Goal: Task Accomplishment & Management: Complete application form

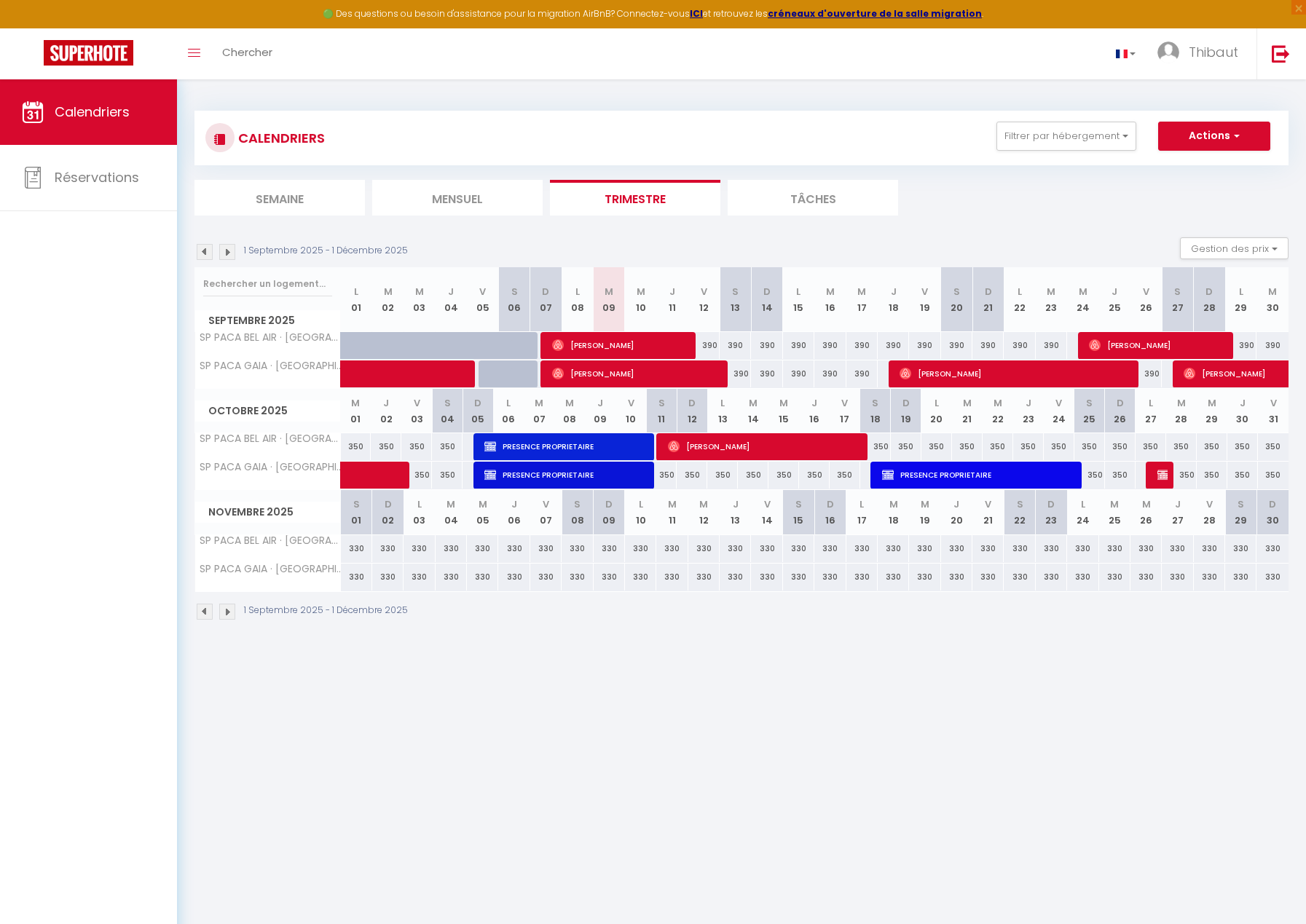
click at [229, 612] on img at bounding box center [227, 611] width 16 height 16
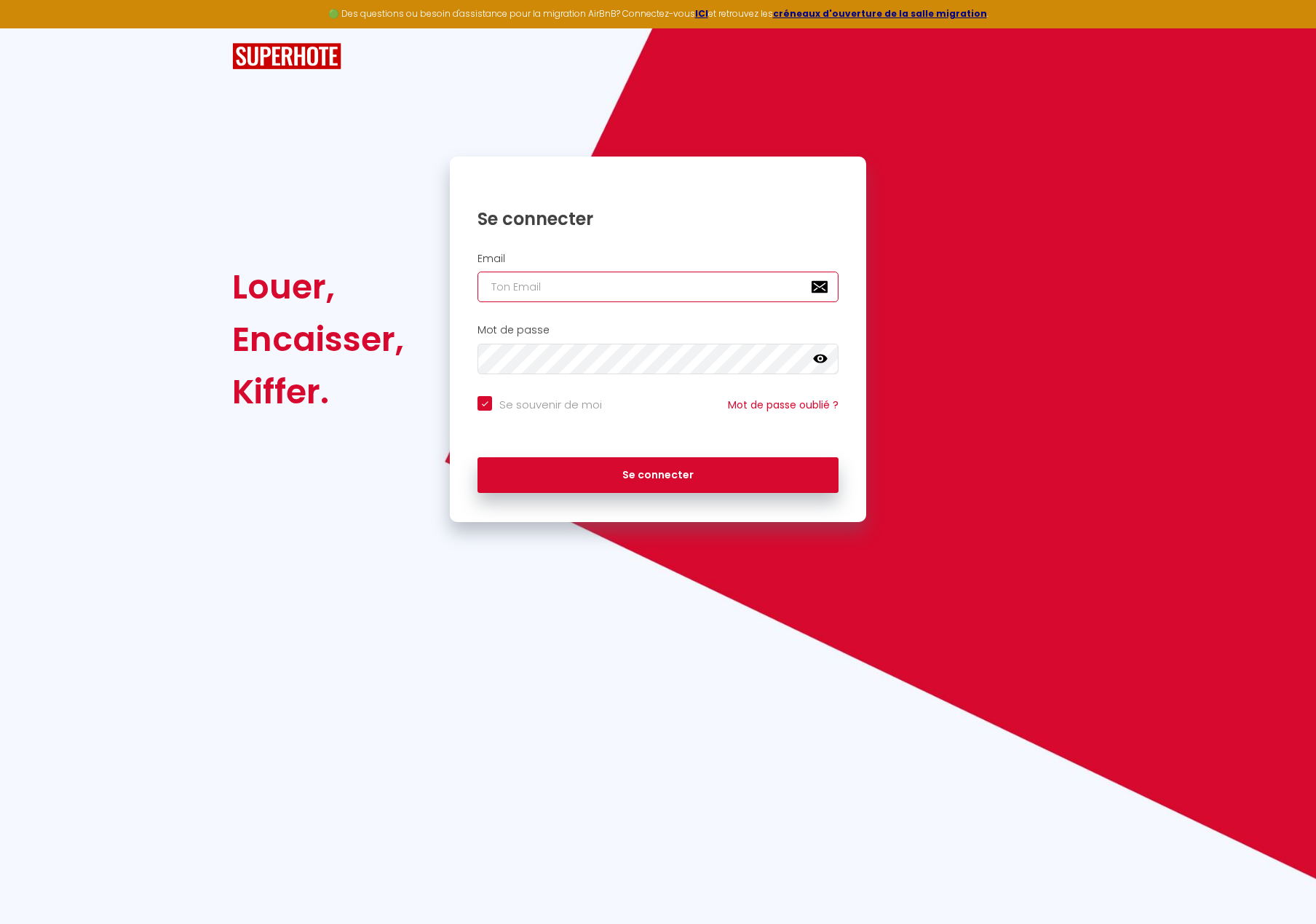
type input "[EMAIL_ADDRESS][PERSON_NAME][DOMAIN_NAME]"
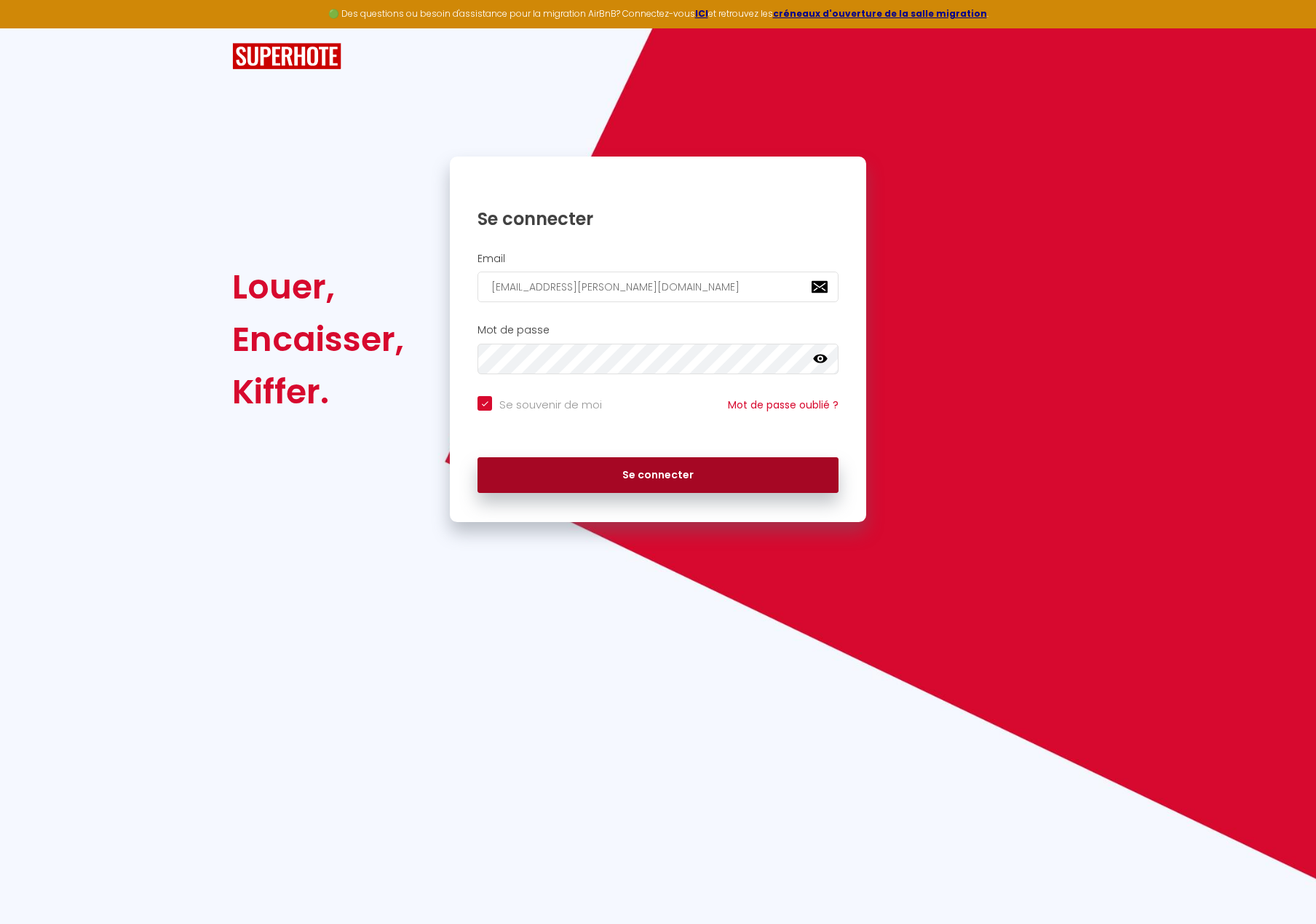
click at [623, 468] on button "Se connecter" at bounding box center [658, 475] width 361 height 36
checkbox input "true"
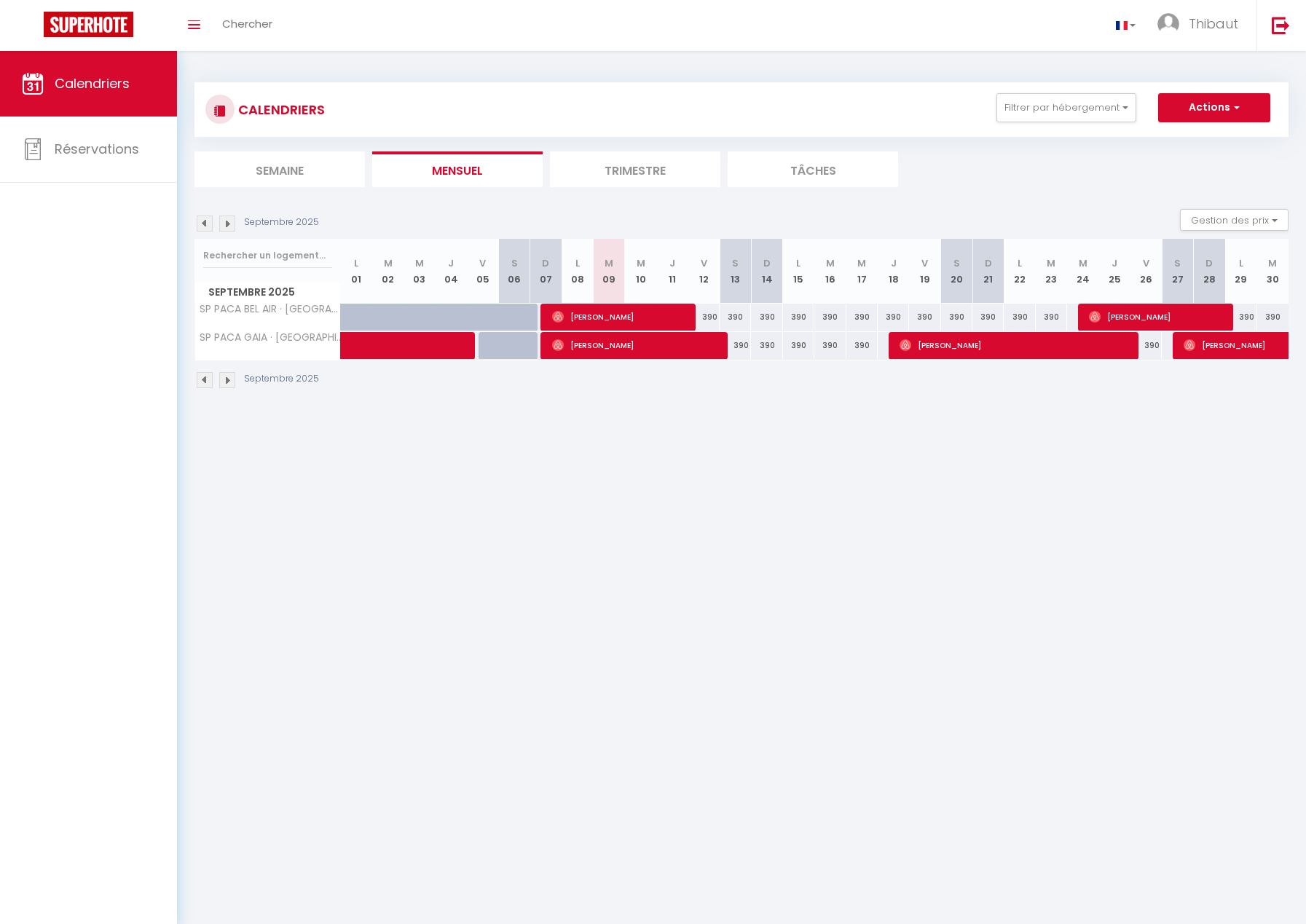
click at [229, 380] on img at bounding box center [227, 380] width 16 height 16
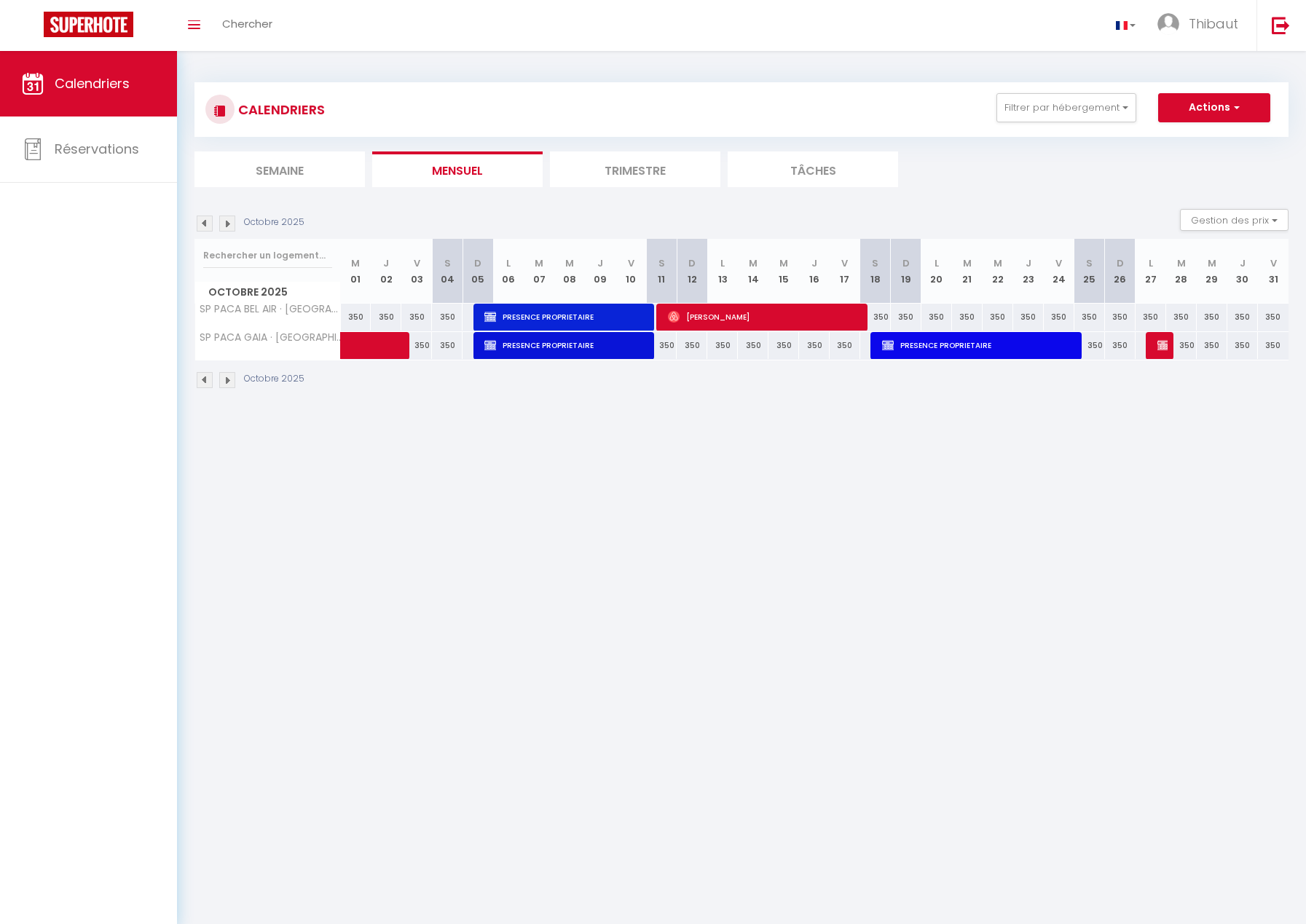
click at [229, 380] on img at bounding box center [227, 380] width 16 height 16
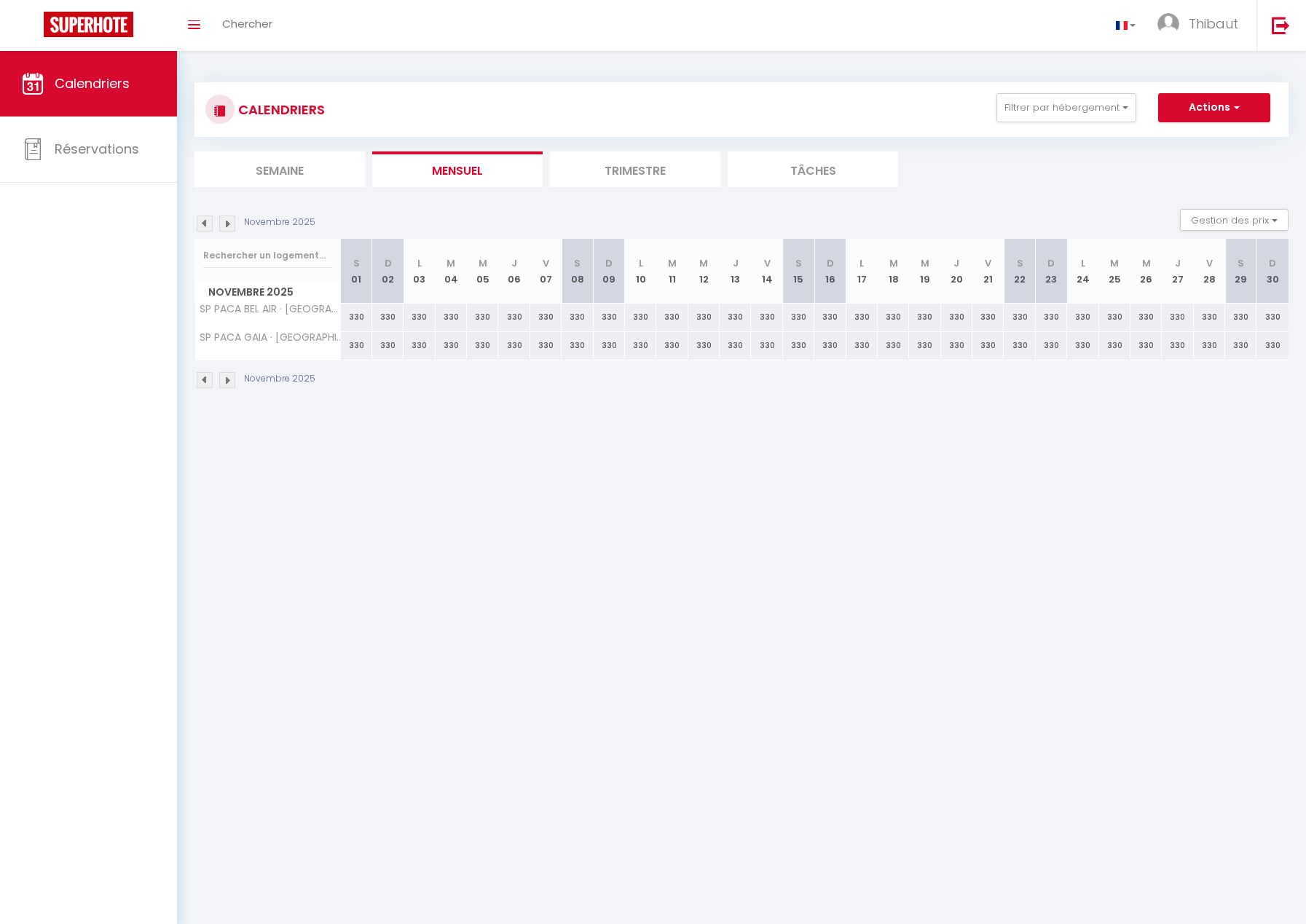
click at [229, 380] on img at bounding box center [227, 380] width 16 height 16
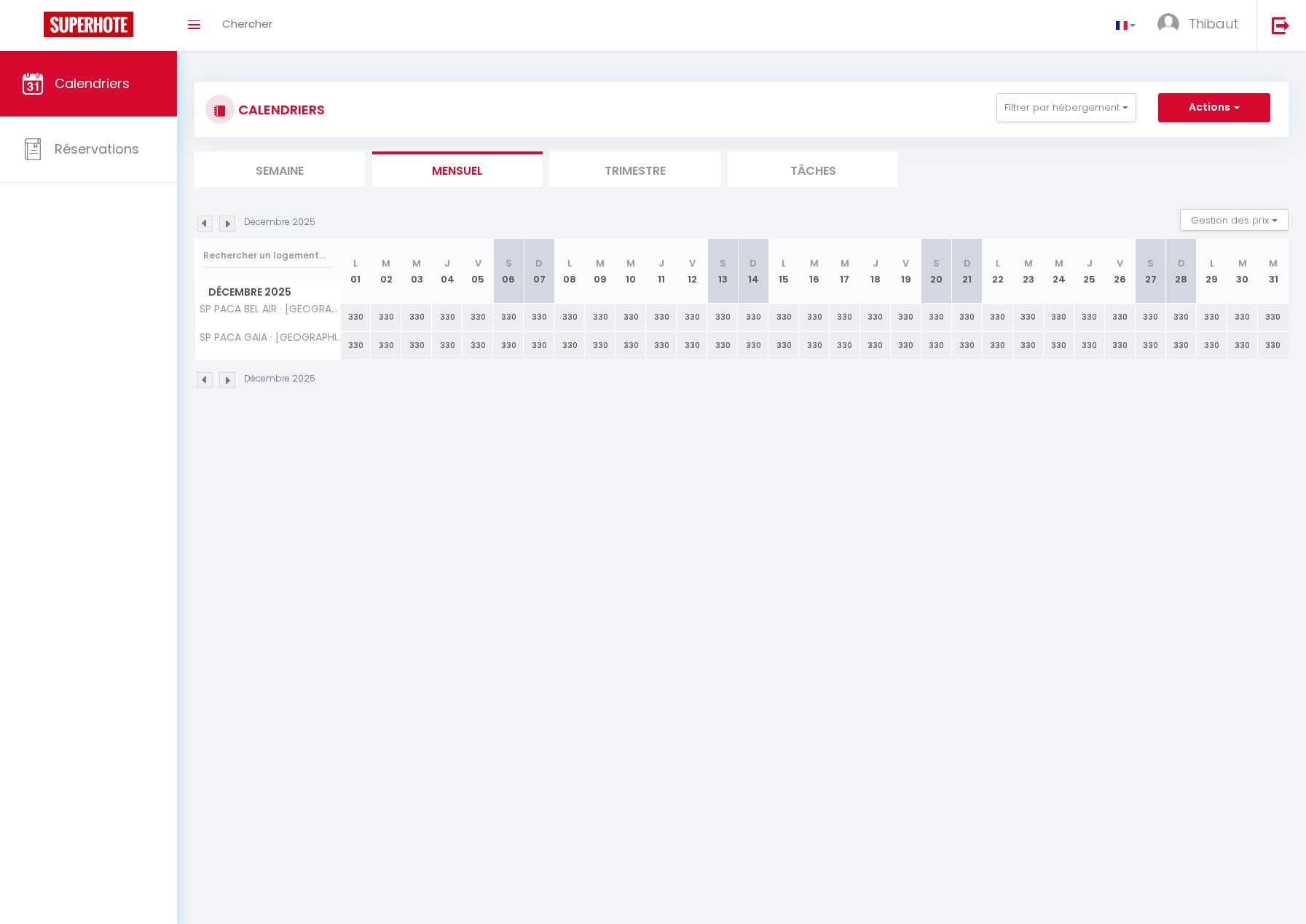
click at [229, 380] on img at bounding box center [227, 380] width 16 height 16
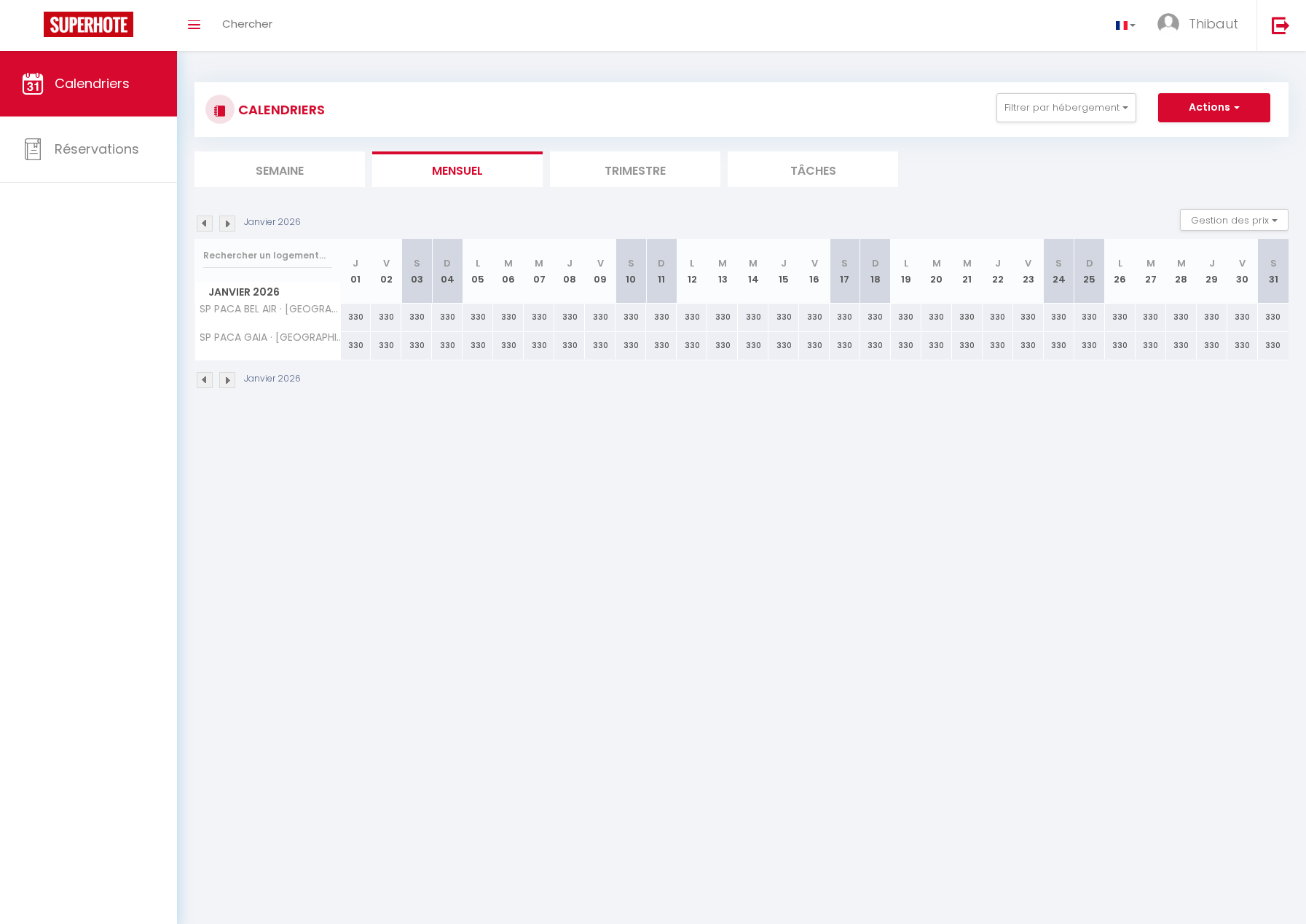
click at [229, 380] on img at bounding box center [227, 380] width 16 height 16
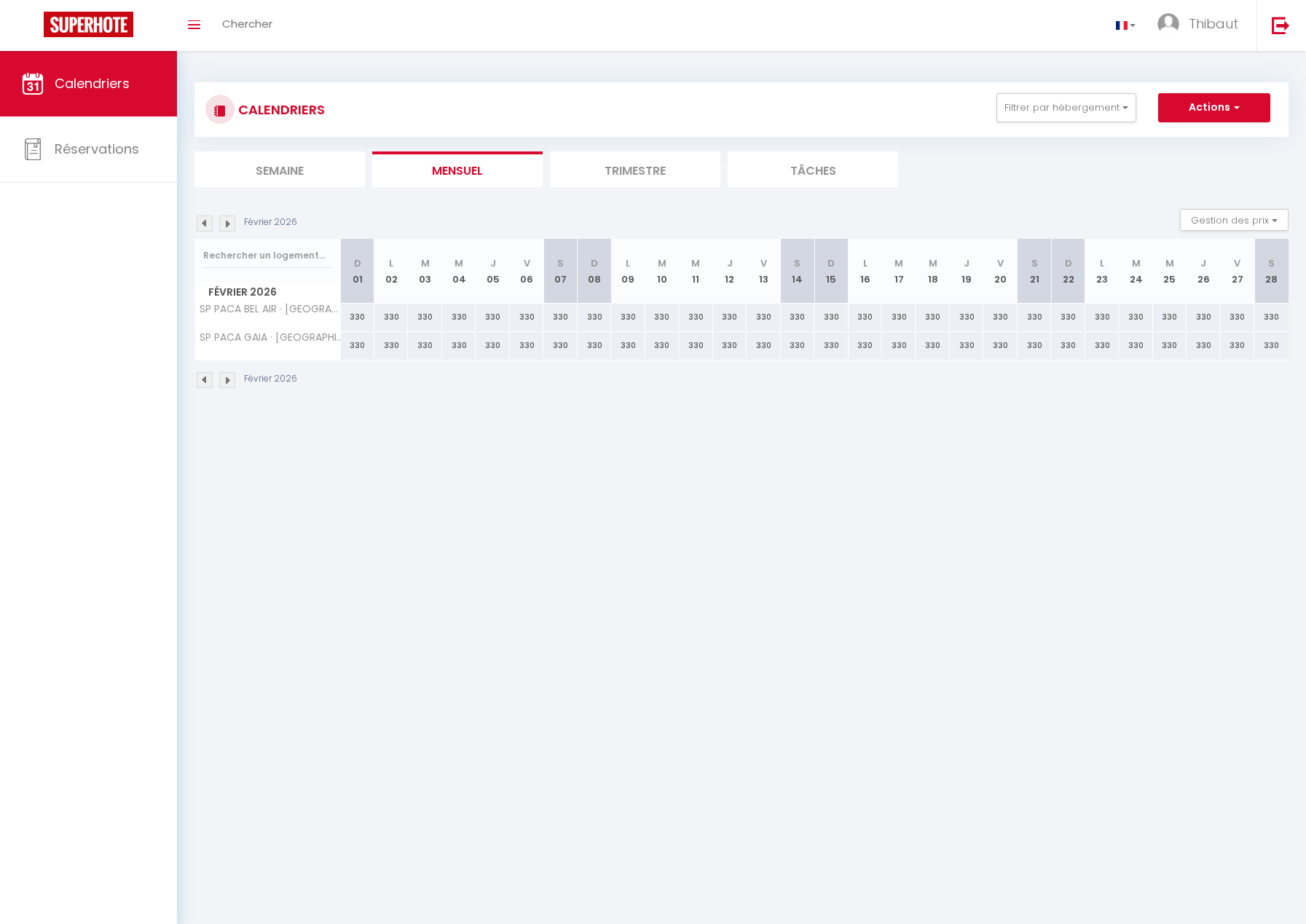
click at [229, 380] on img at bounding box center [227, 380] width 16 height 16
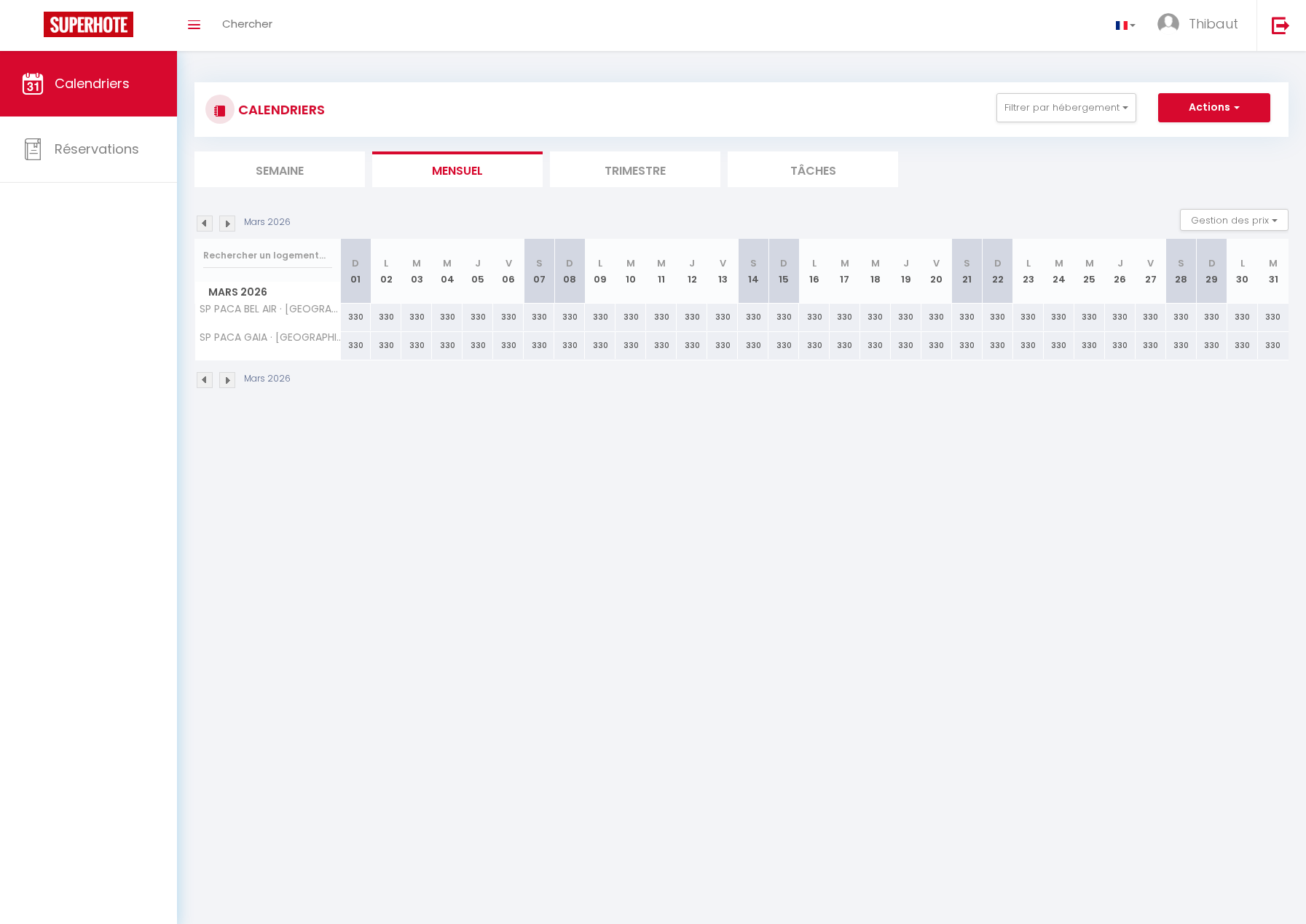
click at [229, 380] on img at bounding box center [227, 380] width 16 height 16
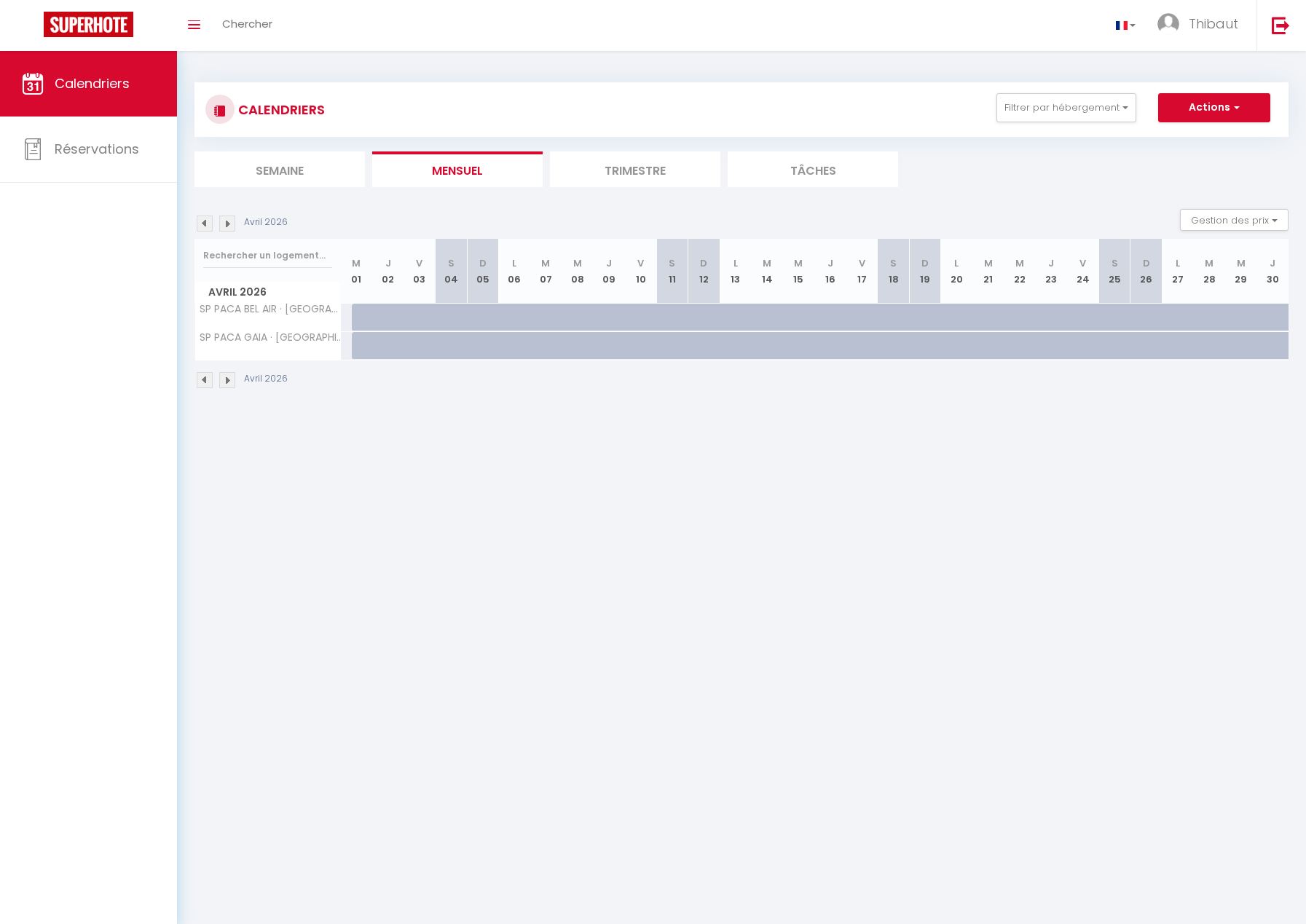
click at [229, 380] on img at bounding box center [227, 380] width 16 height 16
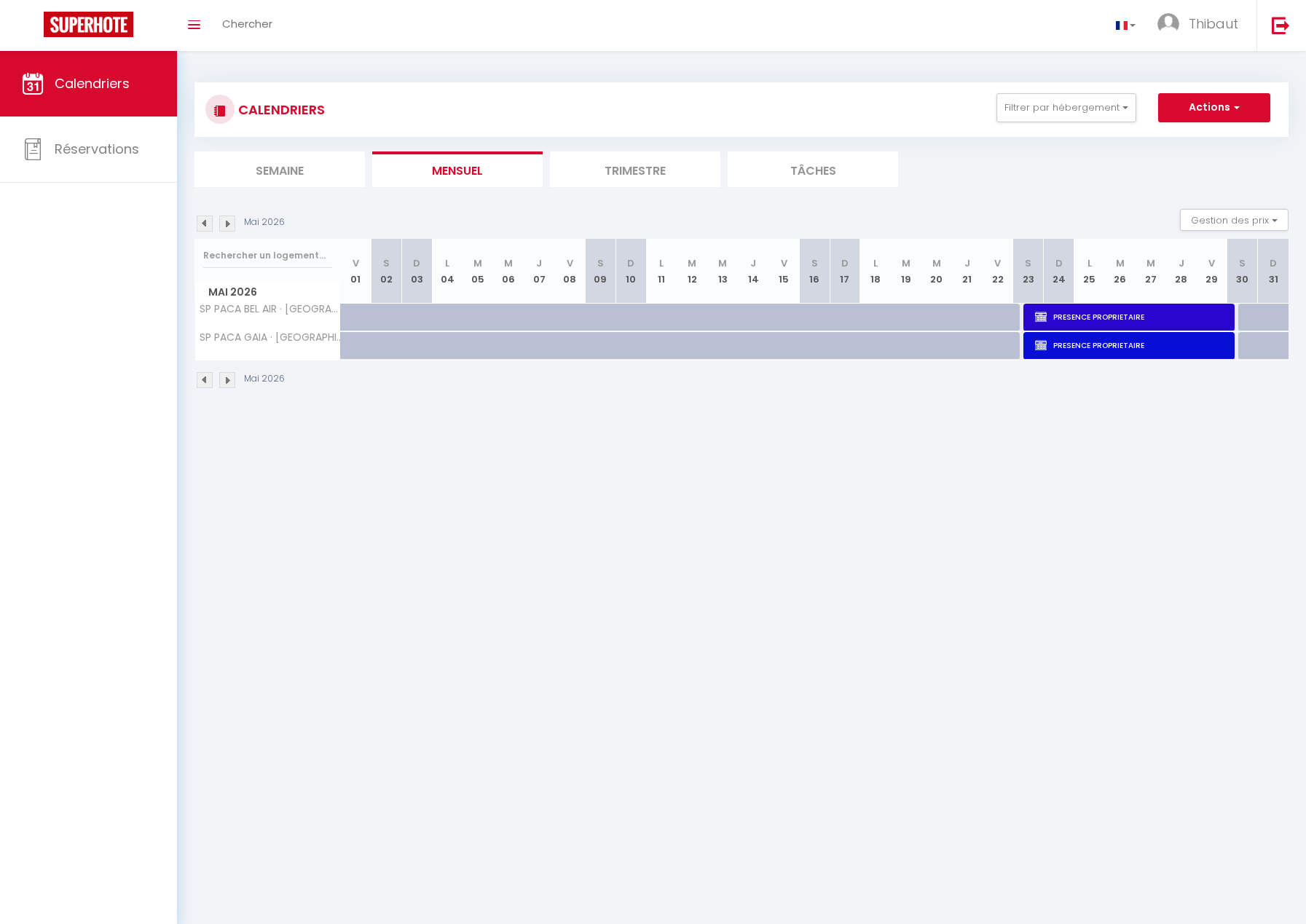
click at [229, 380] on img at bounding box center [227, 380] width 16 height 16
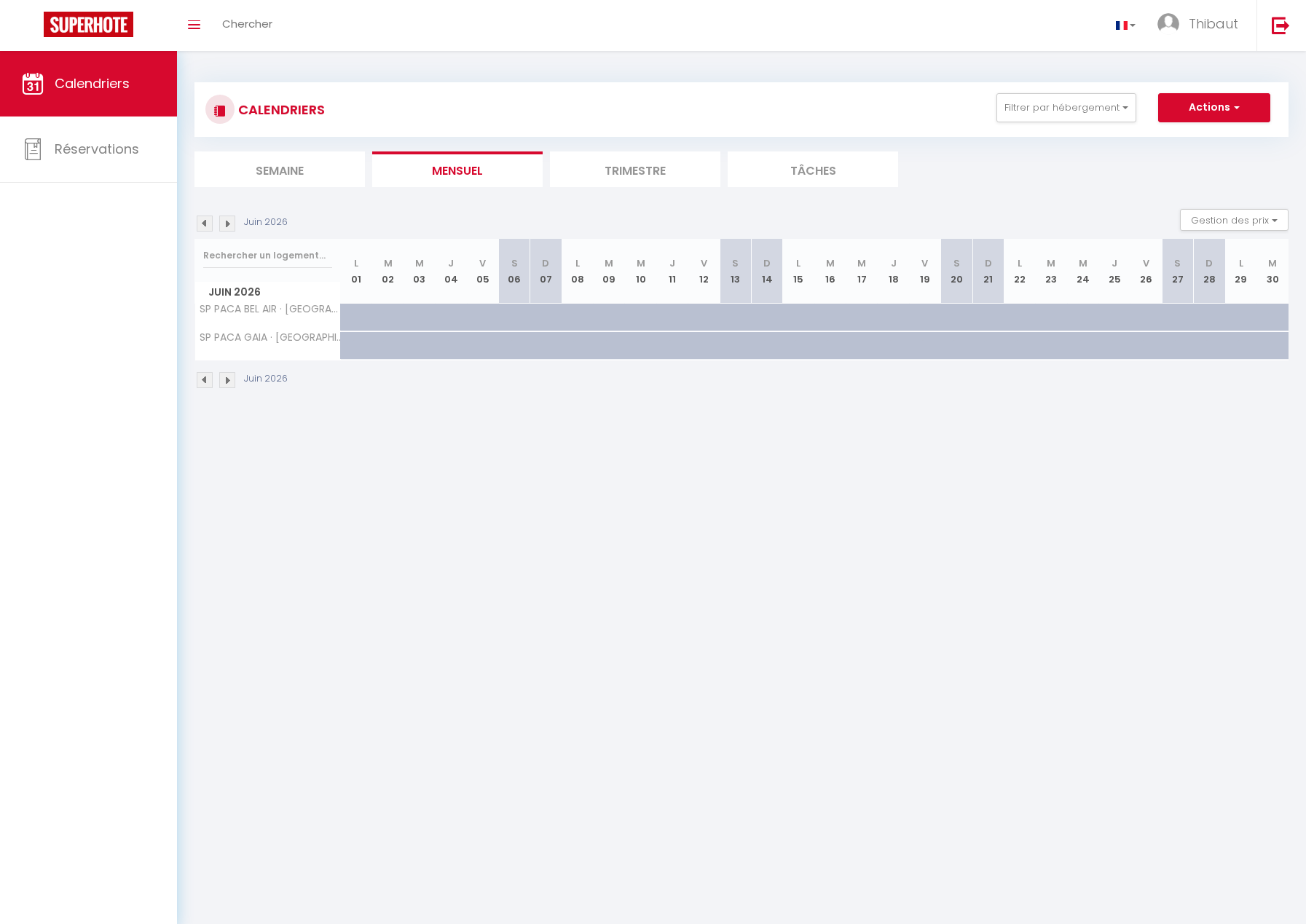
click at [197, 379] on img at bounding box center [204, 380] width 16 height 16
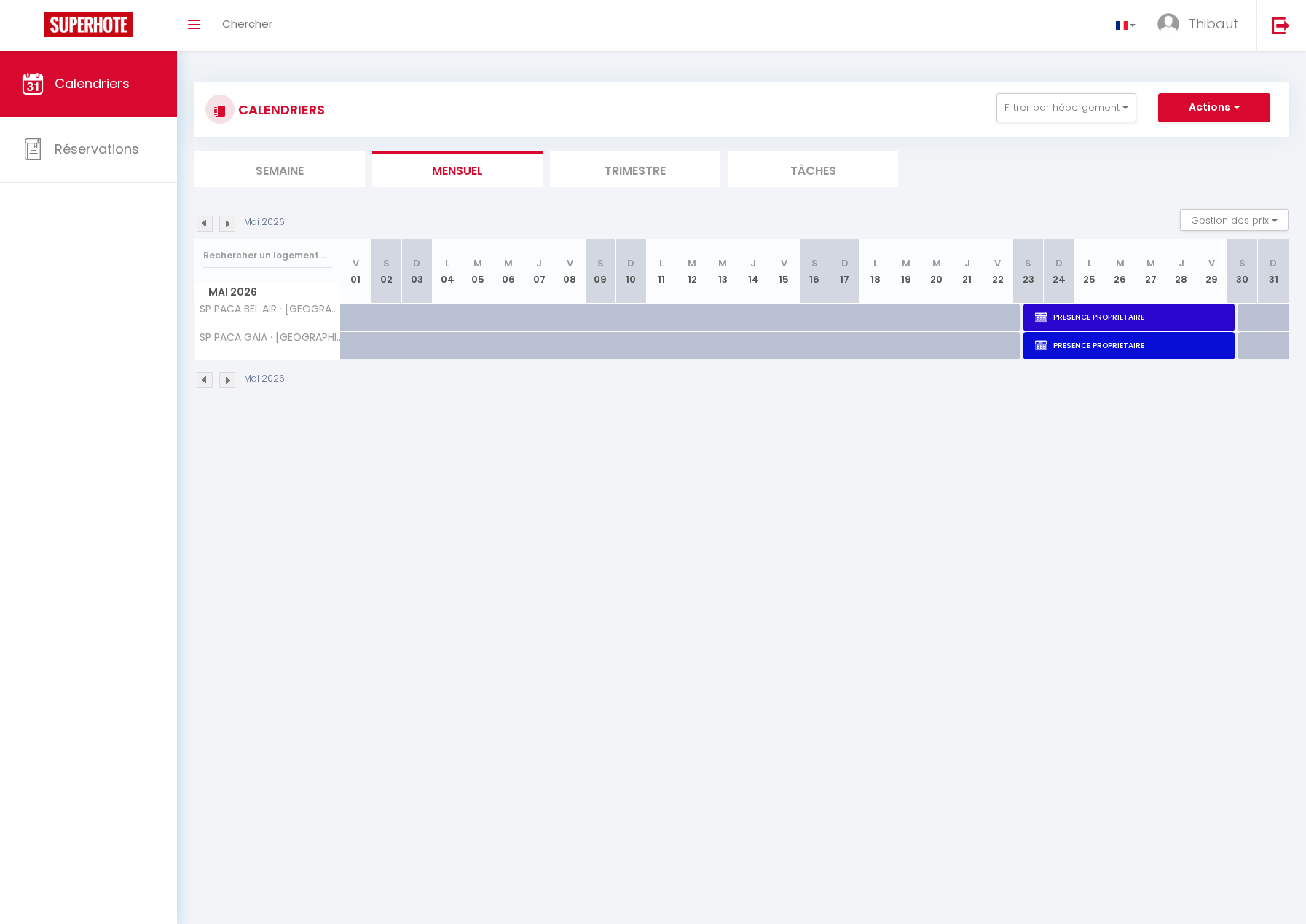
click at [613, 176] on li "Trimestre" at bounding box center [634, 169] width 170 height 35
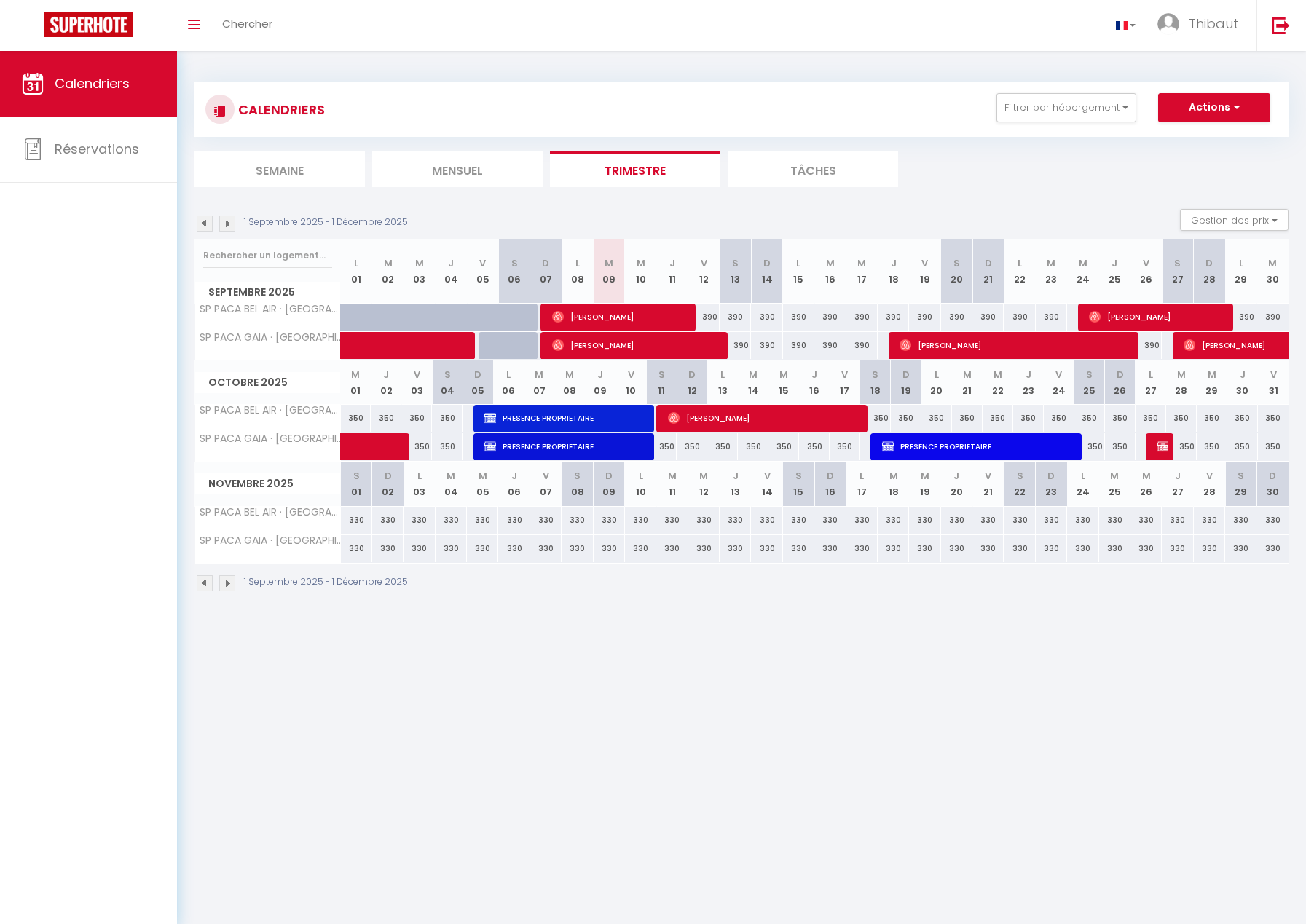
click at [222, 583] on img at bounding box center [227, 583] width 16 height 16
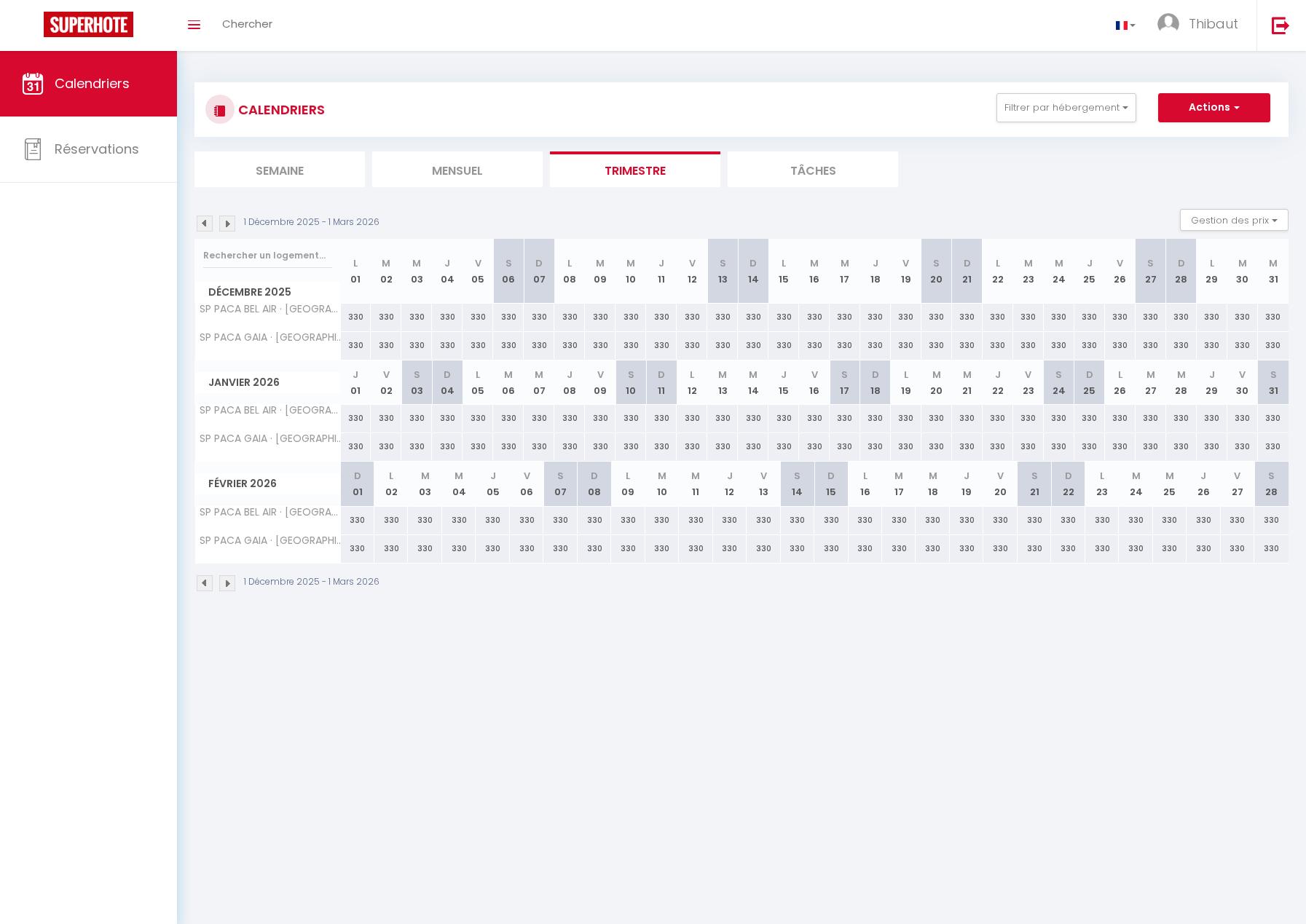
click at [222, 583] on img at bounding box center [227, 583] width 16 height 16
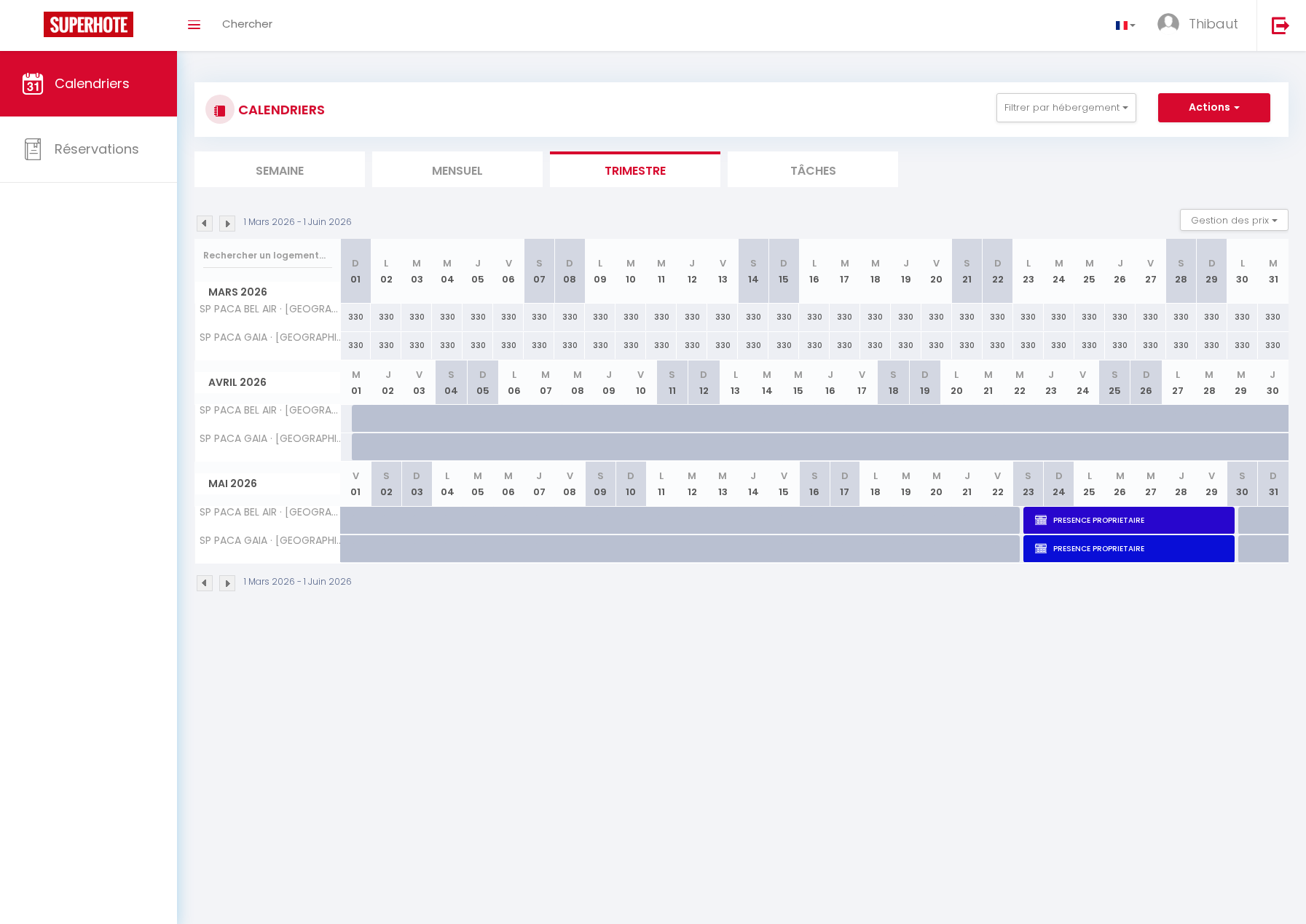
click at [222, 583] on img at bounding box center [227, 583] width 16 height 16
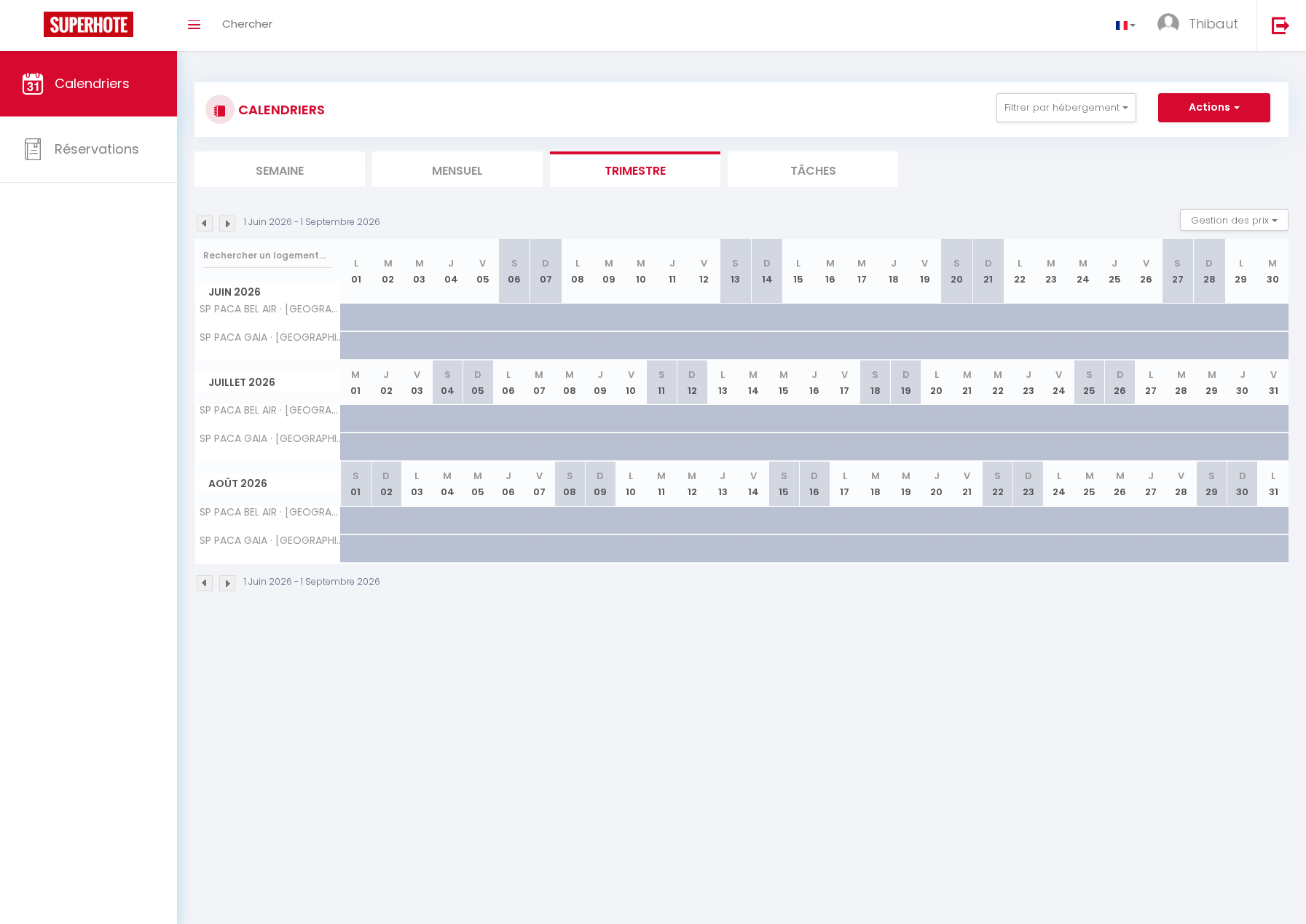
click at [222, 583] on img at bounding box center [227, 583] width 16 height 16
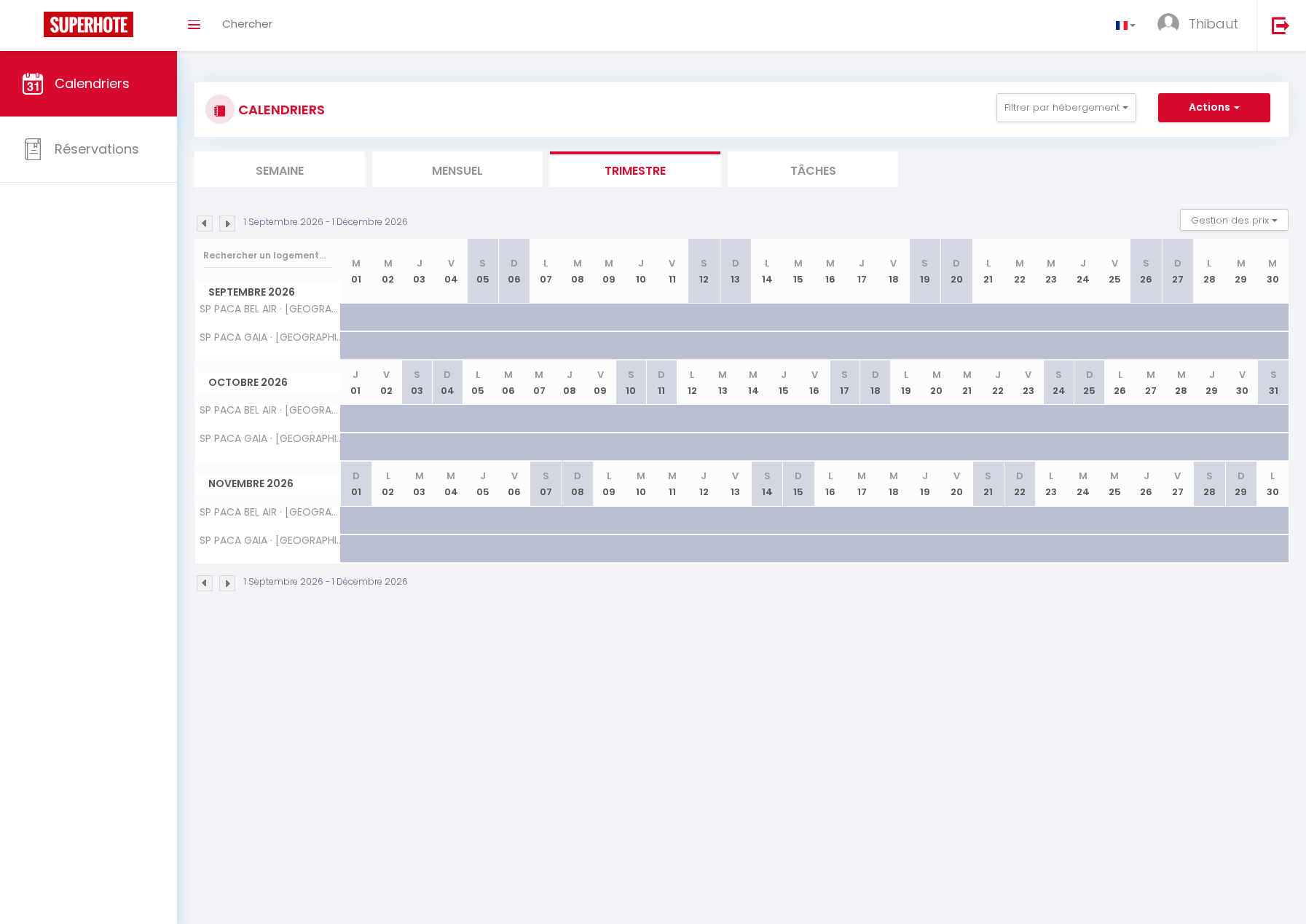
click at [203, 585] on img at bounding box center [204, 583] width 16 height 16
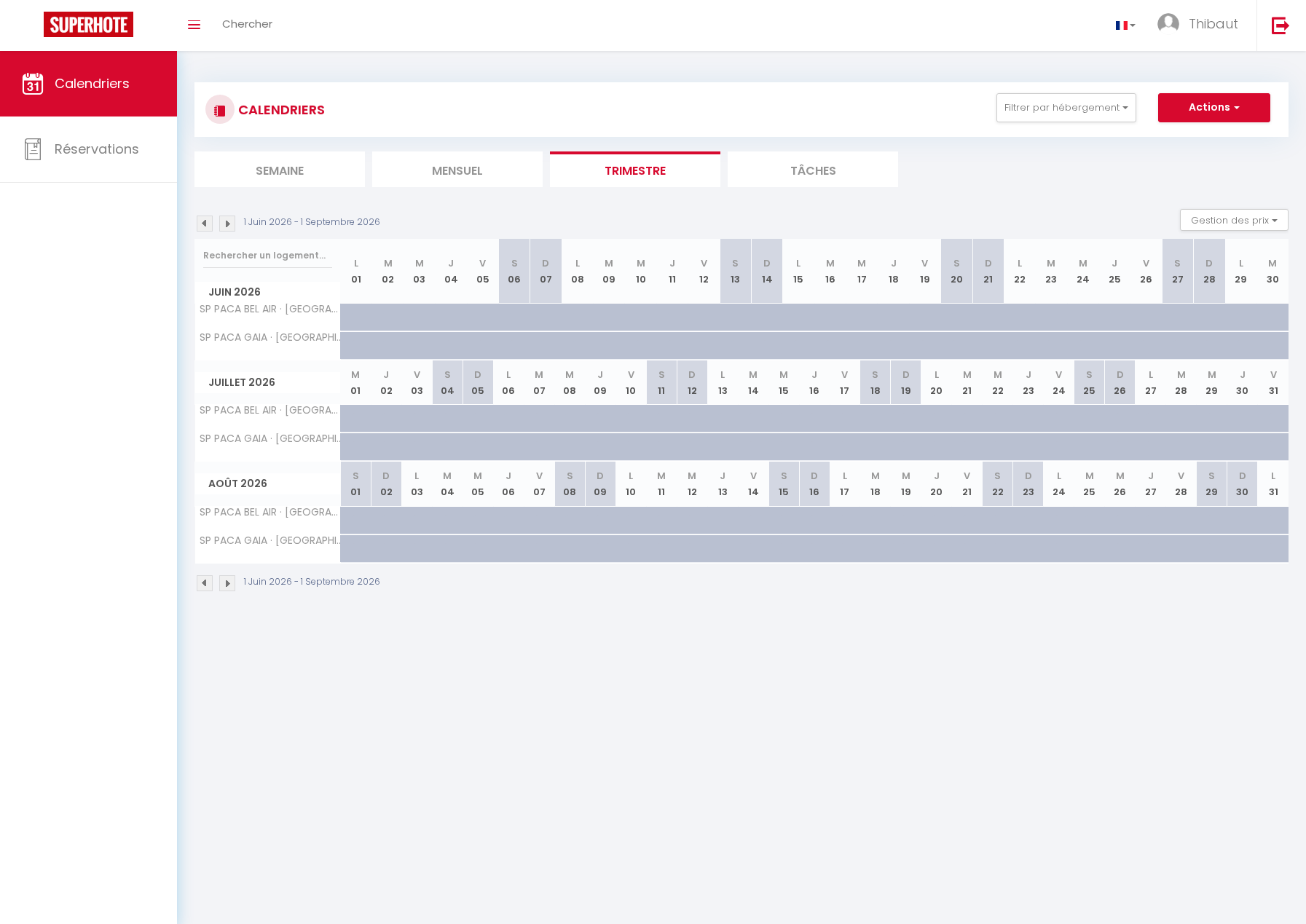
click at [200, 584] on img at bounding box center [204, 583] width 16 height 16
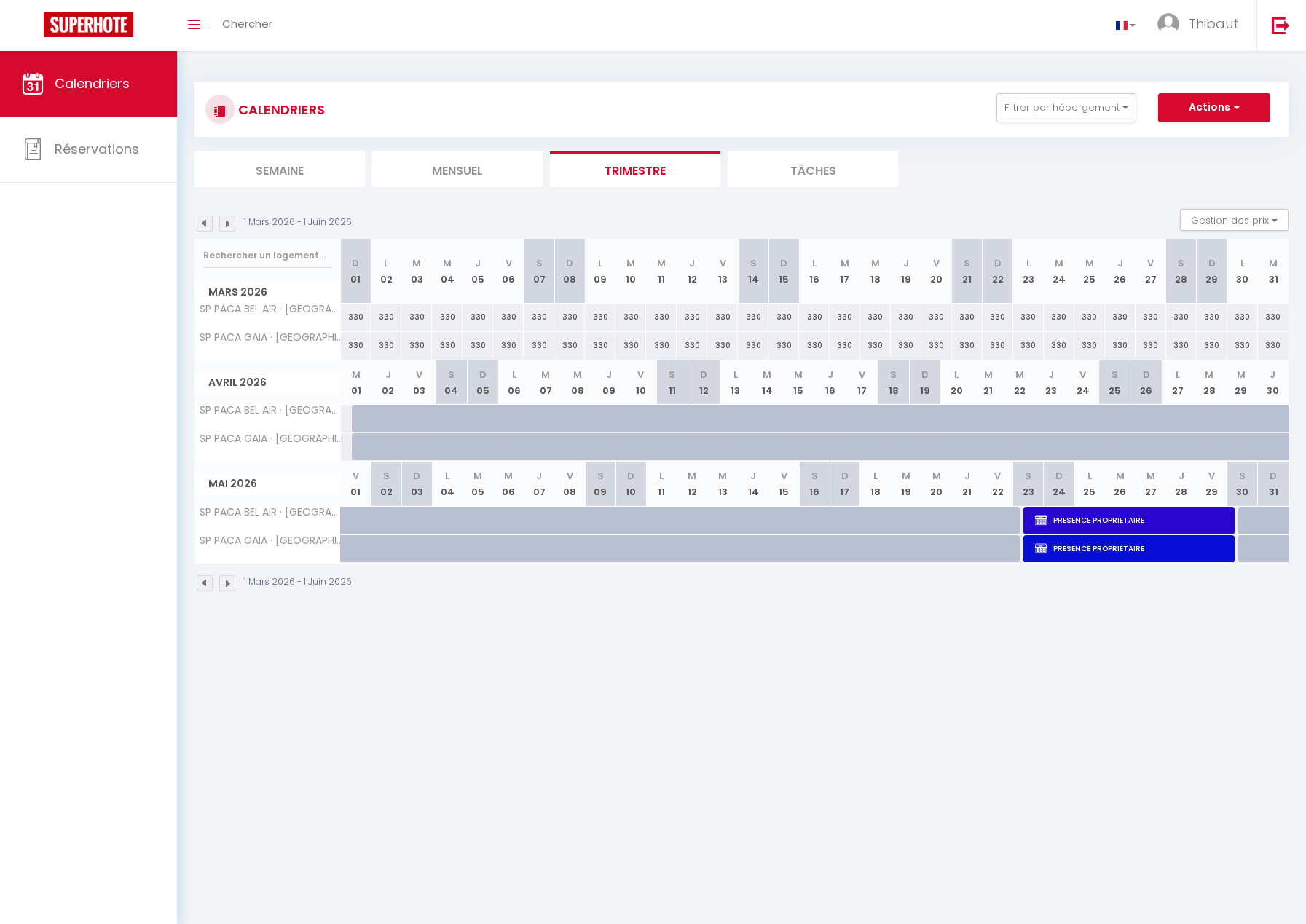
click at [353, 518] on div at bounding box center [366, 529] width 30 height 28
type input "330"
type input "Ven 01 Mai 2026"
type input "[PERSON_NAME] 02 Mai 2026"
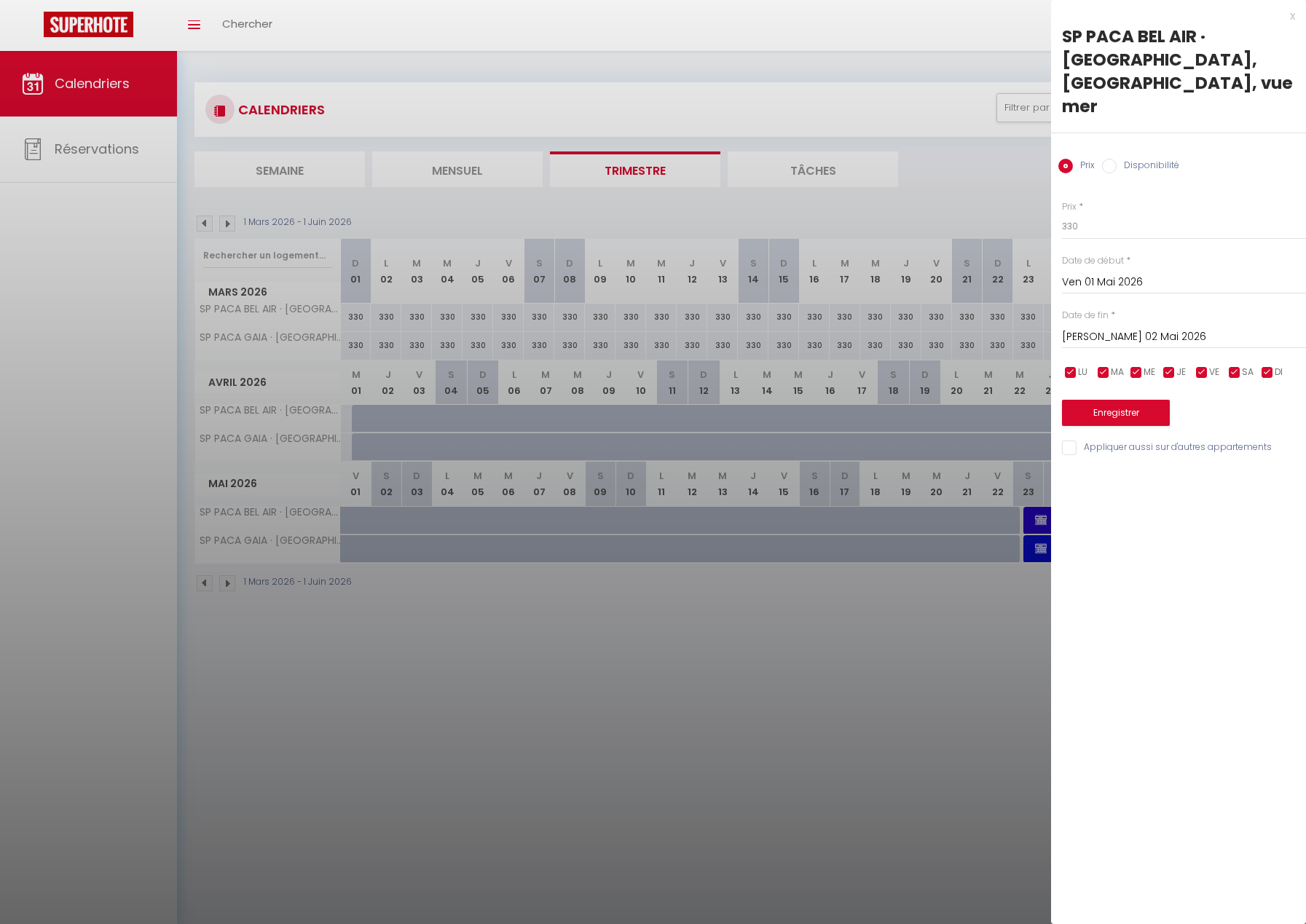
click at [1290, 17] on div "x" at bounding box center [1173, 16] width 244 height 17
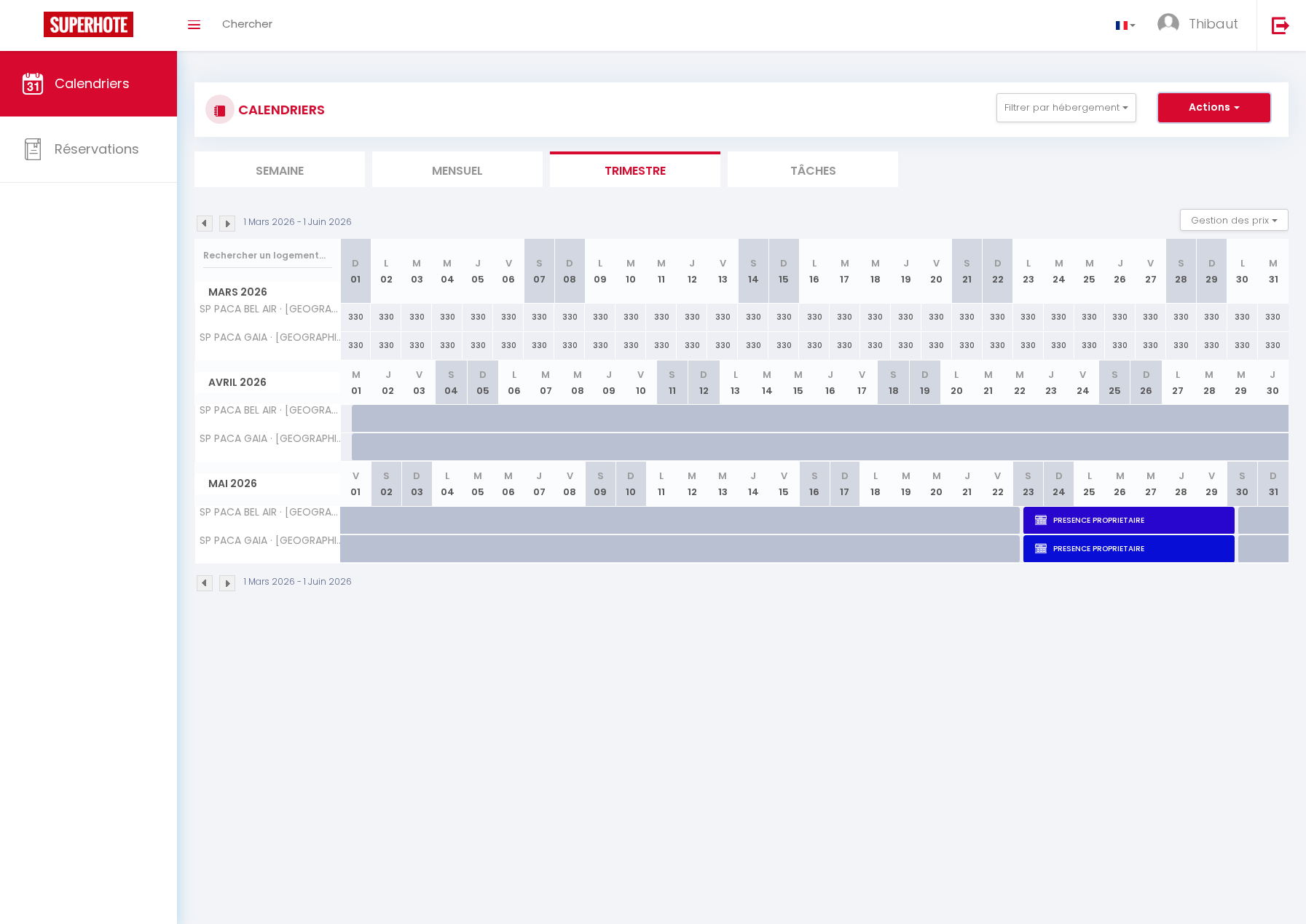
click at [1178, 113] on button "Actions" at bounding box center [1214, 108] width 112 height 29
click at [1172, 143] on link "Nouvelle réservation" at bounding box center [1199, 141] width 127 height 22
select select
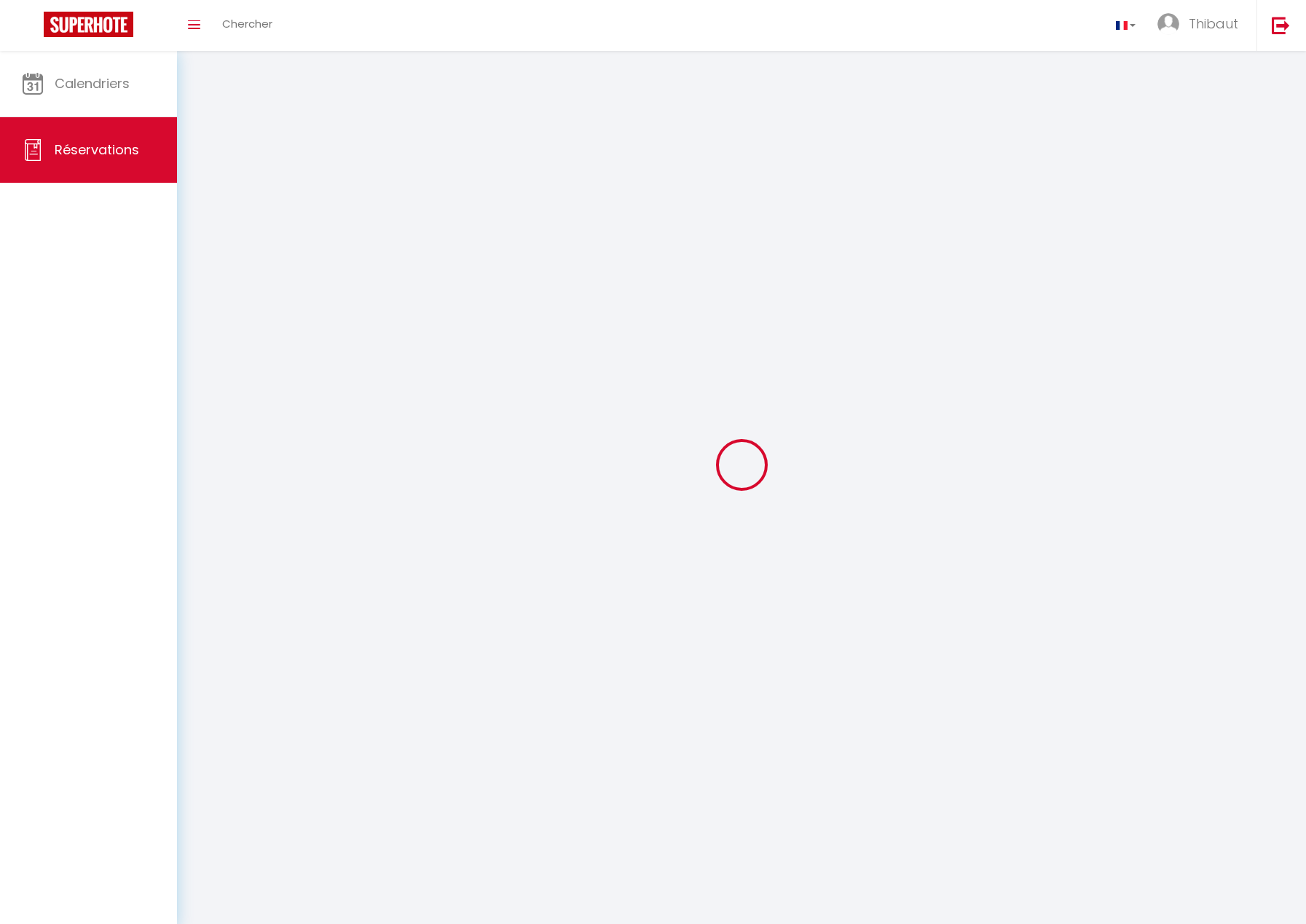
select select
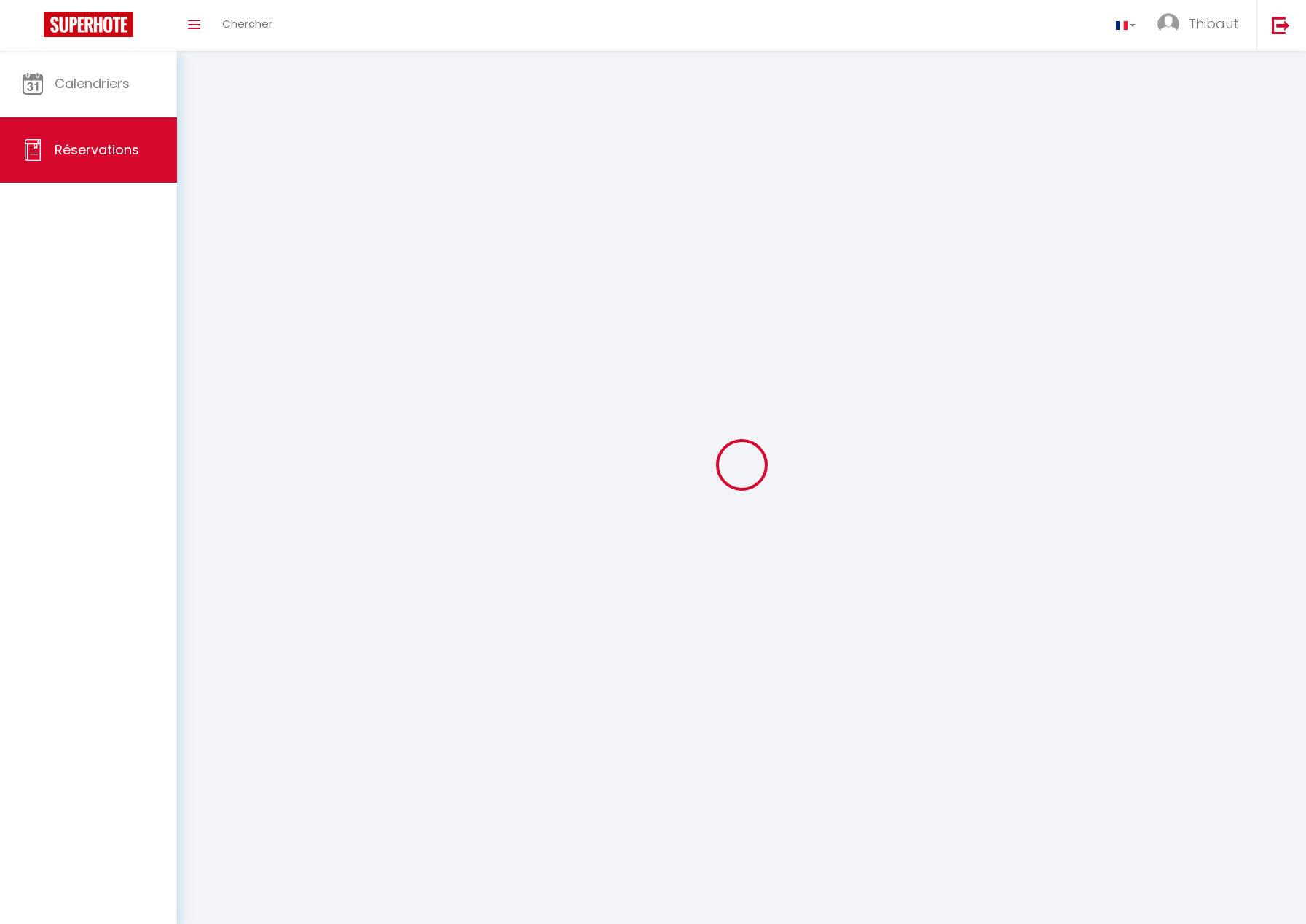
select select
checkbox input "false"
select select
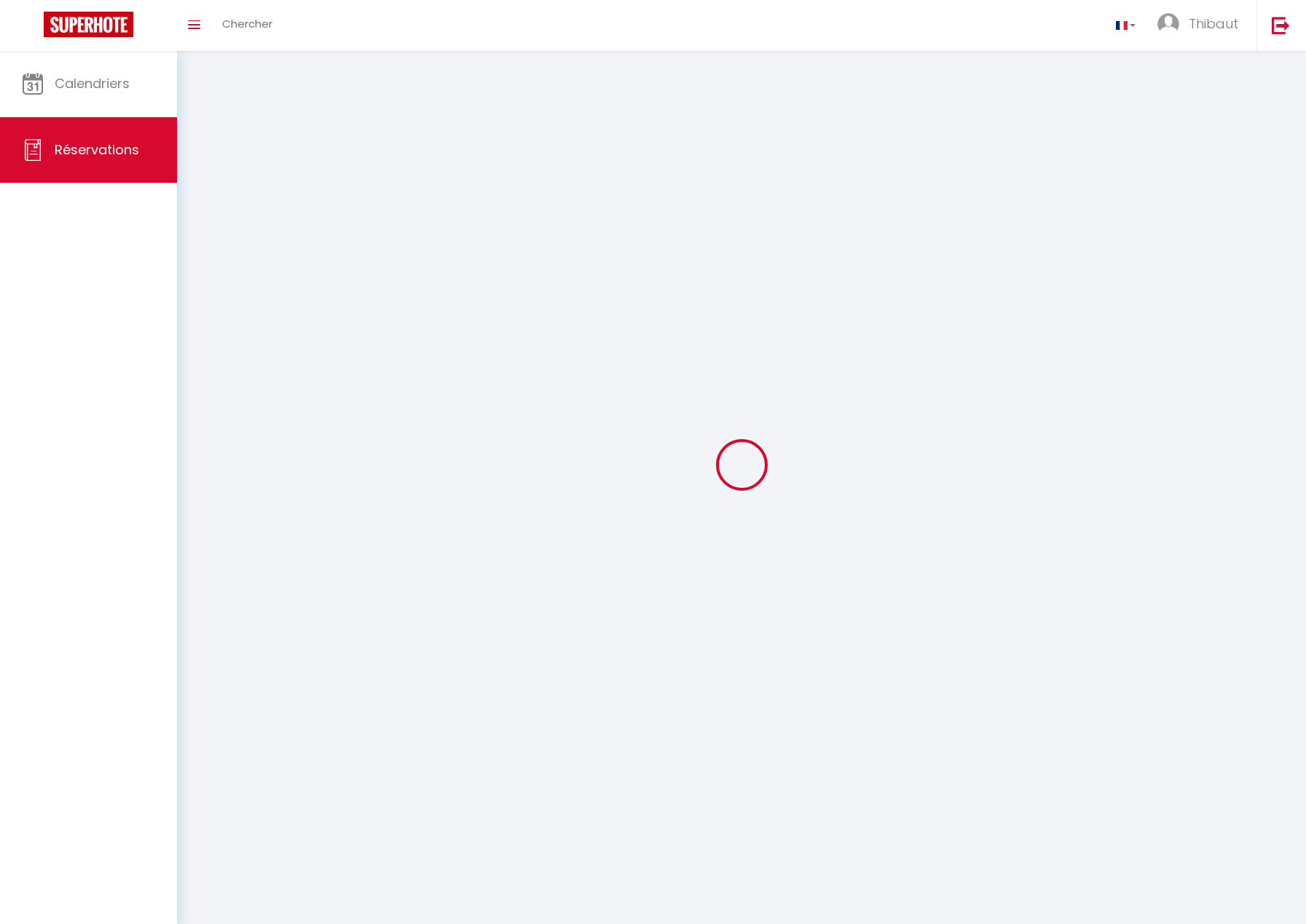
select select
checkbox input "false"
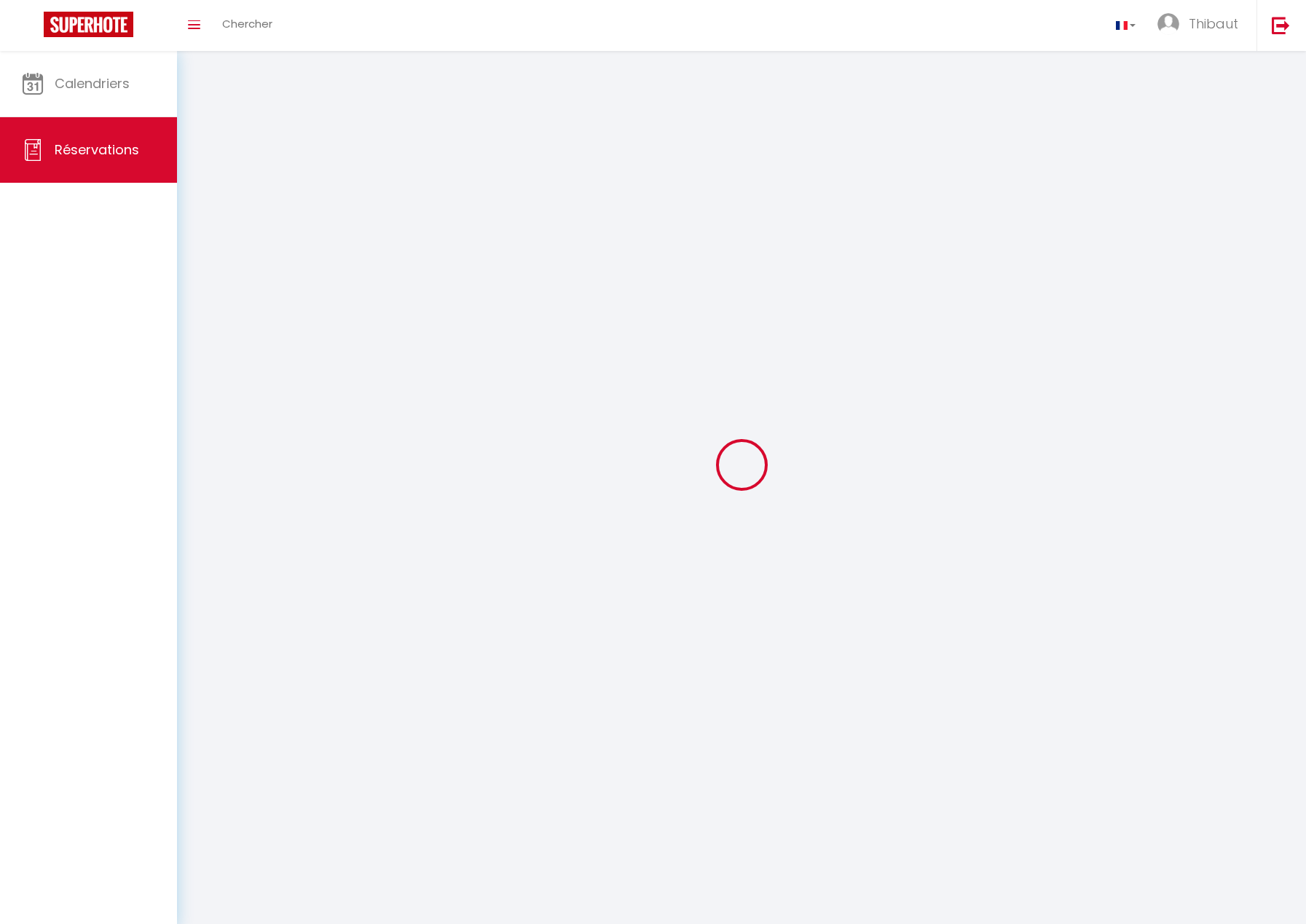
select select
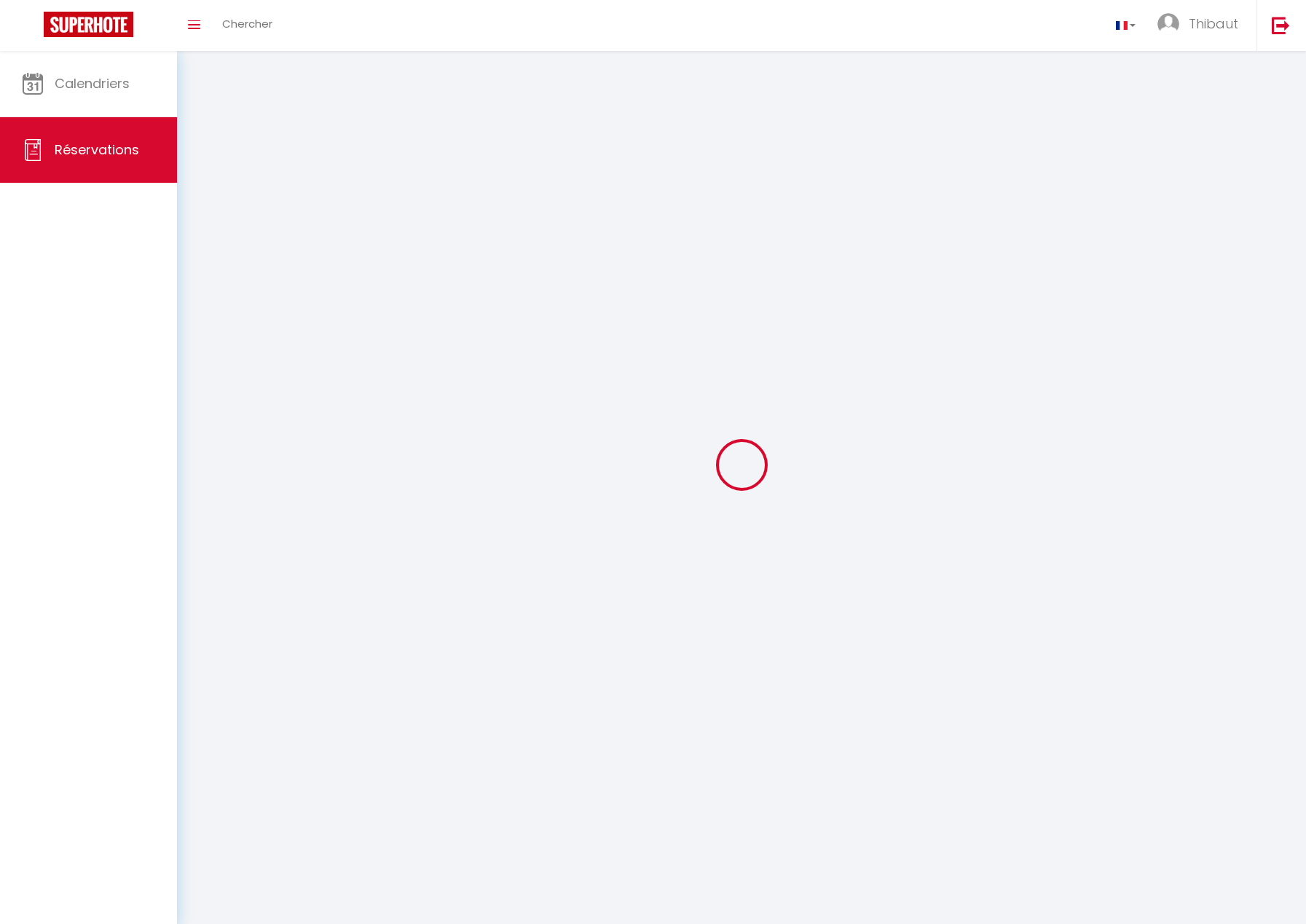
checkbox input "false"
select select
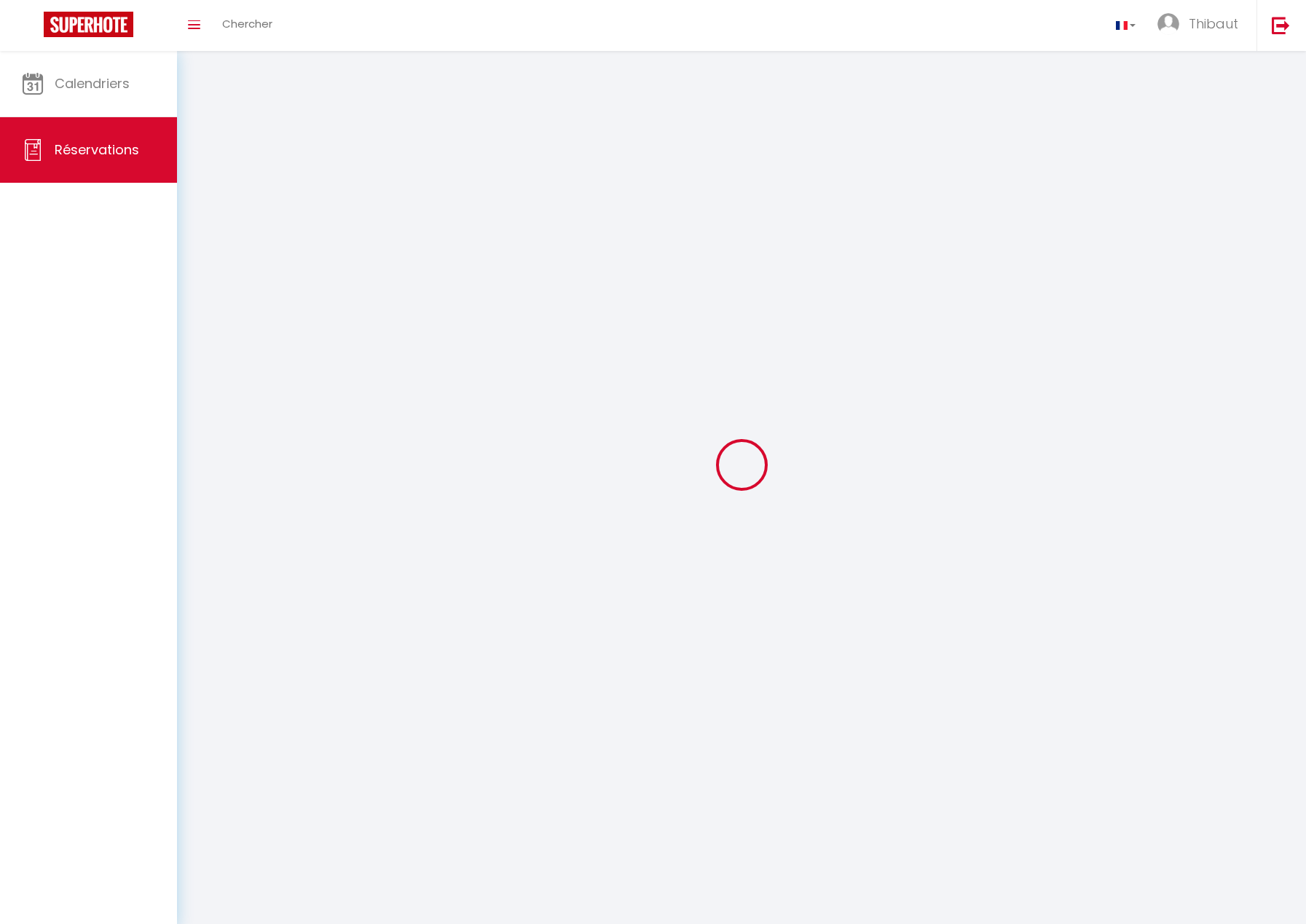
select select
checkbox input "false"
select select
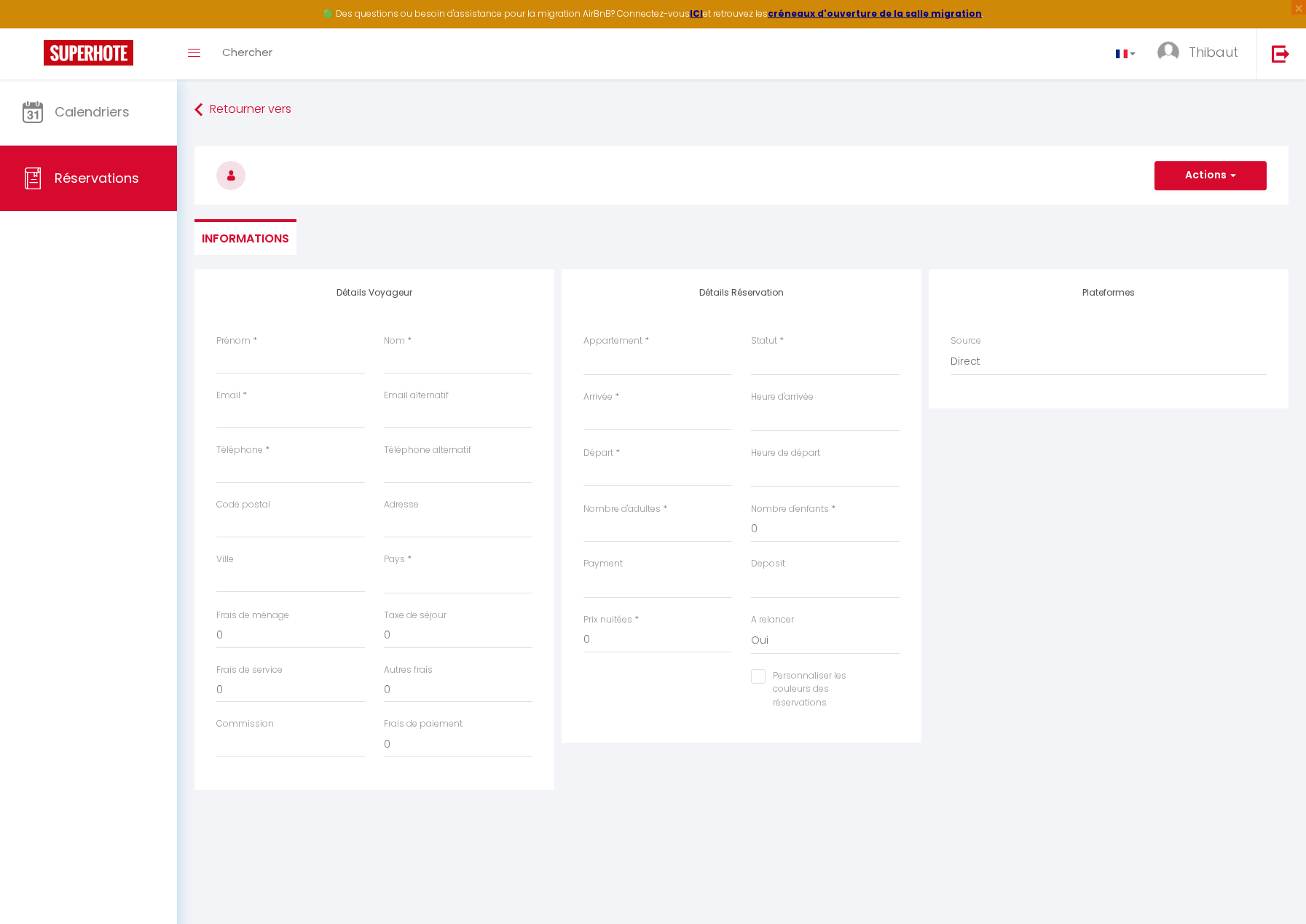
select select
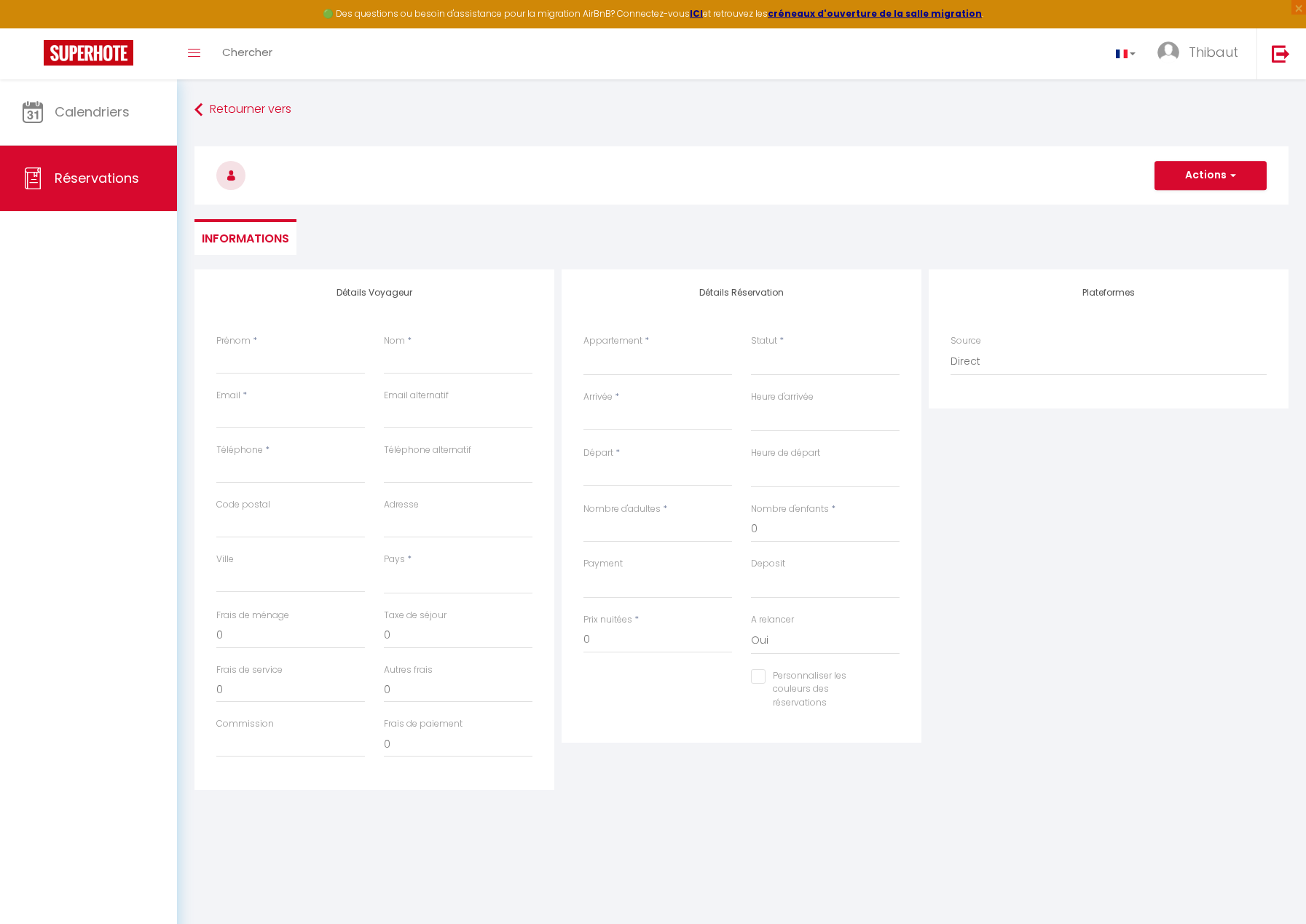
checkbox input "false"
select select
click at [287, 363] on input "Prénom" at bounding box center [290, 361] width 149 height 26
type input "PRESENCE"
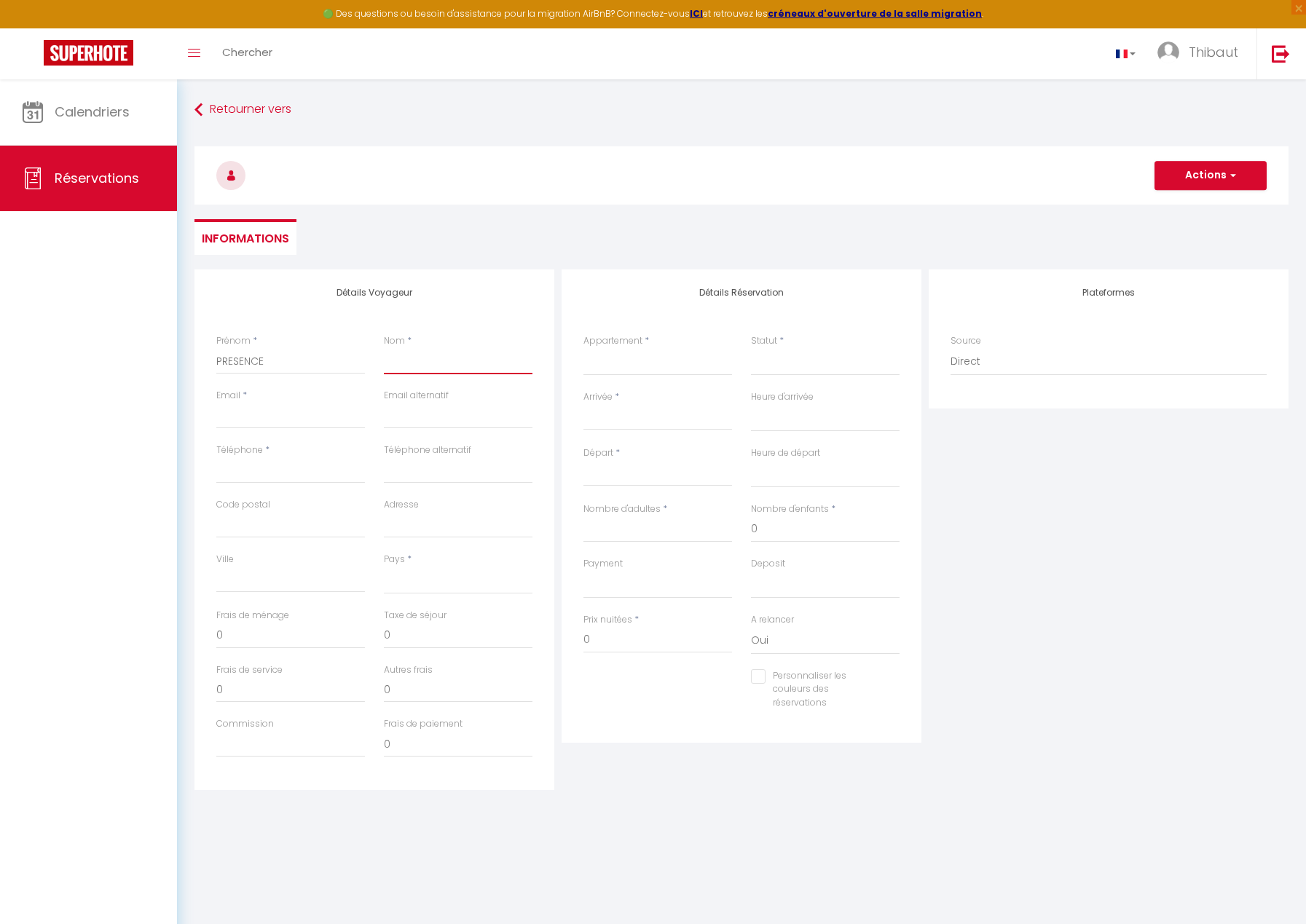
type input "PROPRIETAIRE"
type input "[EMAIL_ADDRESS][DOMAIN_NAME]"
type input "07 83 356 355"
select select "FR"
select select
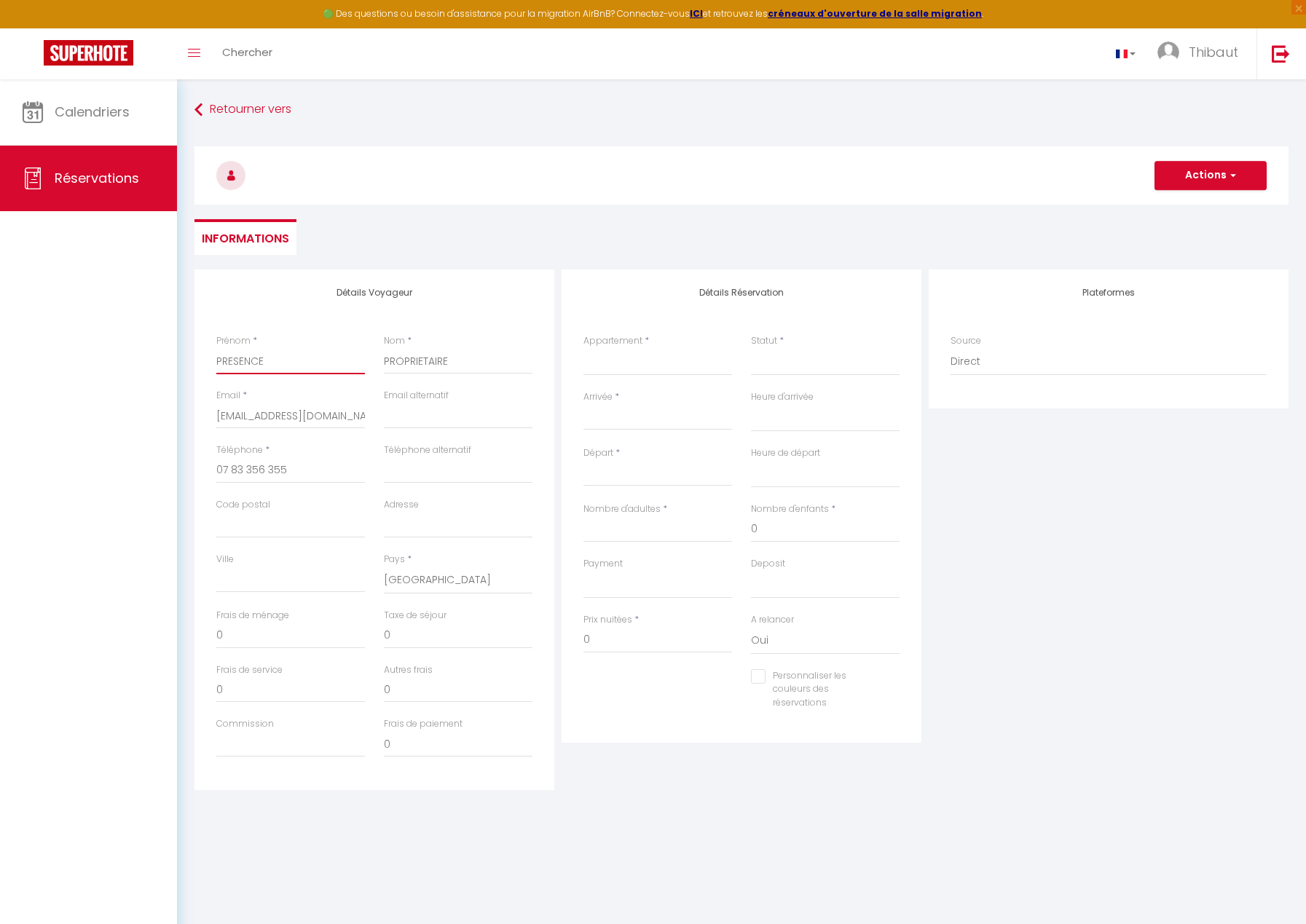
select select
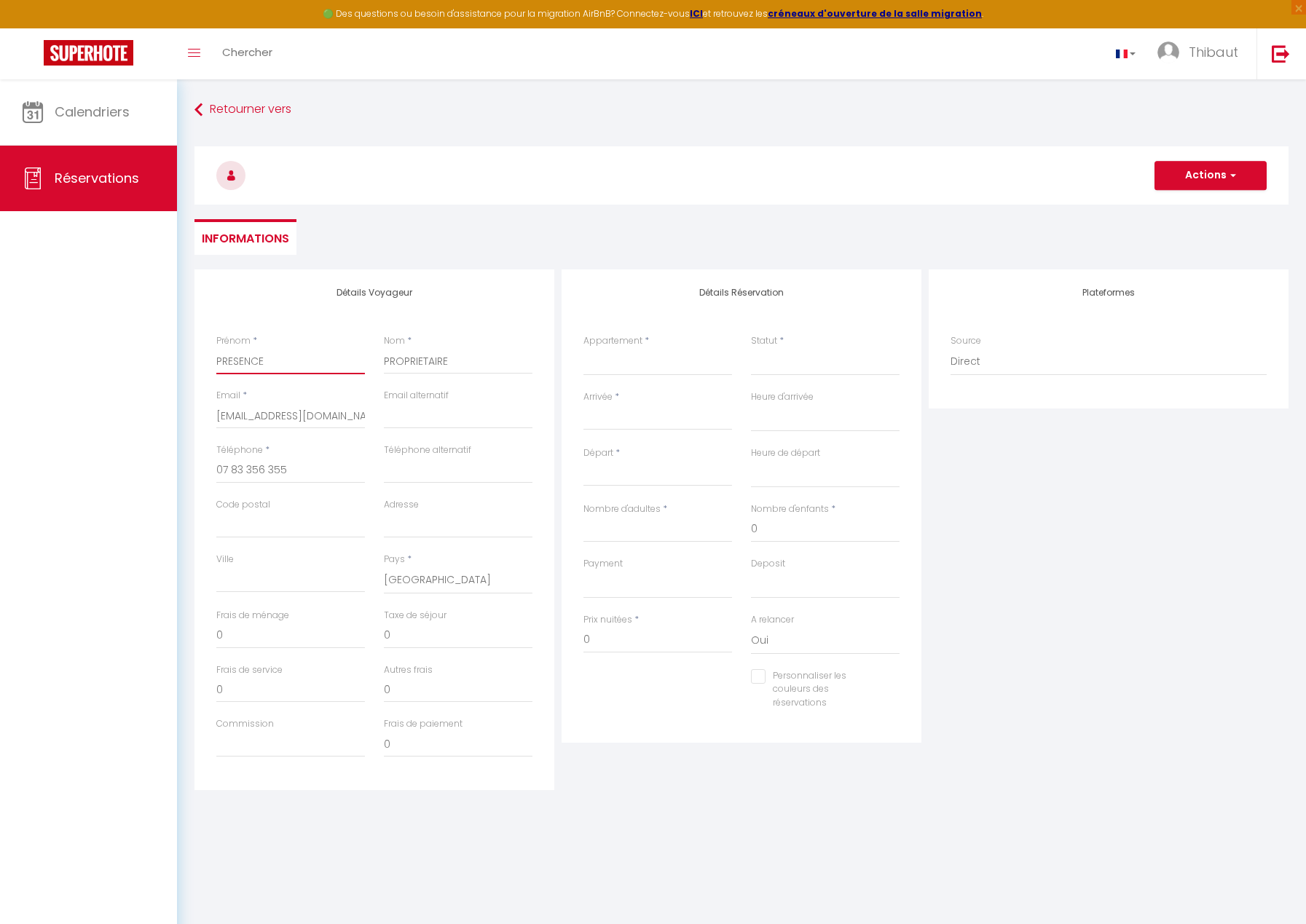
checkbox input "false"
click at [664, 355] on select "SP PACA GAIA · [GEOGRAPHIC_DATA], [GEOGRAPHIC_DATA], salle de sport, vue mer SP…" at bounding box center [658, 362] width 149 height 28
select select "58330"
click at [583, 348] on select "SP PACA GAIA · [GEOGRAPHIC_DATA], [GEOGRAPHIC_DATA], salle de sport, vue mer SP…" at bounding box center [658, 362] width 149 height 28
select select
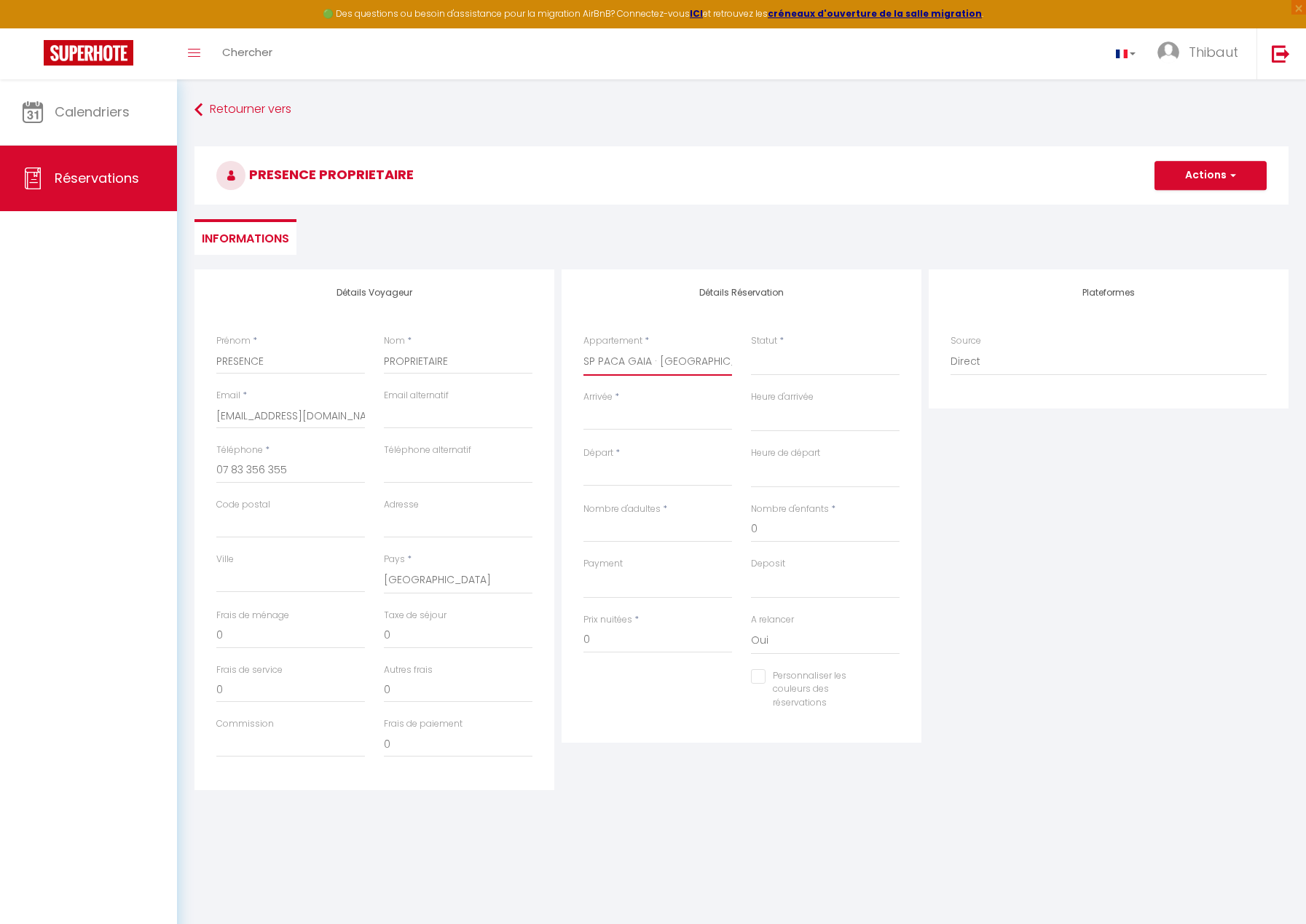
select select
checkbox input "false"
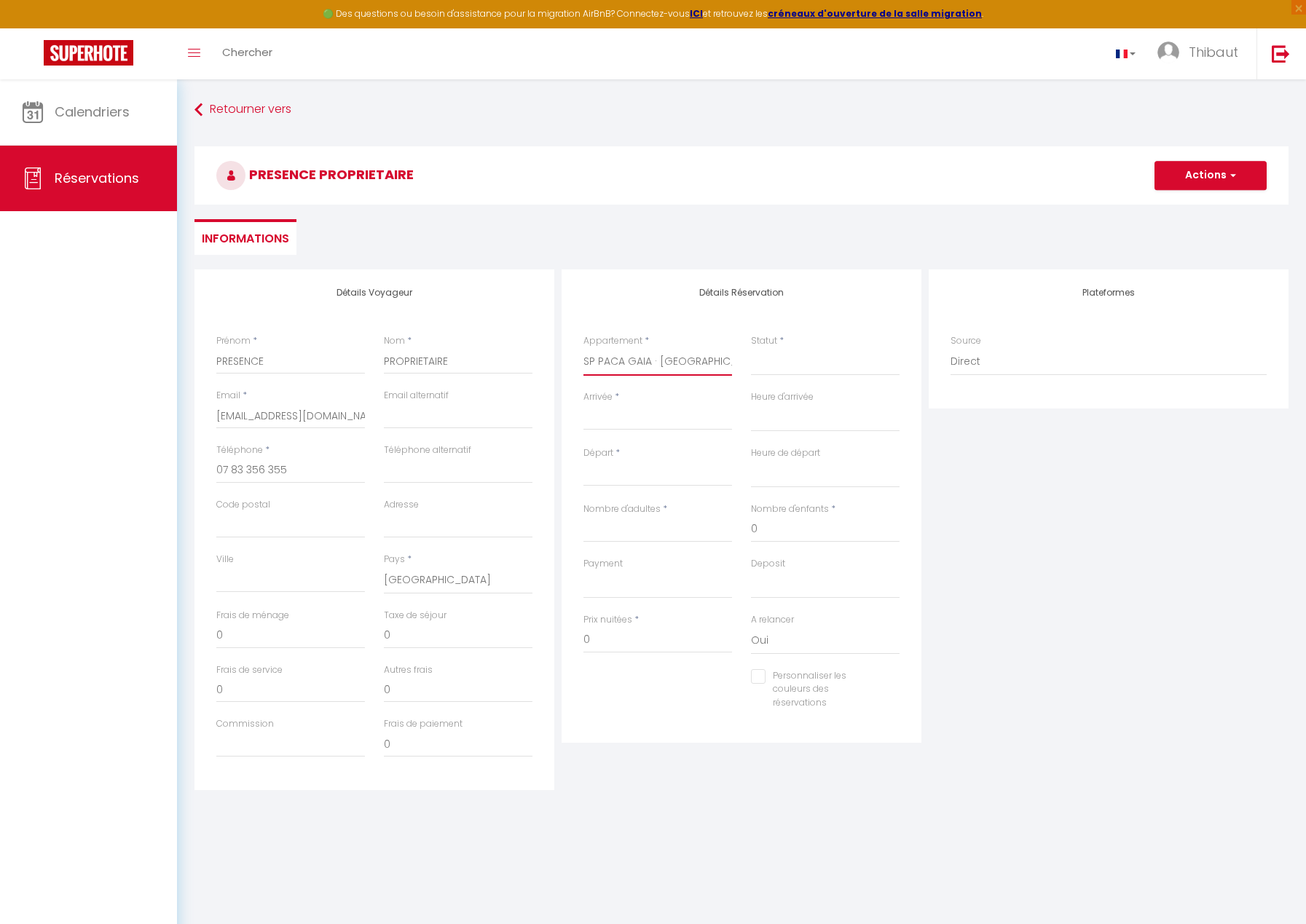
select select
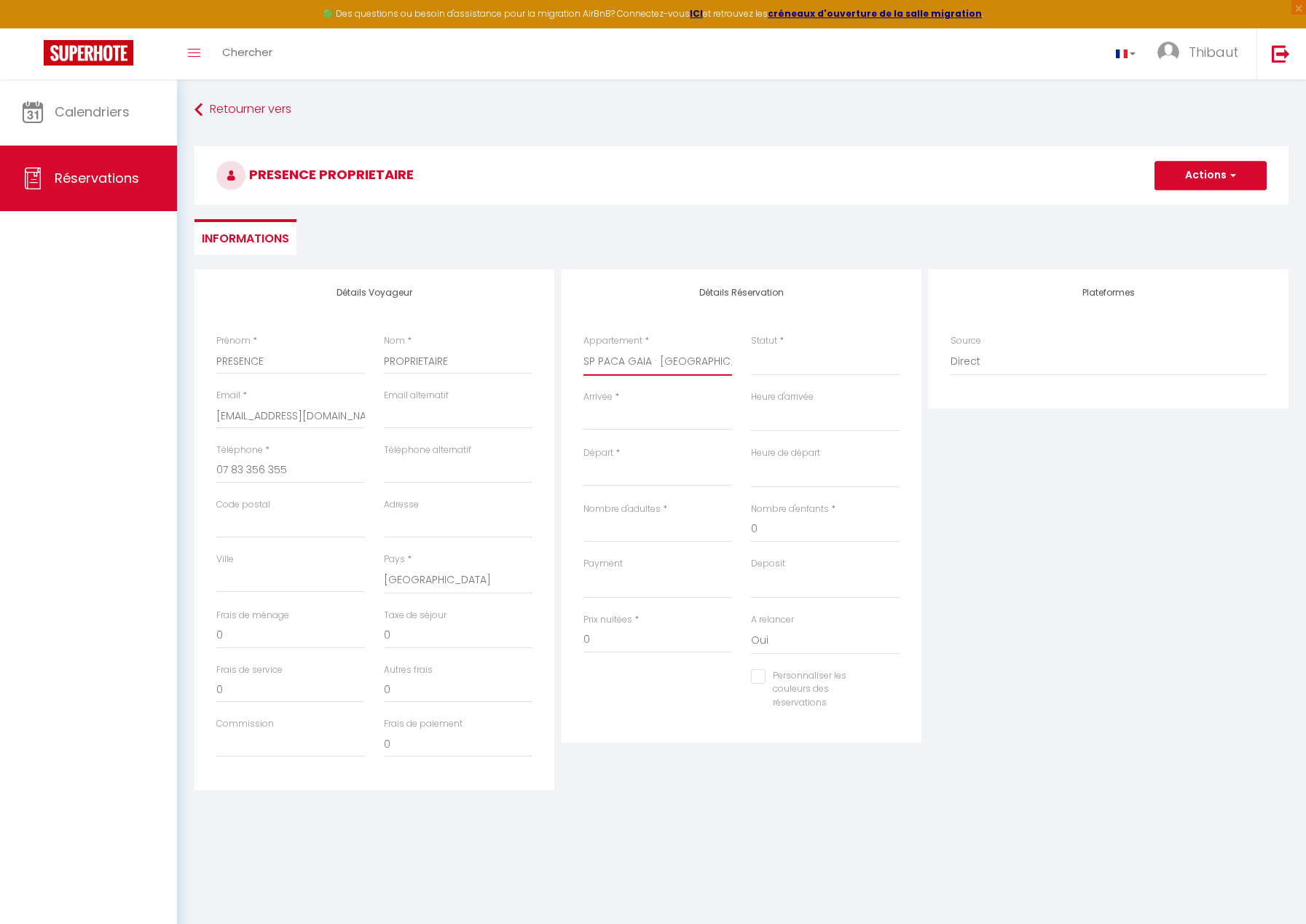
checkbox input "false"
click at [803, 361] on select "Confirmé Non Confirmé [PERSON_NAME] par le voyageur No Show Request" at bounding box center [825, 362] width 149 height 28
select select "1"
click at [751, 348] on select "Confirmé Non Confirmé [PERSON_NAME] par le voyageur No Show Request" at bounding box center [825, 362] width 149 height 28
select select
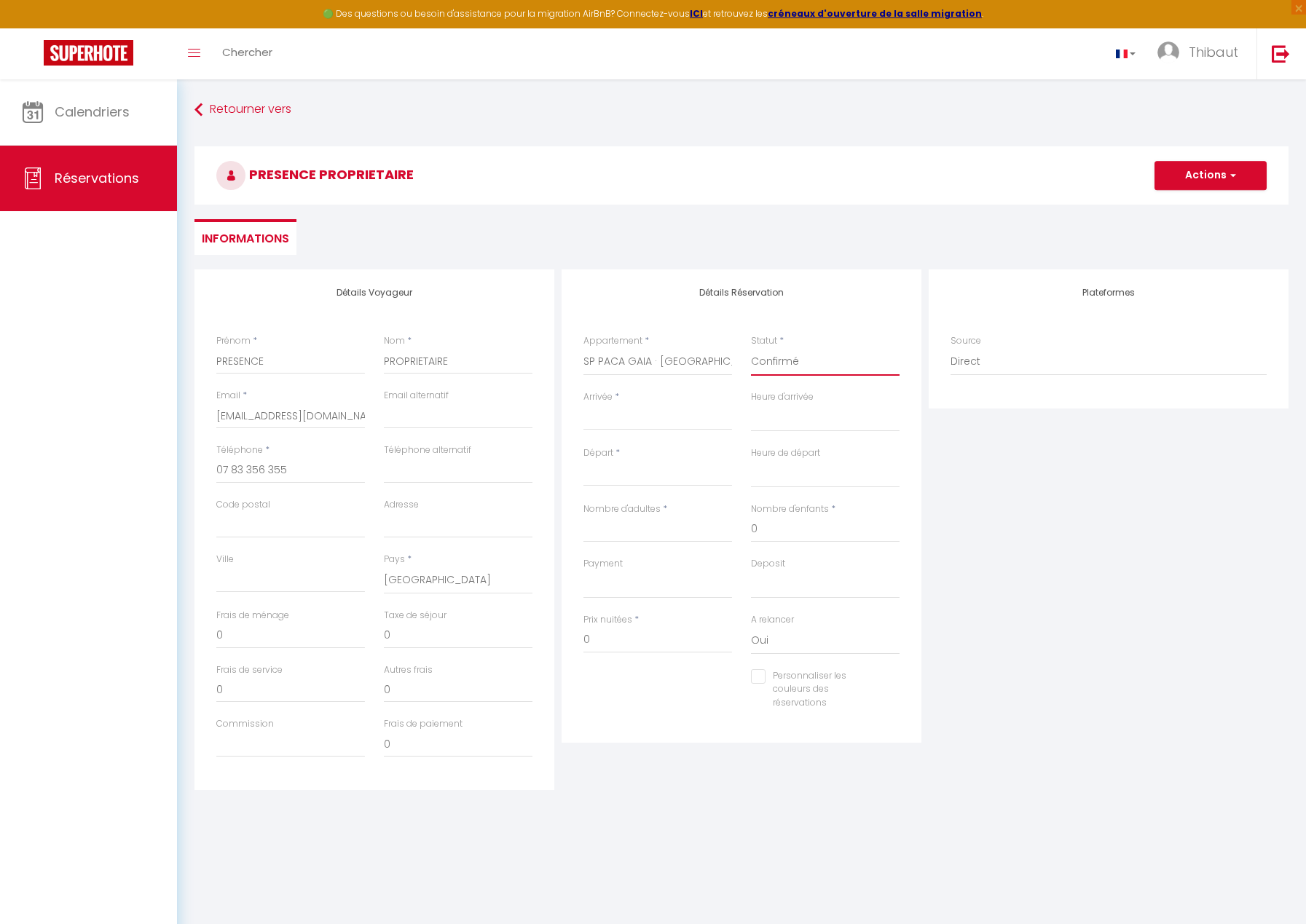
select select
checkbox input "false"
click at [649, 417] on input "Arrivée" at bounding box center [658, 419] width 149 height 19
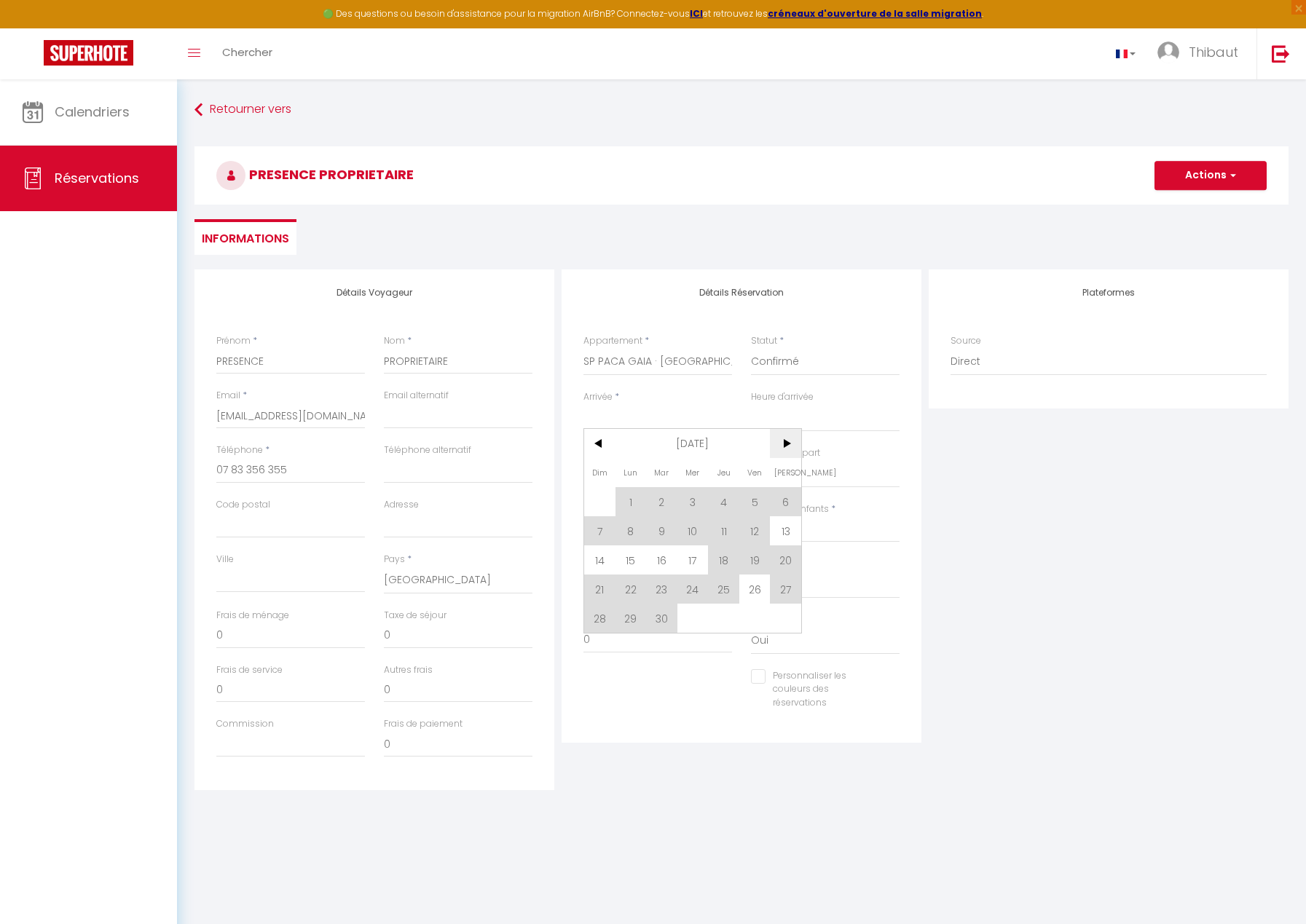
click at [788, 445] on span ">" at bounding box center [786, 443] width 31 height 29
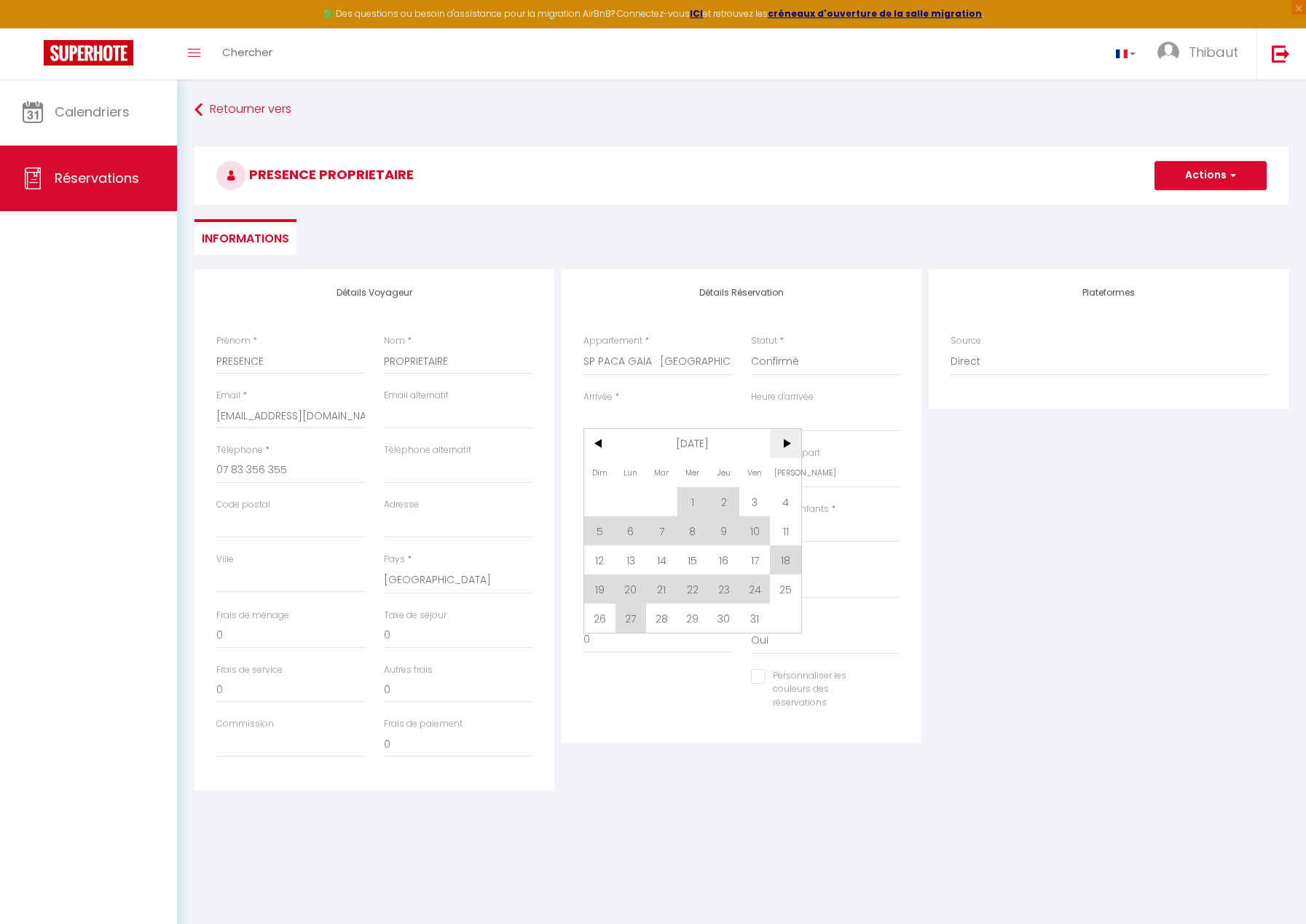
click at [788, 445] on span ">" at bounding box center [786, 443] width 31 height 29
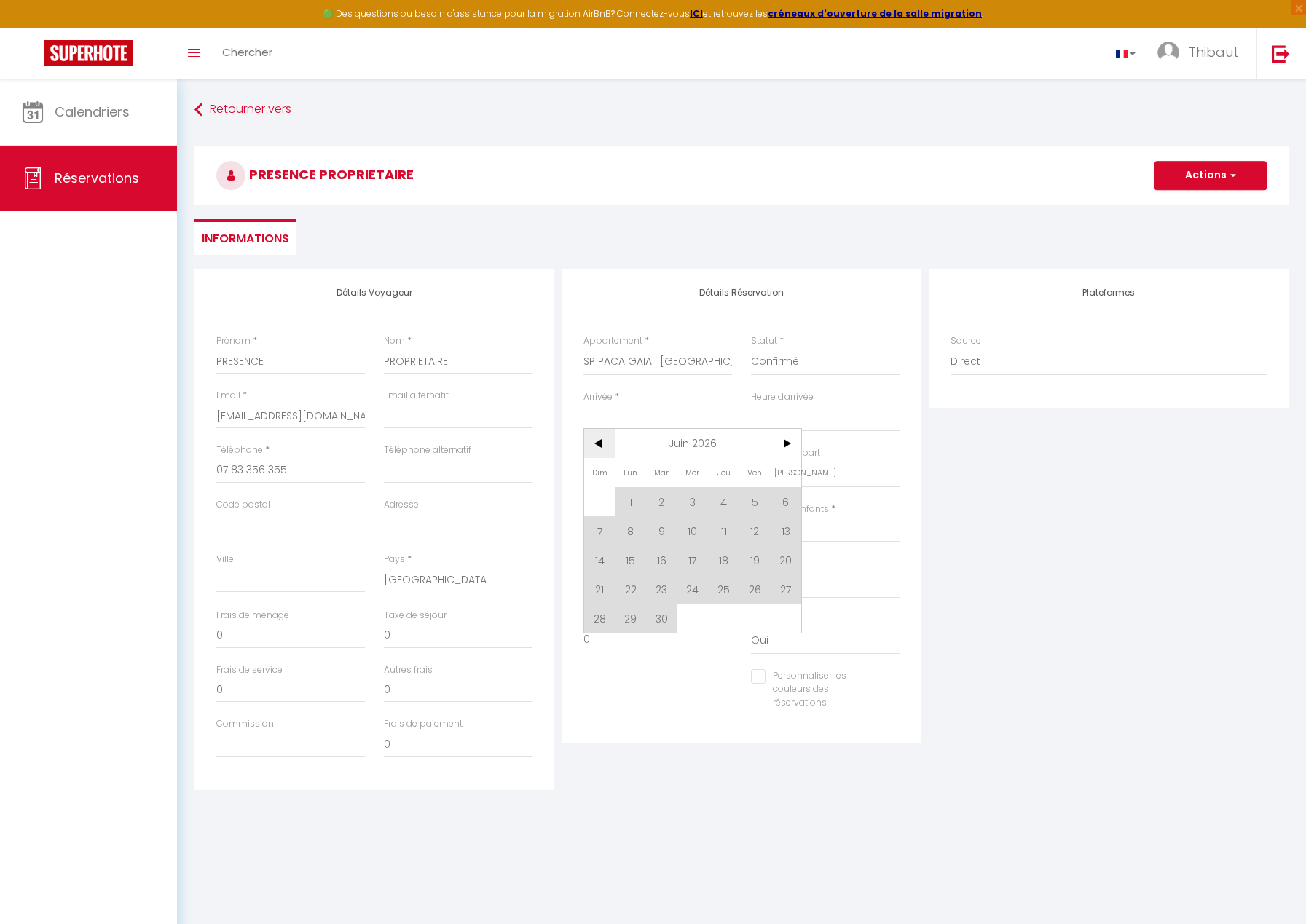
click at [592, 442] on span "<" at bounding box center [600, 443] width 31 height 29
click at [748, 505] on span "1" at bounding box center [755, 502] width 31 height 29
type input "Ven 01 Mai 2026"
select select
type input "[PERSON_NAME] 02 Mai 2026"
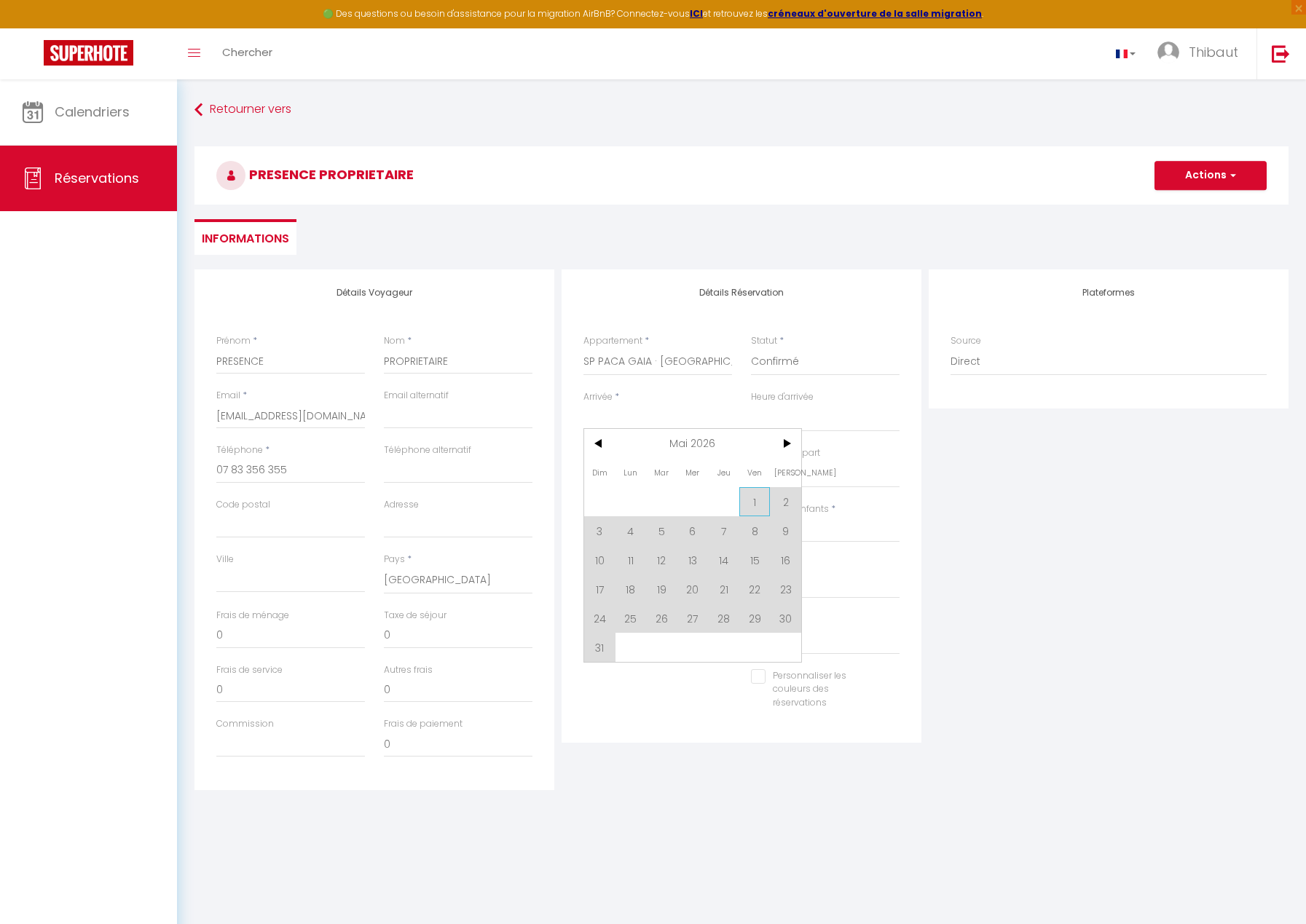
select select
checkbox input "false"
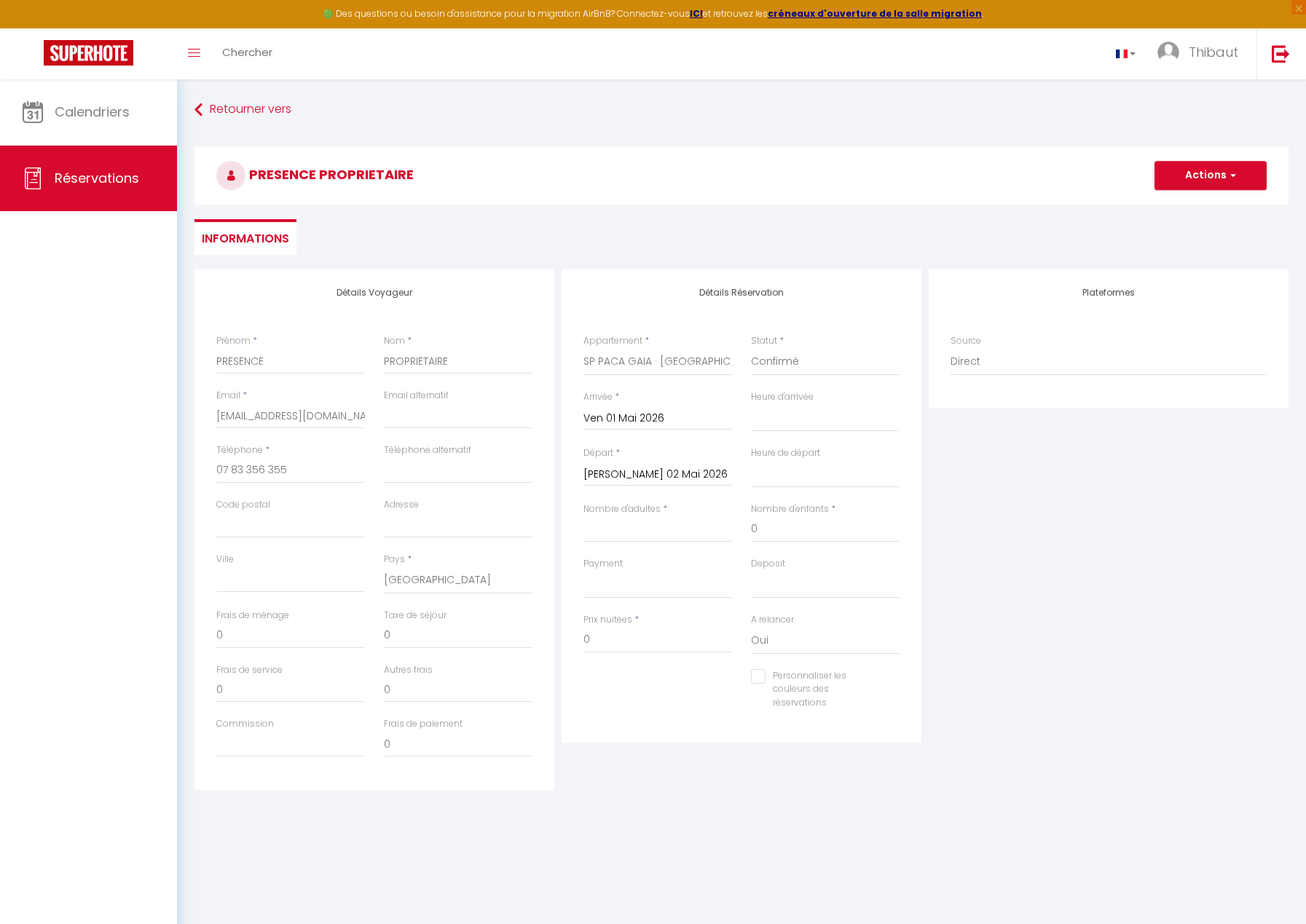
click at [636, 475] on input "[PERSON_NAME] 02 Mai 2026" at bounding box center [658, 475] width 149 height 19
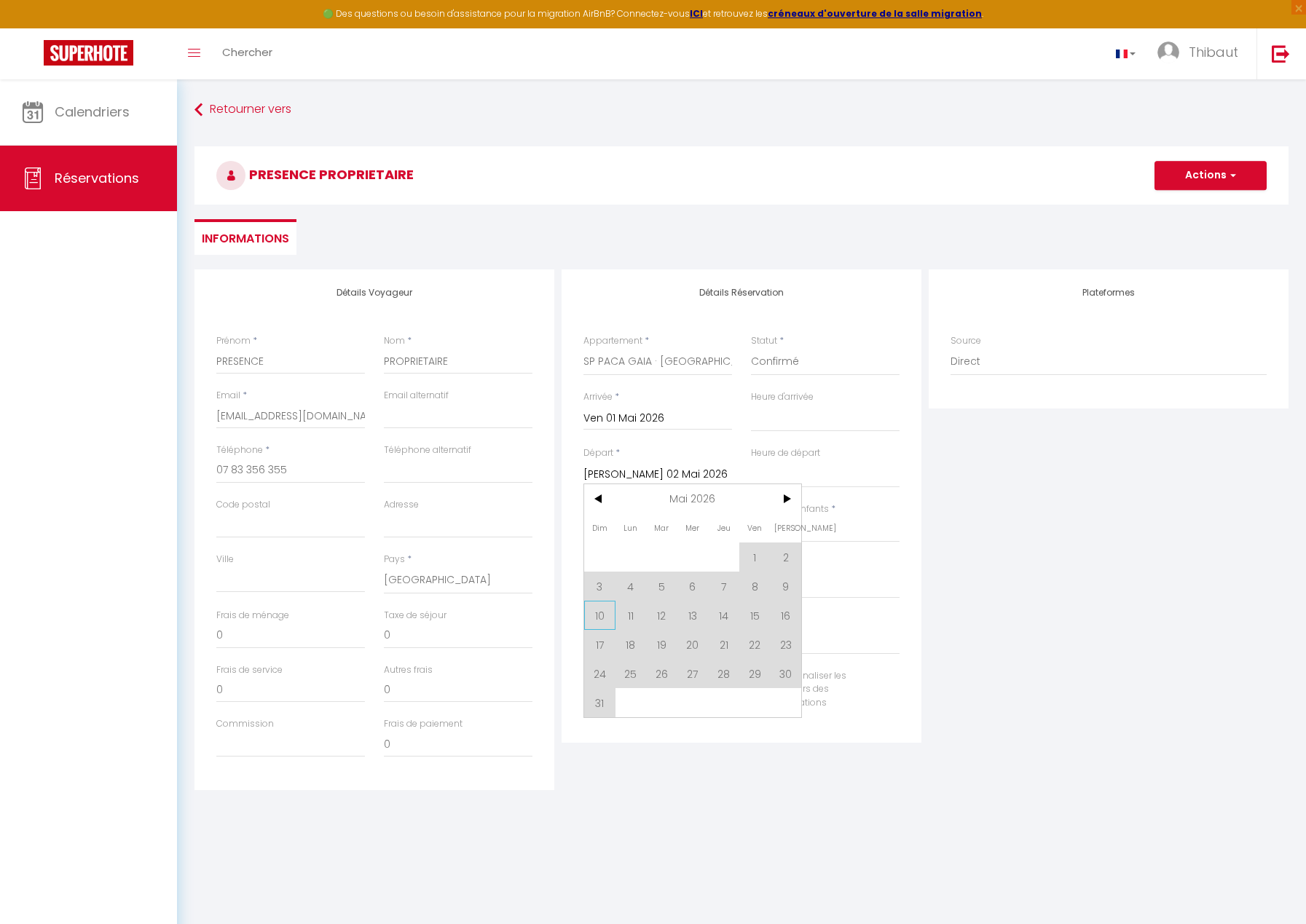
click at [603, 617] on span "10" at bounding box center [600, 615] width 31 height 29
select select
type input "Dim 10 Mai 2026"
select select
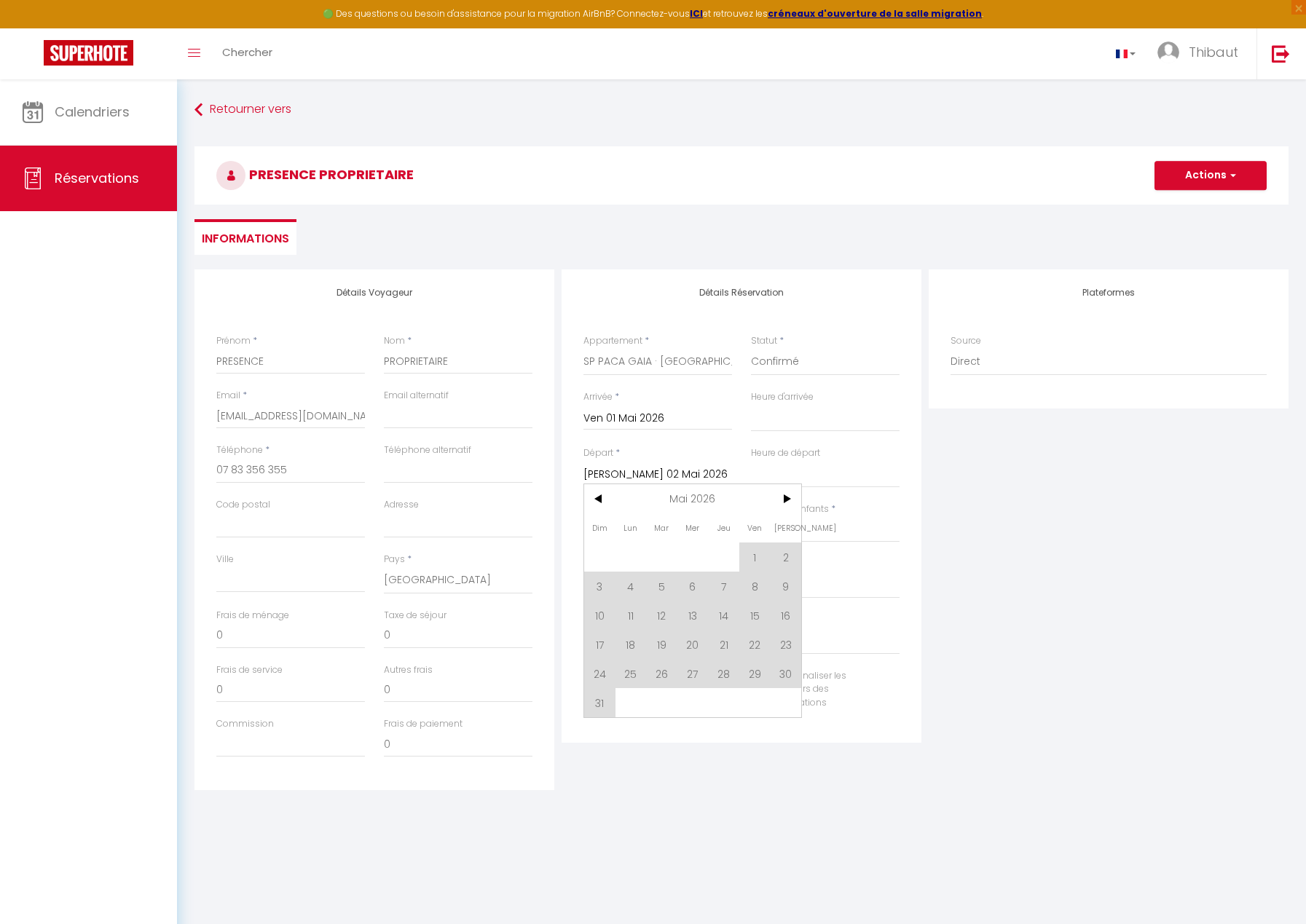
select select
checkbox input "false"
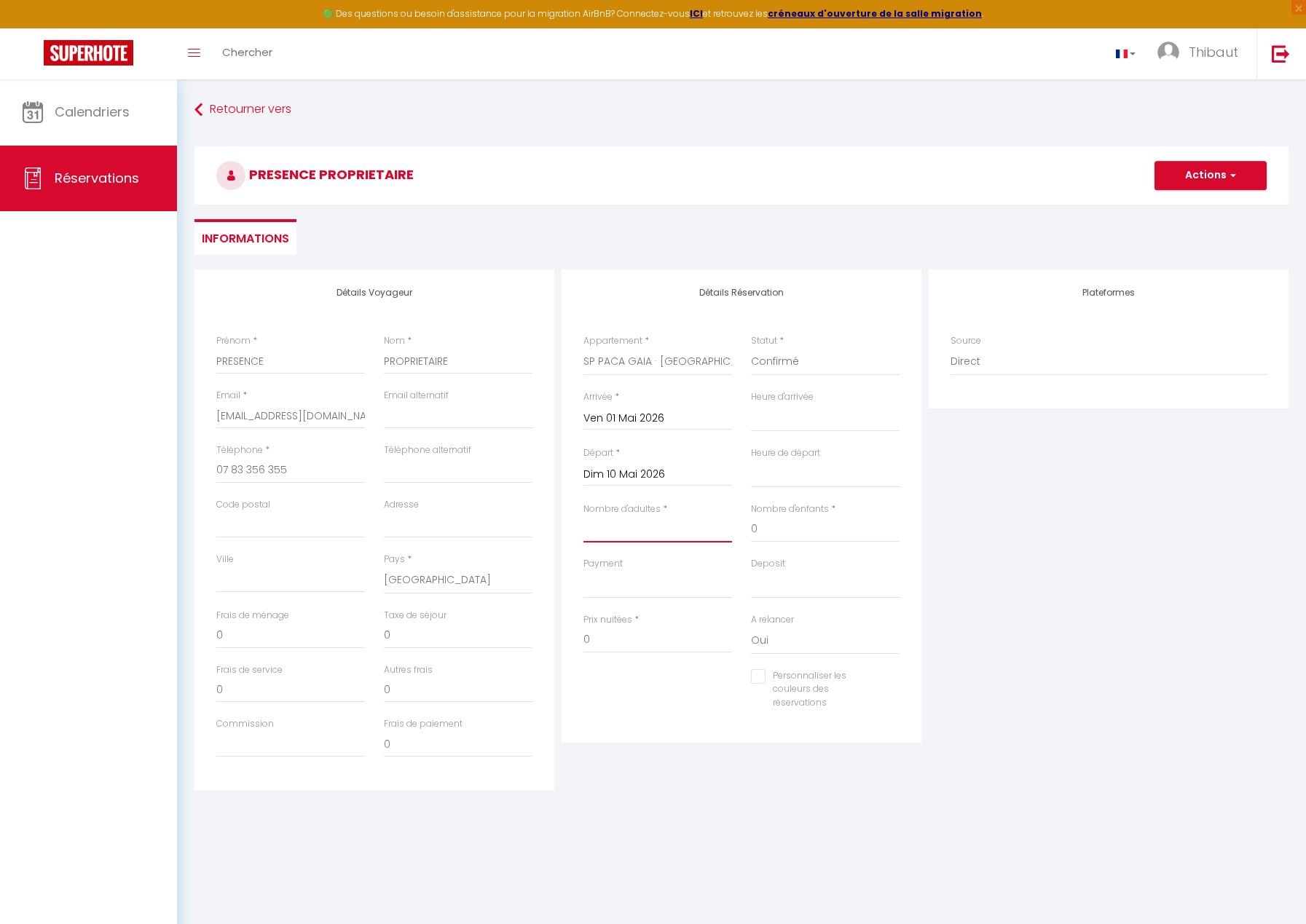
click at [672, 534] on input "Nombre d'adultes" at bounding box center [658, 529] width 149 height 26
type input "1"
select select
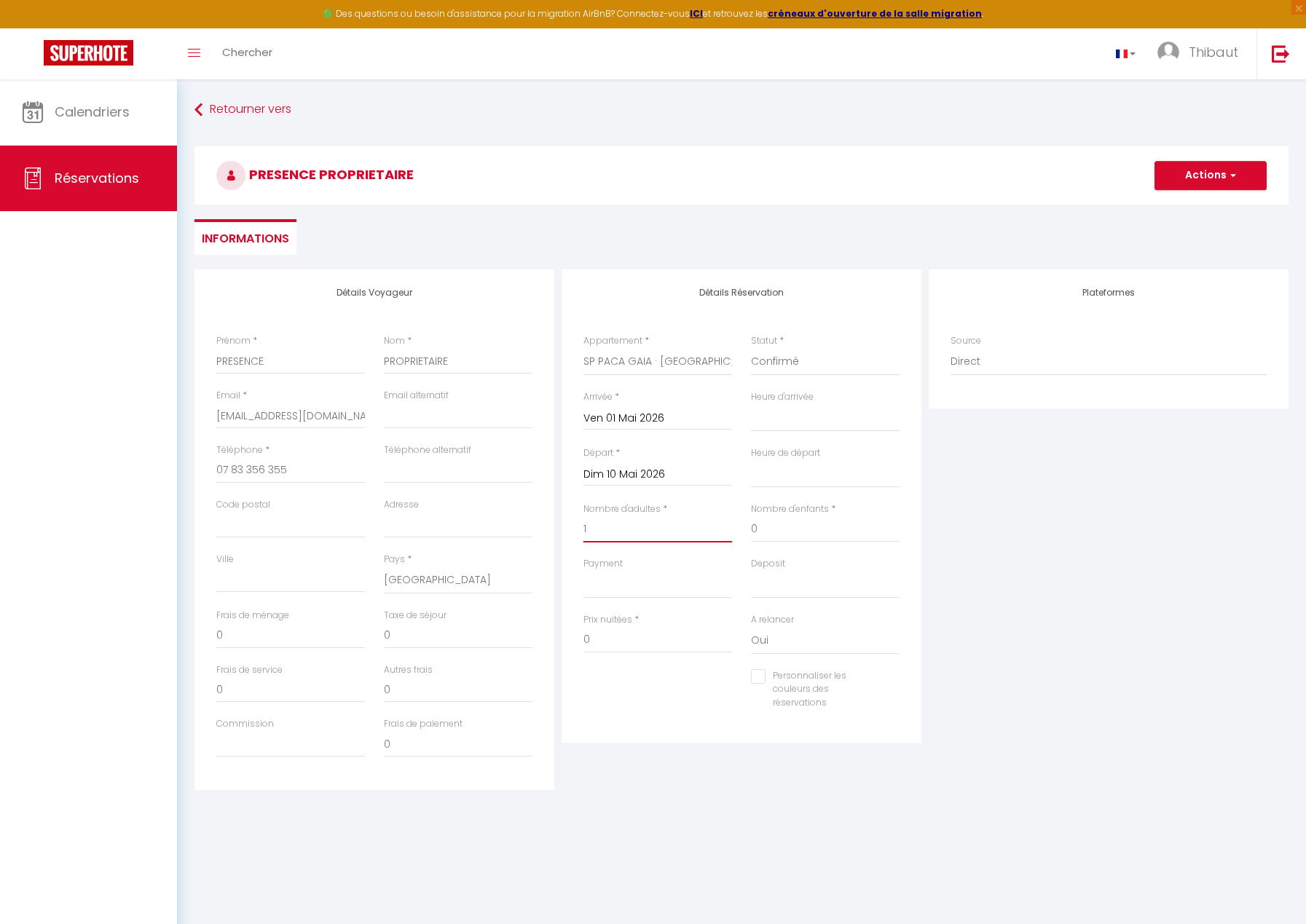
select select
checkbox input "false"
select select
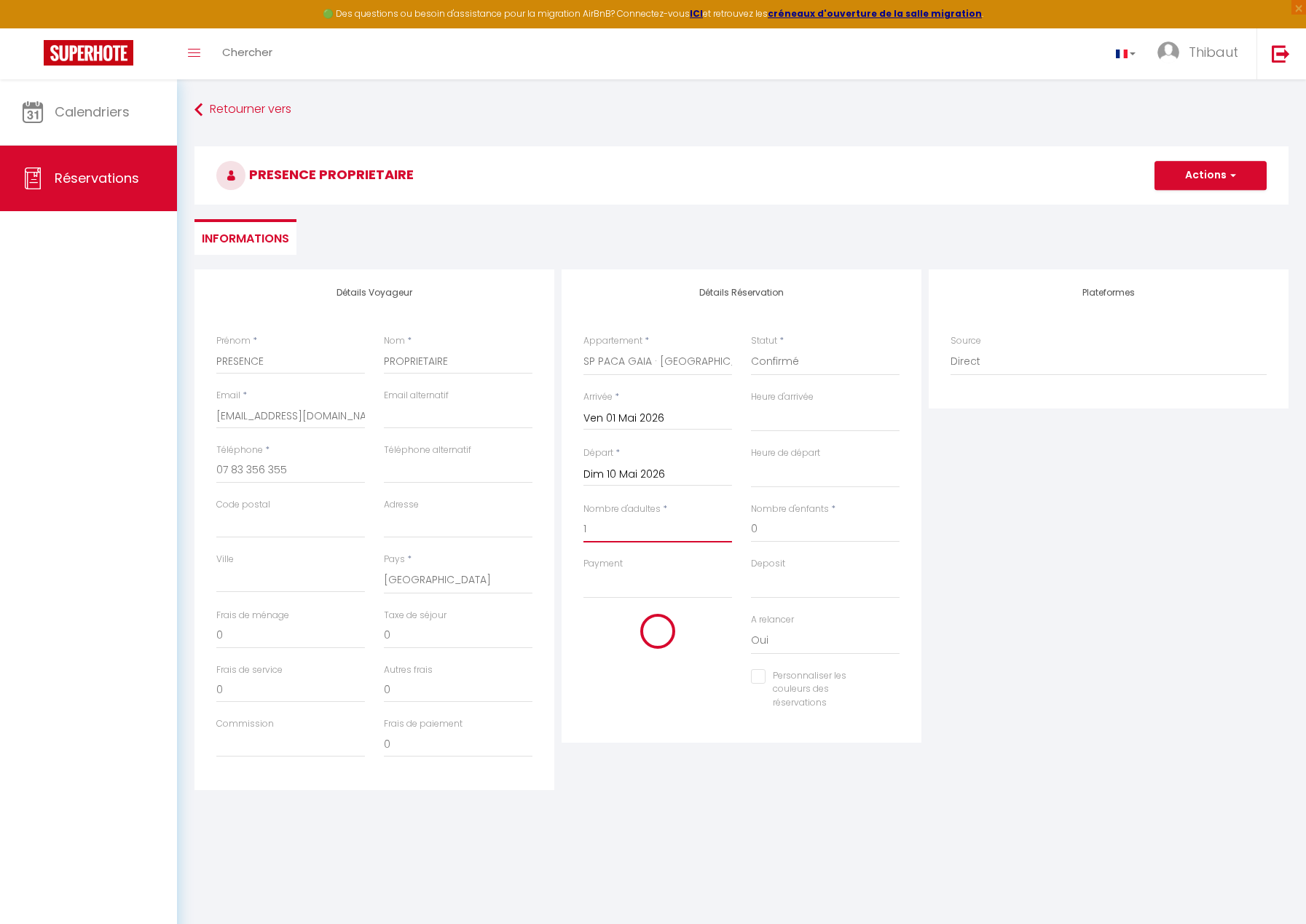
select select
checkbox input "false"
type input "1"
click at [1183, 182] on button "Actions" at bounding box center [1210, 175] width 112 height 29
click at [1179, 207] on link "Enregistrer" at bounding box center [1195, 207] width 115 height 19
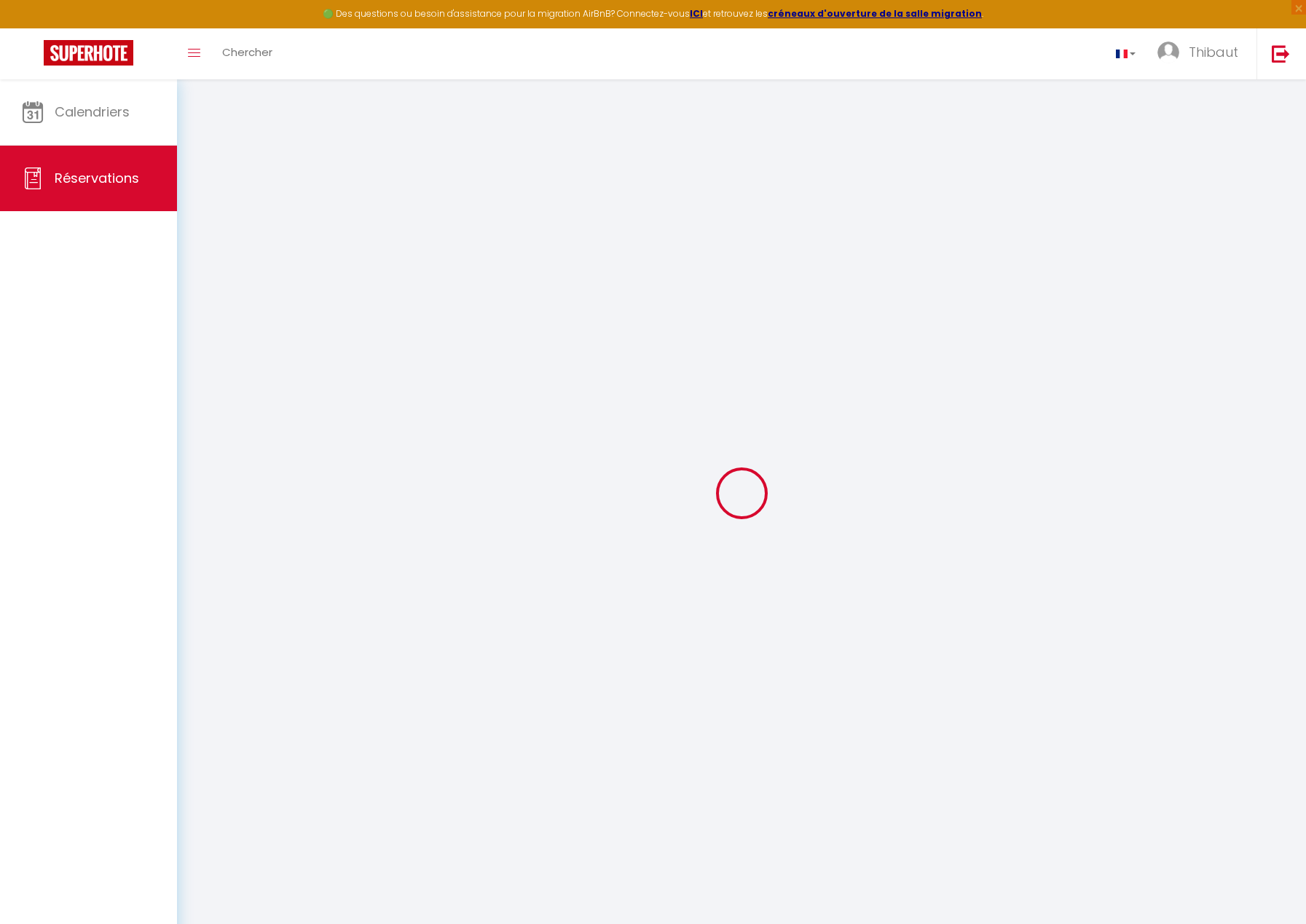
select select "not_cancelled"
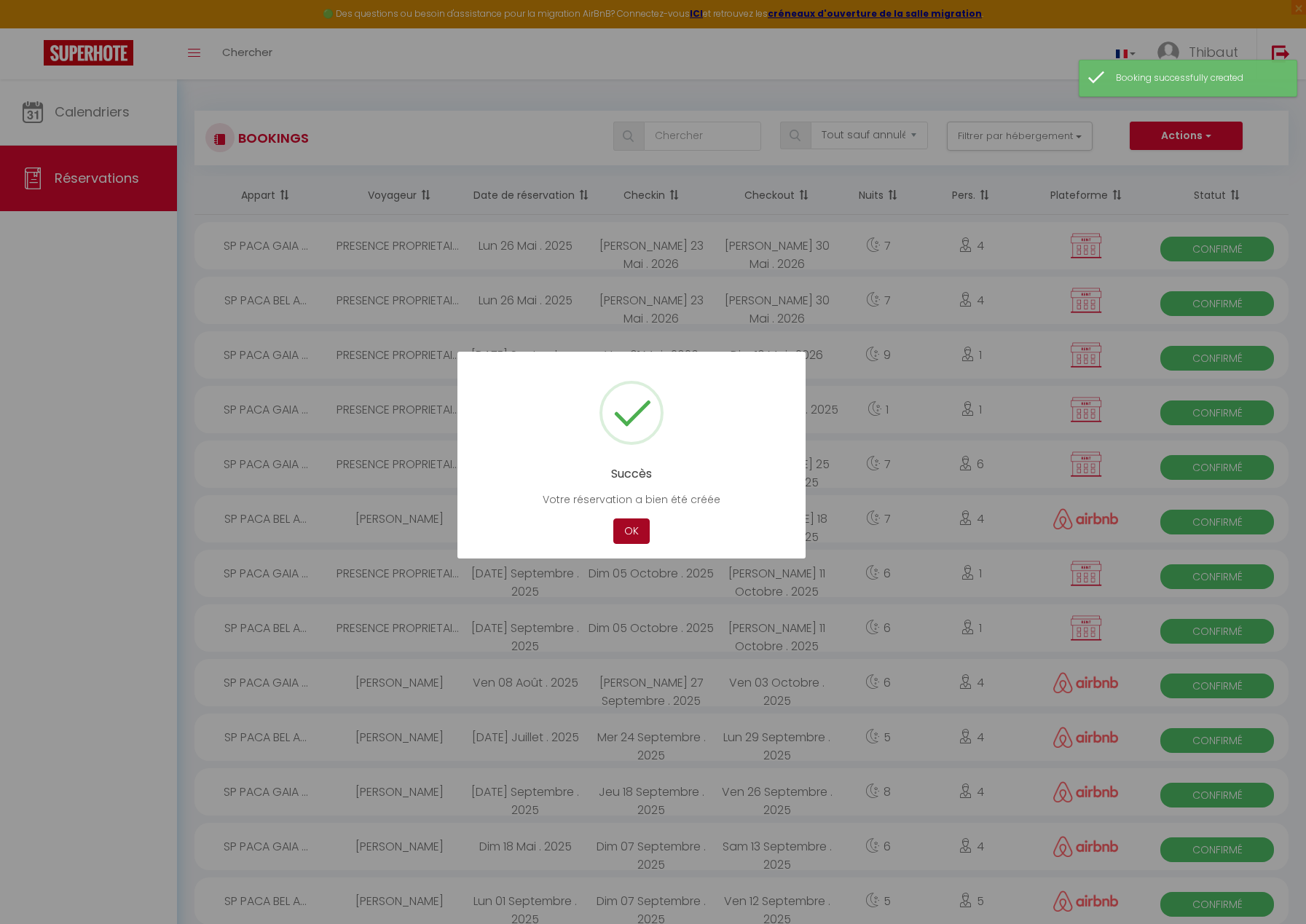
click at [627, 537] on button "OK" at bounding box center [631, 531] width 36 height 25
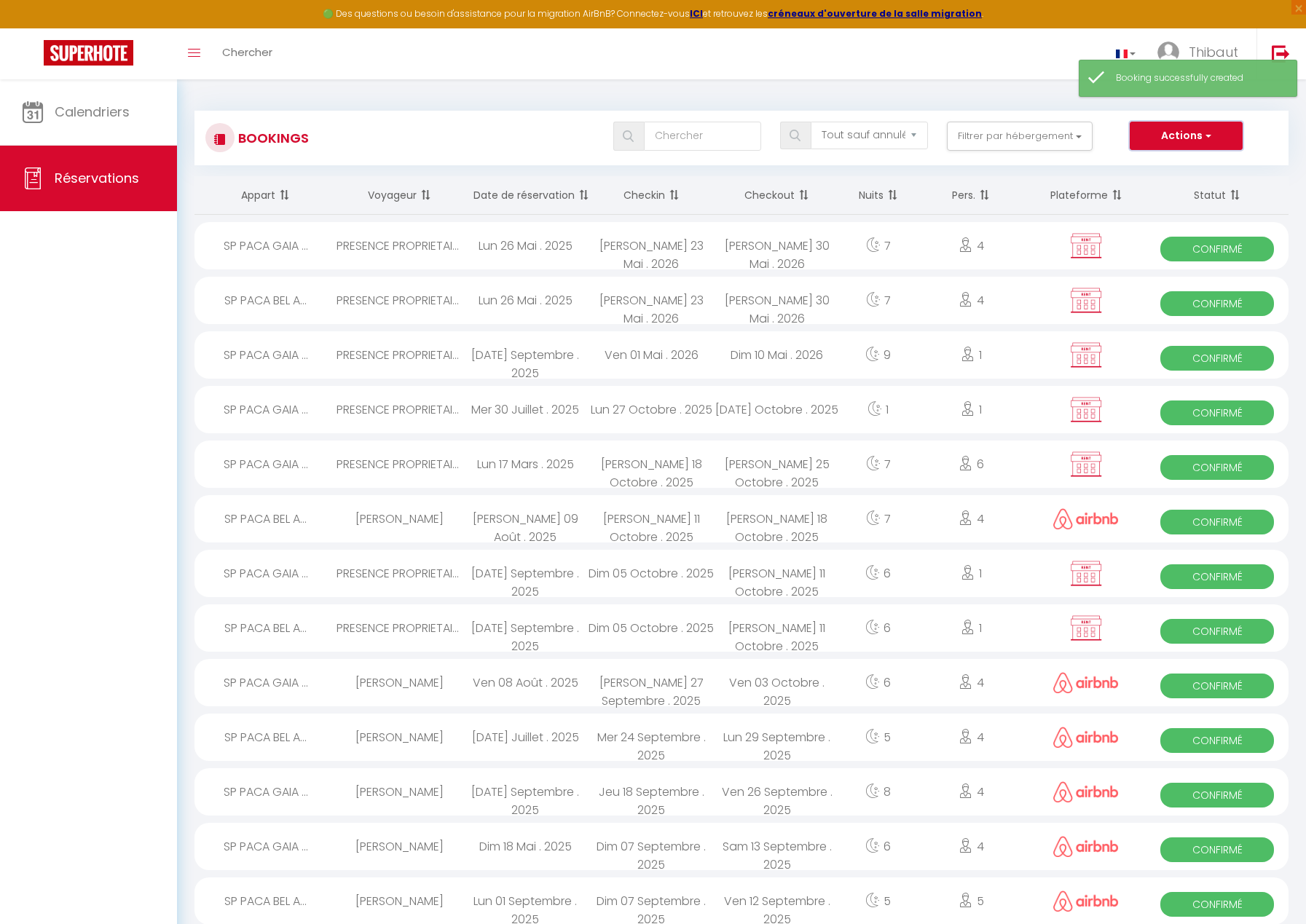
click at [1149, 132] on button "Actions" at bounding box center [1186, 137] width 112 height 29
click at [1124, 164] on link "Nouvelle Réservation" at bounding box center [1163, 168] width 156 height 19
select select
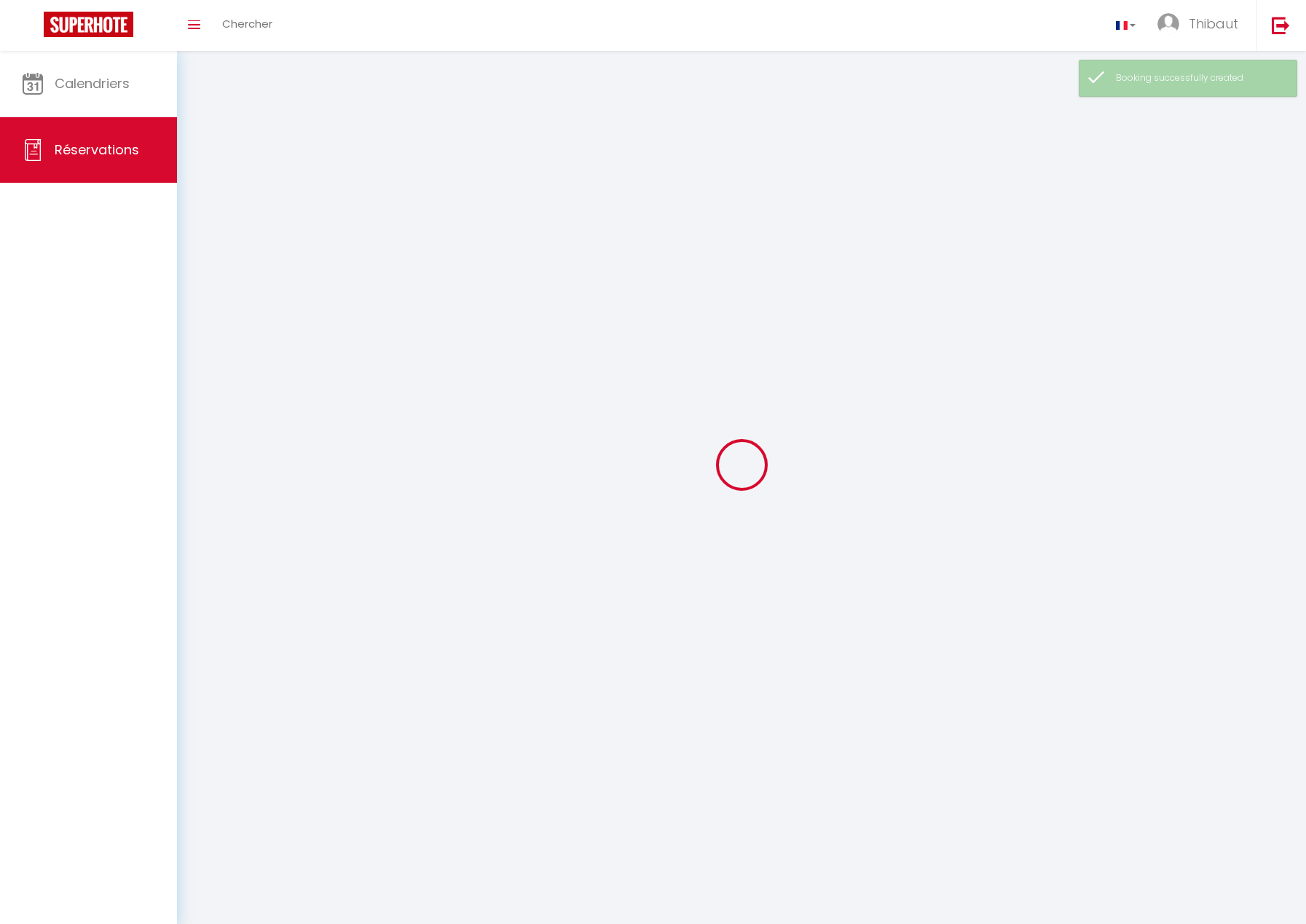
select select
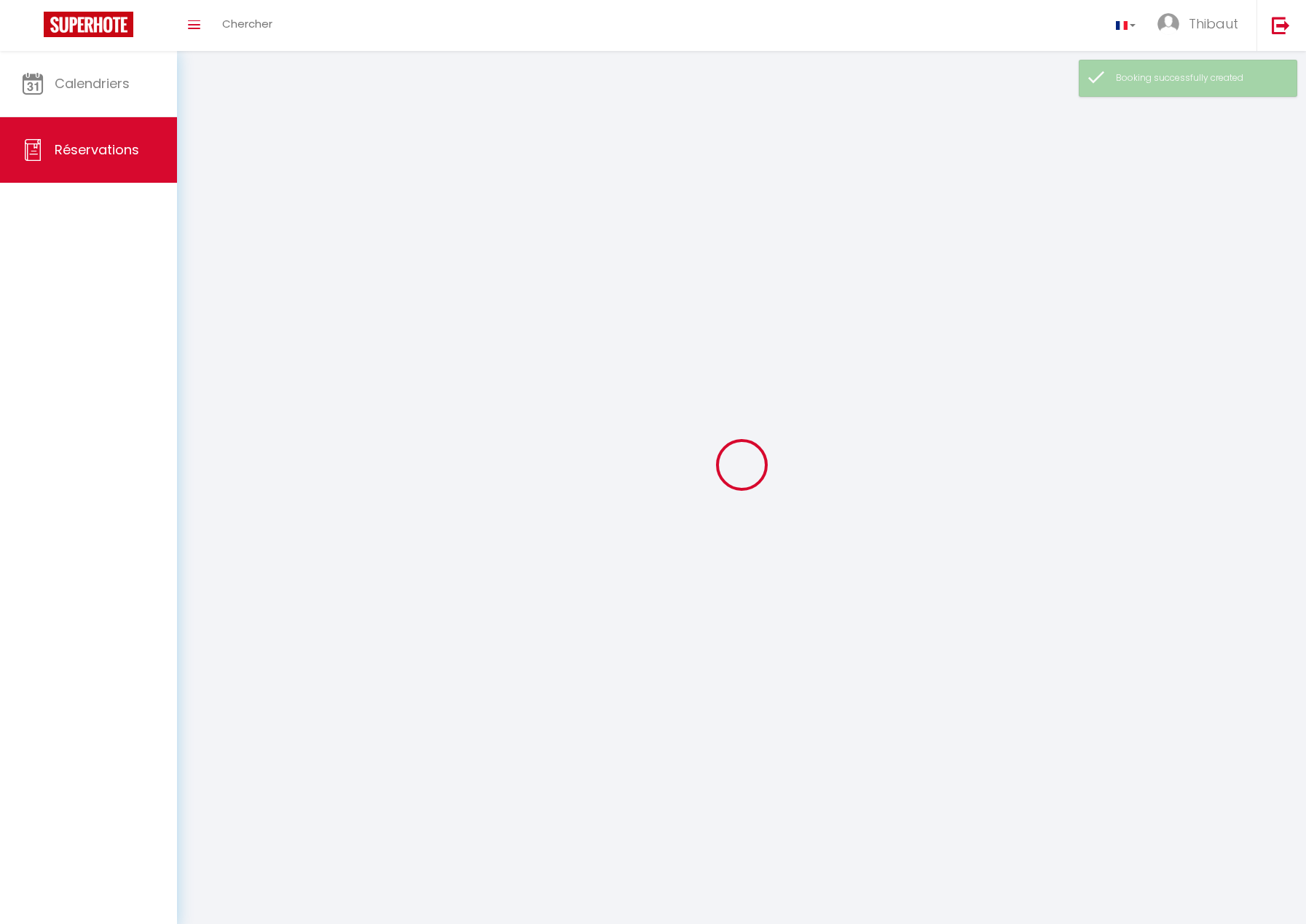
select select
checkbox input "false"
select select
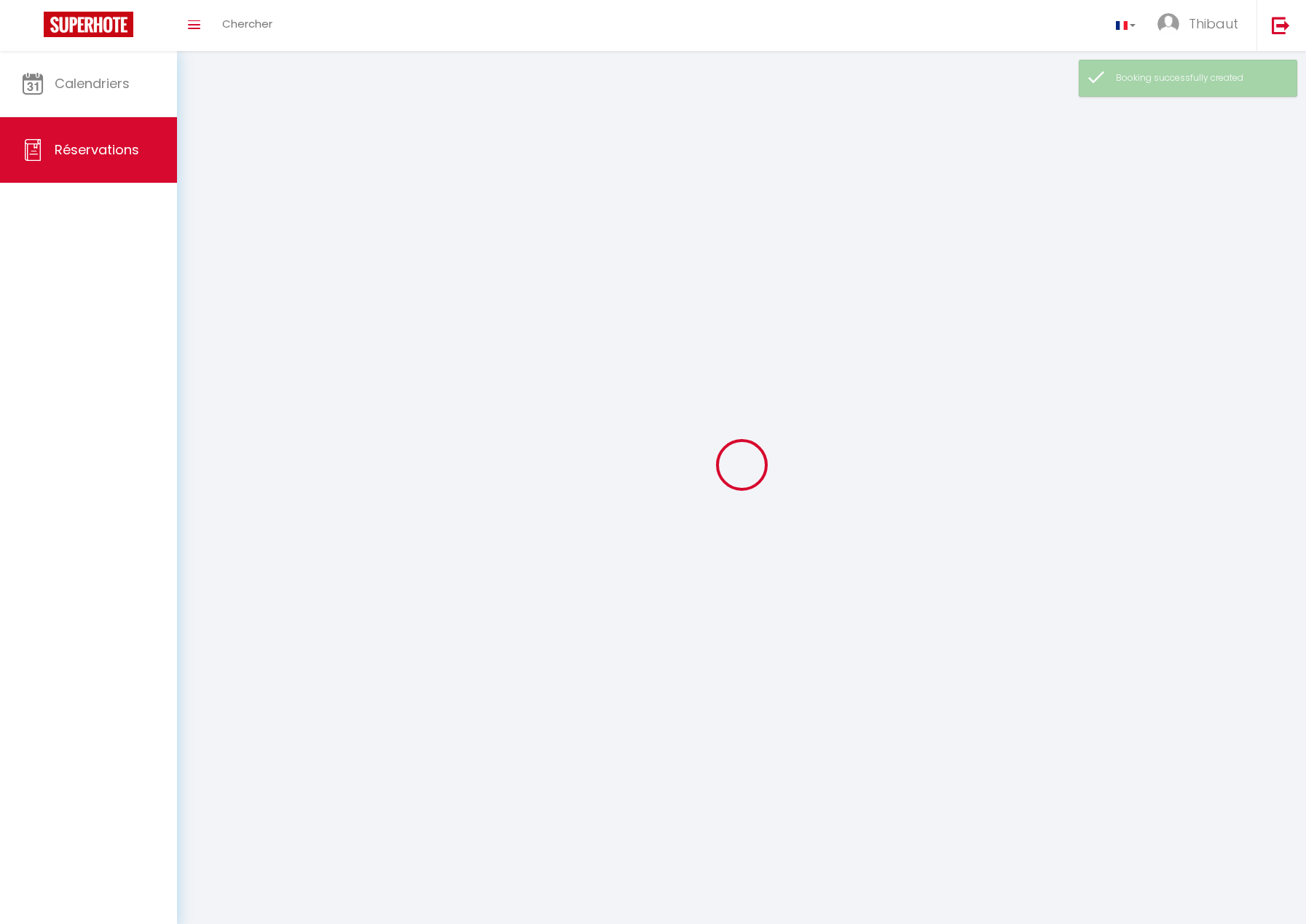
select select
checkbox input "false"
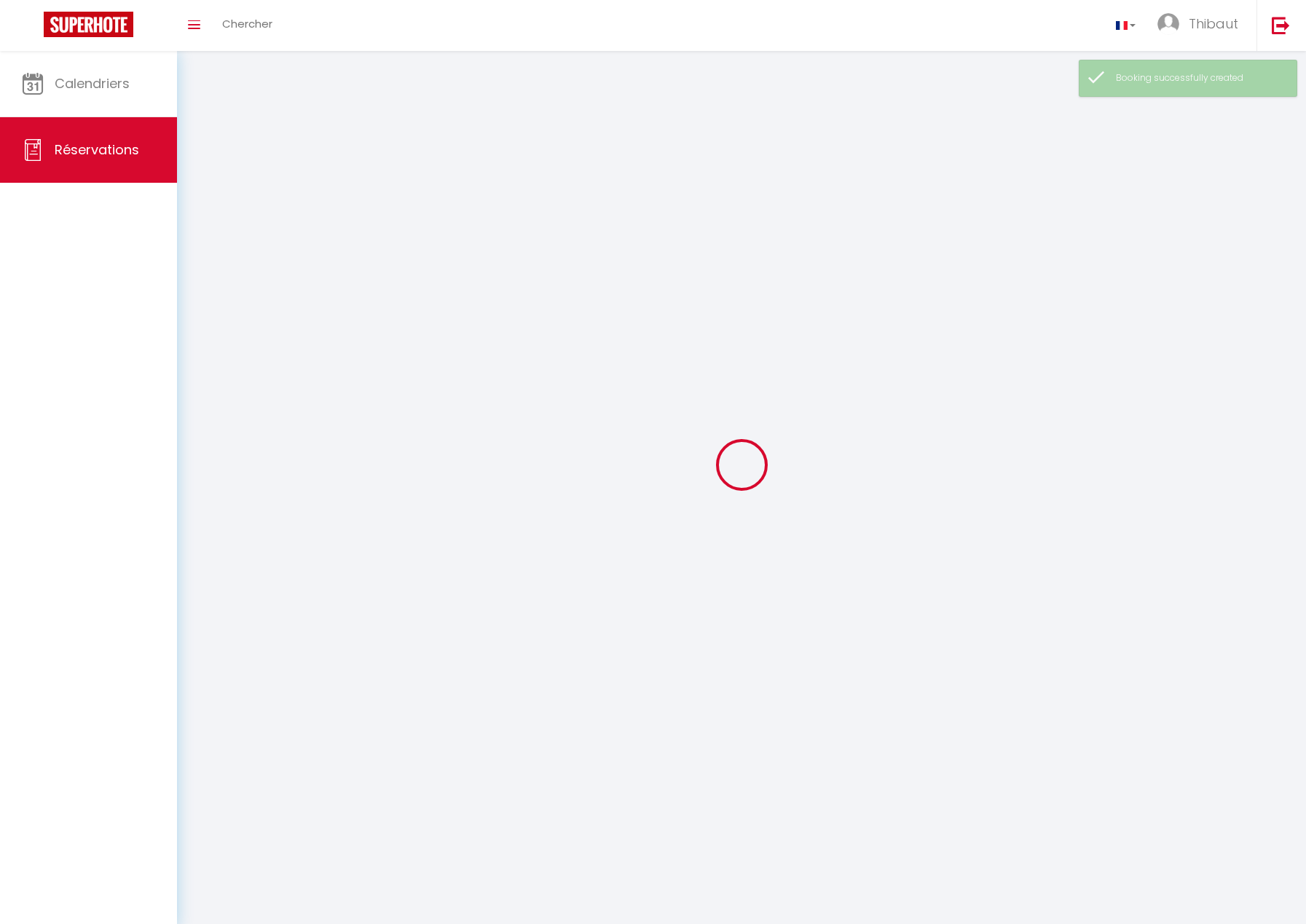
select select
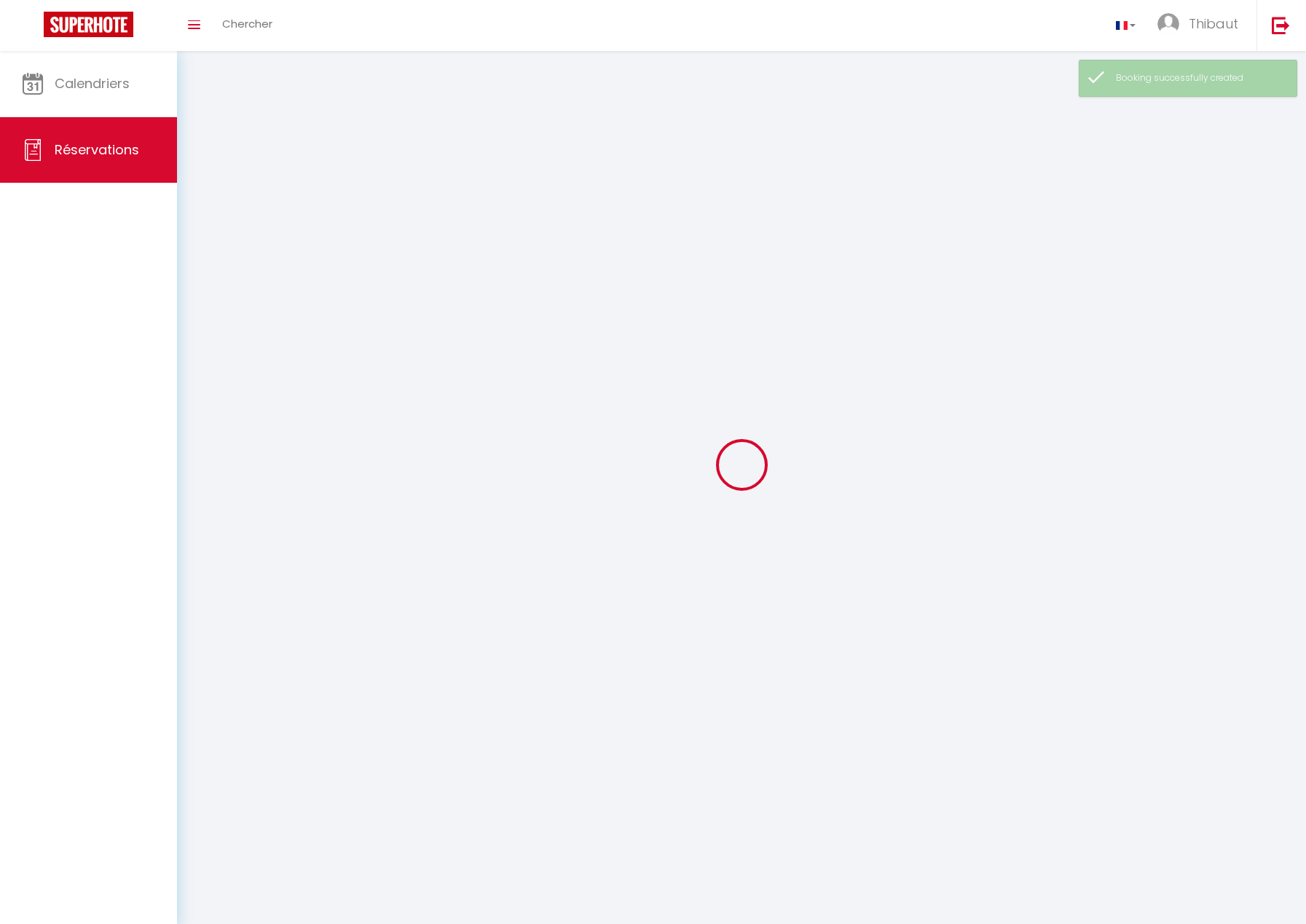
checkbox input "false"
select select
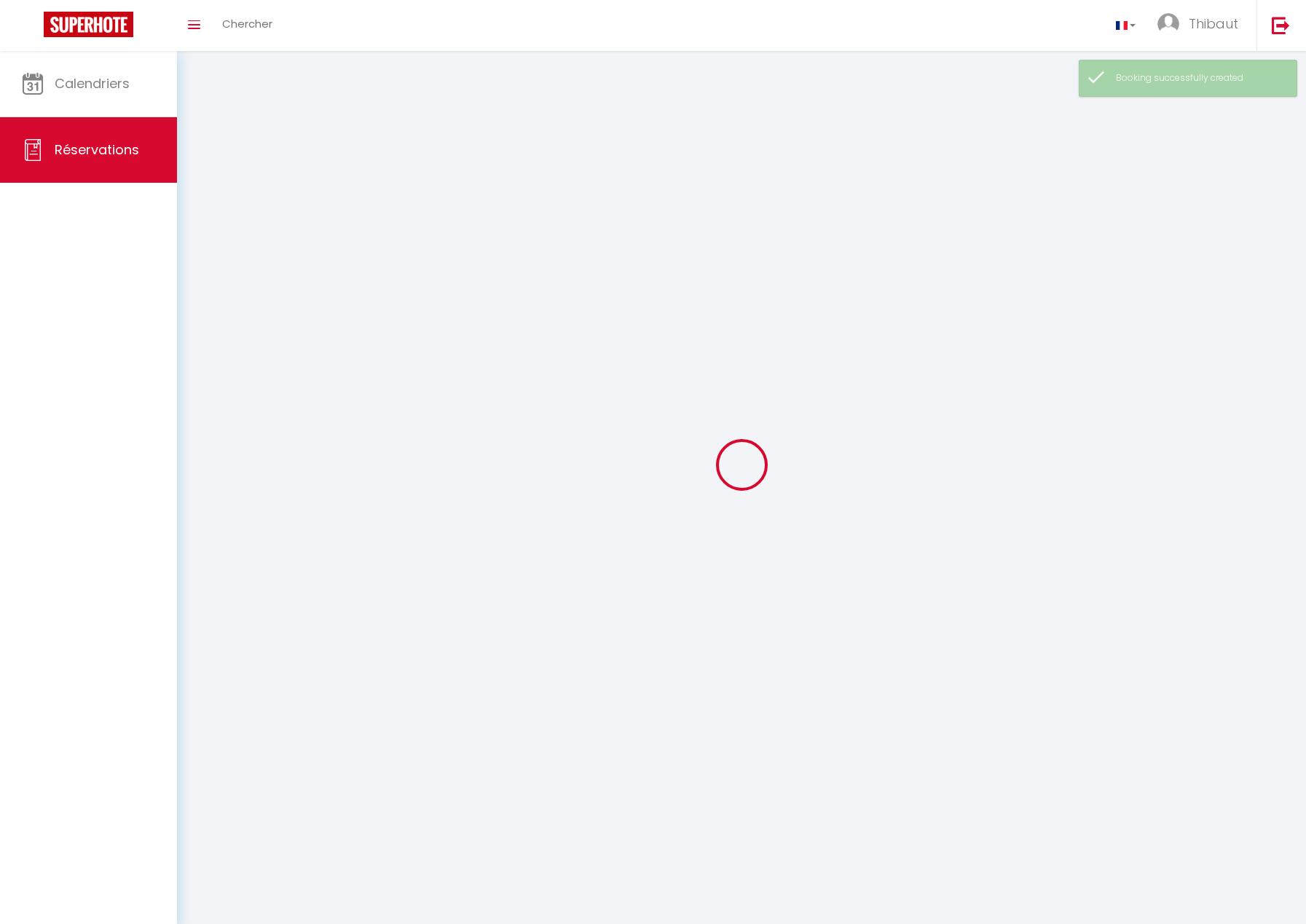
select select
checkbox input "false"
select select
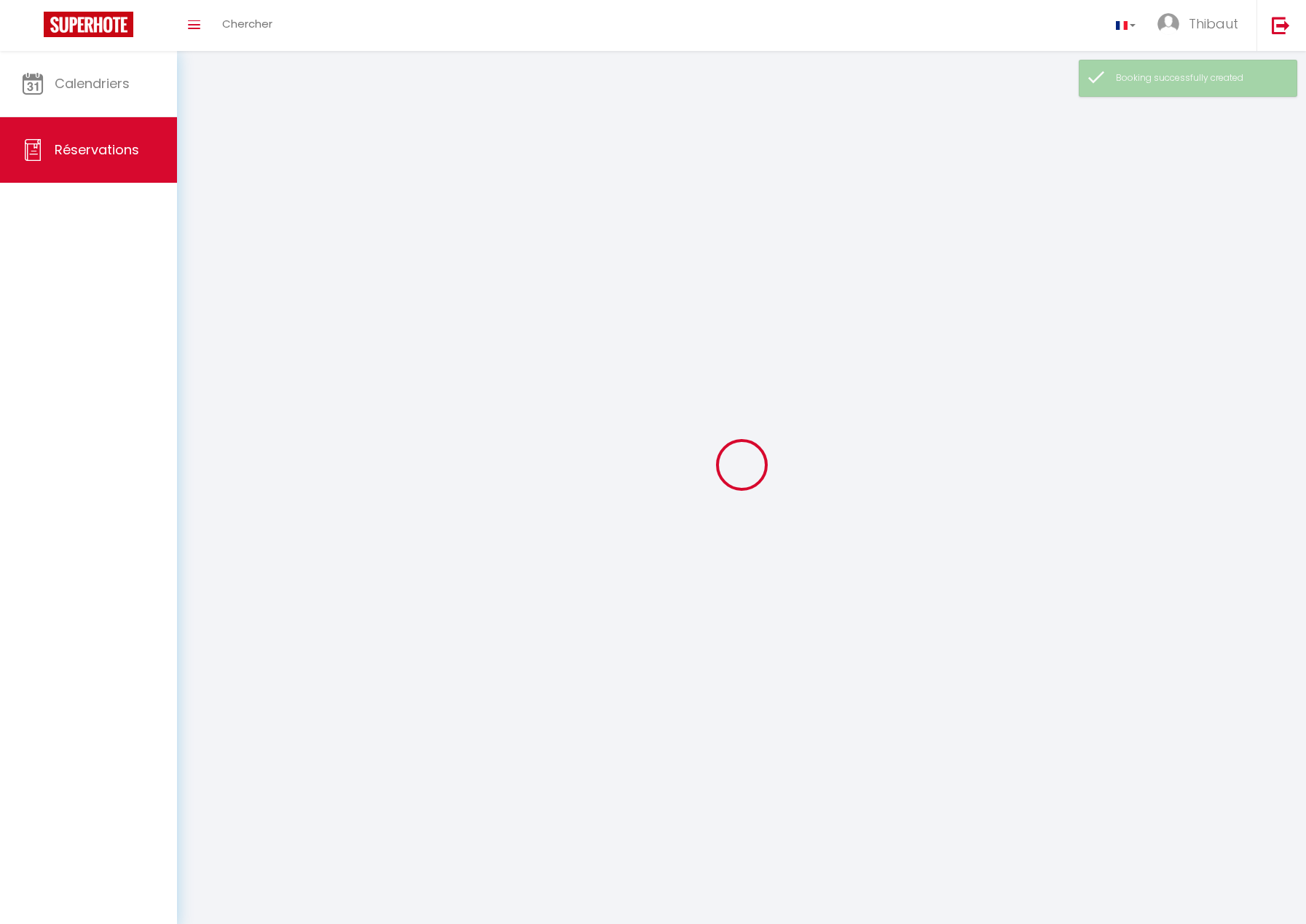
checkbox input "false"
select select
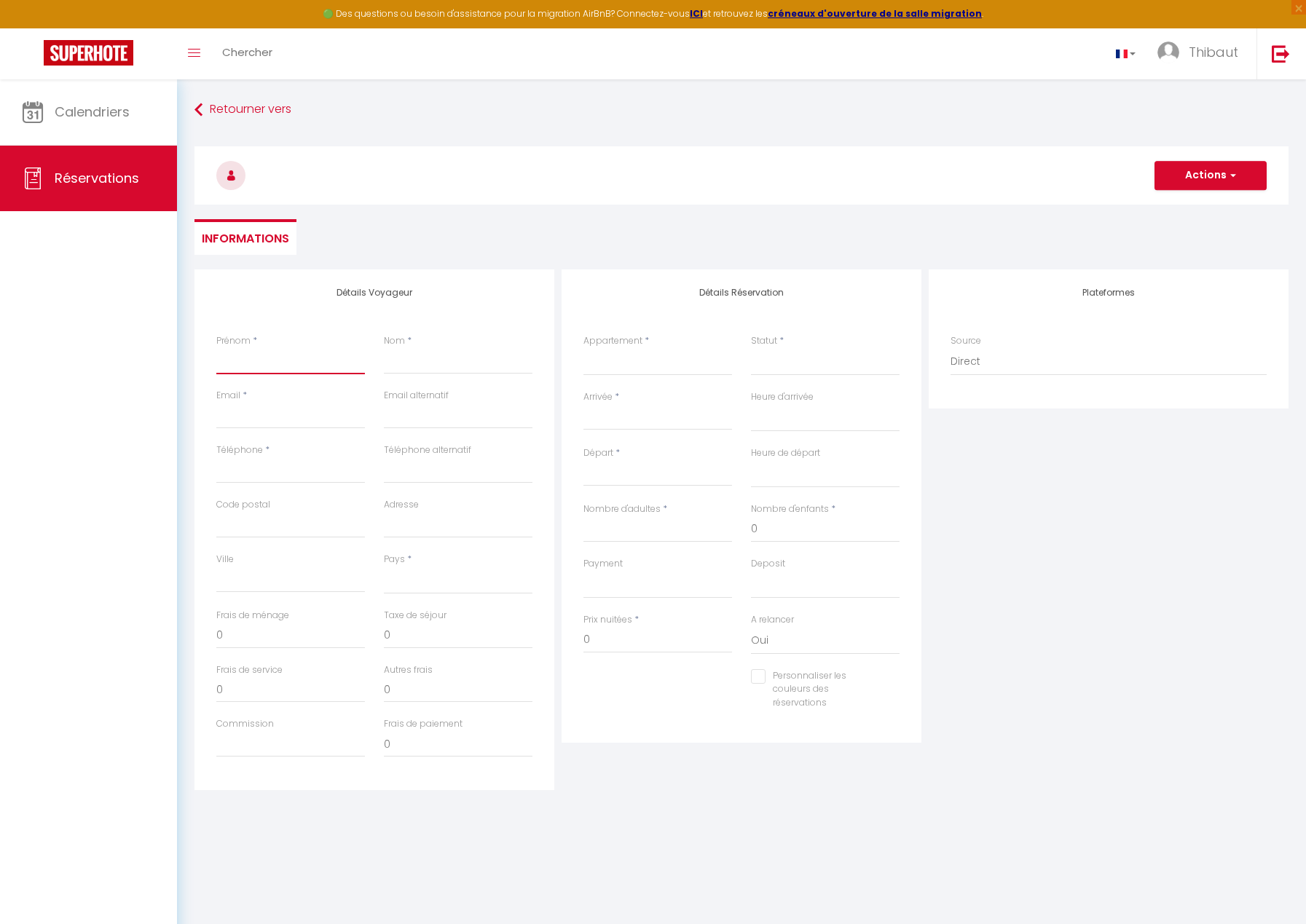
click at [274, 360] on input "Prénom" at bounding box center [290, 361] width 149 height 26
type input "PRESENCE"
type input "PROPRIETAIRE"
type input "[EMAIL_ADDRESS][DOMAIN_NAME]"
type input "07 83 356 355"
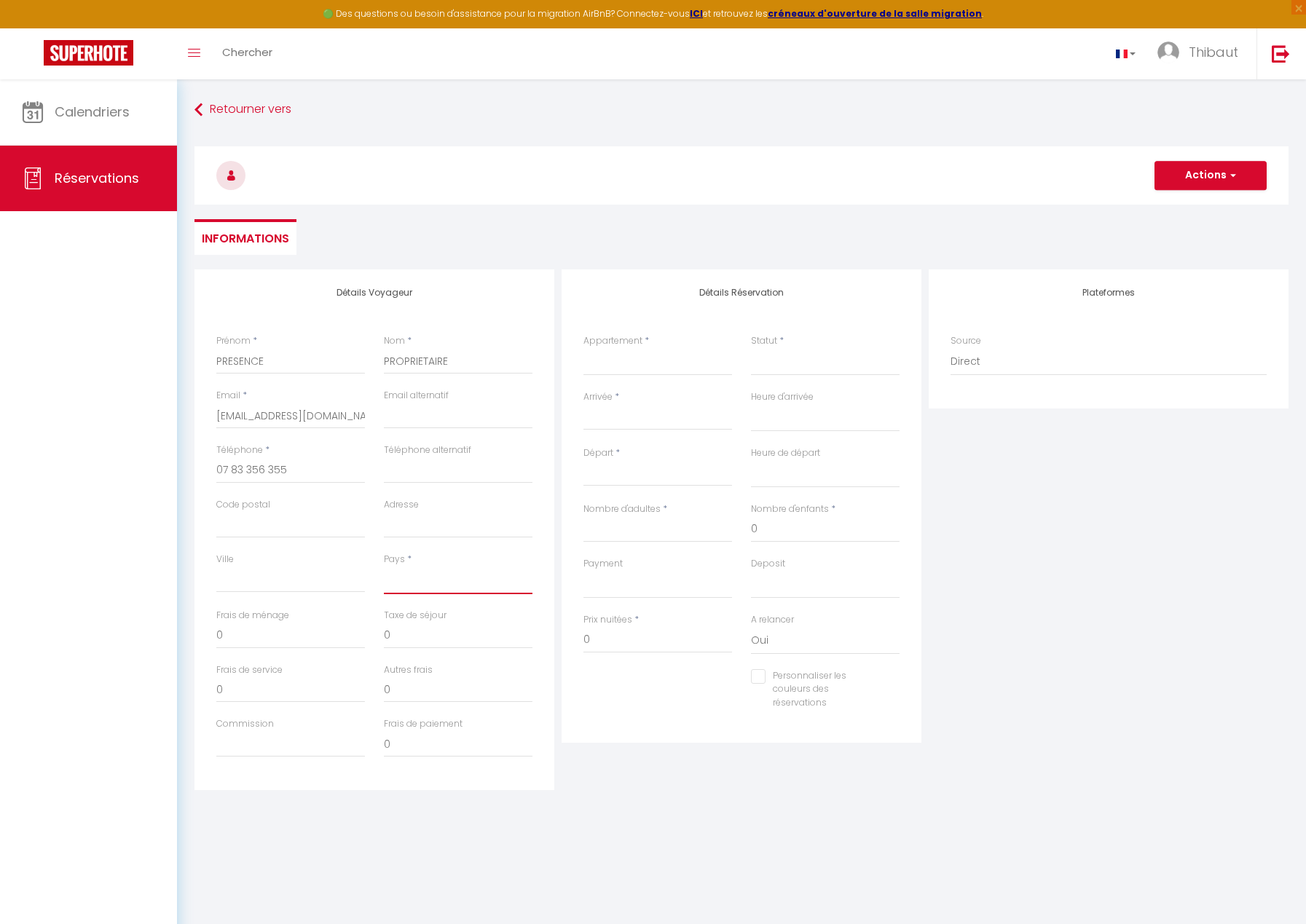
select select "FR"
select select
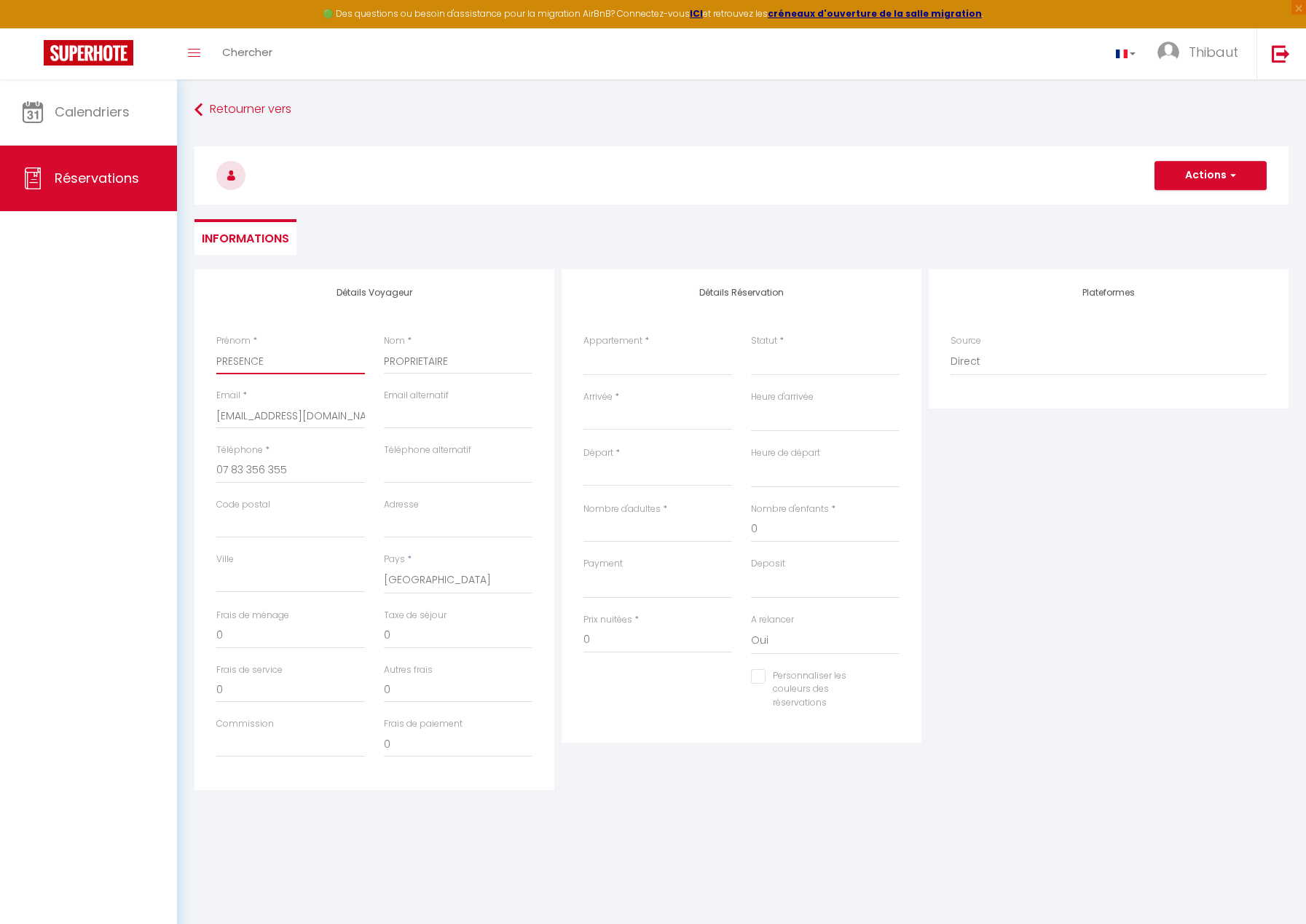
select select
checkbox input "false"
click at [636, 354] on select "SP PACA GAIA · [GEOGRAPHIC_DATA], [GEOGRAPHIC_DATA], salle de sport, vue mer SP…" at bounding box center [658, 362] width 149 height 28
select select "58331"
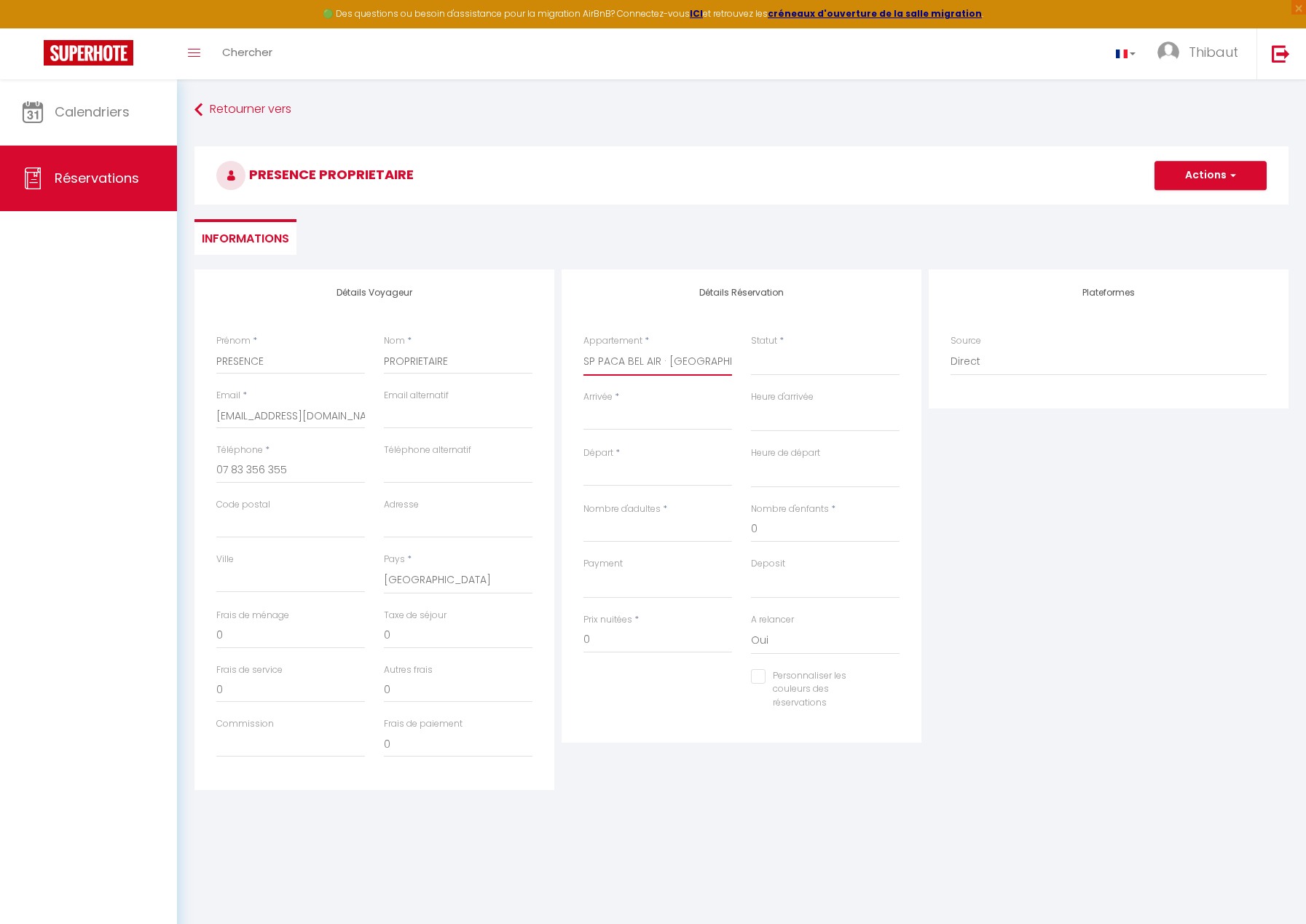
click at [583, 348] on select "SP PACA GAIA · [GEOGRAPHIC_DATA], [GEOGRAPHIC_DATA], salle de sport, vue mer SP…" at bounding box center [658, 362] width 149 height 28
select select
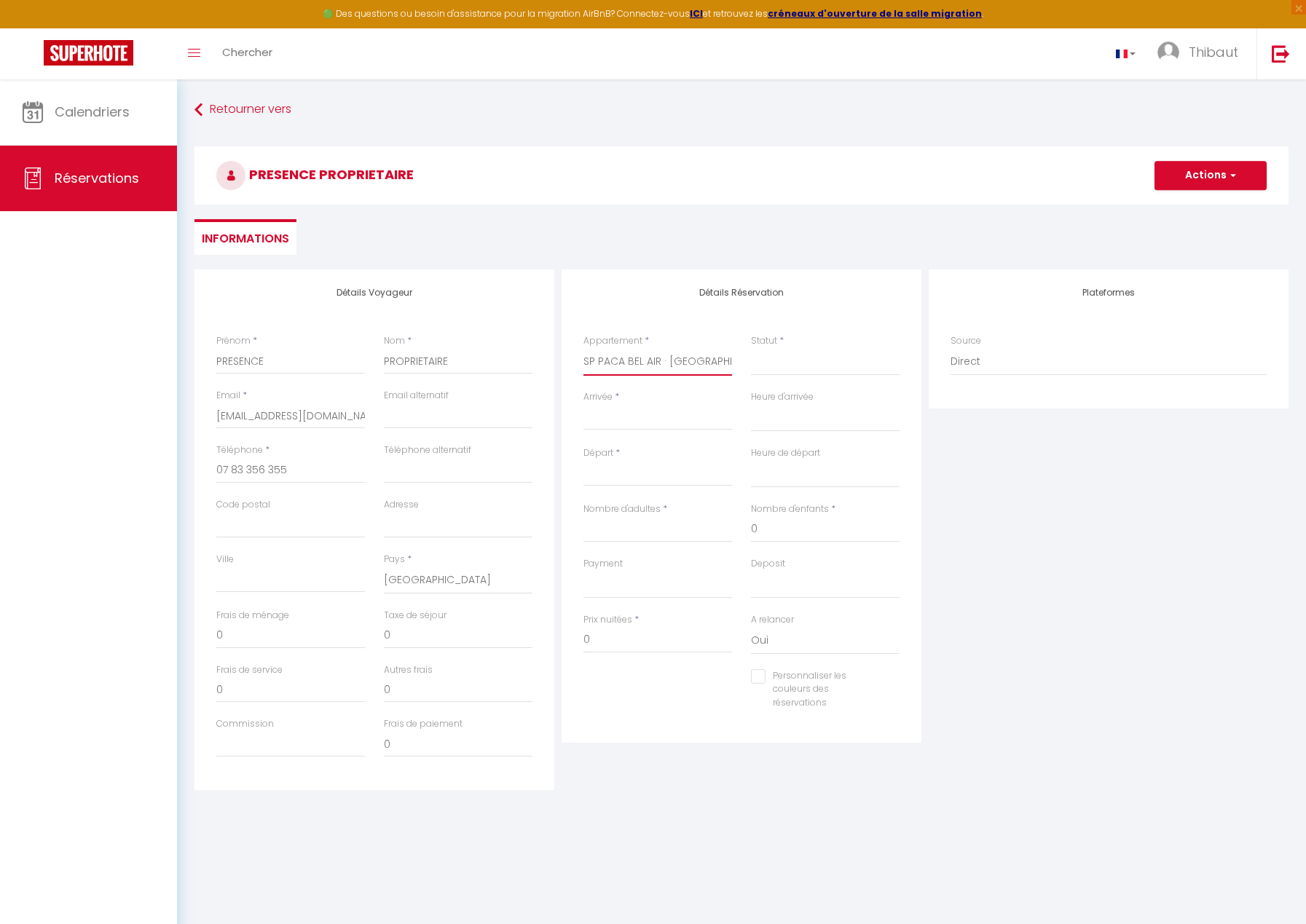
select select
checkbox input "false"
select select
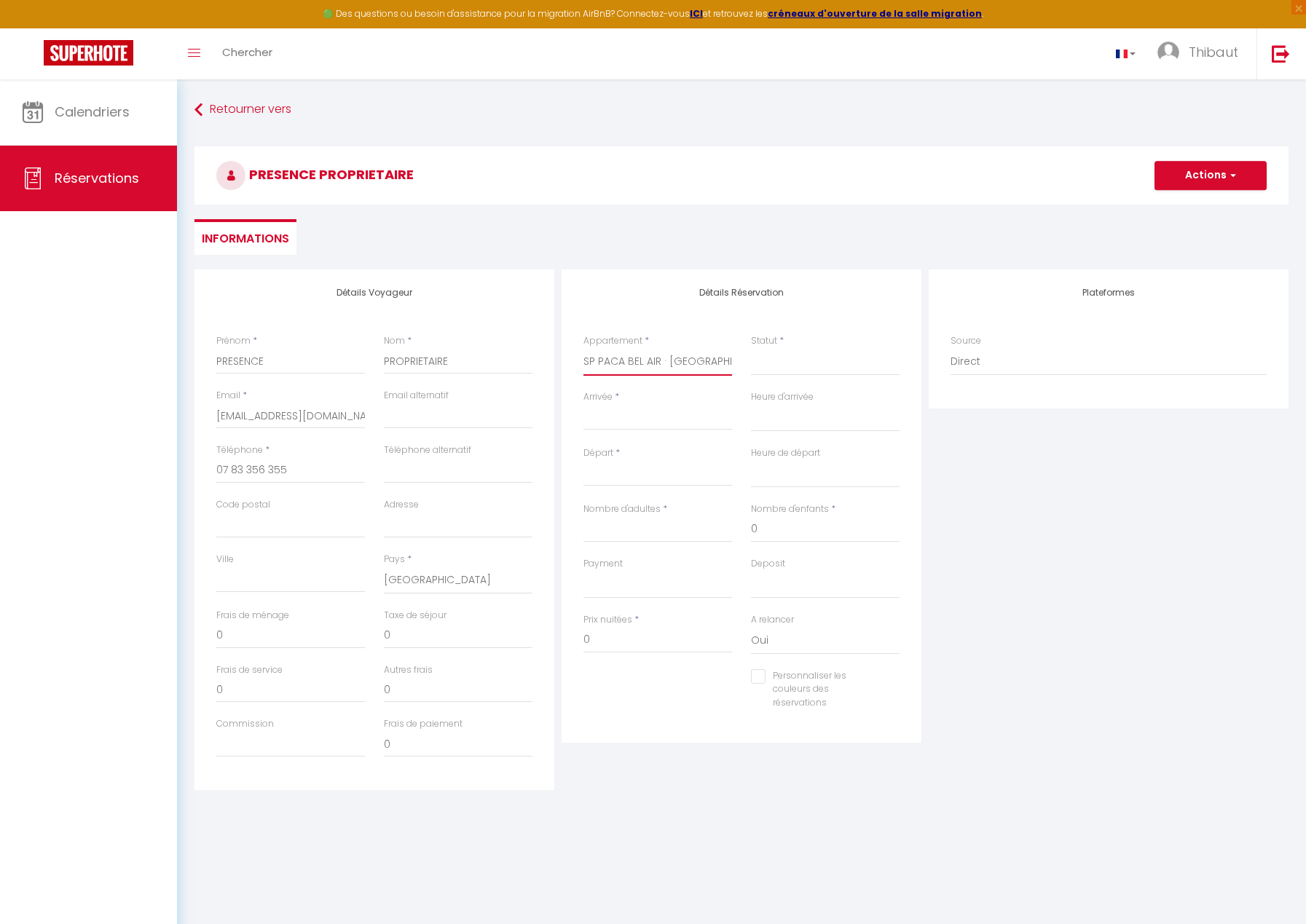
select select
checkbox input "false"
click at [779, 369] on select "Confirmé Non Confirmé [PERSON_NAME] par le voyageur No Show Request" at bounding box center [825, 362] width 149 height 28
select select "1"
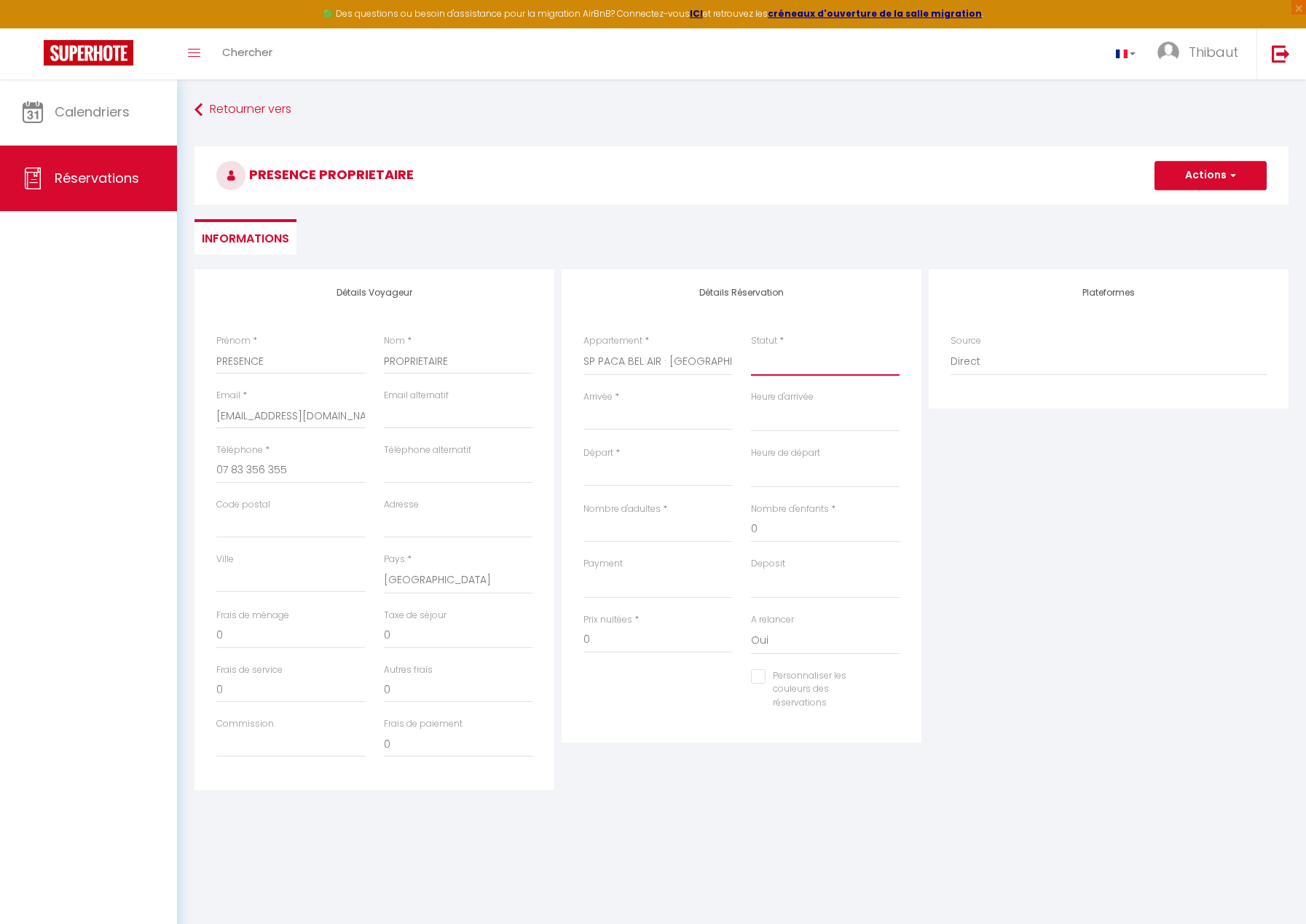
click at [751, 348] on select "Confirmé Non Confirmé [PERSON_NAME] par le voyageur No Show Request" at bounding box center [825, 362] width 149 height 28
select select
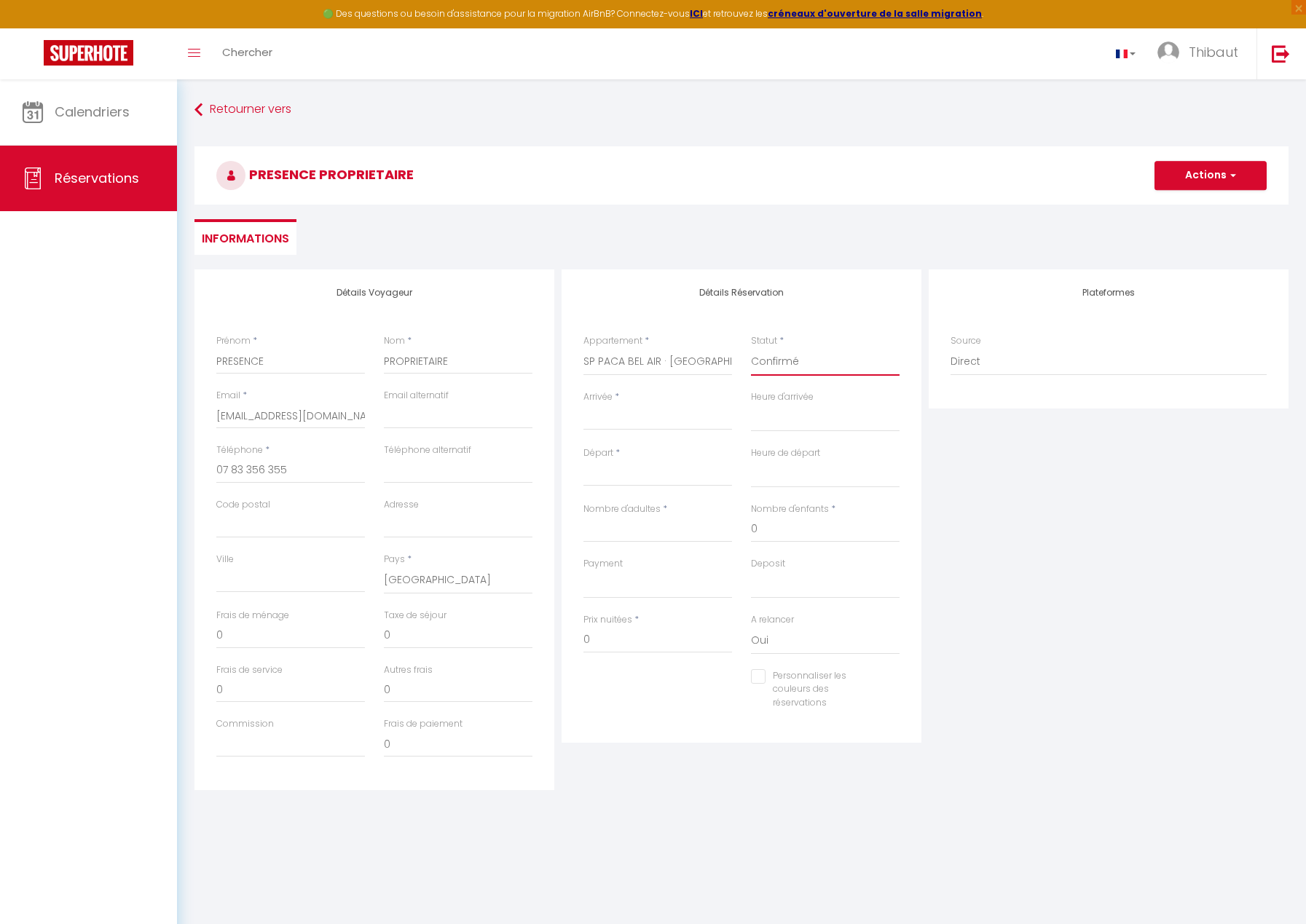
checkbox input "false"
click at [581, 410] on div "Arrivée * < [DATE] > Dim Lun Mar Mer Jeu Ven Sam 1 2 3 4 5 6 7 8 9 10 11 12 13 …" at bounding box center [658, 418] width 168 height 56
click at [592, 422] on input "Arrivée" at bounding box center [658, 419] width 149 height 19
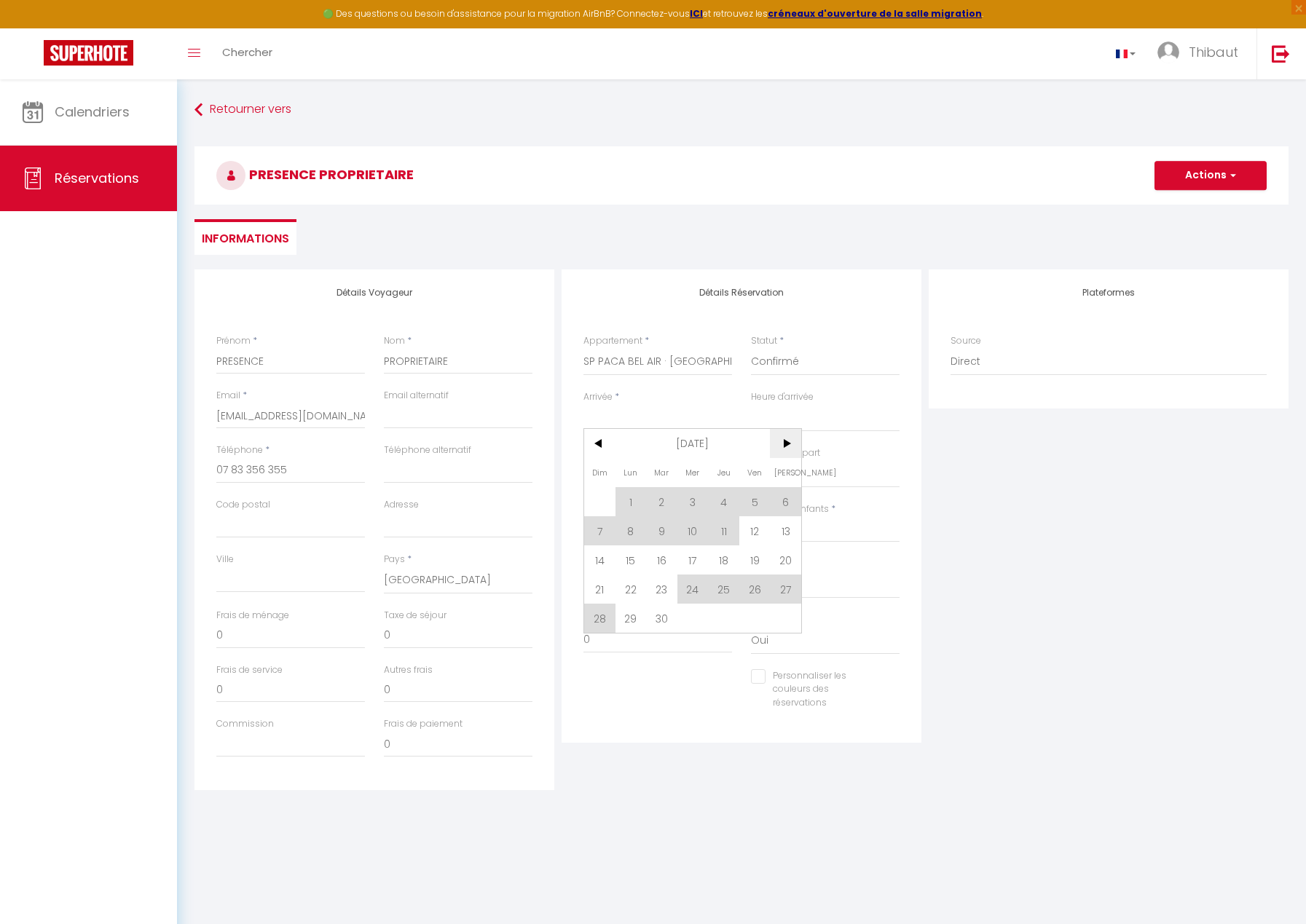
click at [781, 443] on span ">" at bounding box center [786, 443] width 31 height 29
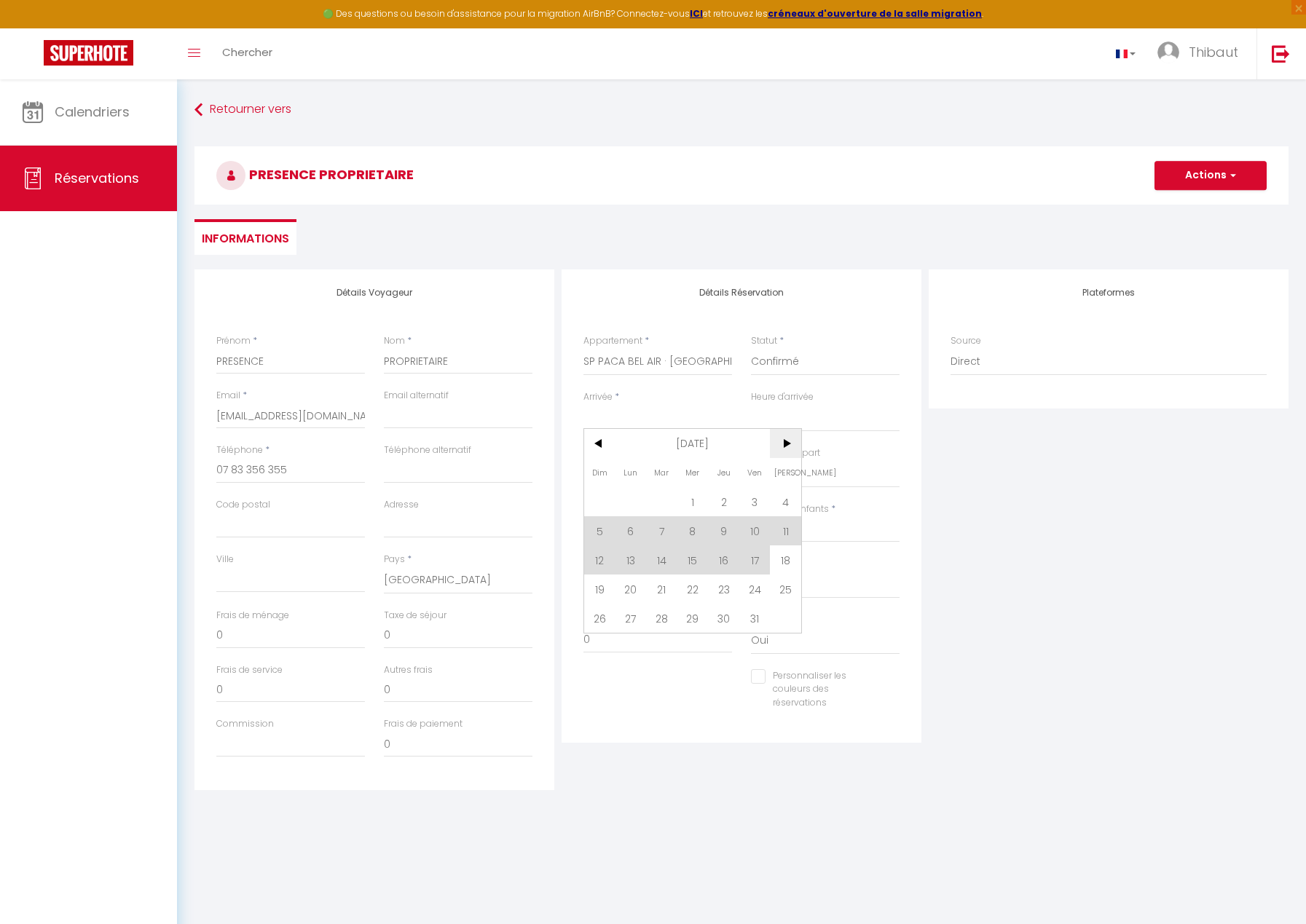
click at [781, 443] on span ">" at bounding box center [786, 443] width 31 height 29
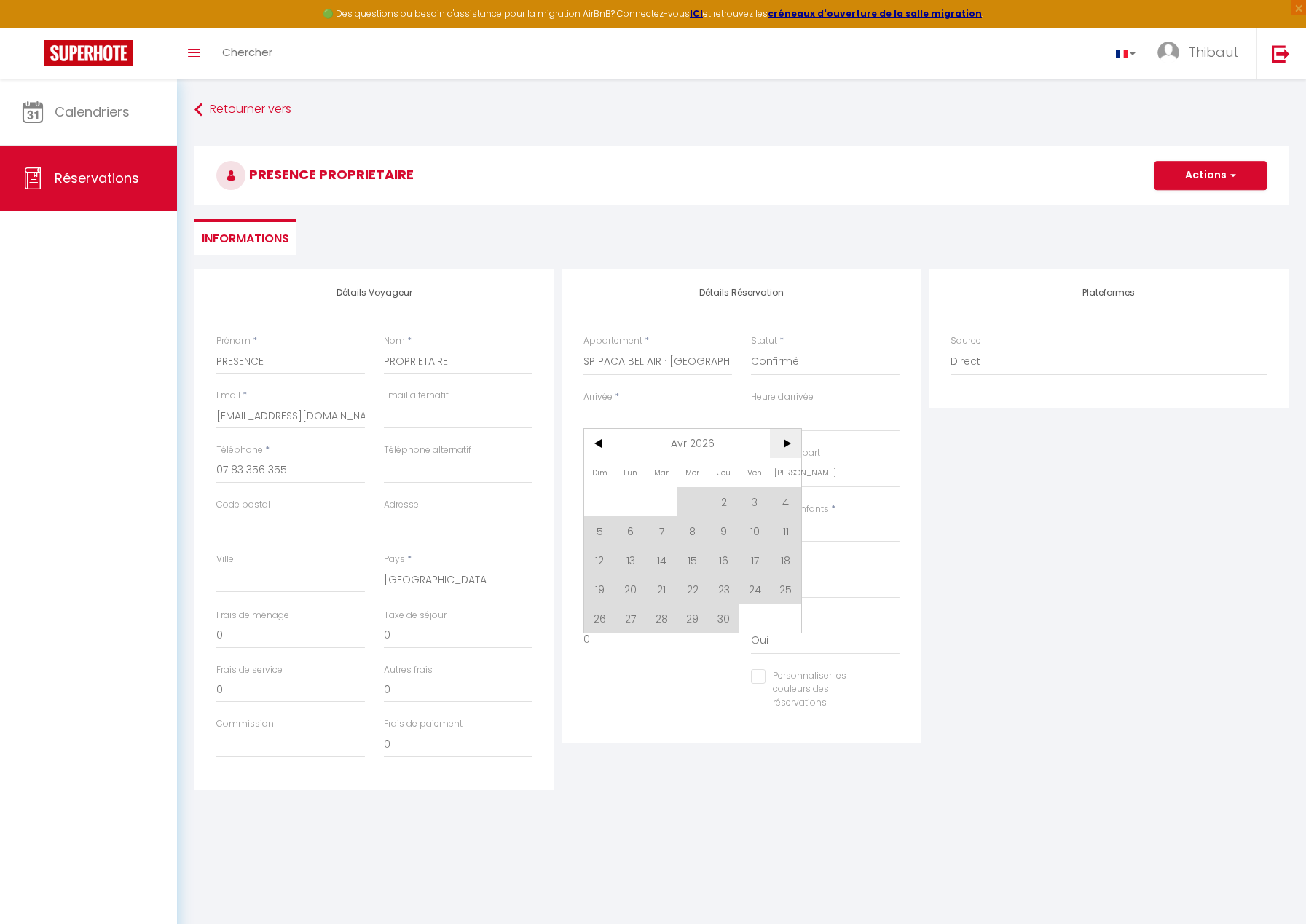
click at [781, 443] on span ">" at bounding box center [786, 443] width 31 height 29
click at [749, 500] on span "1" at bounding box center [755, 502] width 31 height 29
type input "Ven 01 Mai 2026"
select select
type input "[PERSON_NAME] 02 Mai 2026"
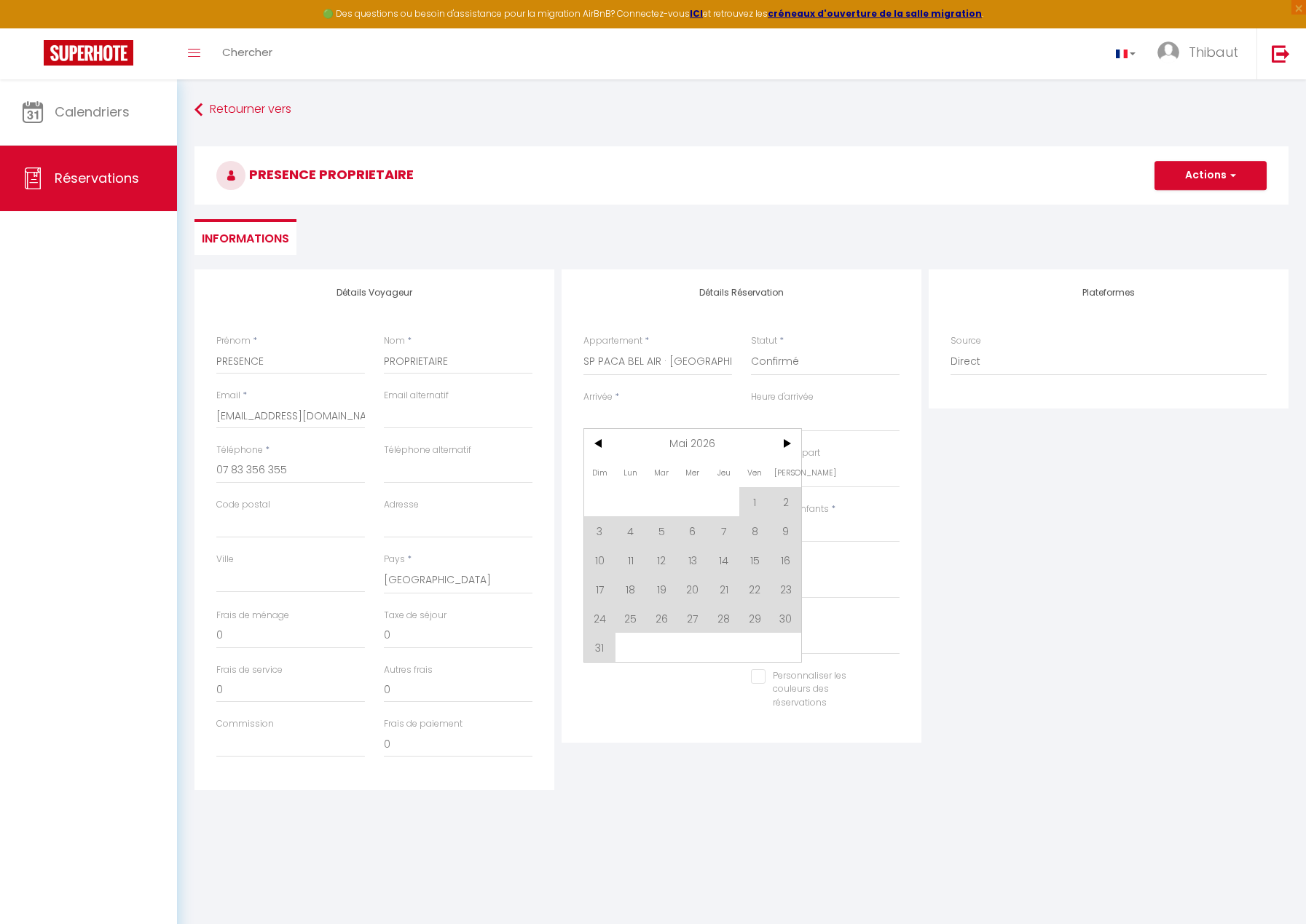
select select
checkbox input "false"
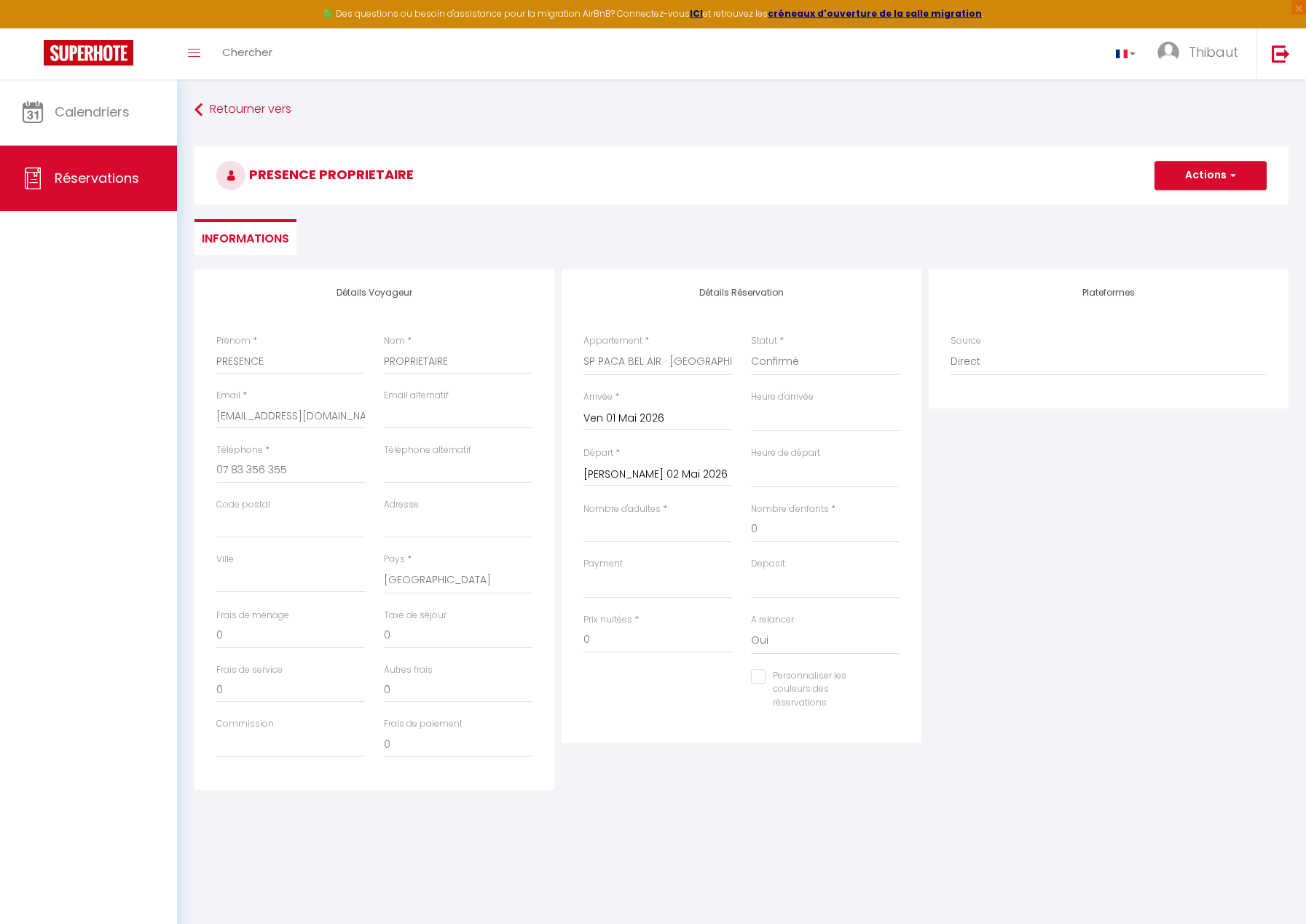
click at [663, 468] on input "[PERSON_NAME] 02 Mai 2026" at bounding box center [658, 475] width 149 height 19
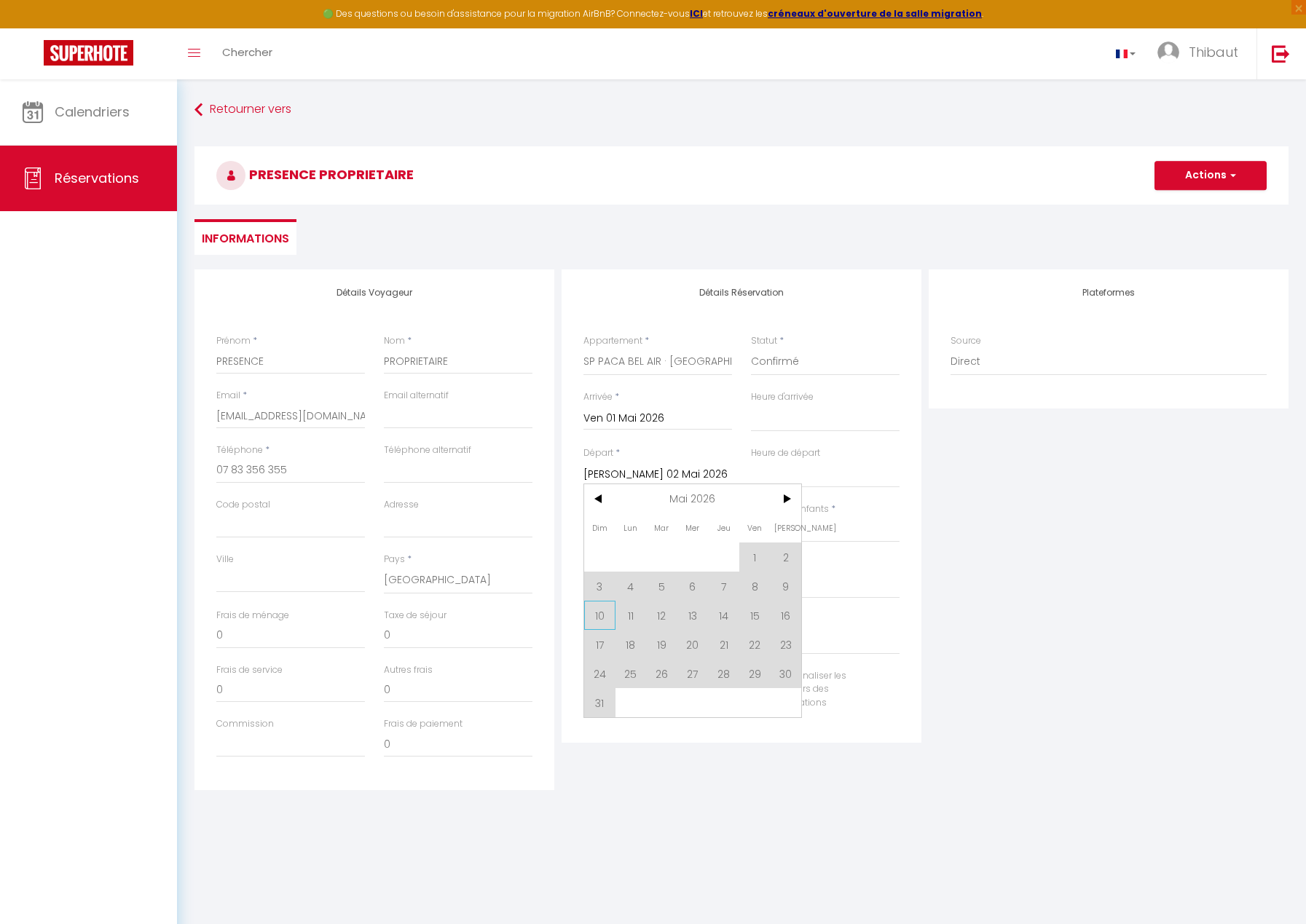
click at [592, 615] on span "10" at bounding box center [600, 615] width 31 height 29
select select
type input "Dim 10 Mai 2026"
select select
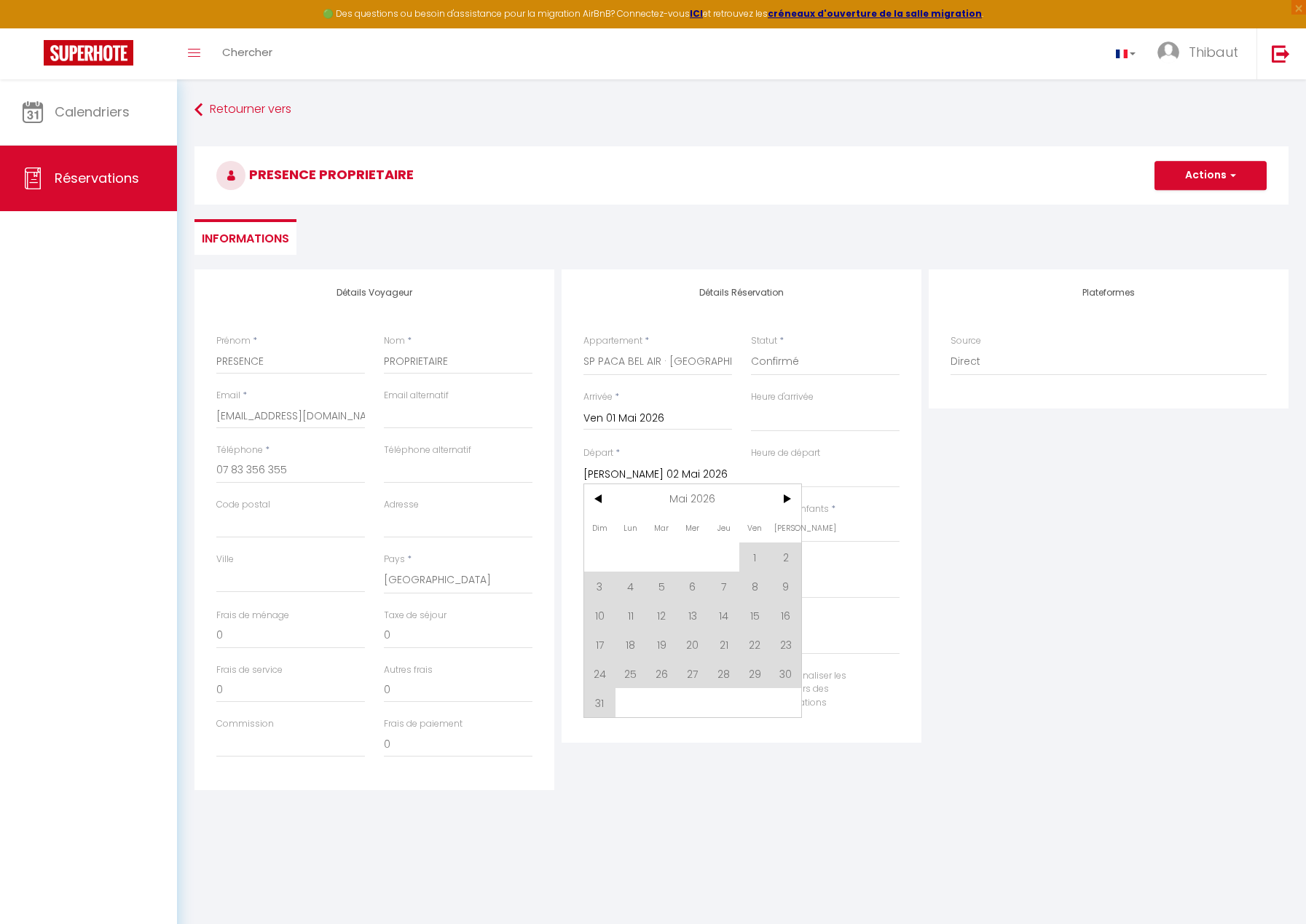
select select
checkbox input "false"
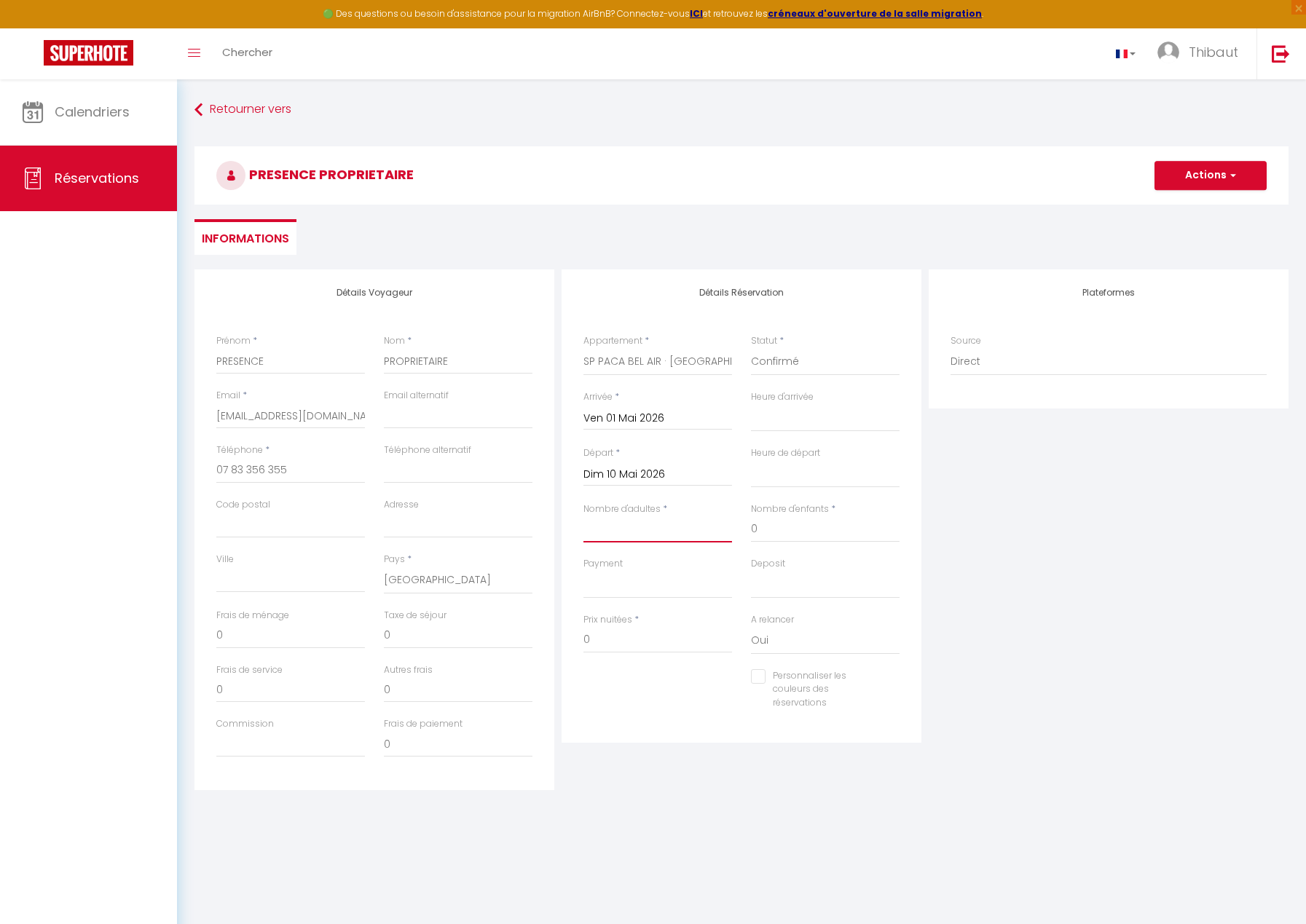
click at [642, 539] on input "Nombre d'adultes" at bounding box center [658, 529] width 149 height 26
type input "1"
select select
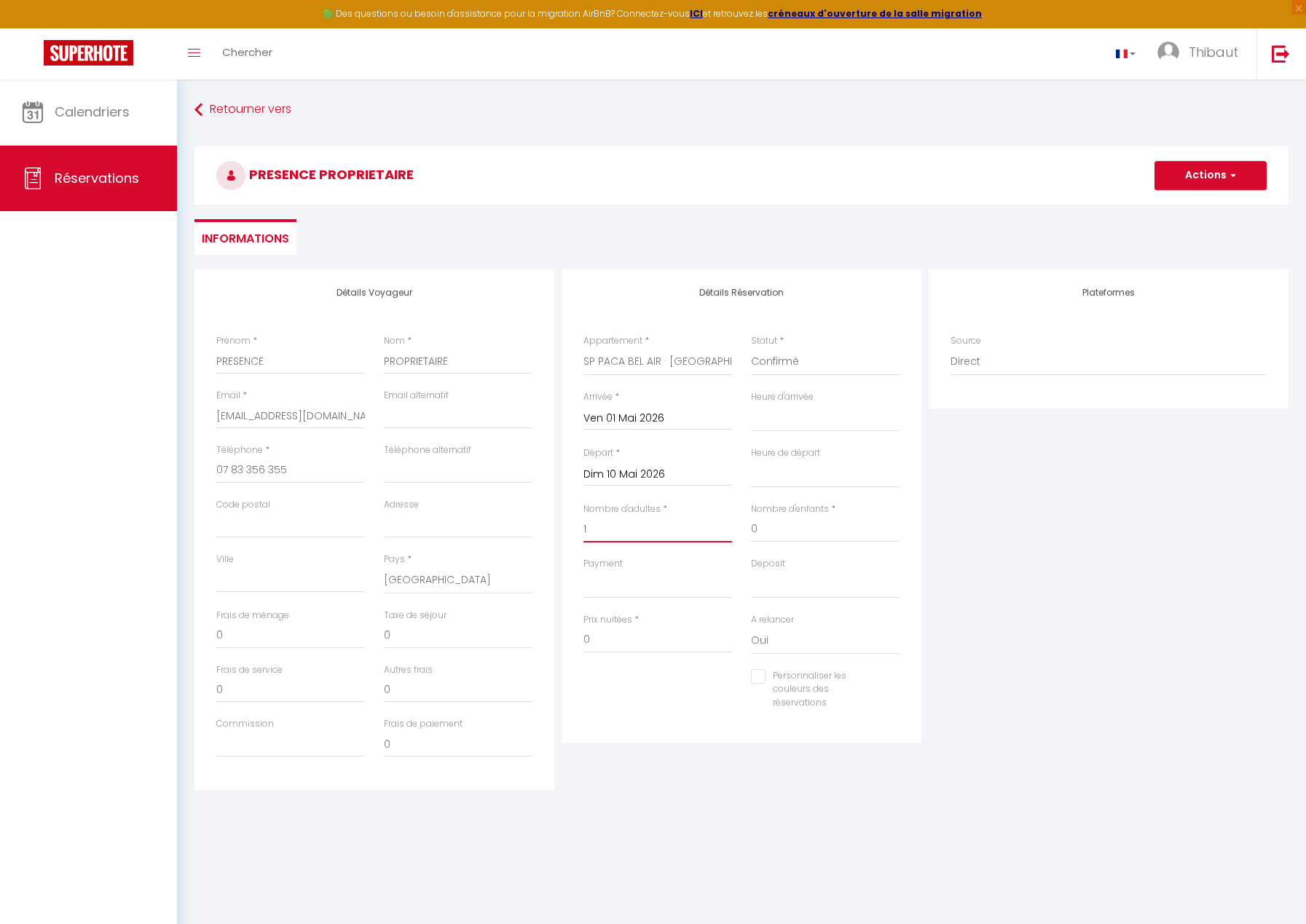
select select
checkbox input "false"
select select
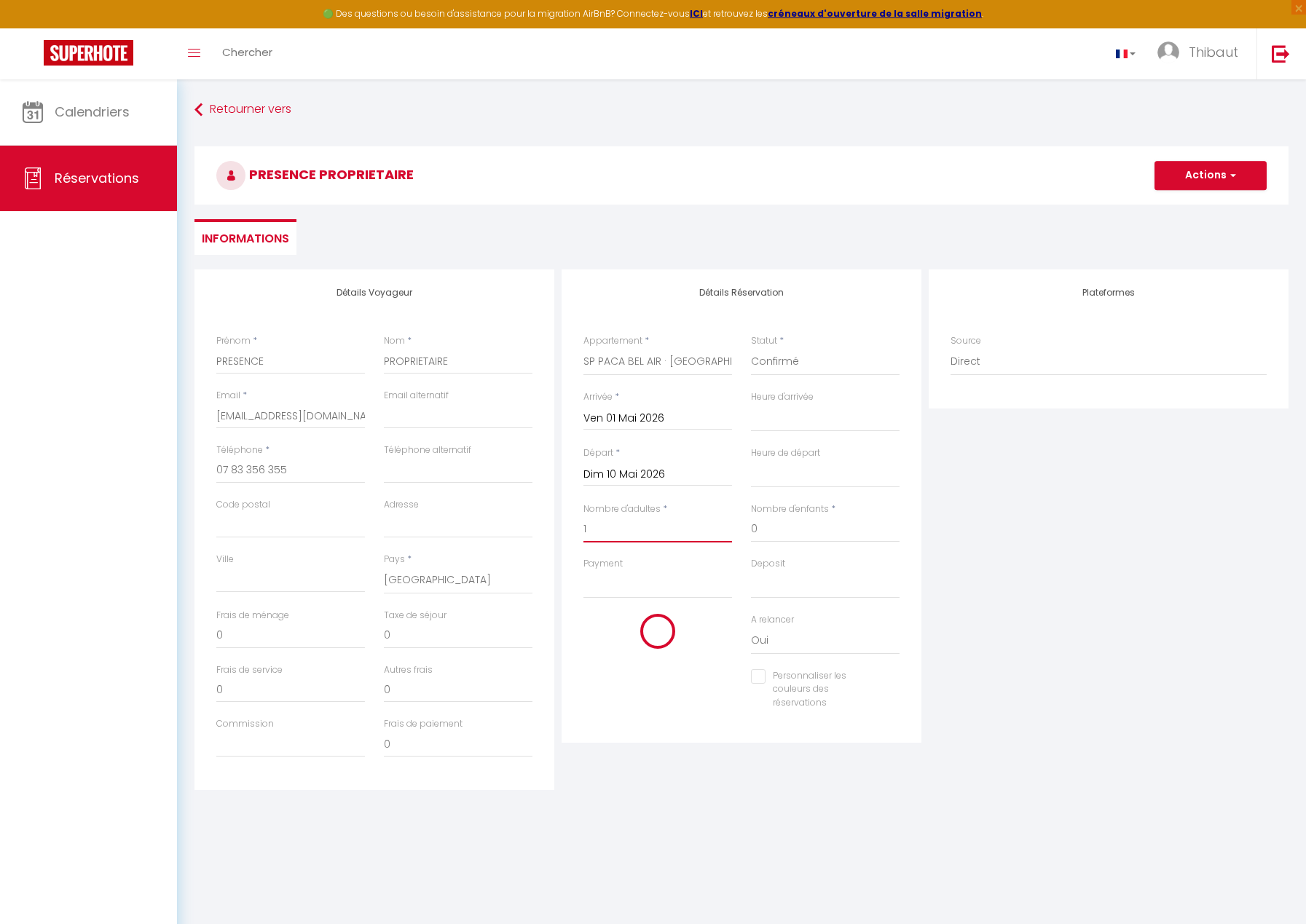
select select
checkbox input "false"
type input "1"
click at [1187, 173] on button "Actions" at bounding box center [1210, 175] width 112 height 29
click at [1183, 202] on link "Enregistrer" at bounding box center [1195, 207] width 115 height 19
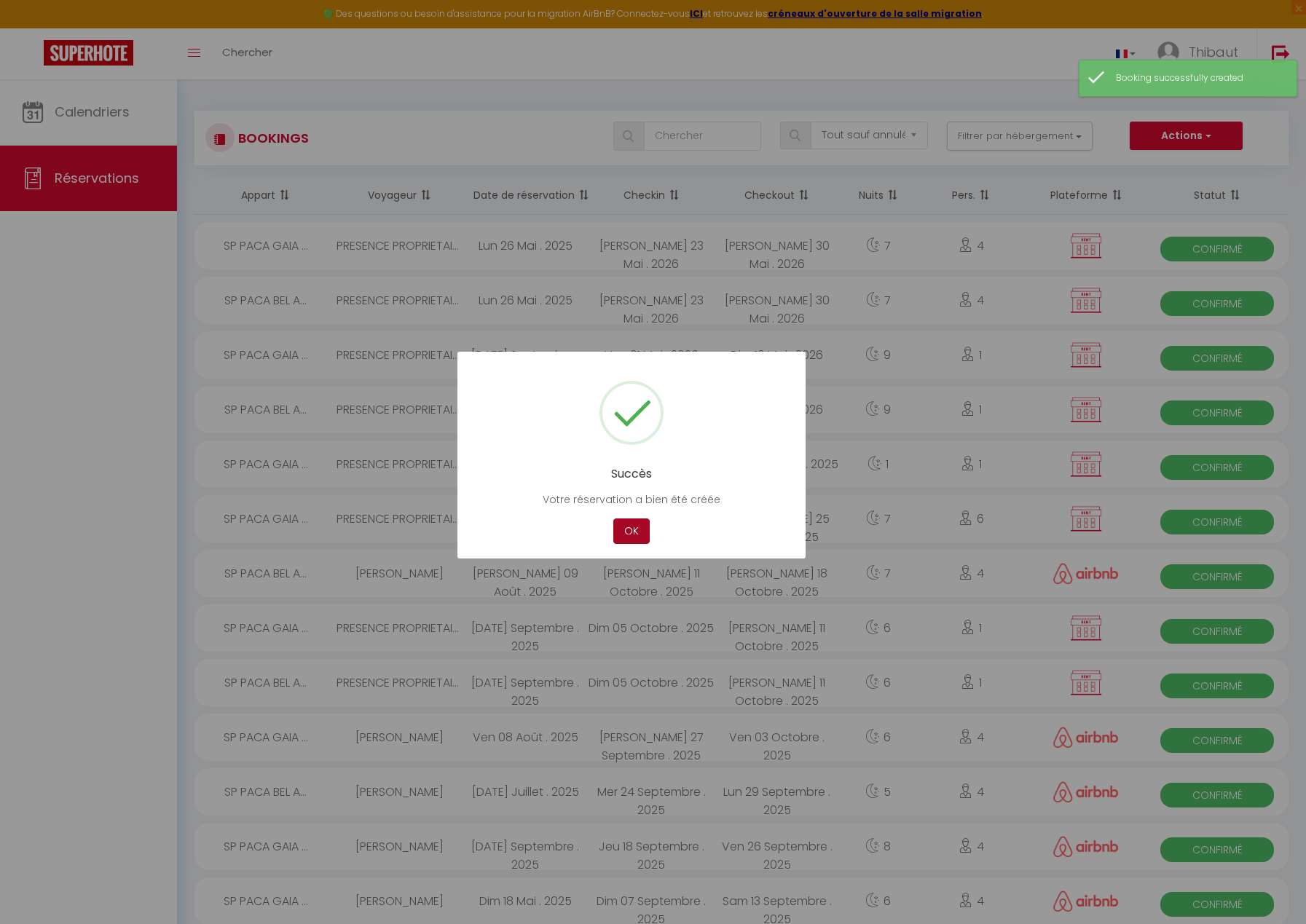
click at [636, 525] on button "OK" at bounding box center [631, 531] width 36 height 25
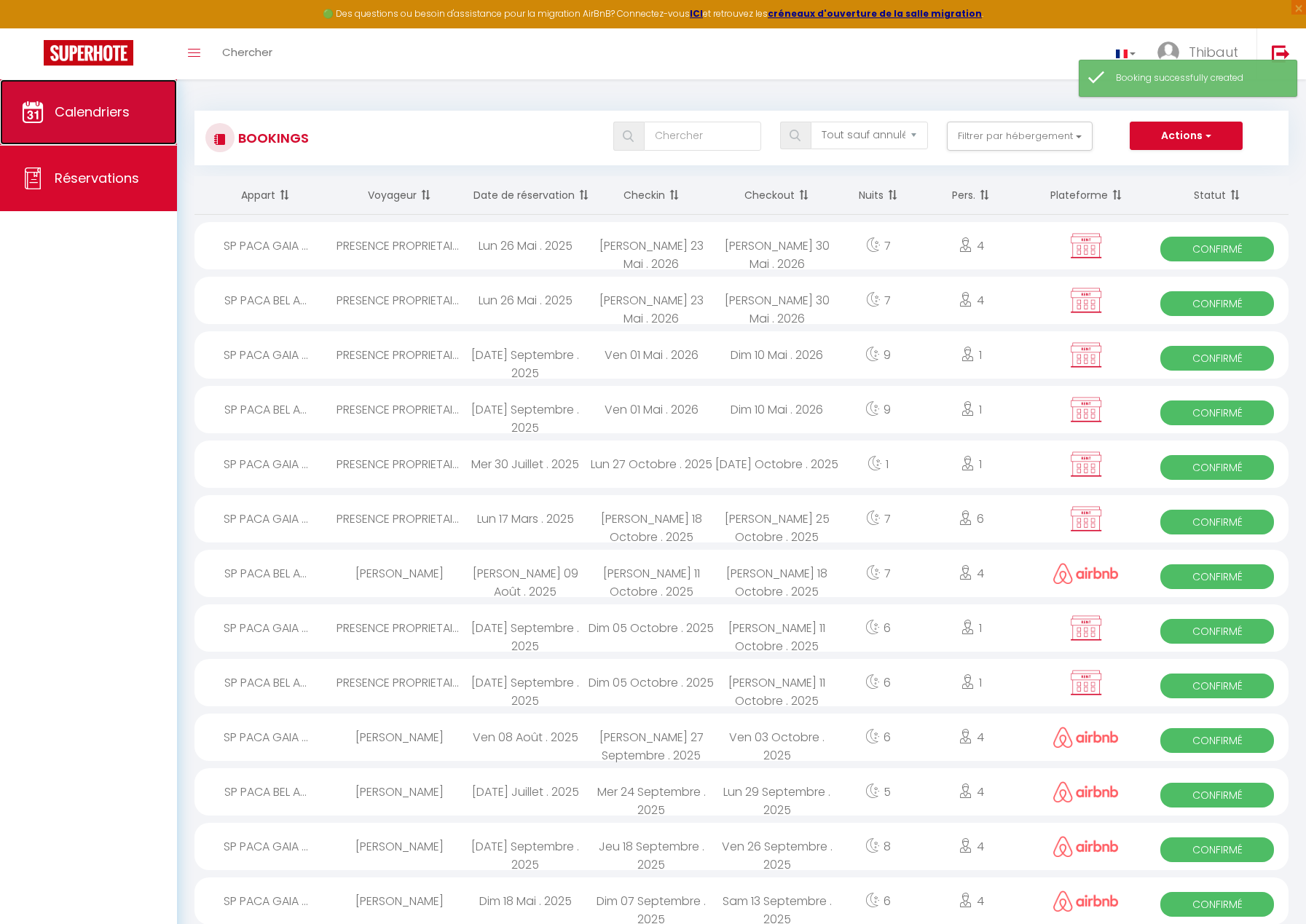
click at [103, 115] on span "Calendriers" at bounding box center [92, 112] width 75 height 18
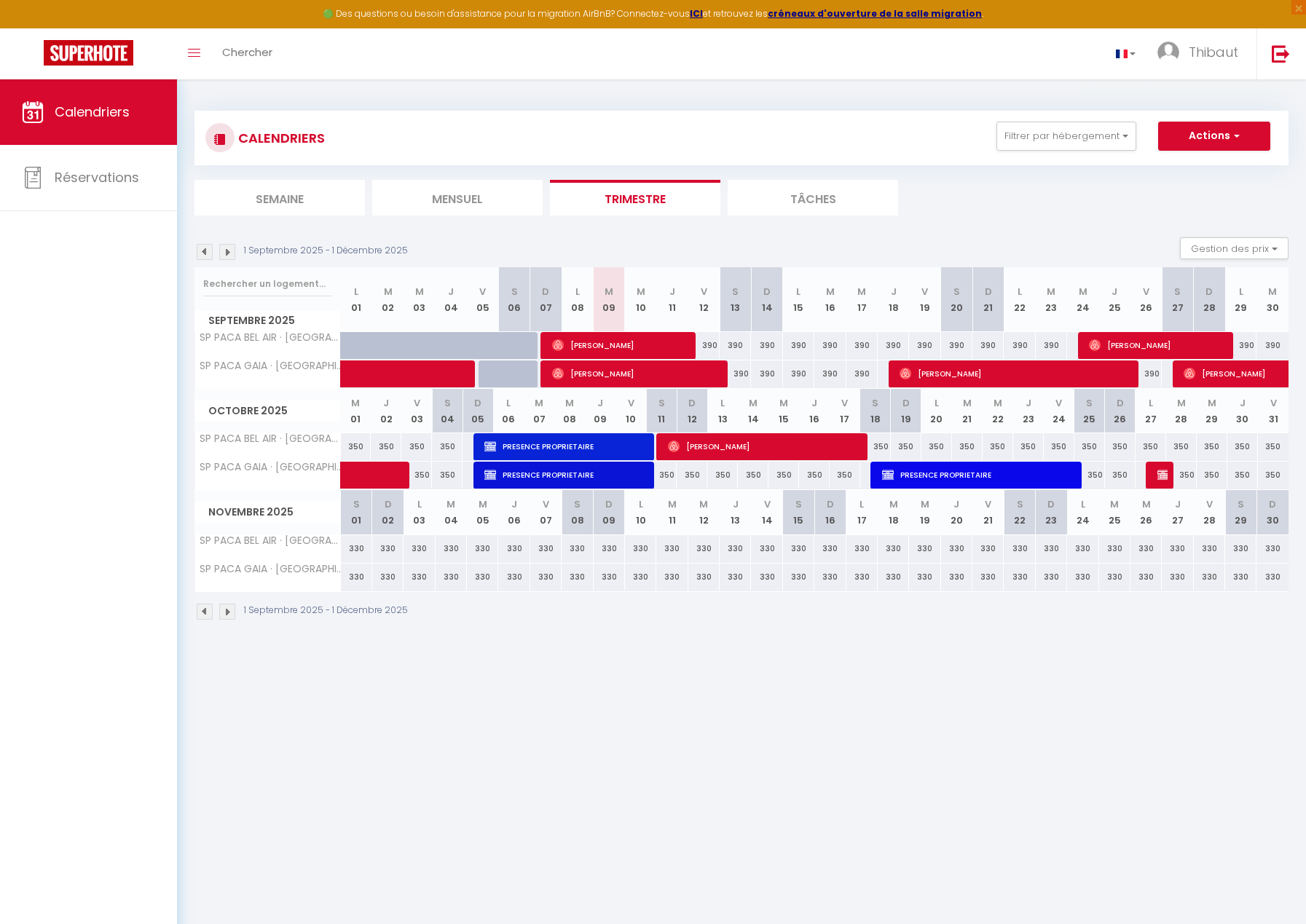
click at [226, 616] on img at bounding box center [227, 611] width 16 height 16
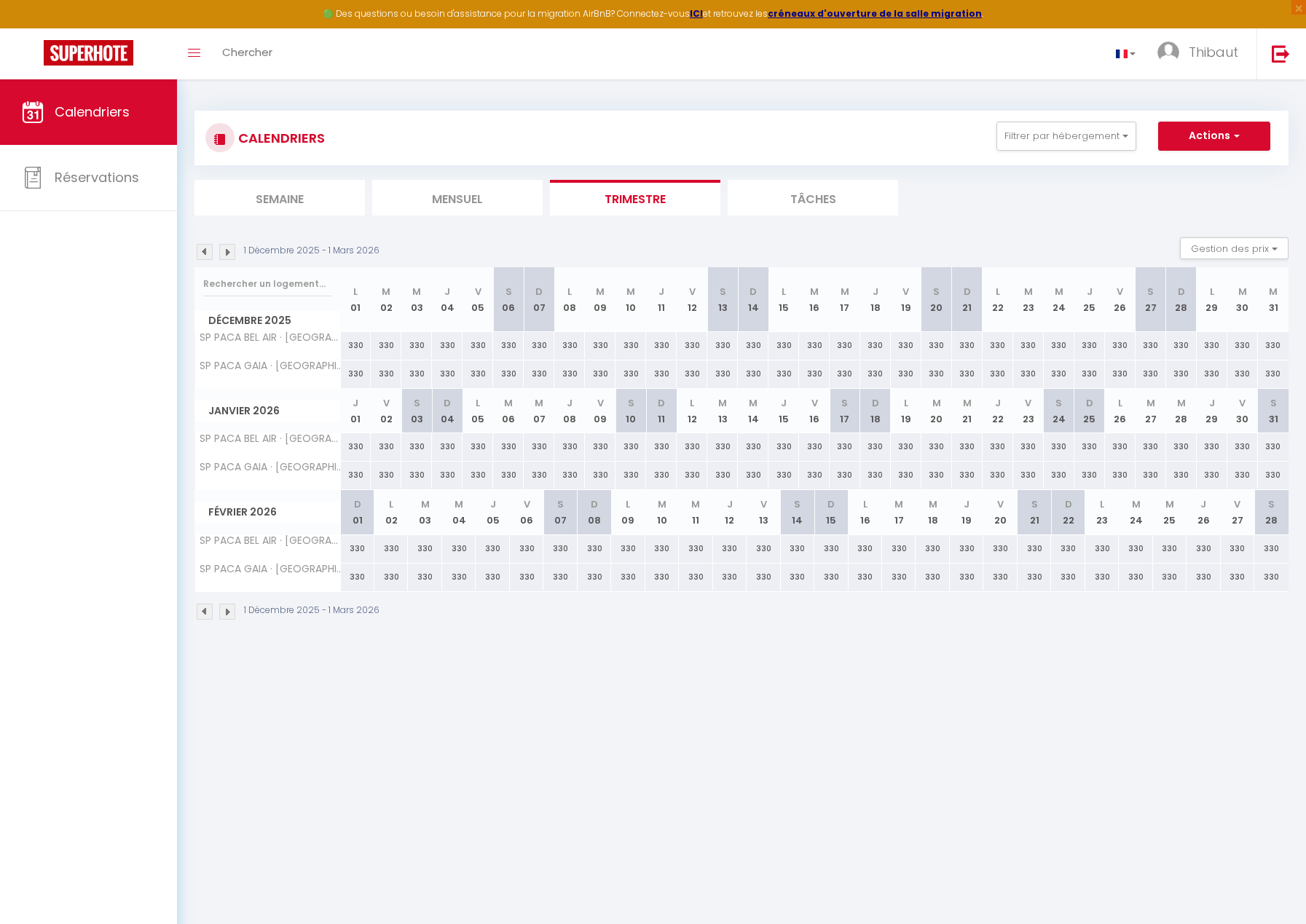
click at [226, 615] on img at bounding box center [227, 611] width 16 height 16
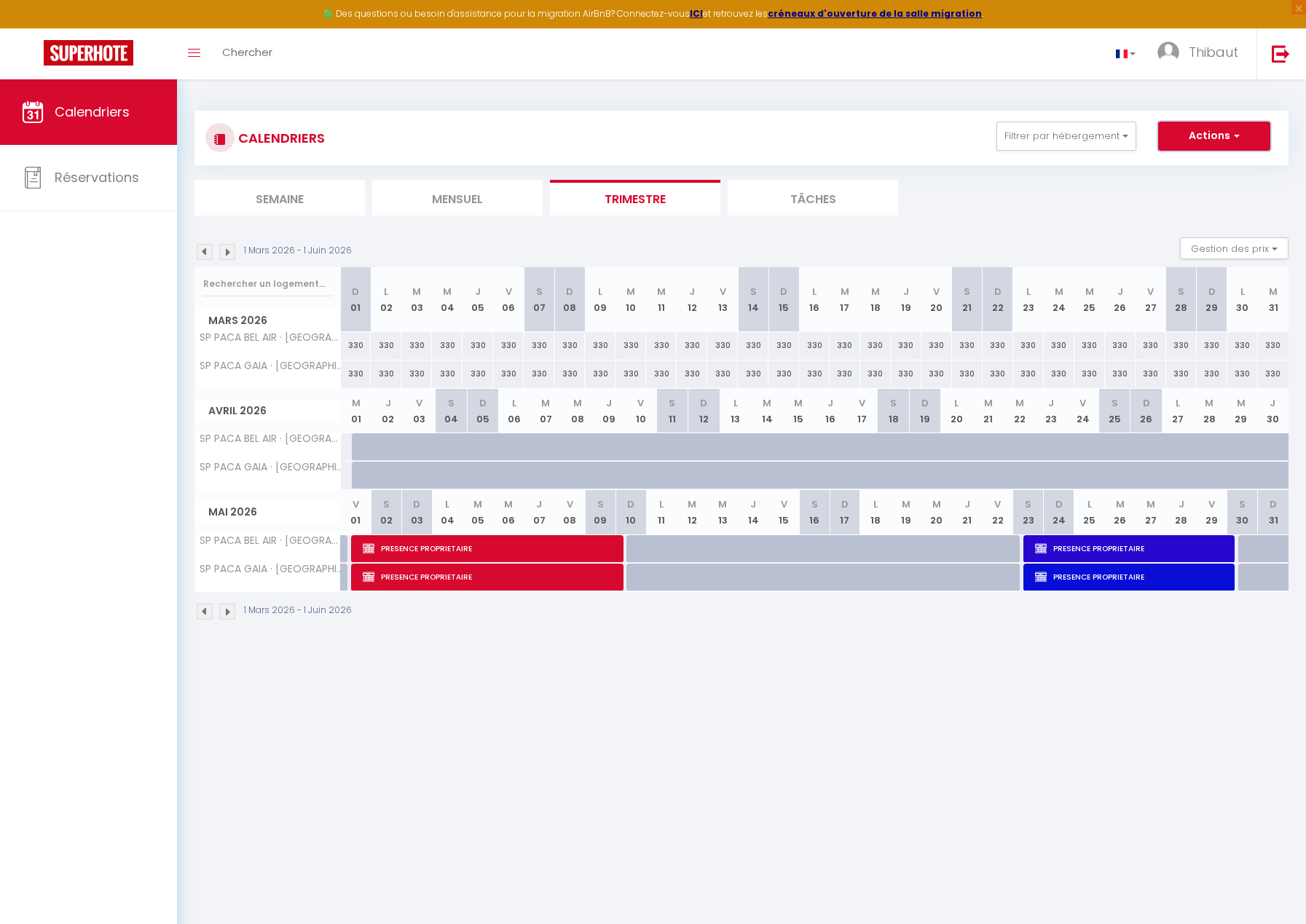
click at [1201, 132] on button "Actions" at bounding box center [1214, 137] width 112 height 29
click at [1157, 169] on link "Nouvelle réservation" at bounding box center [1199, 169] width 127 height 22
select select
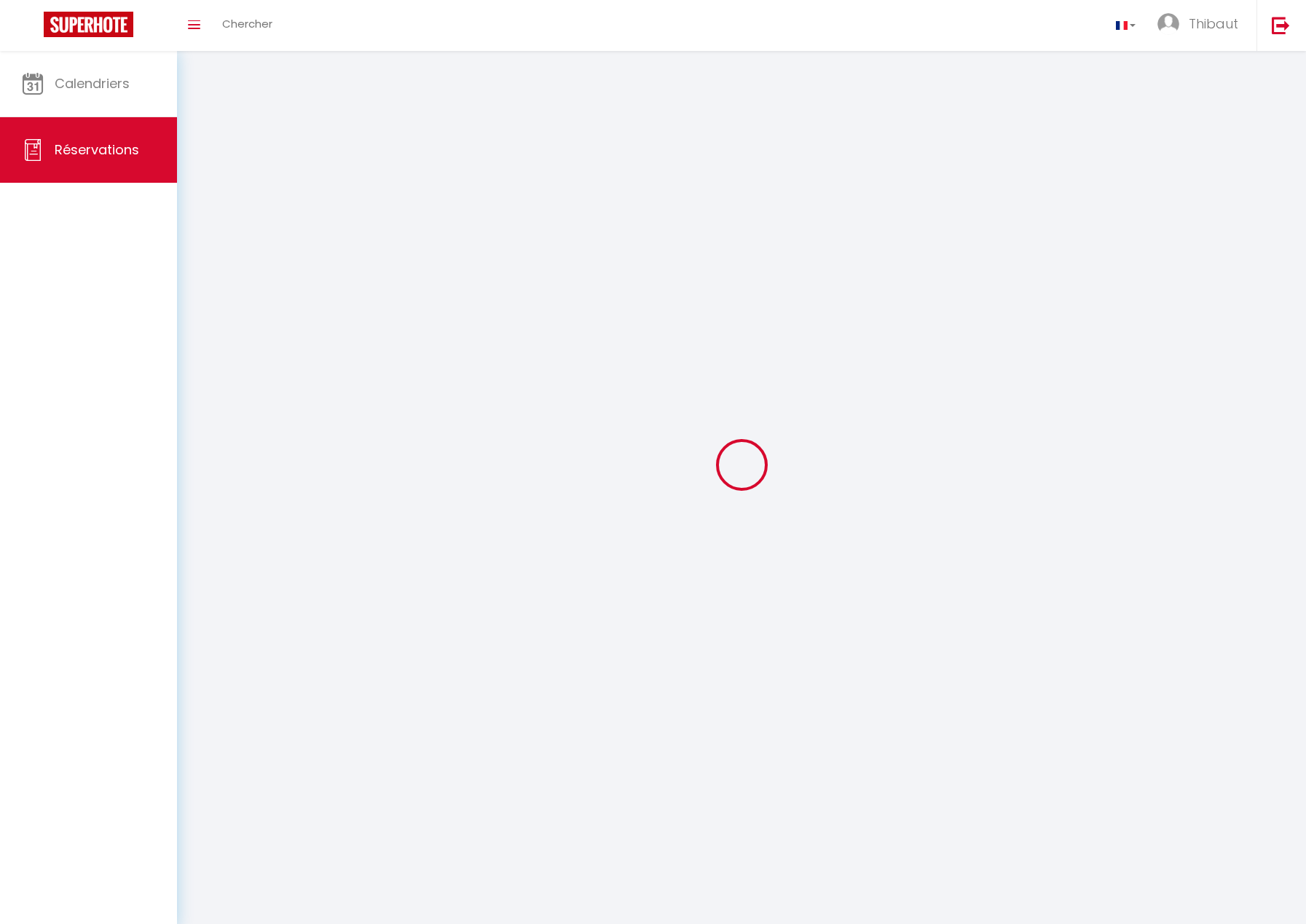
select select
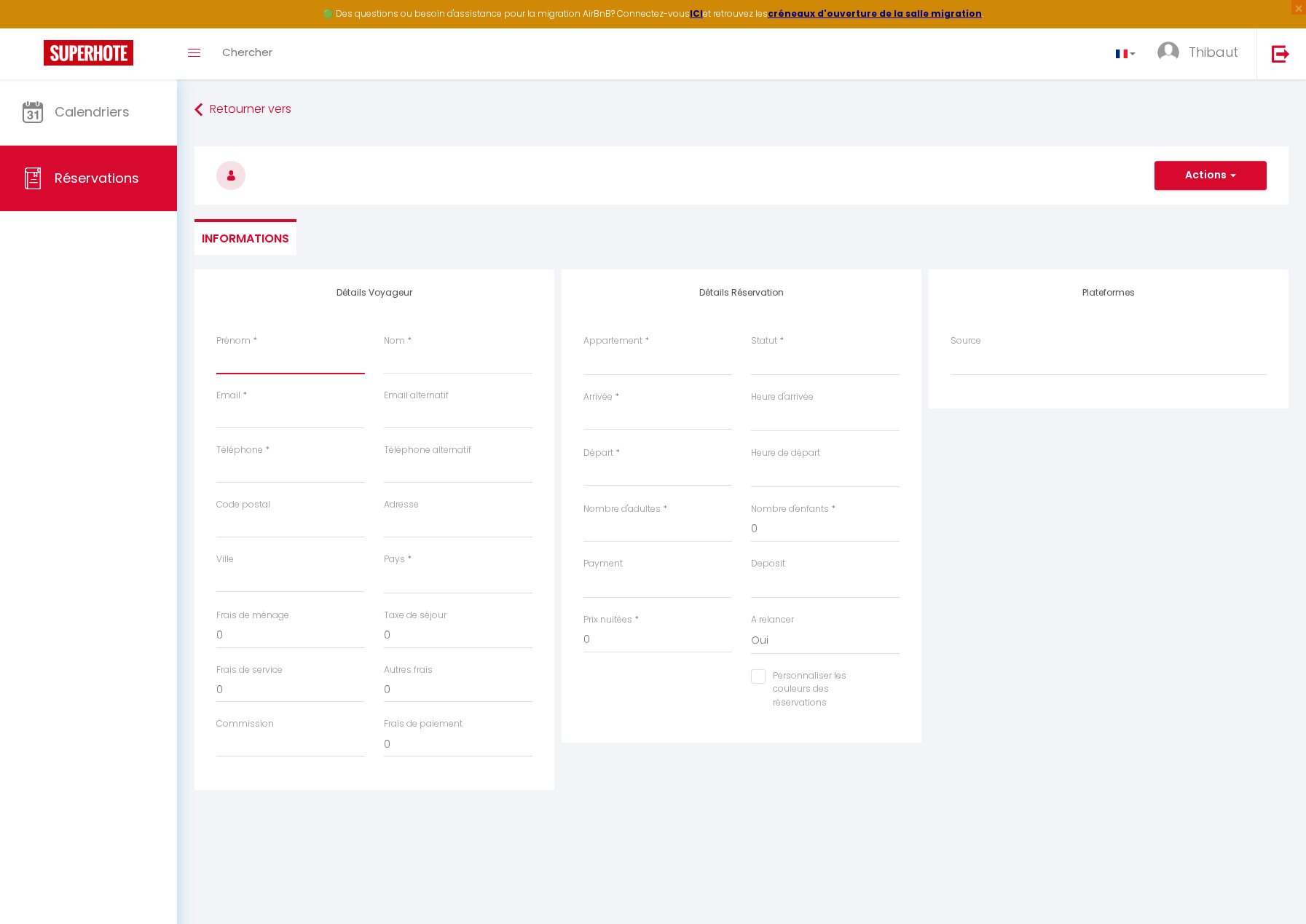
click at [294, 363] on input "Prénom" at bounding box center [290, 361] width 149 height 26
click at [622, 354] on select "SP PACA GAIA · [GEOGRAPHIC_DATA], [GEOGRAPHIC_DATA], salle de sport, vue mer SP…" at bounding box center [658, 362] width 149 height 28
click at [583, 348] on select "SP PACA GAIA · [GEOGRAPHIC_DATA], [GEOGRAPHIC_DATA], salle de sport, vue mer SP…" at bounding box center [658, 362] width 149 height 28
click at [619, 416] on input "Arrivée" at bounding box center [658, 419] width 149 height 19
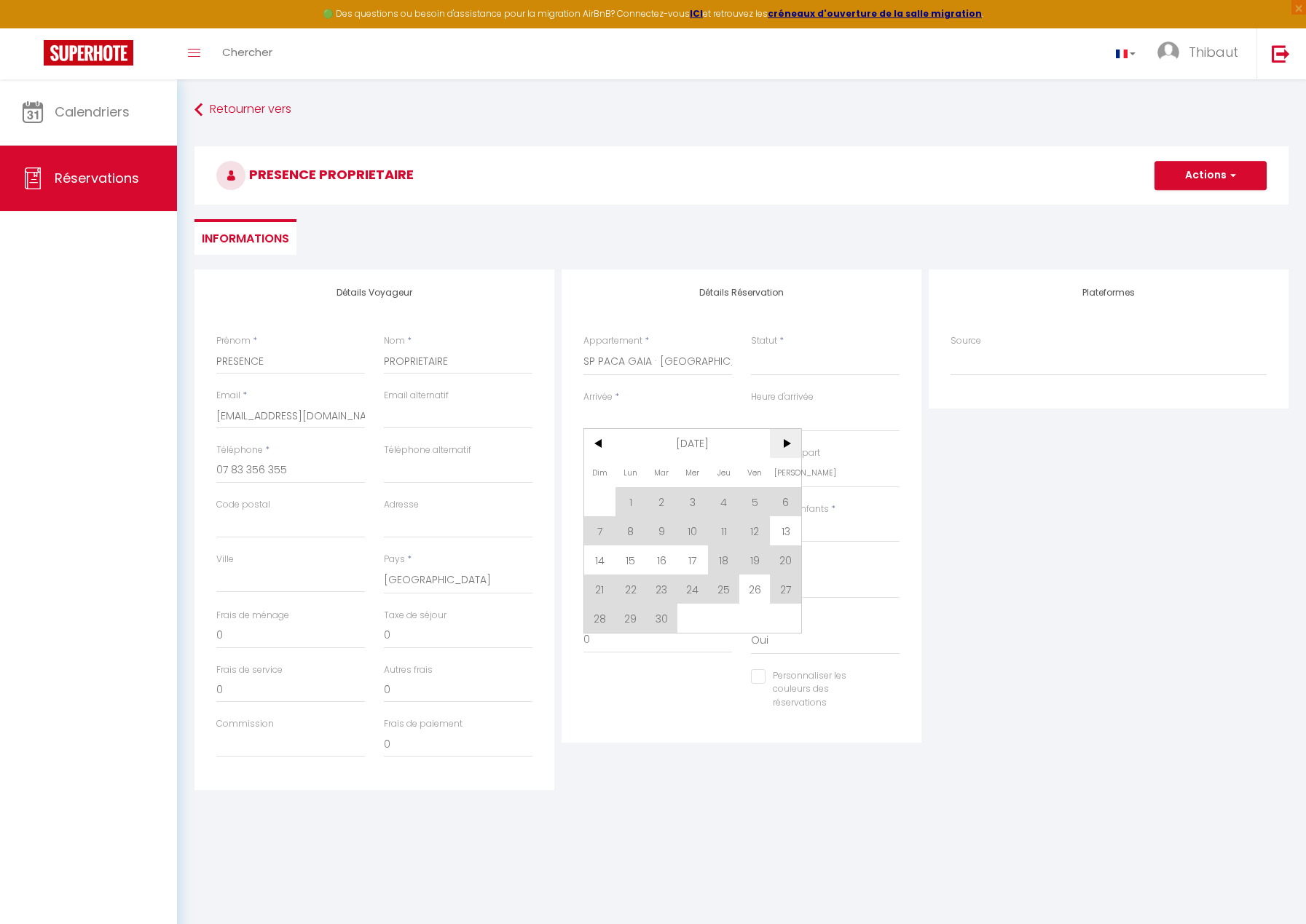
click at [789, 443] on span ">" at bounding box center [786, 443] width 31 height 29
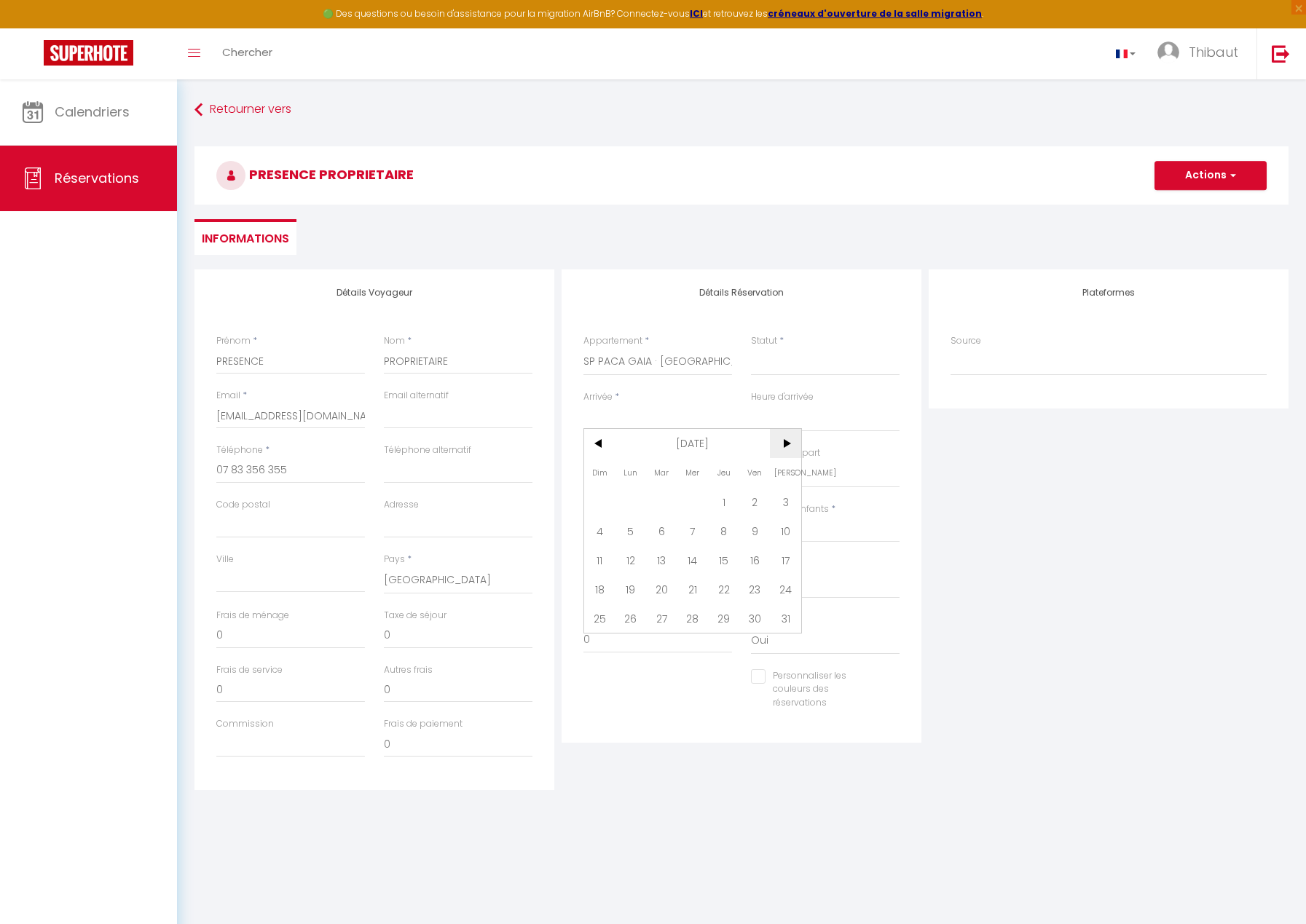
click at [789, 443] on span ">" at bounding box center [786, 443] width 31 height 29
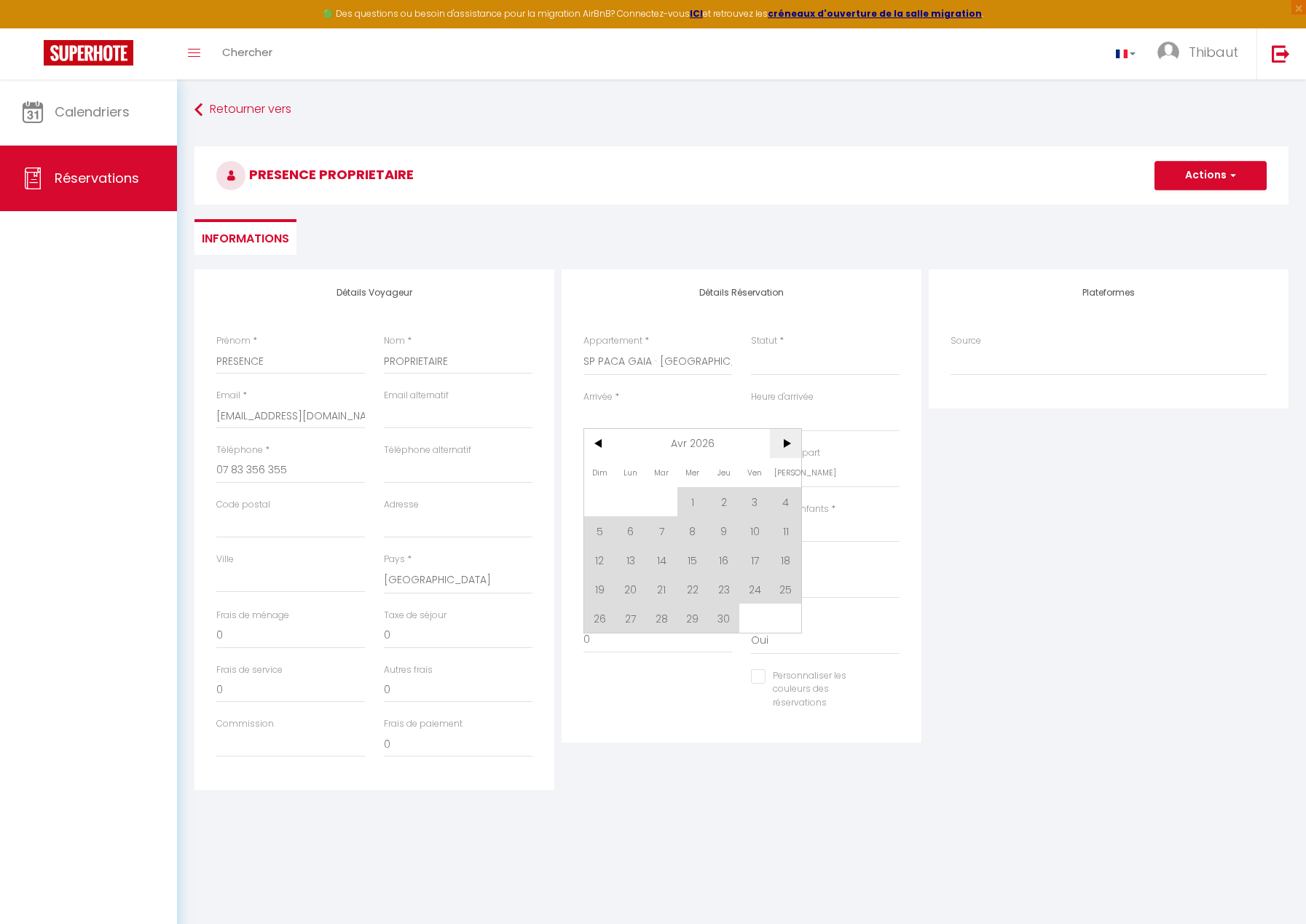
click at [789, 443] on span ">" at bounding box center [786, 443] width 31 height 29
click at [788, 443] on span ">" at bounding box center [786, 443] width 31 height 29
click at [747, 531] on span "12" at bounding box center [755, 531] width 31 height 29
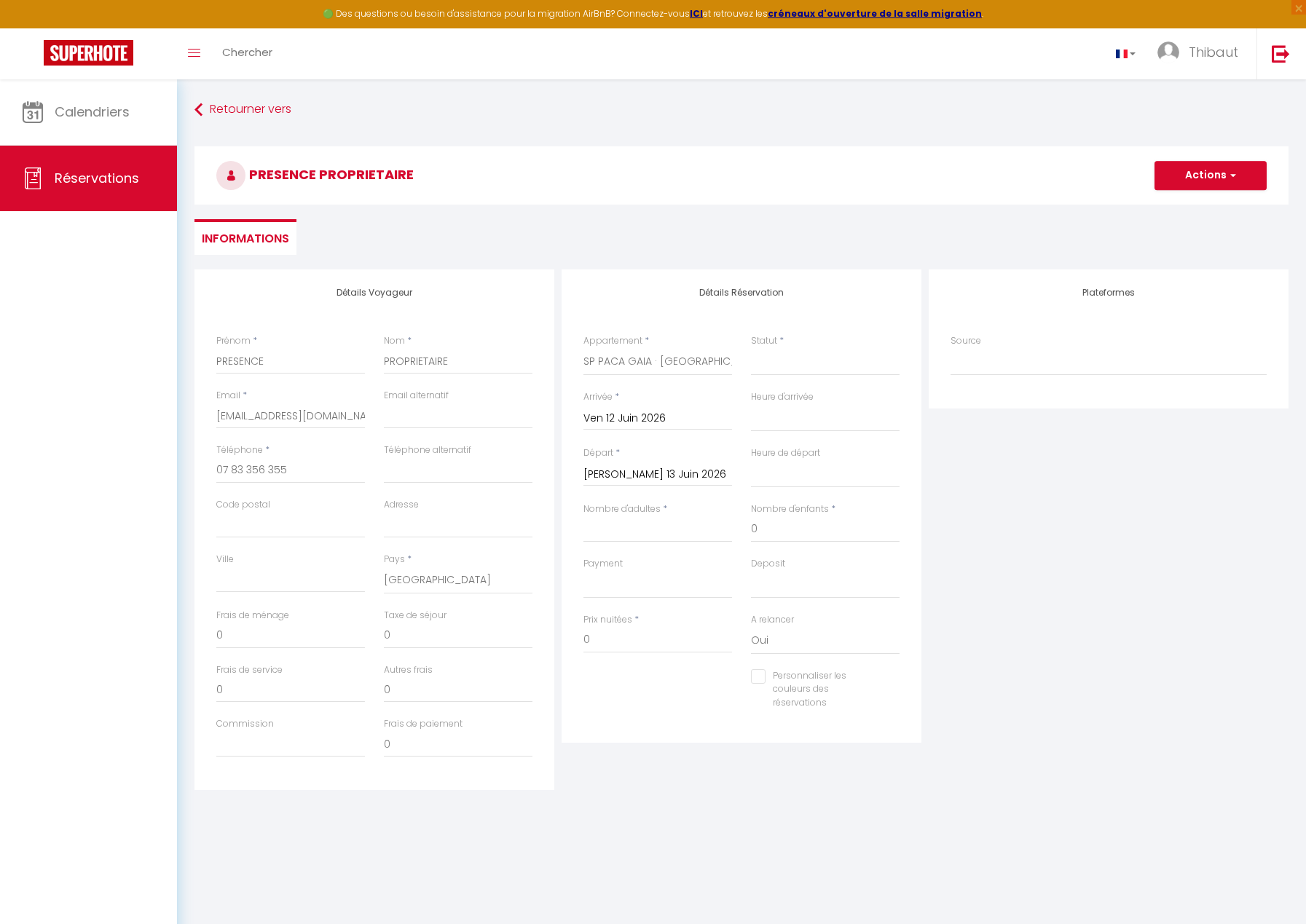
click at [619, 476] on input "[PERSON_NAME] 13 Juin 2026" at bounding box center [658, 475] width 149 height 19
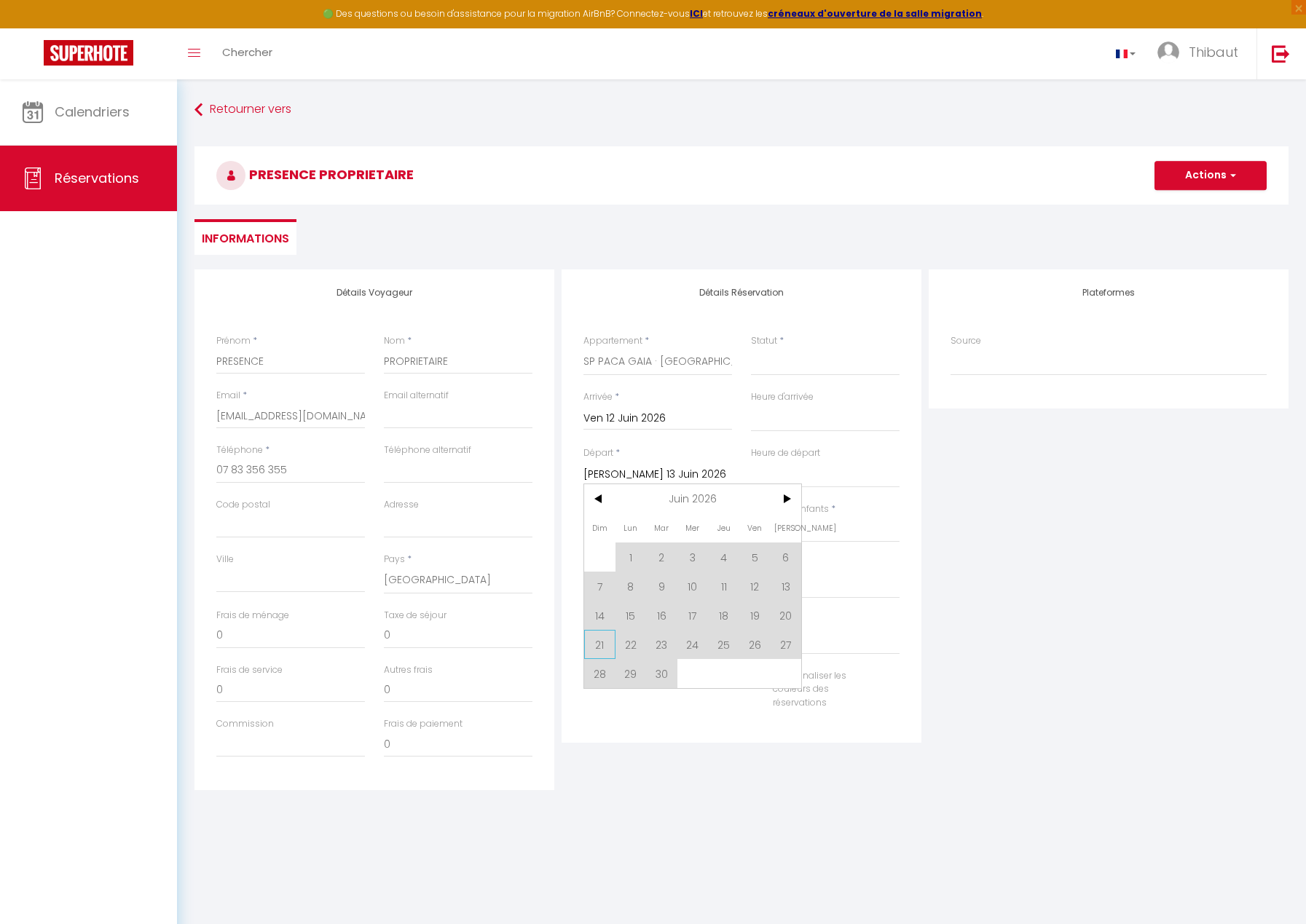
click at [602, 643] on span "21" at bounding box center [600, 645] width 31 height 29
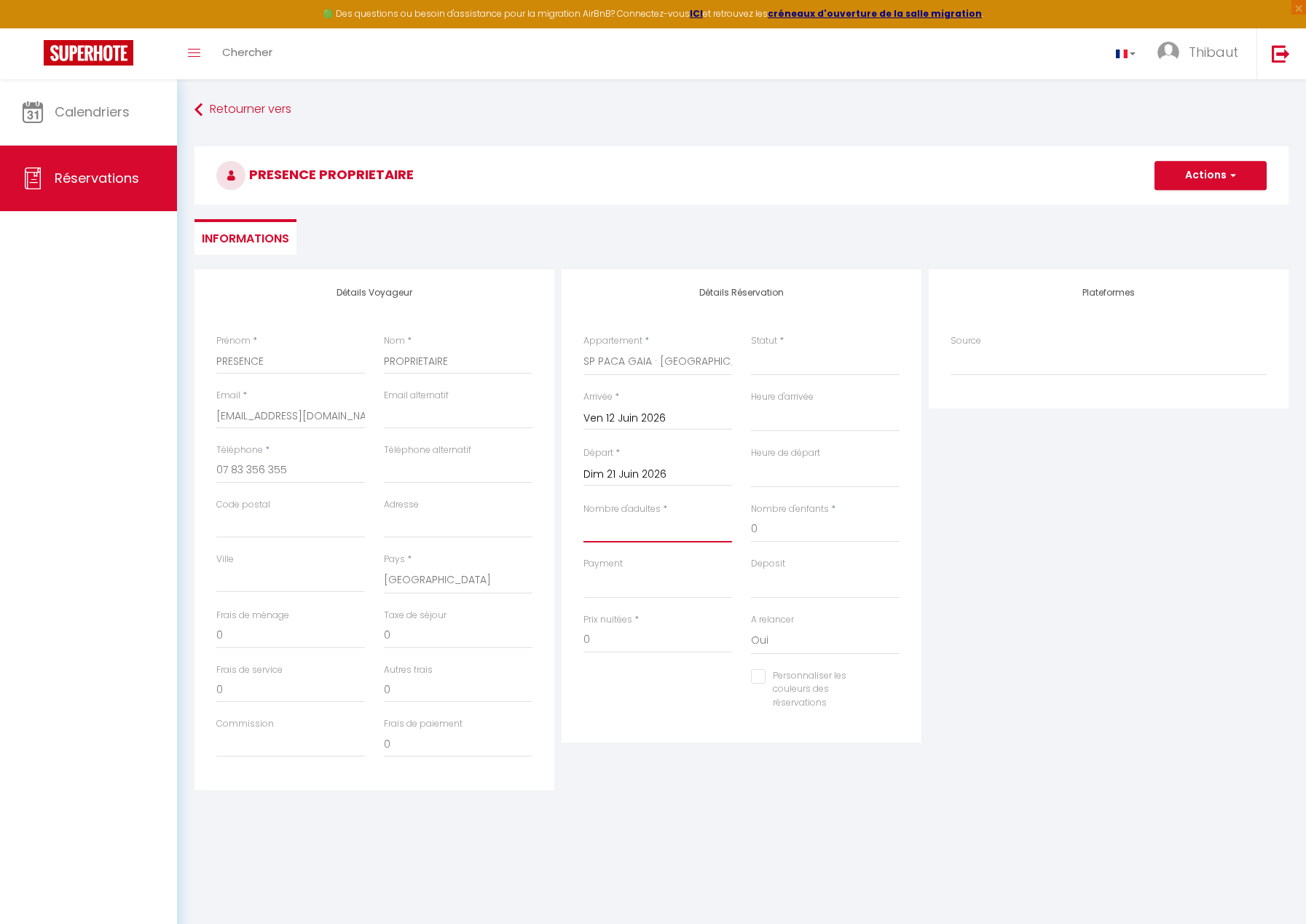
click at [659, 531] on input "Nombre d'adultes" at bounding box center [658, 529] width 149 height 26
click at [792, 361] on select "Confirmé Non Confirmé [PERSON_NAME] par le voyageur No Show Request" at bounding box center [825, 362] width 149 height 28
click at [751, 348] on select "Confirmé Non Confirmé [PERSON_NAME] par le voyageur No Show Request" at bounding box center [825, 362] width 149 height 28
click at [1210, 169] on button "Actions" at bounding box center [1210, 175] width 112 height 29
click at [1209, 205] on link "Enregistrer" at bounding box center [1195, 207] width 115 height 19
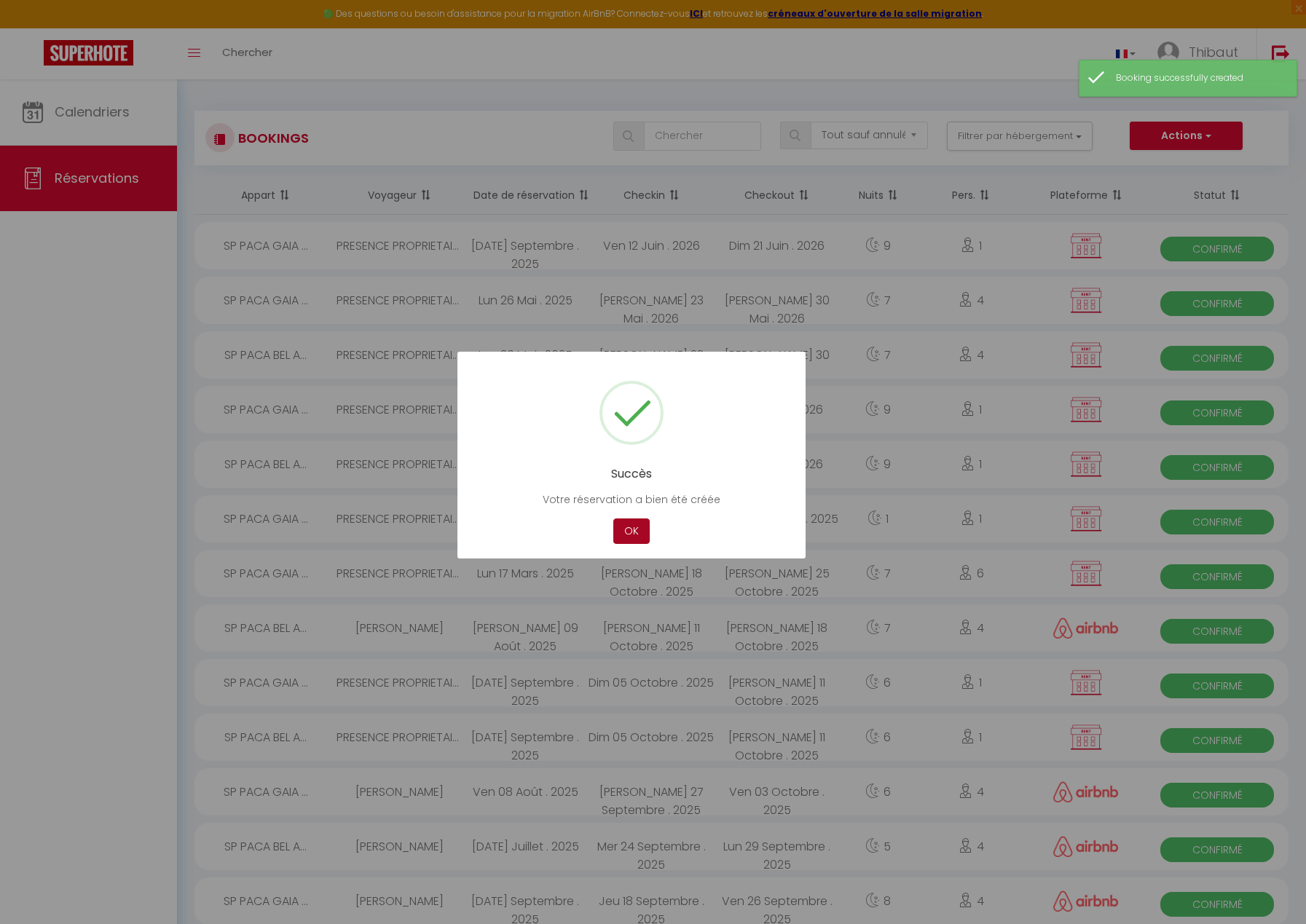
click at [627, 533] on button "OK" at bounding box center [631, 531] width 36 height 25
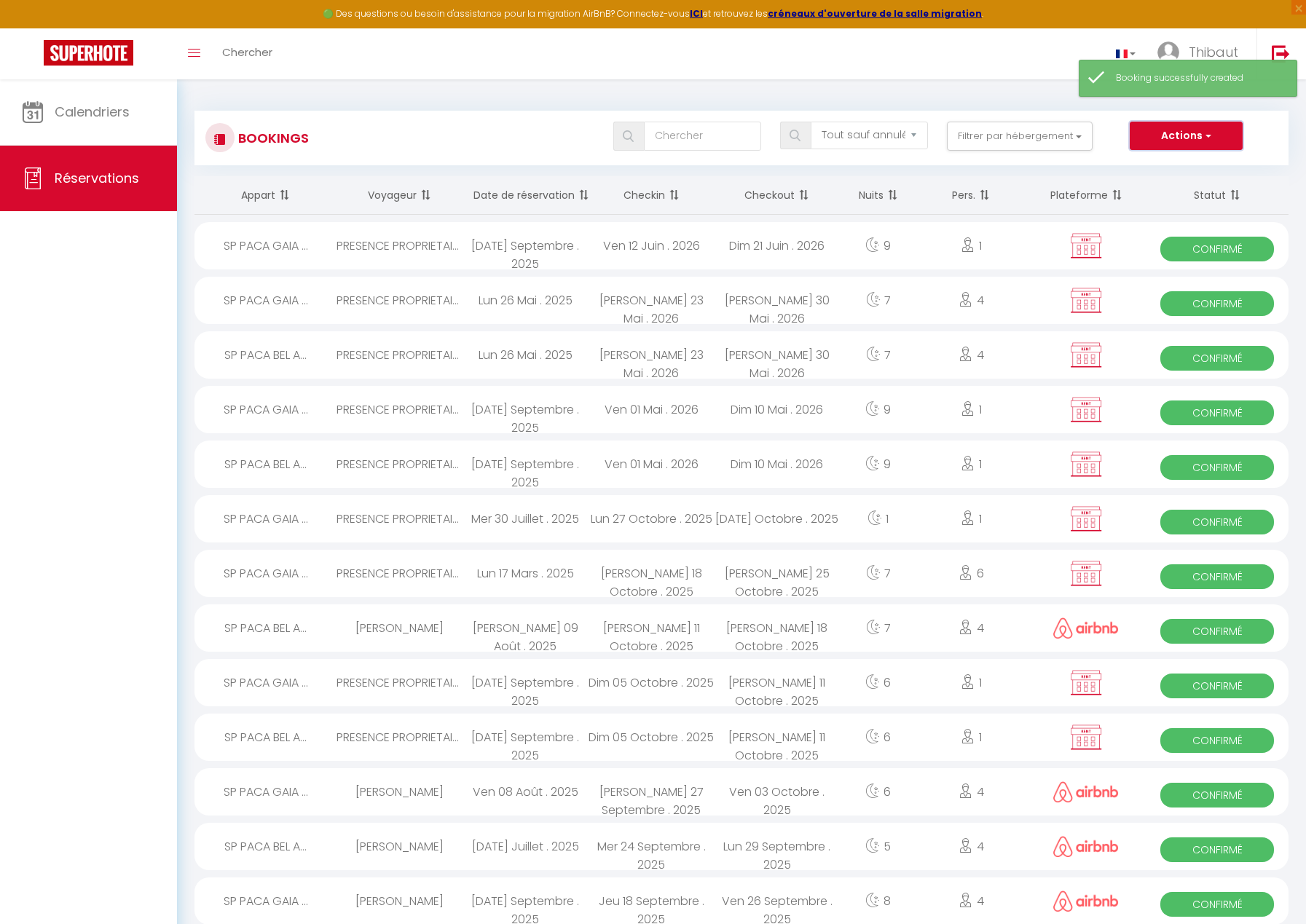
click at [1162, 136] on button "Actions" at bounding box center [1186, 137] width 112 height 29
click at [1146, 167] on link "Nouvelle Réservation" at bounding box center [1163, 168] width 156 height 19
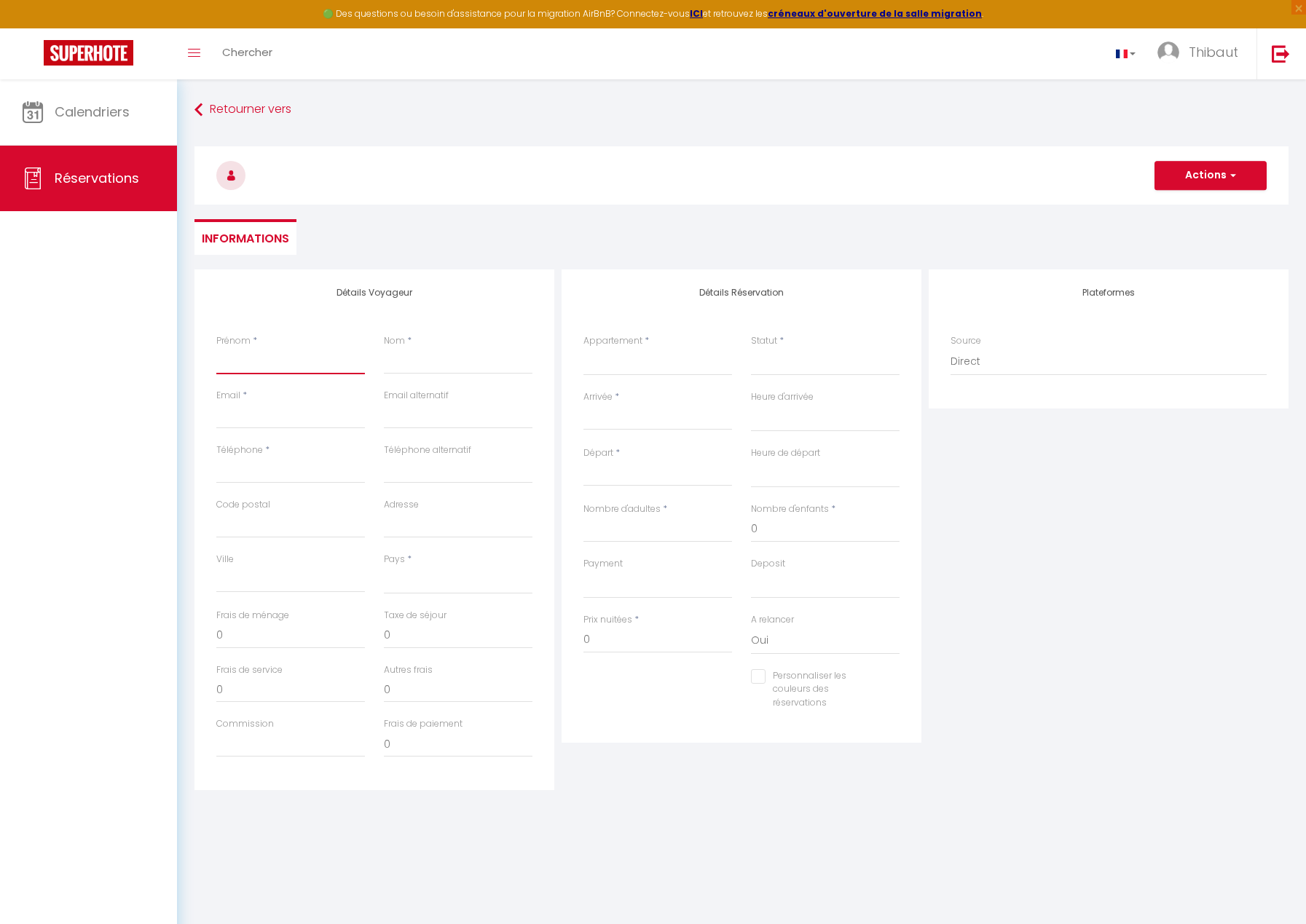
click at [229, 355] on input "Prénom" at bounding box center [290, 361] width 149 height 26
click at [612, 367] on select "SP PACA GAIA · [GEOGRAPHIC_DATA], [GEOGRAPHIC_DATA], salle de sport, vue mer SP…" at bounding box center [658, 362] width 149 height 28
click at [583, 348] on select "SP PACA GAIA · [GEOGRAPHIC_DATA], [GEOGRAPHIC_DATA], salle de sport, vue mer SP…" at bounding box center [658, 362] width 149 height 28
click at [762, 359] on select "Confirmé Non Confirmé [PERSON_NAME] par le voyageur No Show Request" at bounding box center [825, 362] width 149 height 28
click at [751, 348] on select "Confirmé Non Confirmé [PERSON_NAME] par le voyageur No Show Request" at bounding box center [825, 362] width 149 height 28
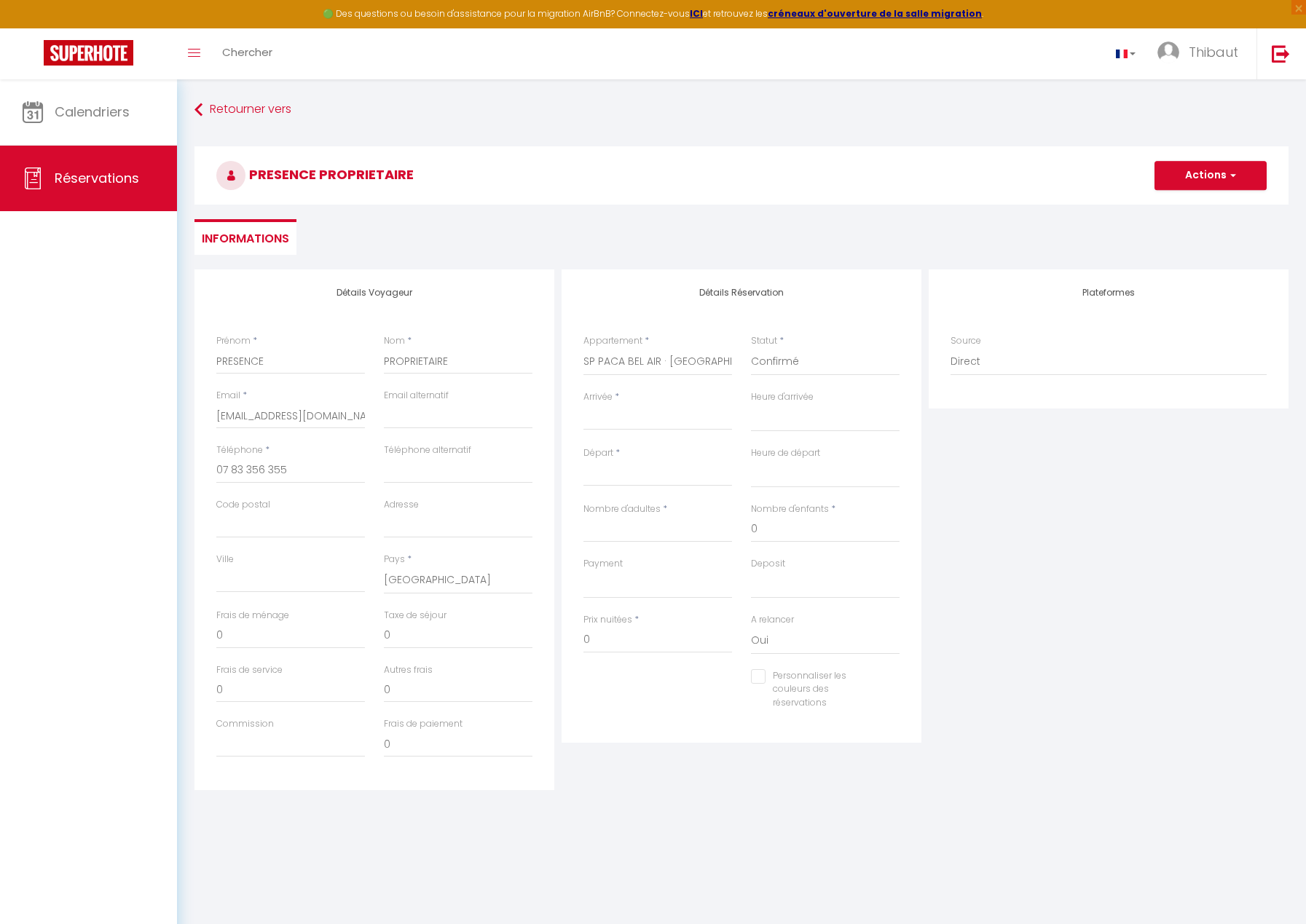
click at [658, 418] on input "Arrivée" at bounding box center [658, 419] width 149 height 19
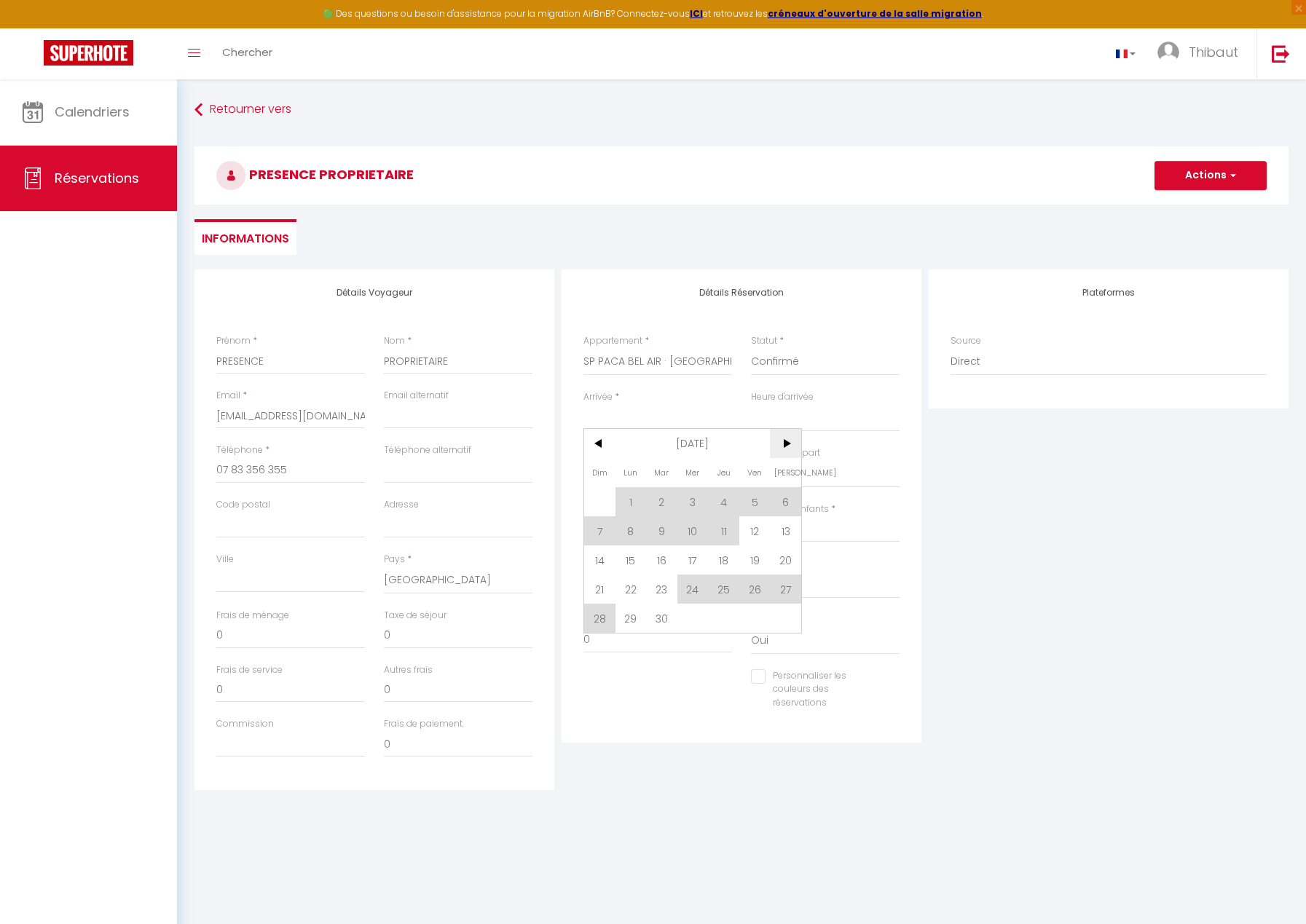
click at [782, 448] on span ">" at bounding box center [786, 443] width 31 height 29
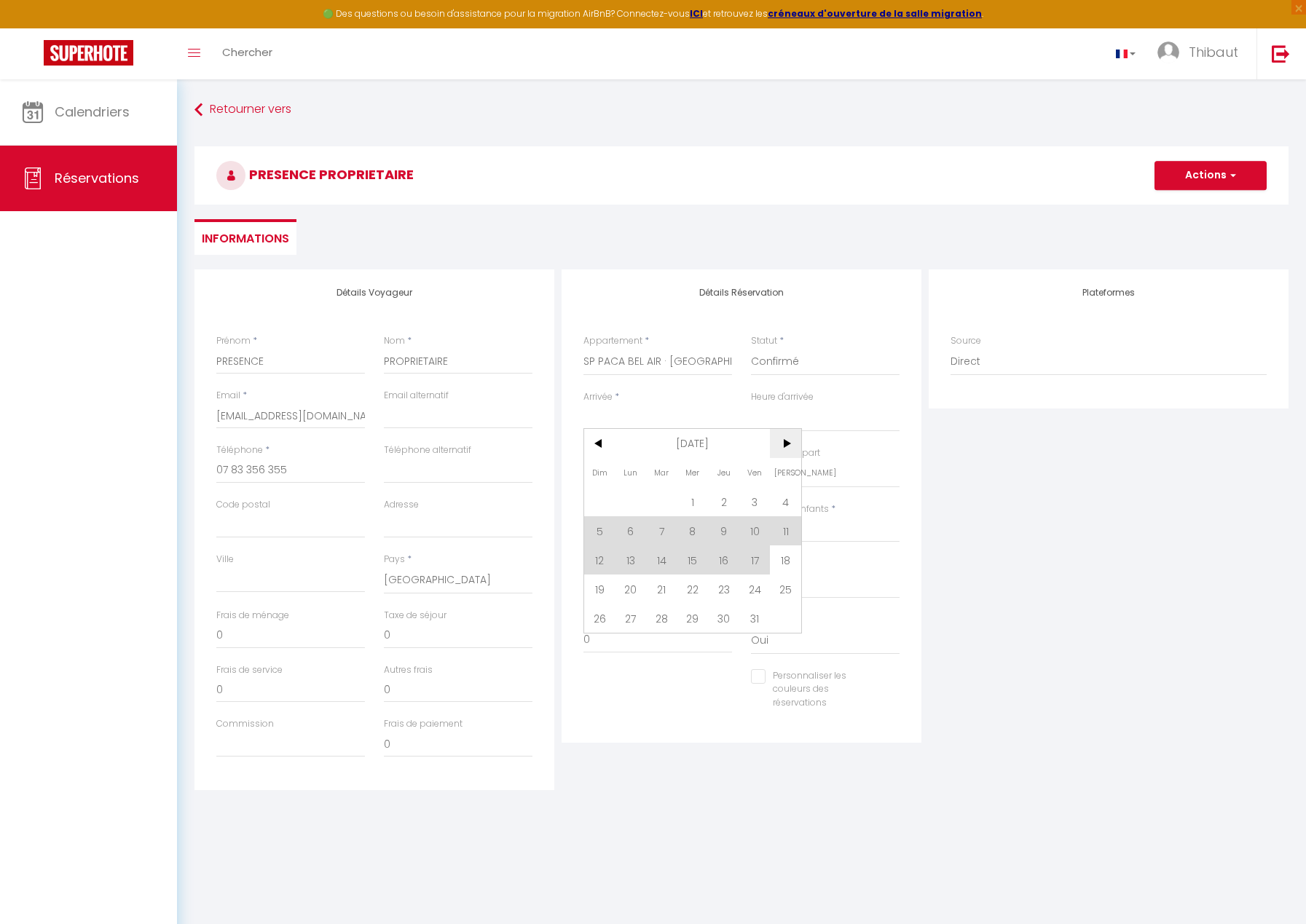
click at [782, 448] on span ">" at bounding box center [786, 443] width 31 height 29
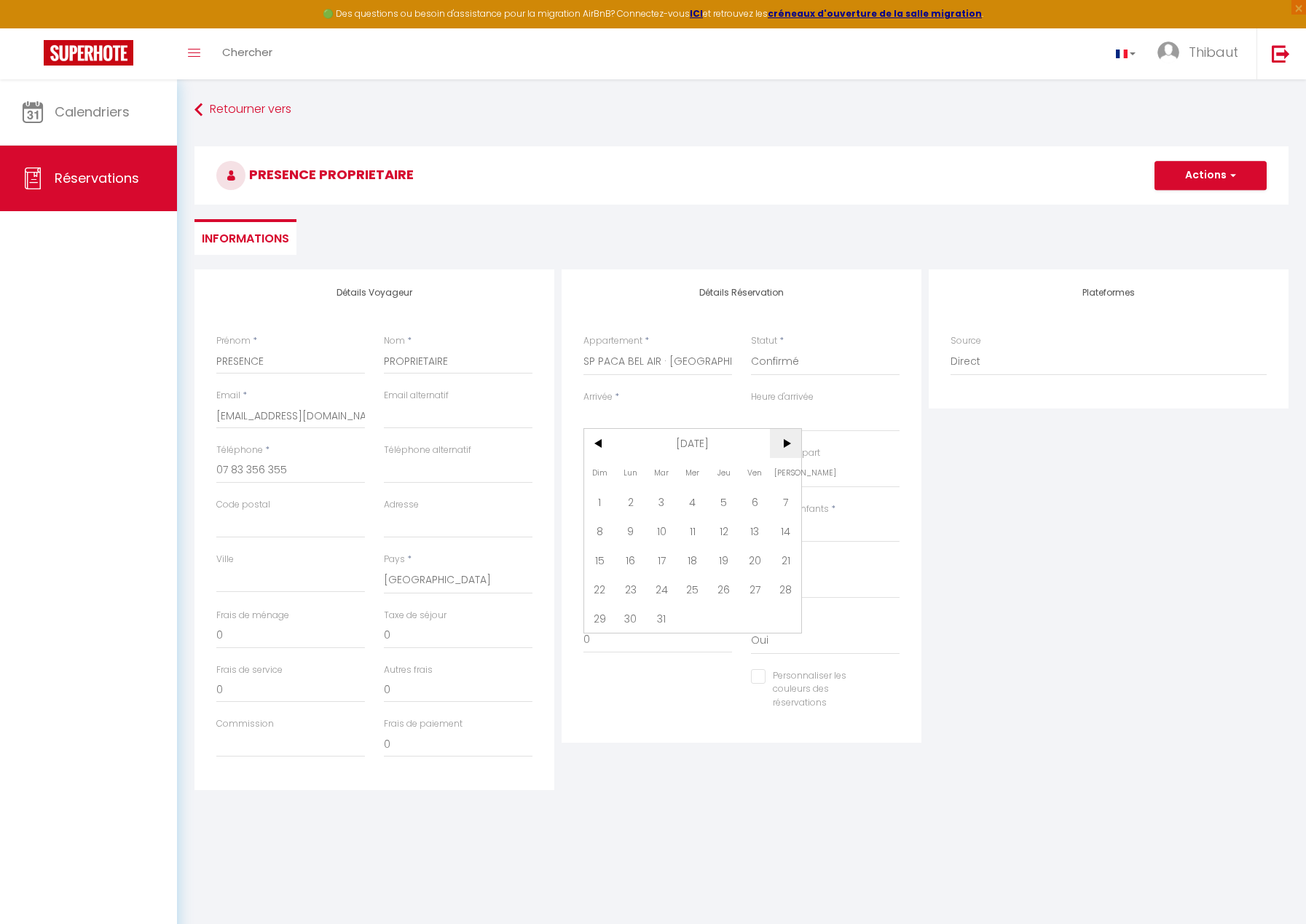
click at [782, 448] on span ">" at bounding box center [786, 443] width 31 height 29
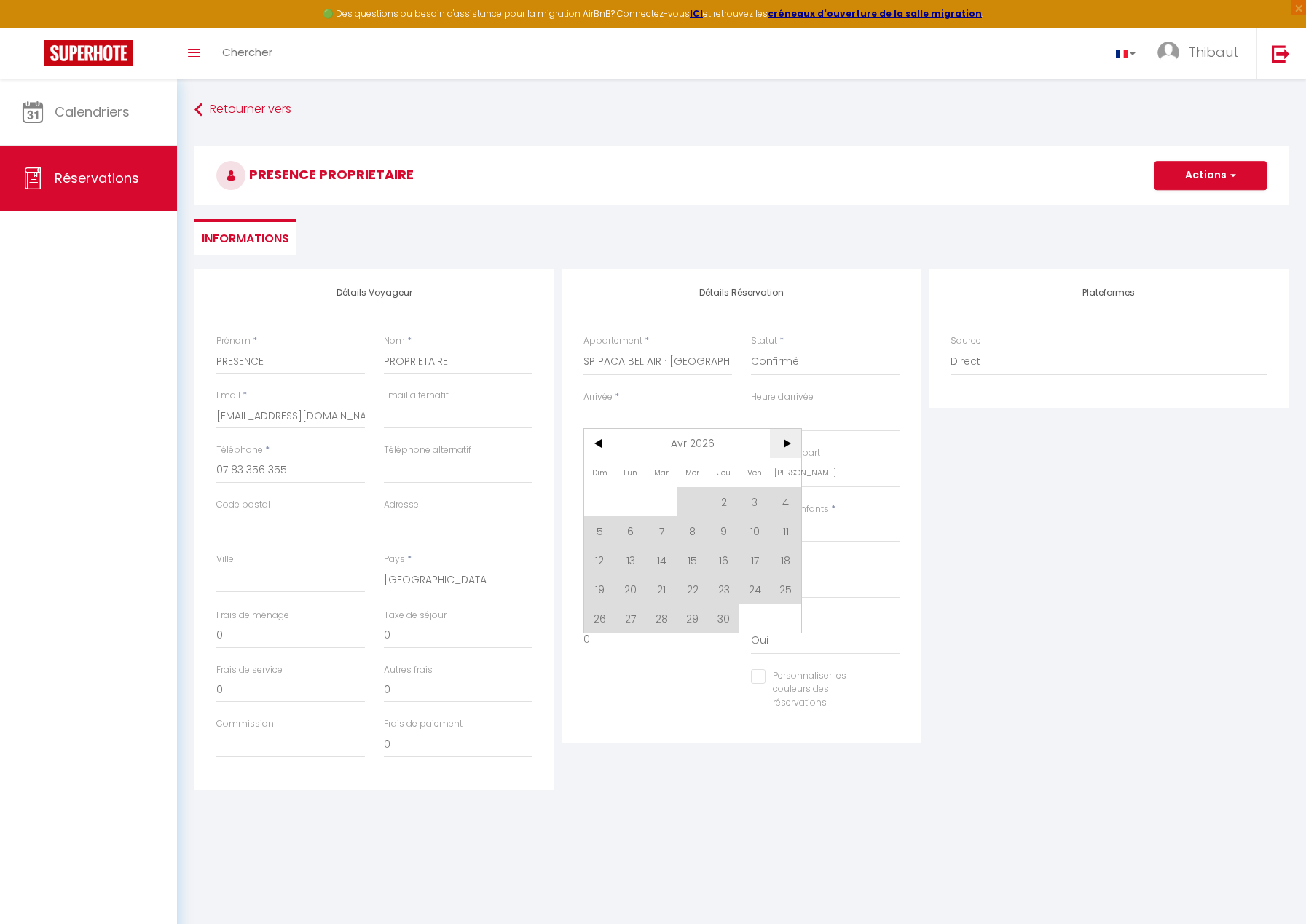
click at [782, 448] on span ">" at bounding box center [786, 443] width 31 height 29
click at [756, 530] on span "12" at bounding box center [755, 531] width 31 height 29
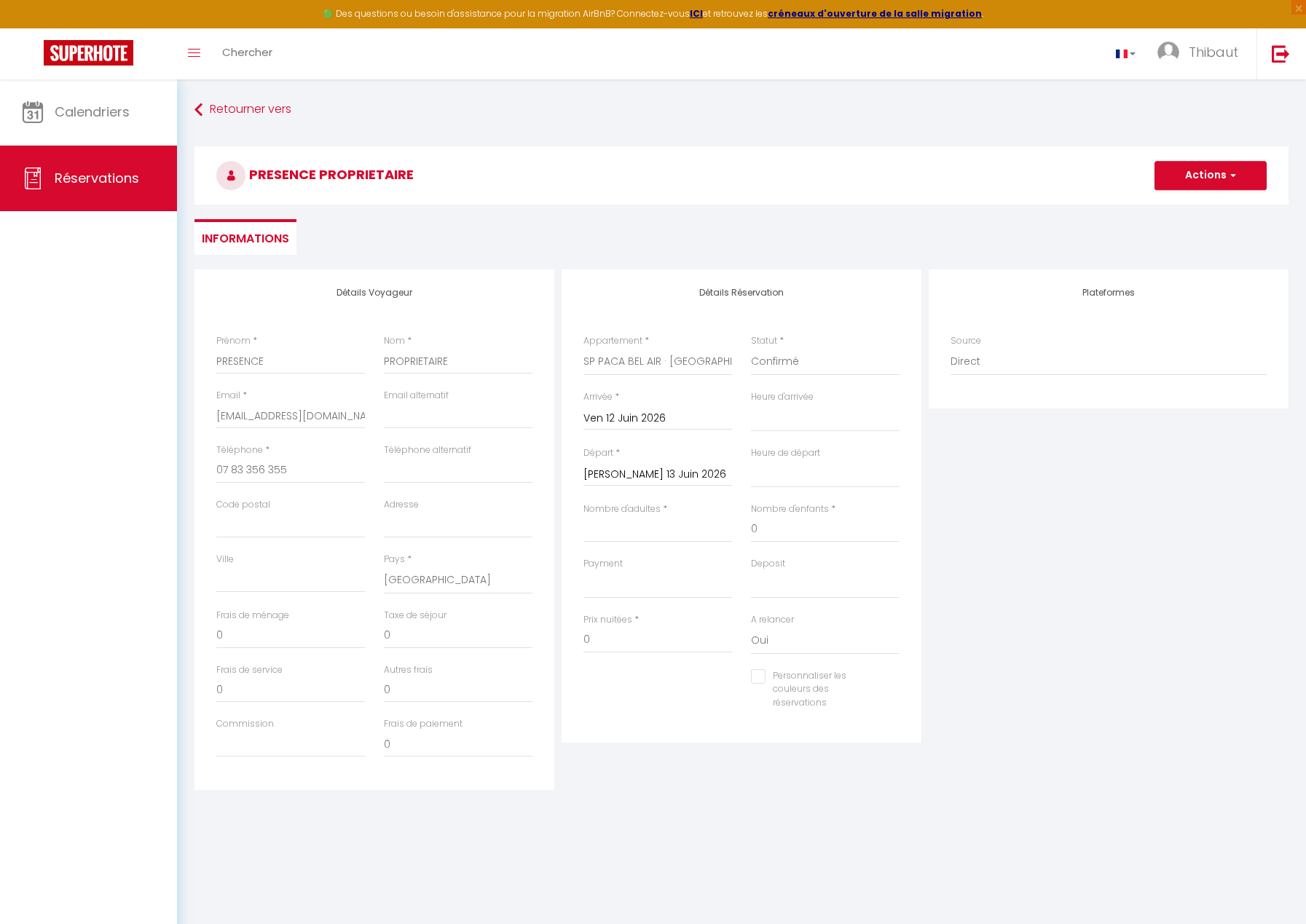
click at [632, 468] on input "[PERSON_NAME] 13 Juin 2026" at bounding box center [658, 475] width 149 height 19
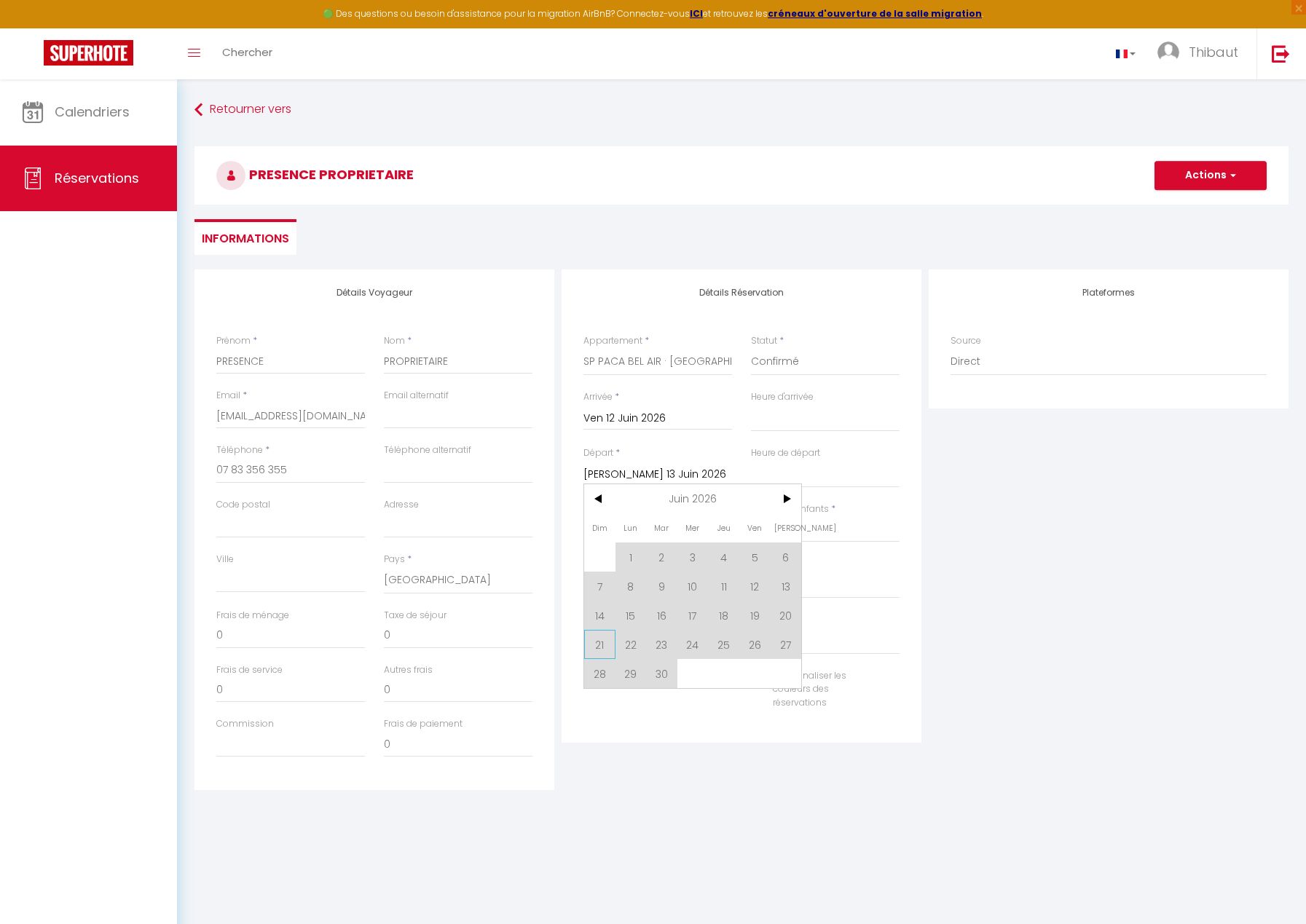
click at [589, 640] on span "21" at bounding box center [600, 645] width 31 height 29
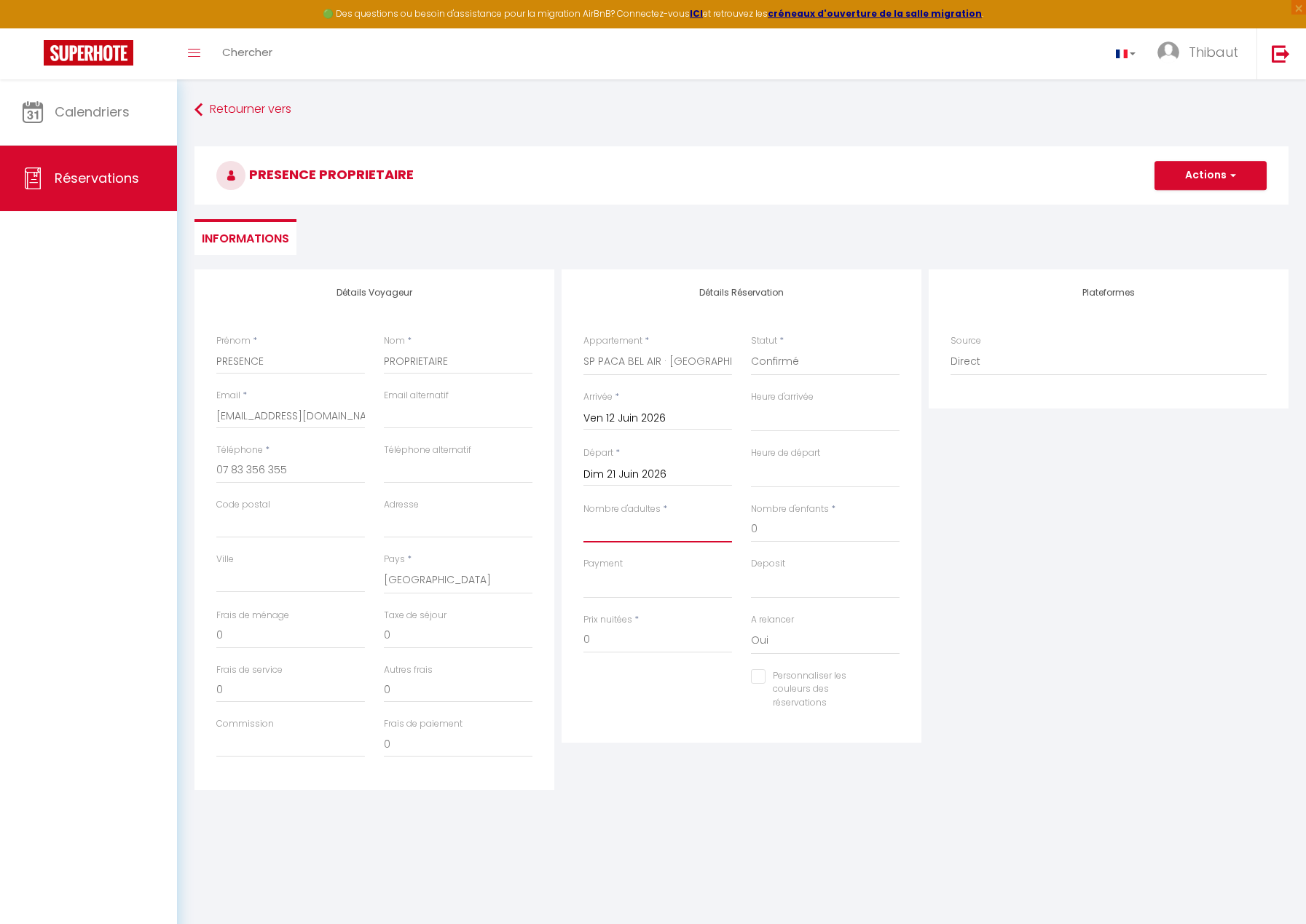
click at [650, 532] on input "Nombre d'adultes" at bounding box center [658, 529] width 149 height 26
click at [1220, 182] on button "Actions" at bounding box center [1210, 175] width 112 height 29
click at [1207, 209] on link "Enregistrer" at bounding box center [1195, 207] width 115 height 19
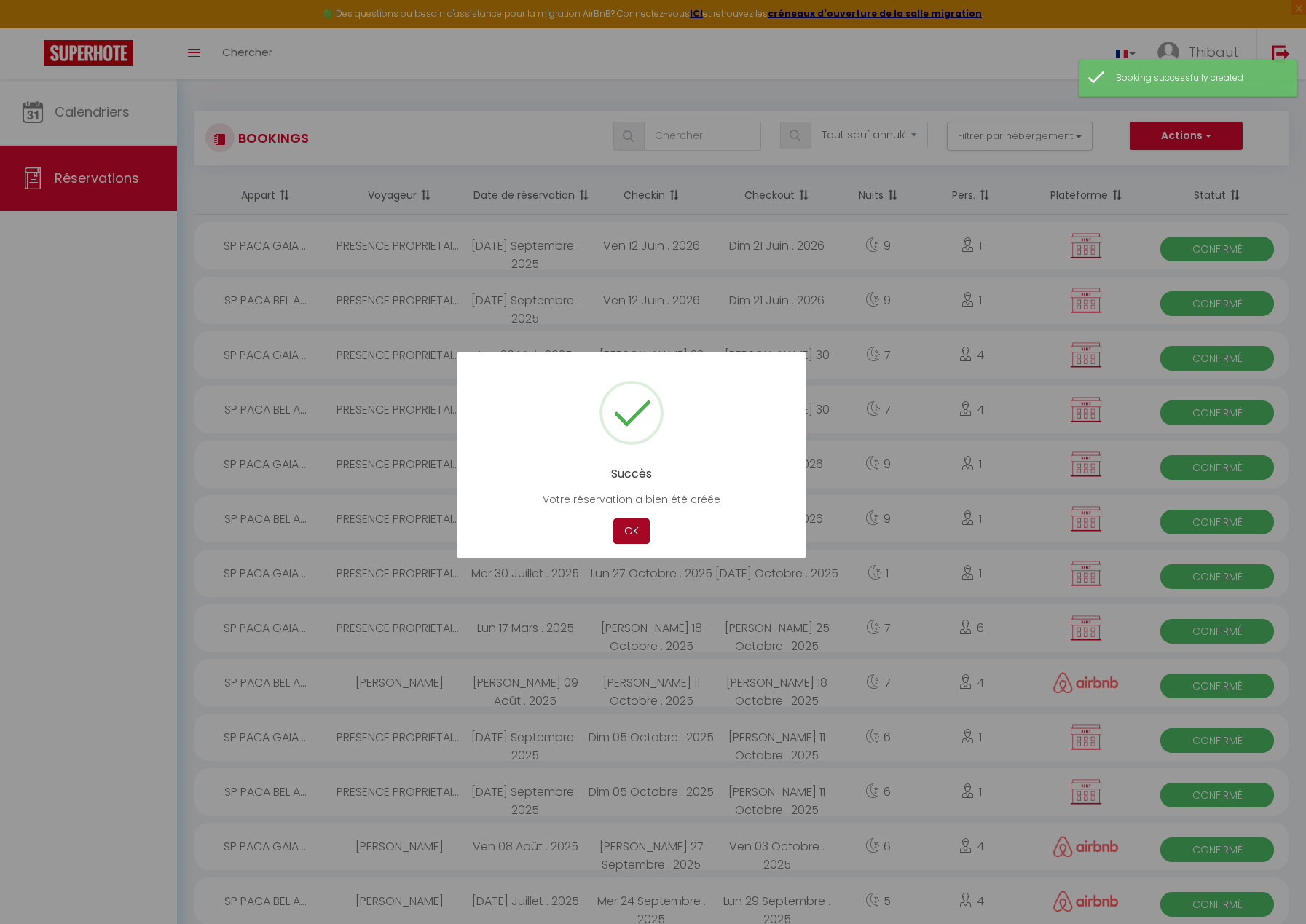
click at [632, 531] on button "OK" at bounding box center [631, 531] width 36 height 25
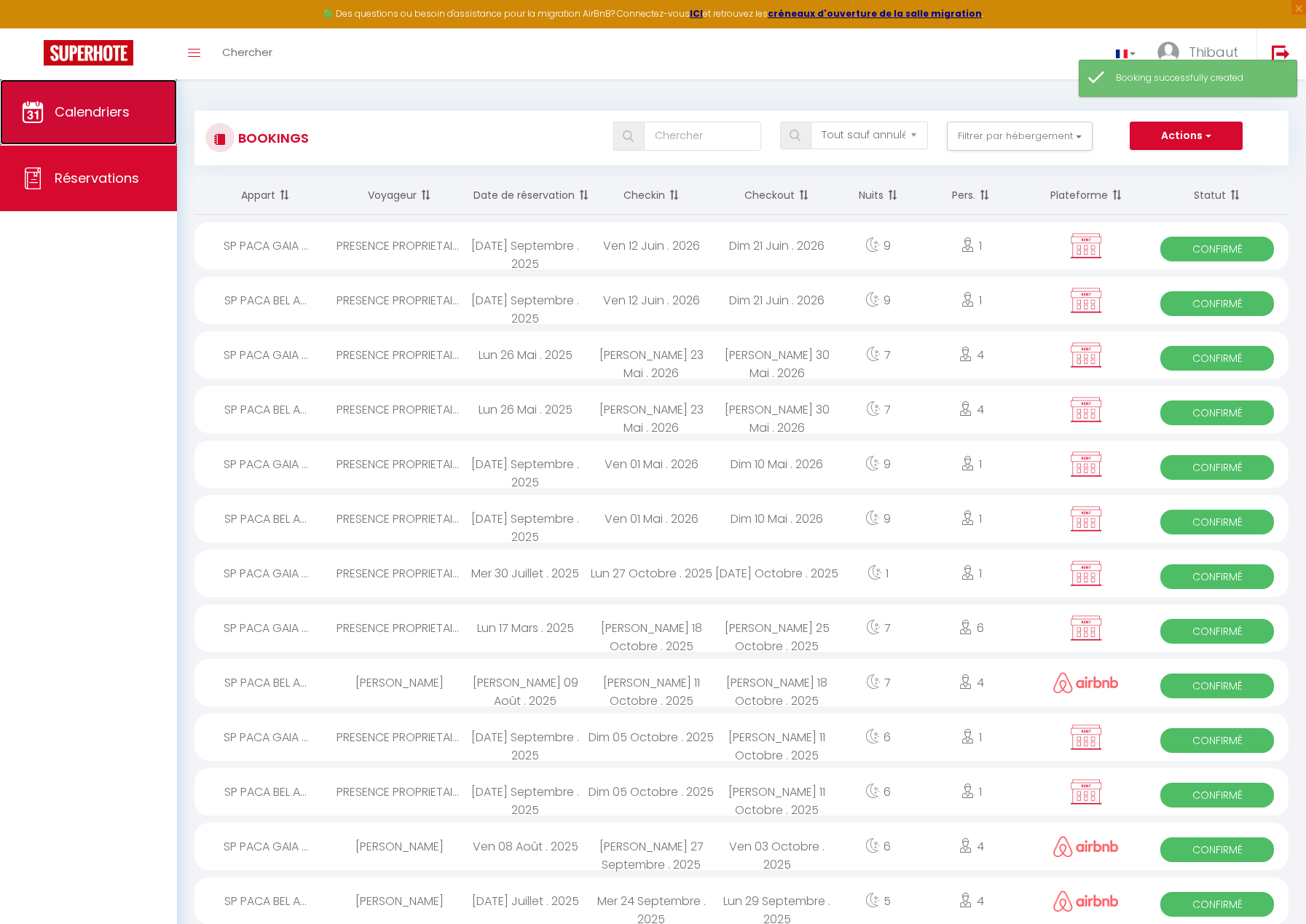
click at [68, 110] on span "Calendriers" at bounding box center [92, 112] width 75 height 18
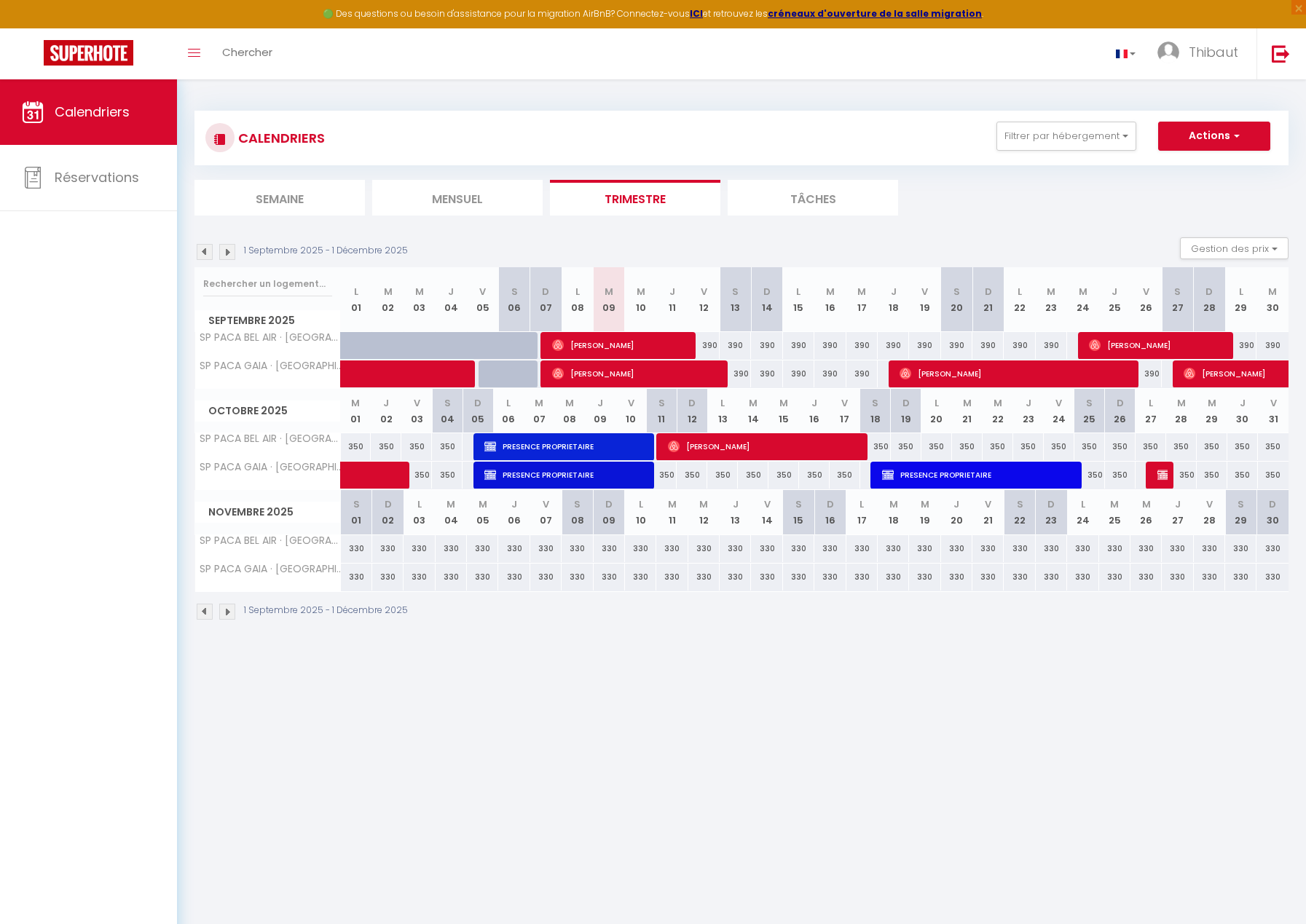
click at [228, 613] on img at bounding box center [227, 611] width 16 height 16
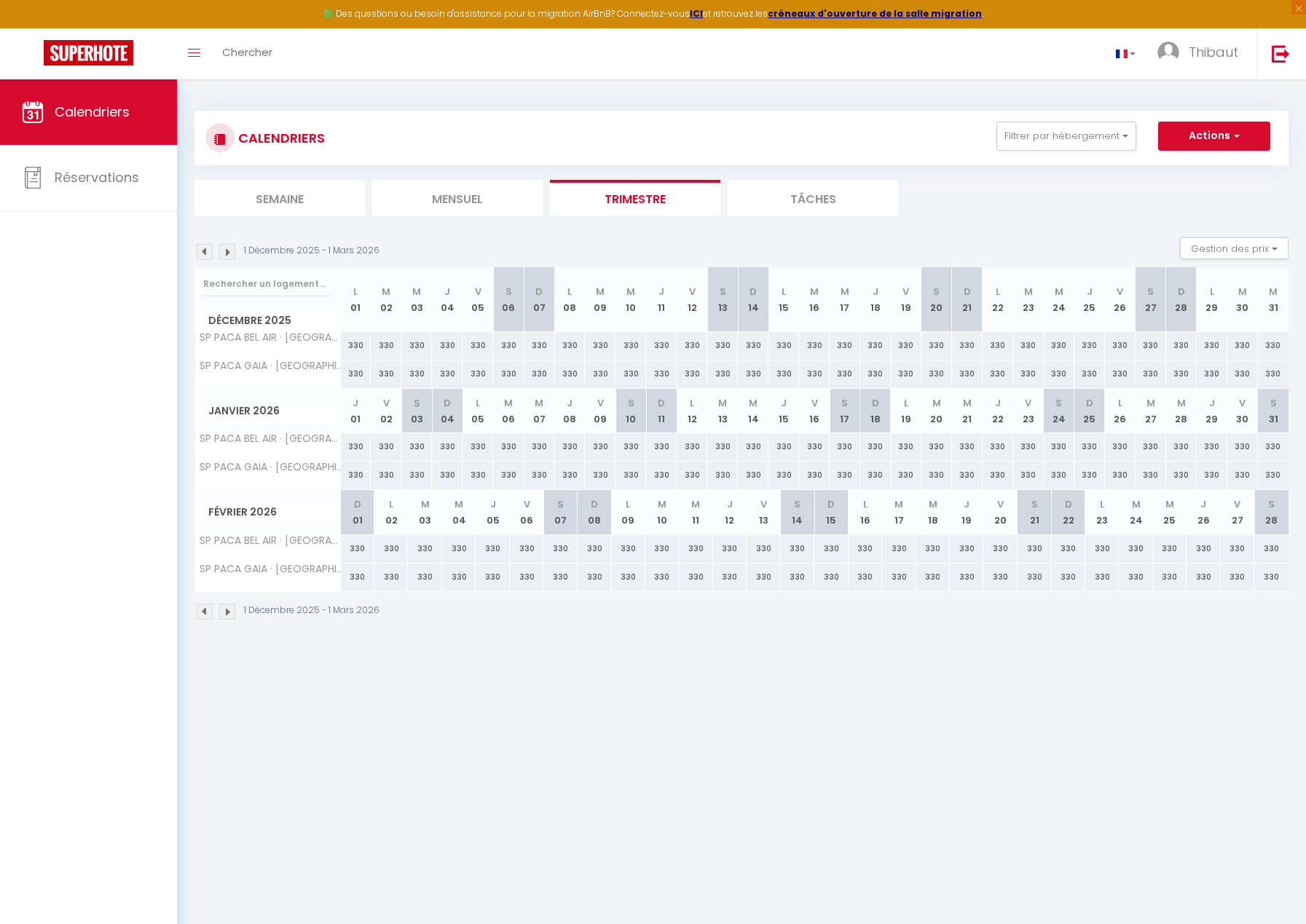
click at [229, 609] on img at bounding box center [227, 611] width 16 height 16
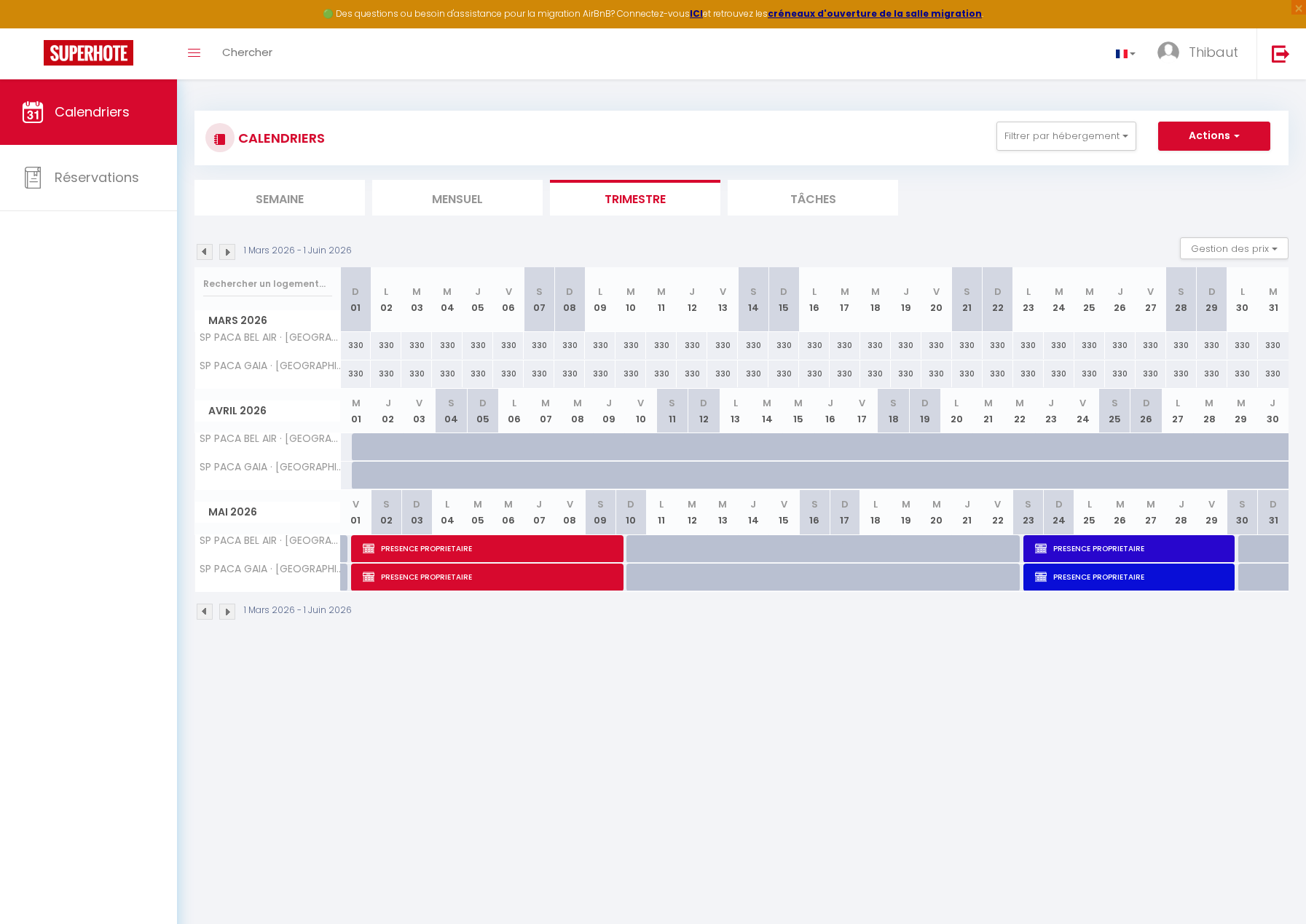
click at [229, 609] on img at bounding box center [227, 611] width 16 height 16
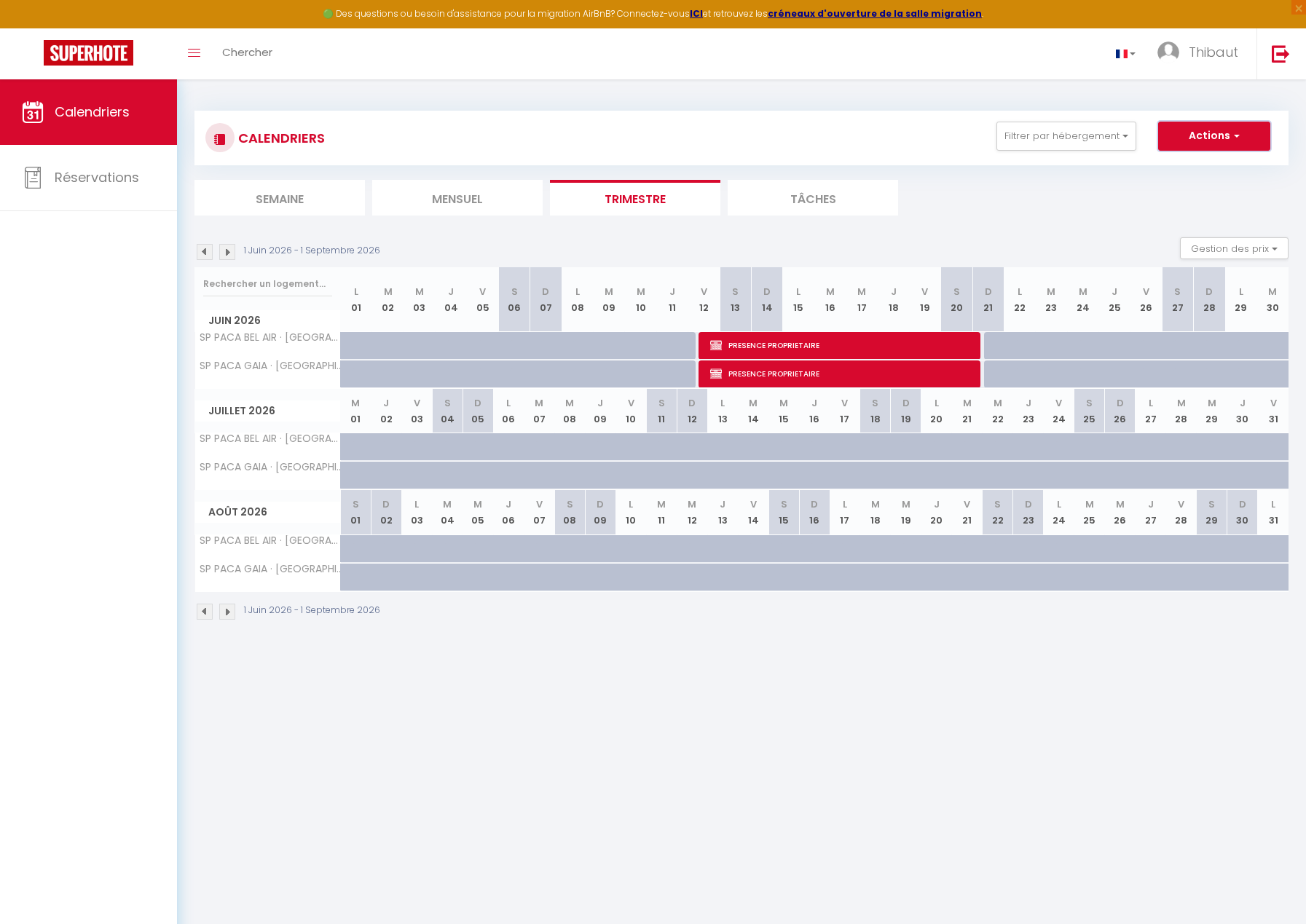
click at [1205, 141] on button "Actions" at bounding box center [1214, 137] width 112 height 29
click at [1176, 169] on link "Nouvelle réservation" at bounding box center [1199, 169] width 127 height 22
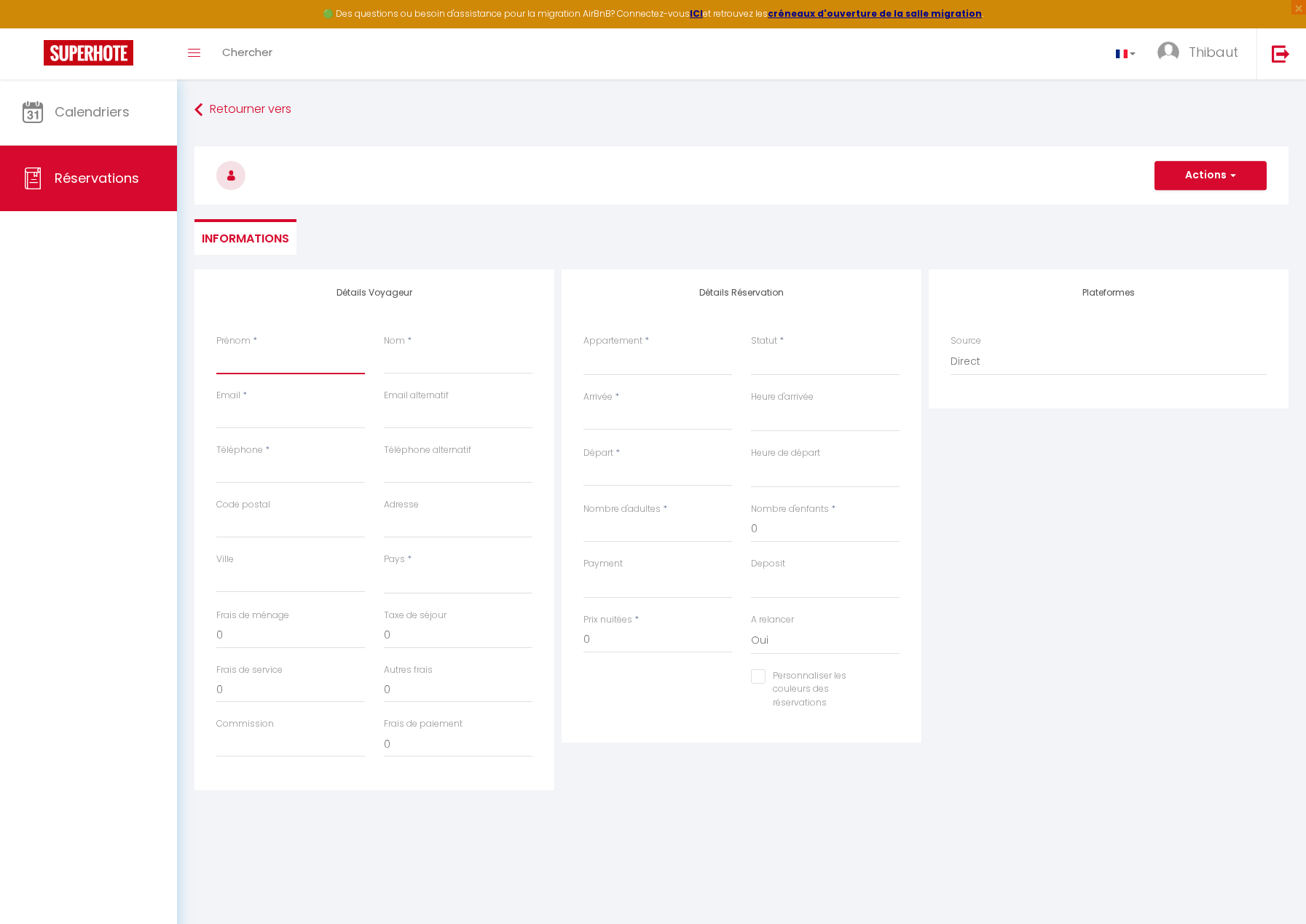
click at [258, 357] on input "Prénom" at bounding box center [290, 361] width 149 height 26
click at [652, 363] on select "SP PACA GAIA · [GEOGRAPHIC_DATA], [GEOGRAPHIC_DATA], salle de sport, vue mer SP…" at bounding box center [658, 362] width 149 height 28
click at [583, 348] on select "SP PACA GAIA · [GEOGRAPHIC_DATA], [GEOGRAPHIC_DATA], salle de sport, vue mer SP…" at bounding box center [658, 362] width 149 height 28
click at [770, 352] on select "Confirmé Non Confirmé [PERSON_NAME] par le voyageur No Show Request" at bounding box center [825, 362] width 149 height 28
click at [751, 348] on select "Confirmé Non Confirmé [PERSON_NAME] par le voyageur No Show Request" at bounding box center [825, 362] width 149 height 28
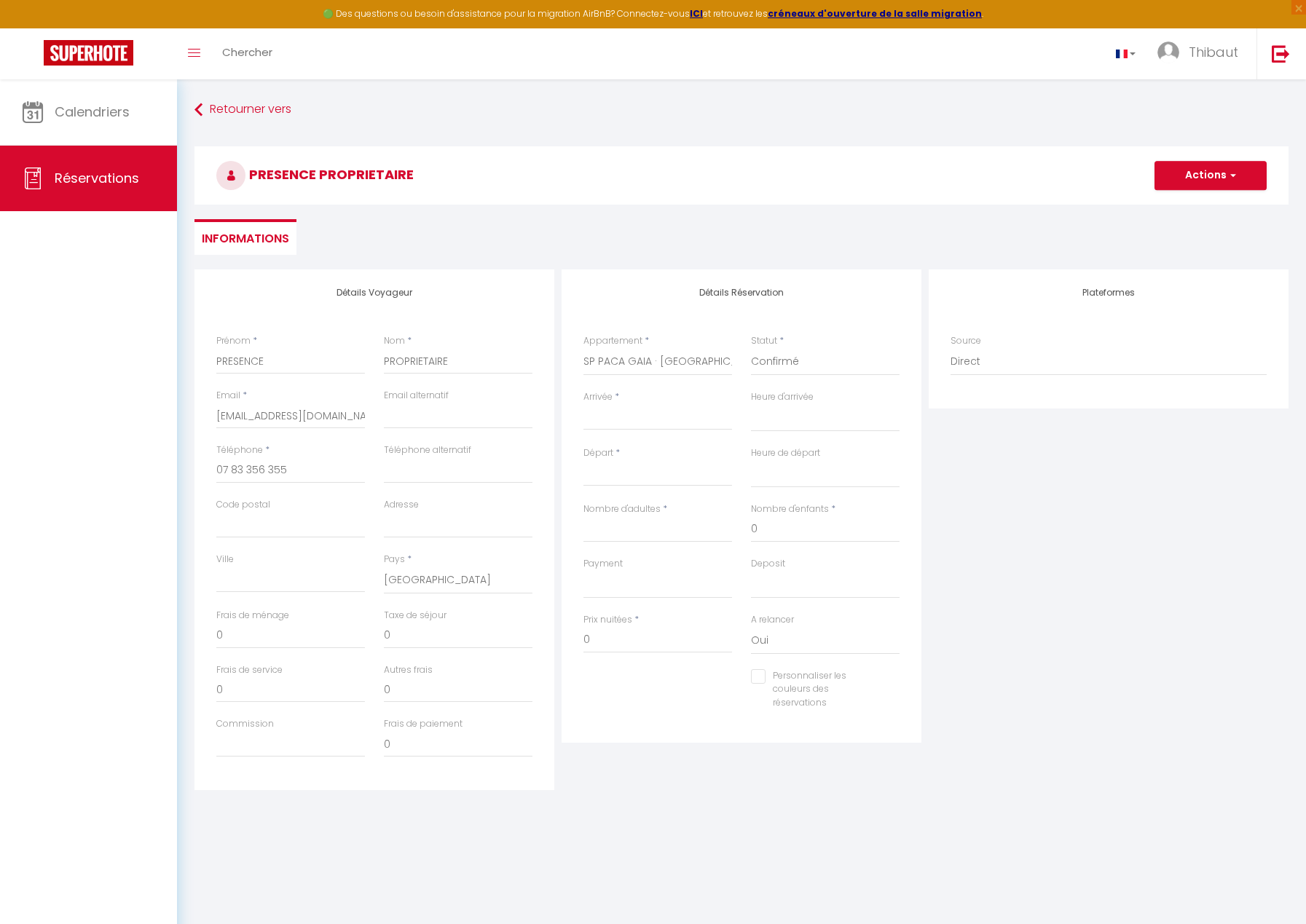
click at [615, 418] on input "Arrivée" at bounding box center [658, 419] width 149 height 19
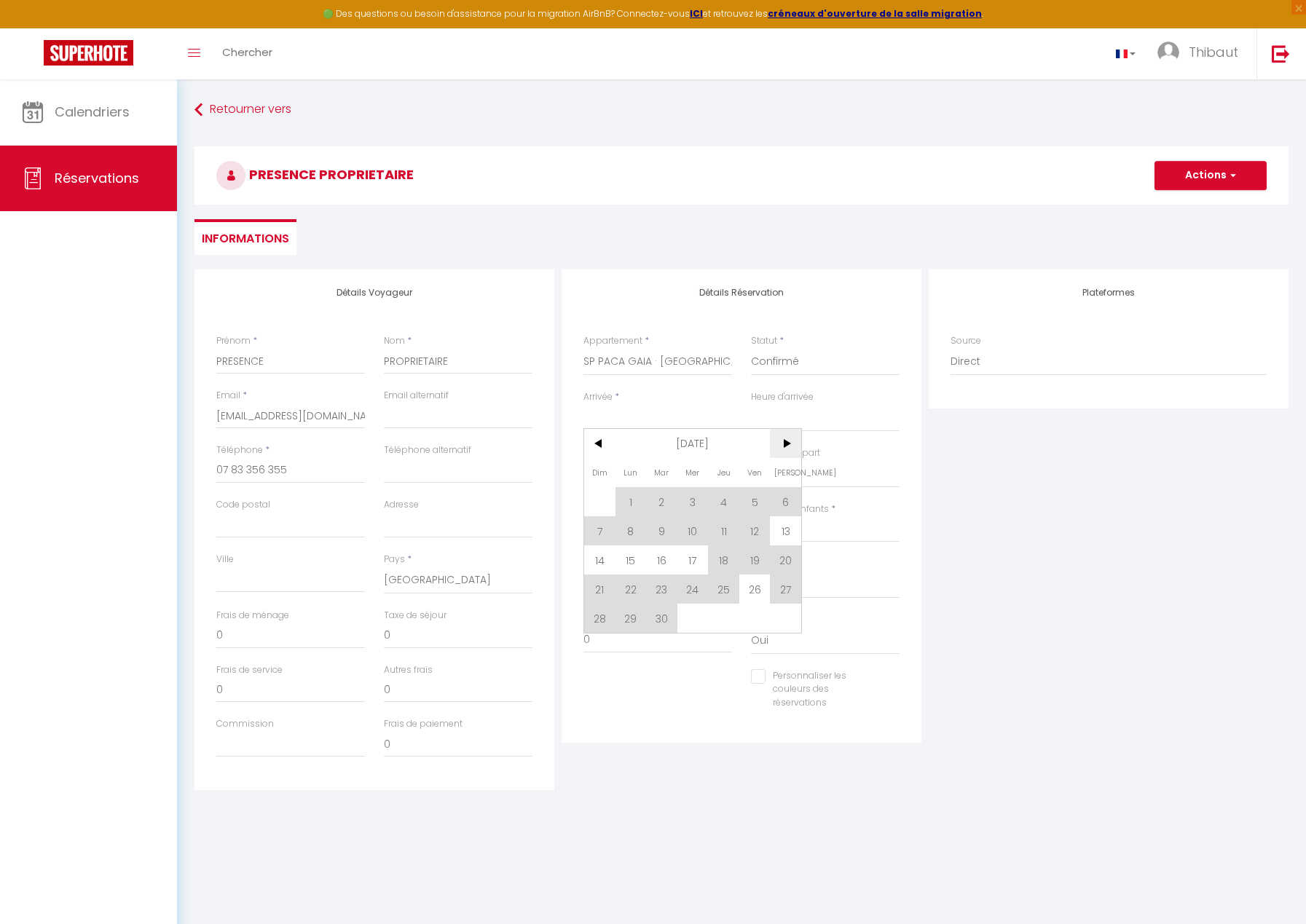
click at [791, 443] on span ">" at bounding box center [786, 443] width 31 height 29
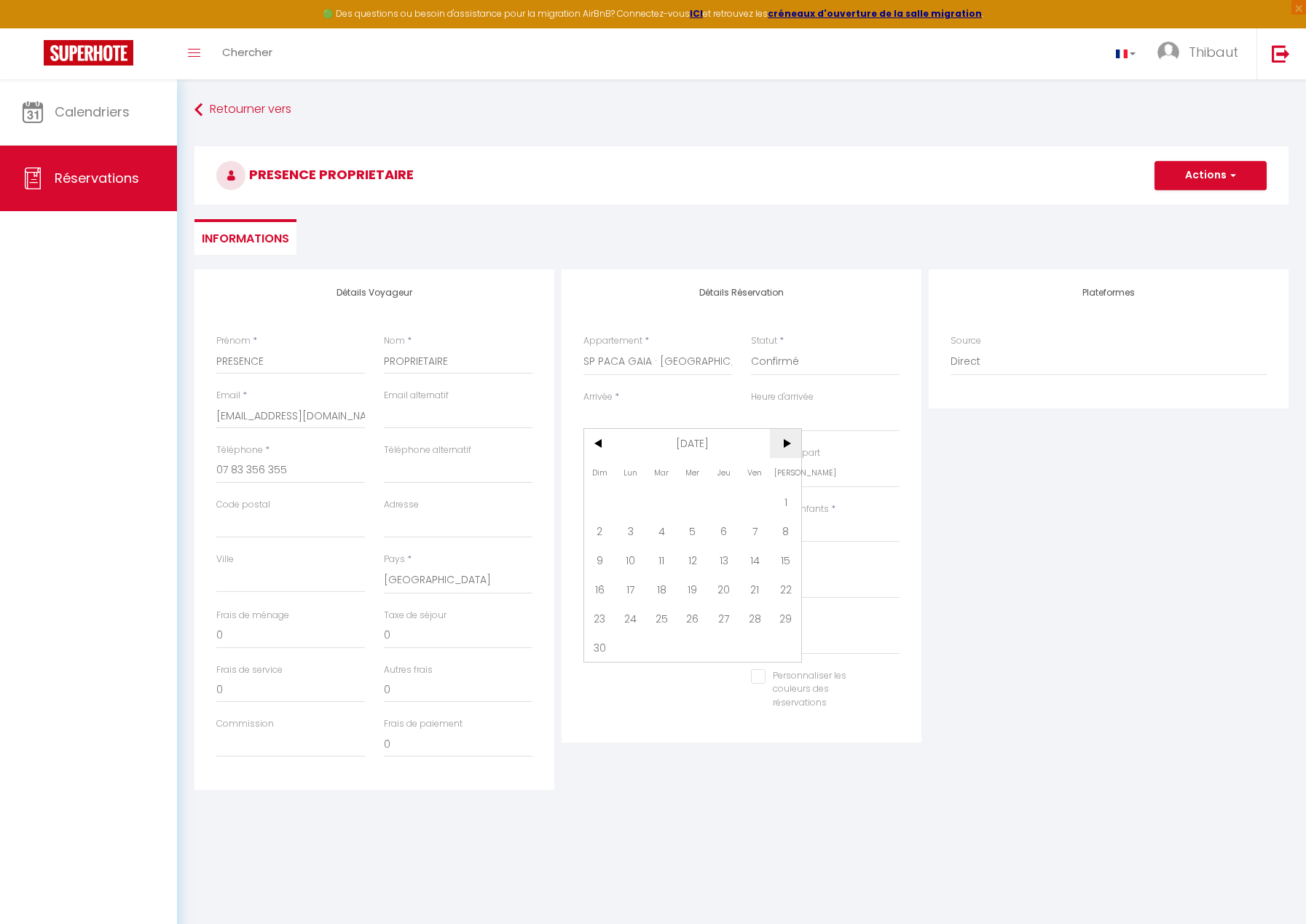
click at [791, 443] on span ">" at bounding box center [786, 443] width 31 height 29
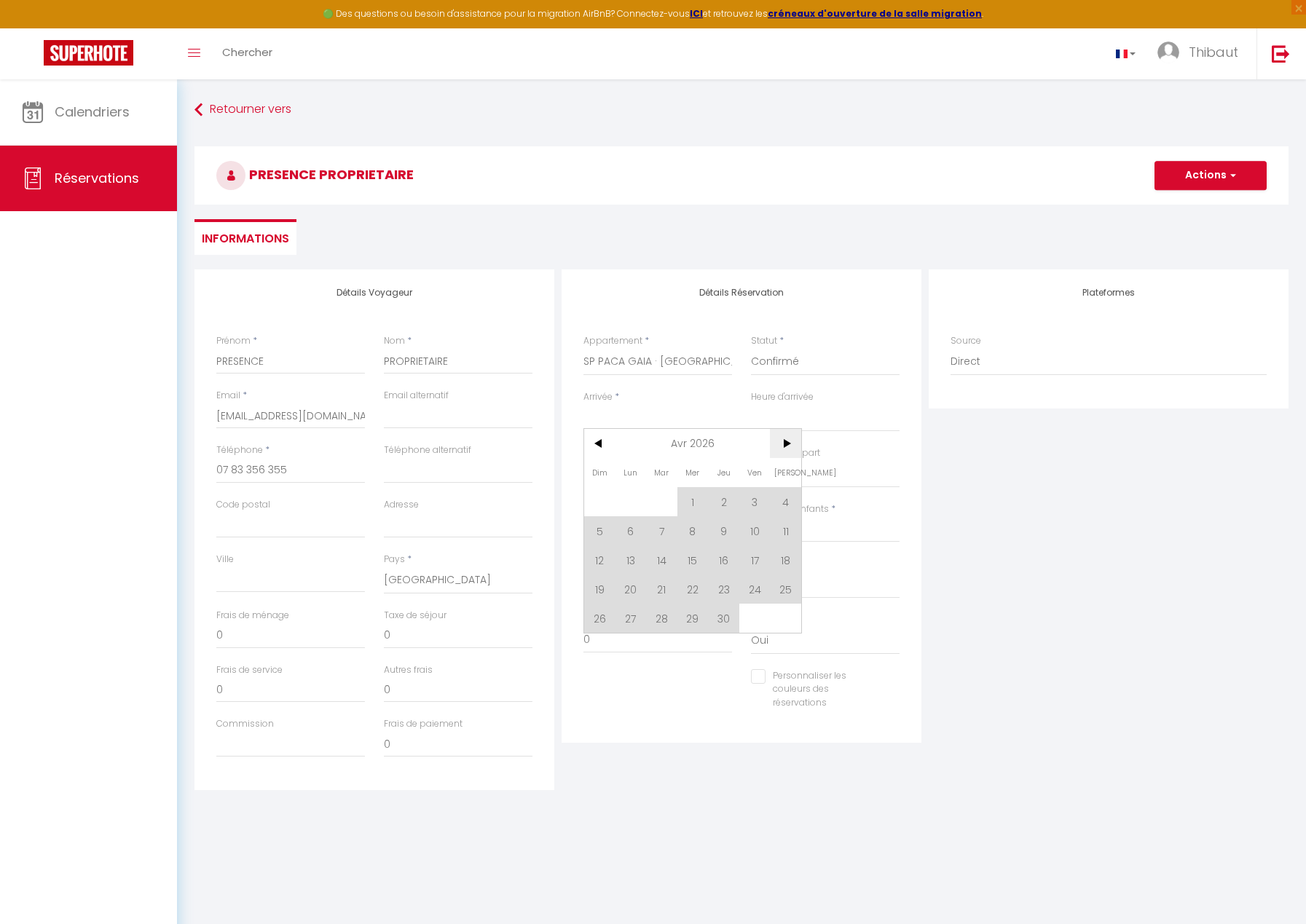
click at [791, 443] on span ">" at bounding box center [786, 443] width 31 height 29
drag, startPoint x: 750, startPoint y: 552, endPoint x: 595, endPoint y: 619, distance: 168.9
click at [751, 552] on span "17" at bounding box center [755, 560] width 31 height 29
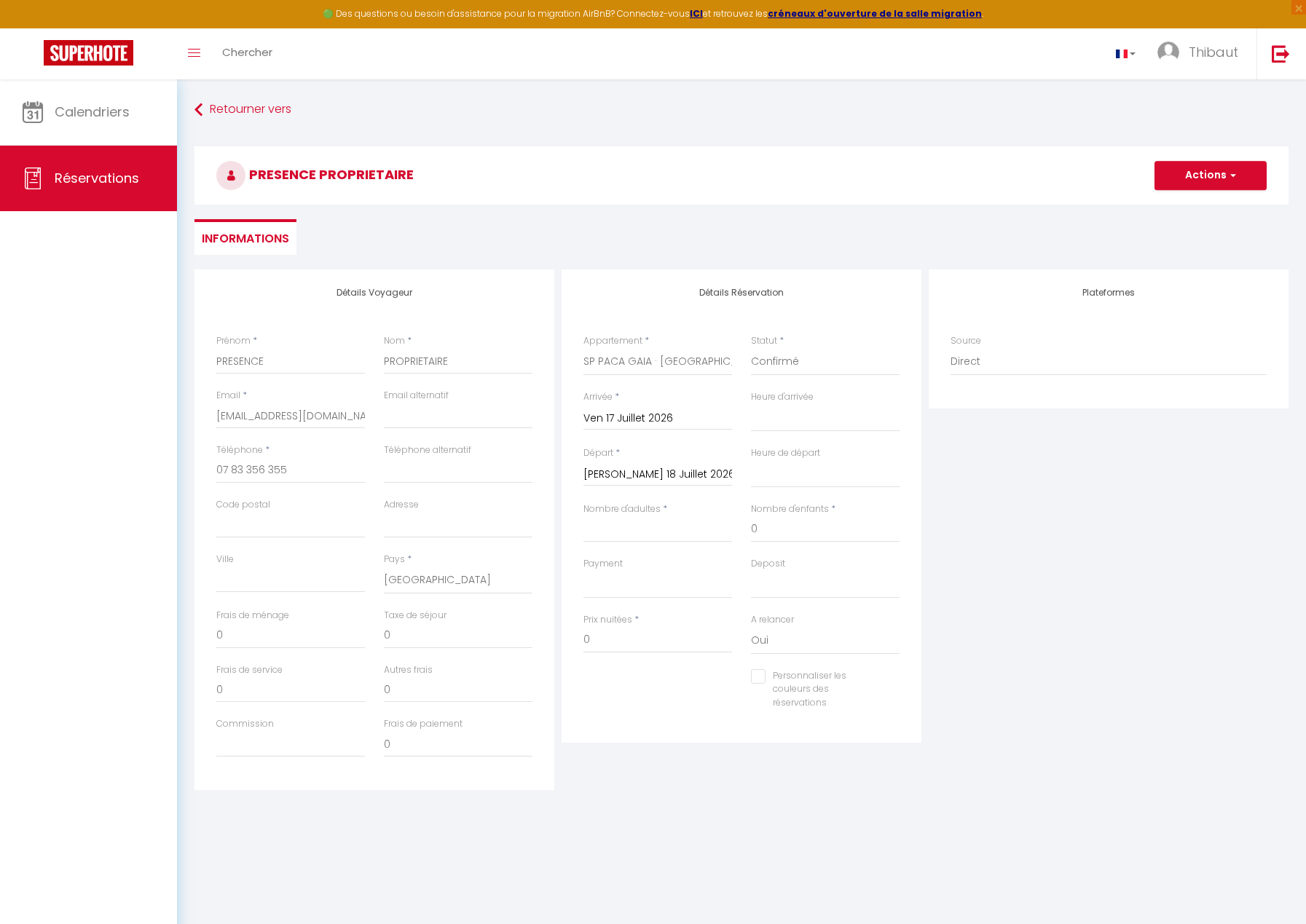
click at [609, 469] on input "[PERSON_NAME] 18 Juillet 2026" at bounding box center [658, 475] width 149 height 19
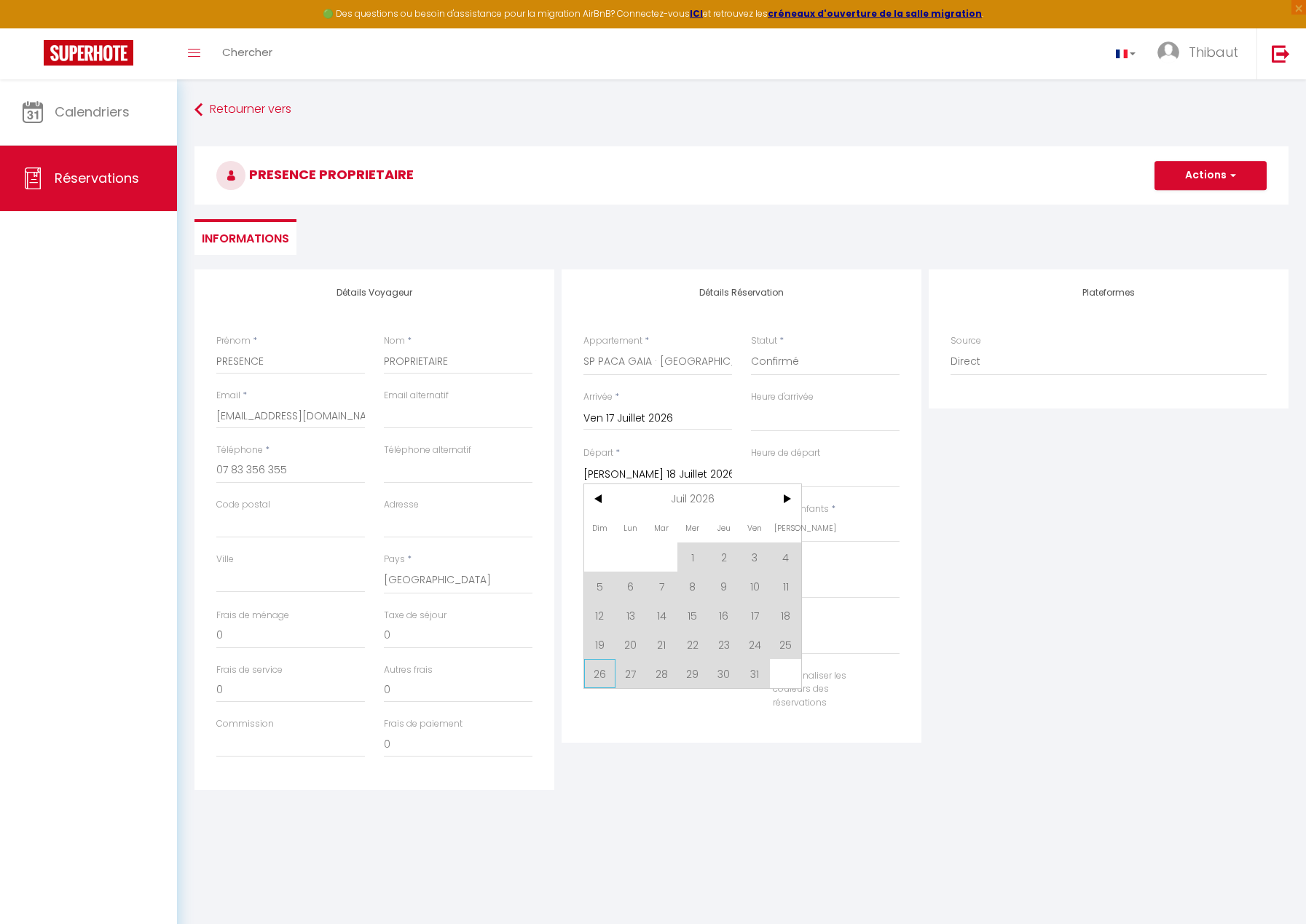
click at [595, 675] on span "26" at bounding box center [600, 674] width 31 height 29
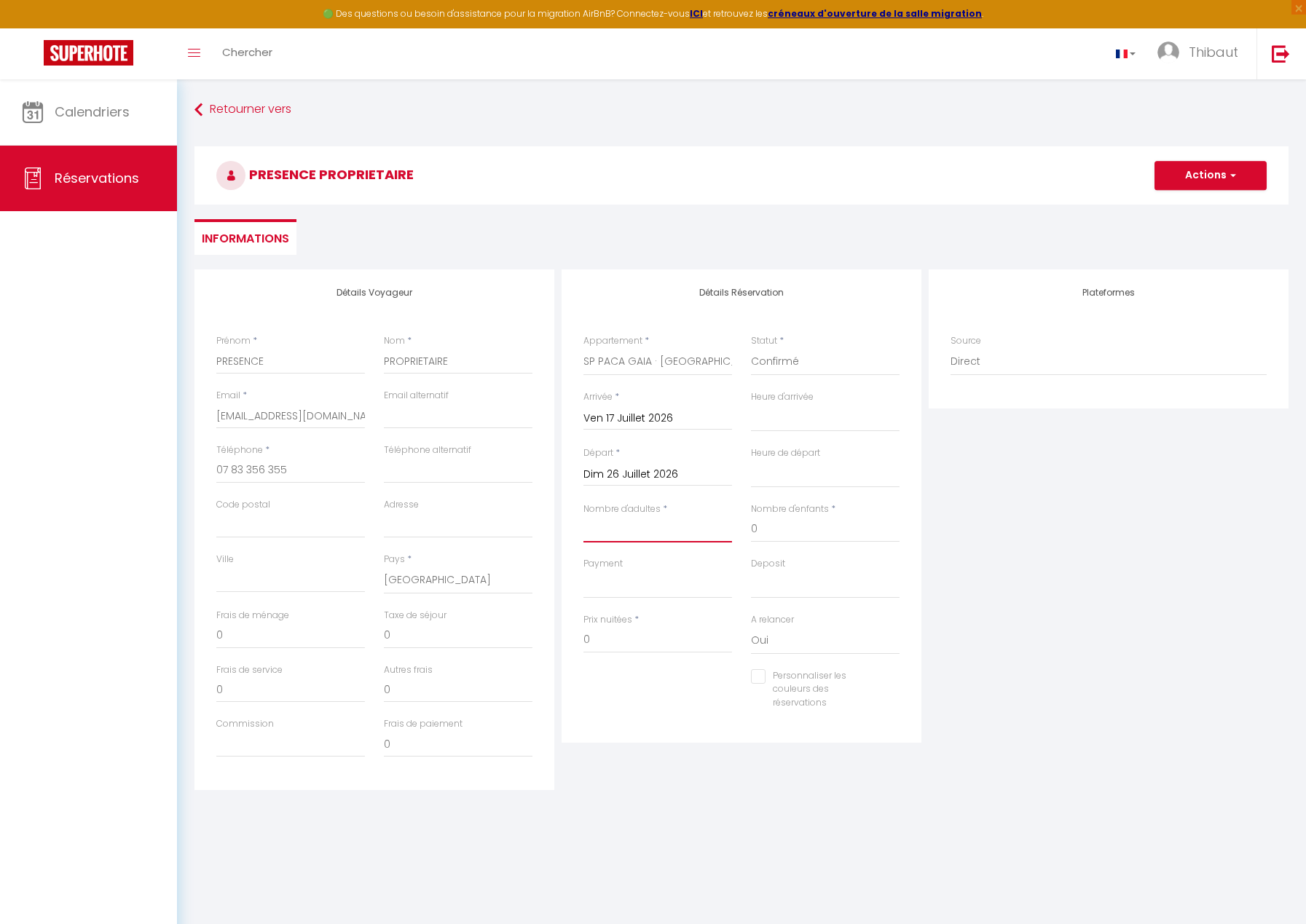
click at [649, 528] on input "Nombre d'adultes" at bounding box center [658, 529] width 149 height 26
click at [1202, 177] on button "Actions" at bounding box center [1210, 175] width 112 height 29
click at [1195, 201] on link "Enregistrer" at bounding box center [1195, 207] width 115 height 19
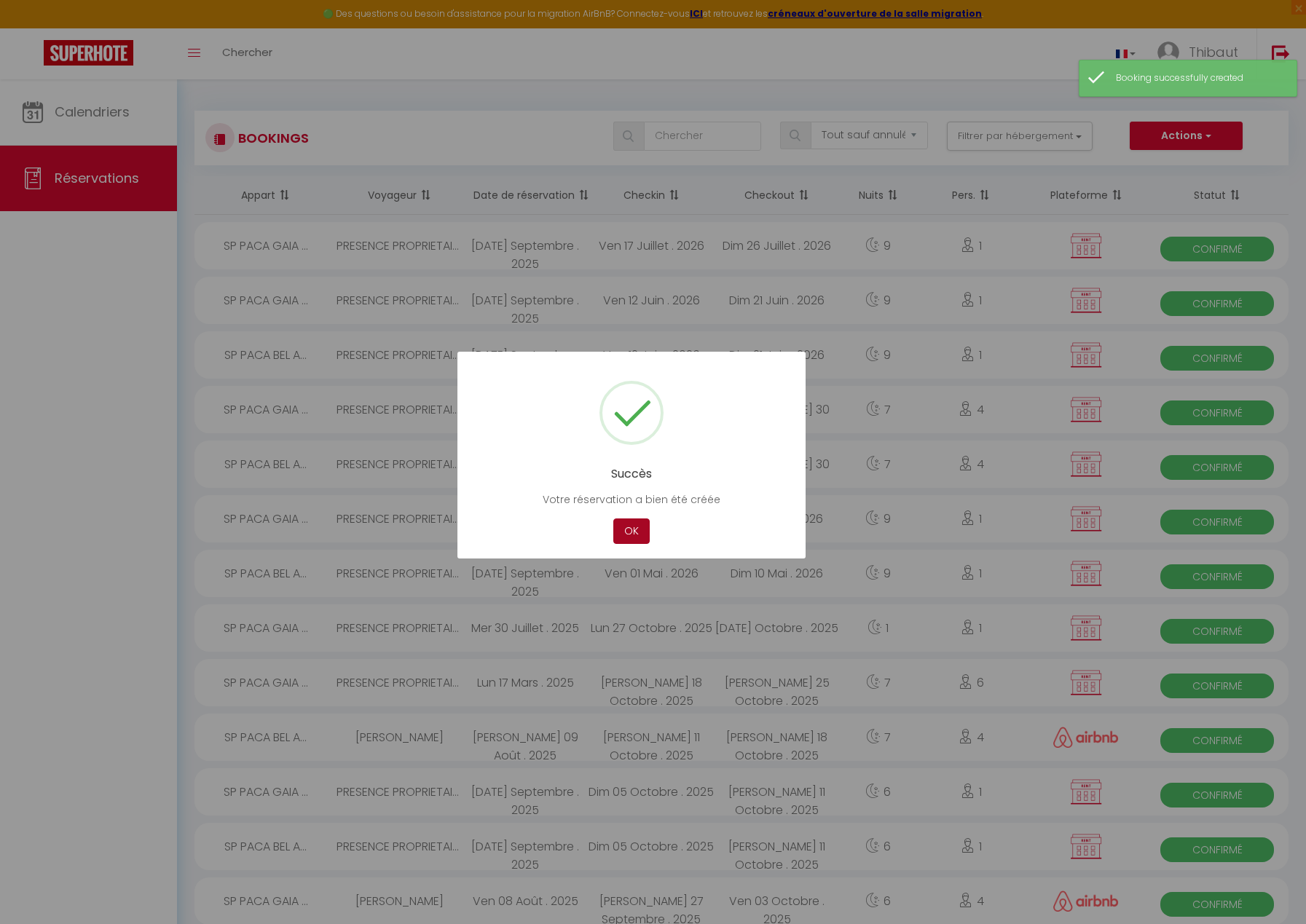
click at [624, 534] on button "OK" at bounding box center [631, 531] width 36 height 25
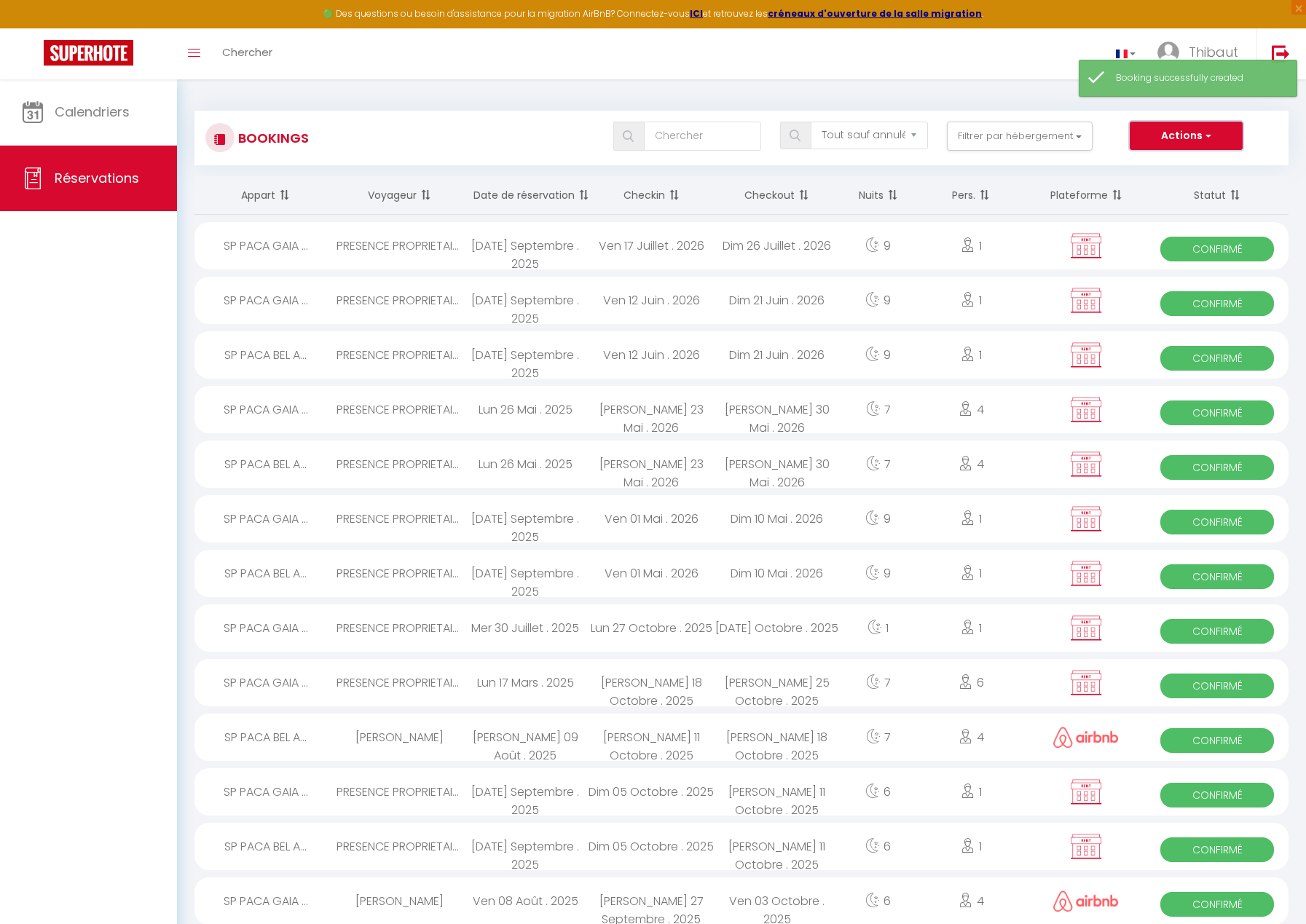
click at [1150, 141] on button "Actions" at bounding box center [1186, 137] width 112 height 29
click at [1127, 169] on link "Nouvelle Réservation" at bounding box center [1163, 168] width 156 height 19
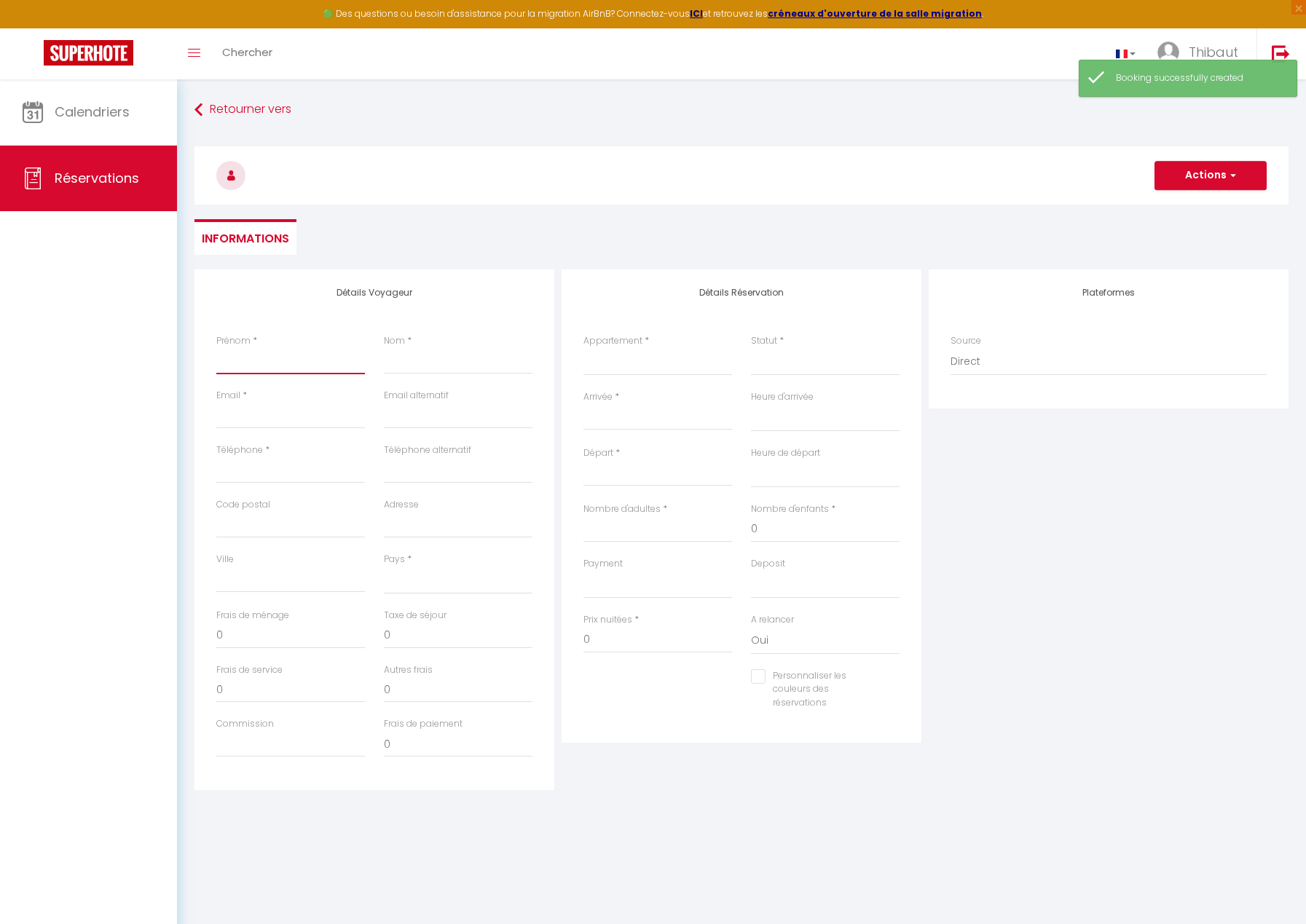
click at [260, 371] on input "Prénom" at bounding box center [290, 361] width 149 height 26
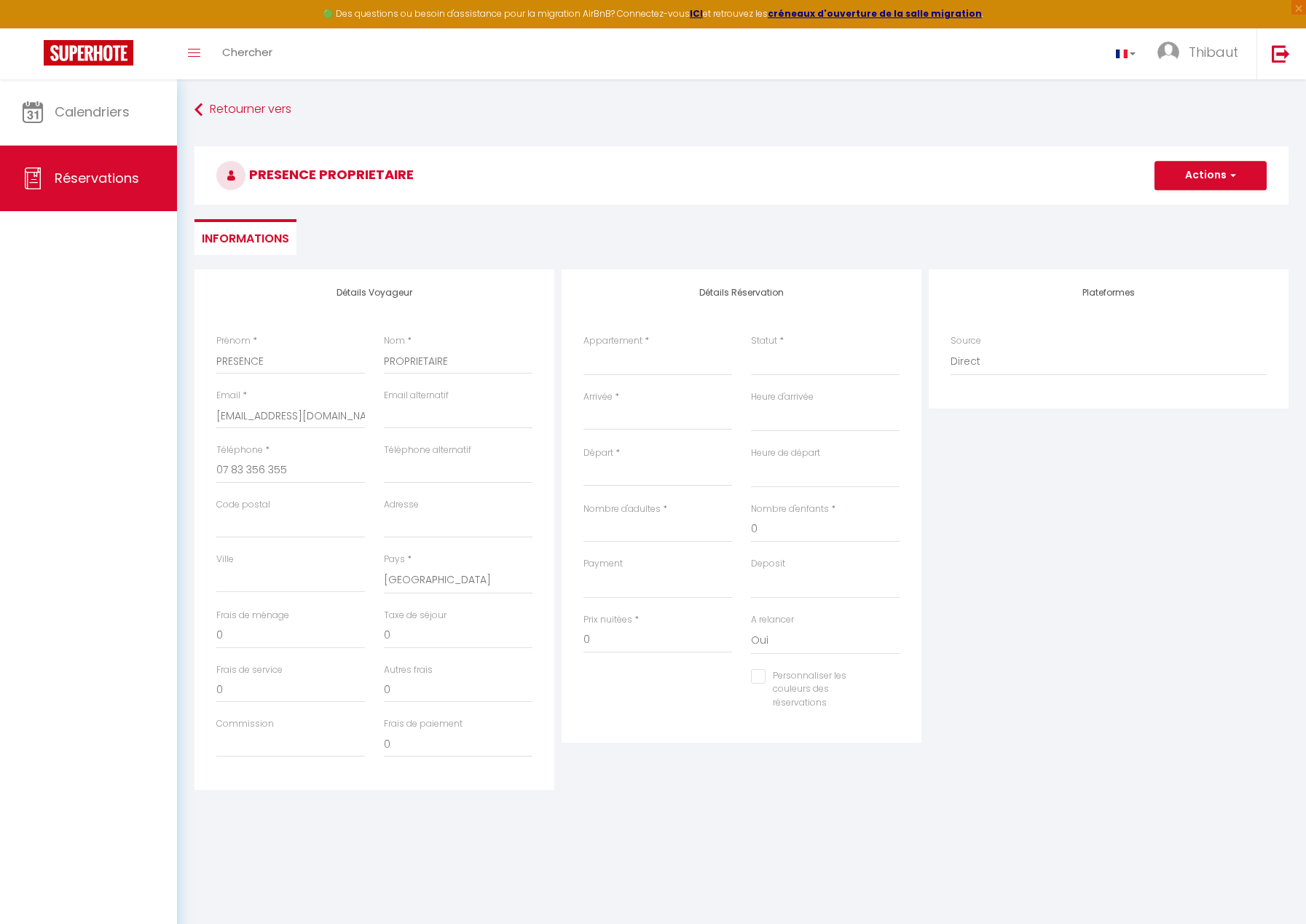
click at [615, 346] on label "Appartement" at bounding box center [613, 341] width 59 height 14
click at [615, 348] on select "SP PACA GAIA · [GEOGRAPHIC_DATA], [GEOGRAPHIC_DATA], salle de sport, vue mer SP…" at bounding box center [658, 362] width 149 height 28
click at [617, 361] on select "SP PACA GAIA · [GEOGRAPHIC_DATA], [GEOGRAPHIC_DATA], salle de sport, vue mer SP…" at bounding box center [658, 362] width 149 height 28
click at [583, 348] on select "SP PACA GAIA · [GEOGRAPHIC_DATA], [GEOGRAPHIC_DATA], salle de sport, vue mer SP…" at bounding box center [658, 362] width 149 height 28
click at [775, 360] on select "Confirmé Non Confirmé [PERSON_NAME] par le voyageur No Show Request" at bounding box center [825, 362] width 149 height 28
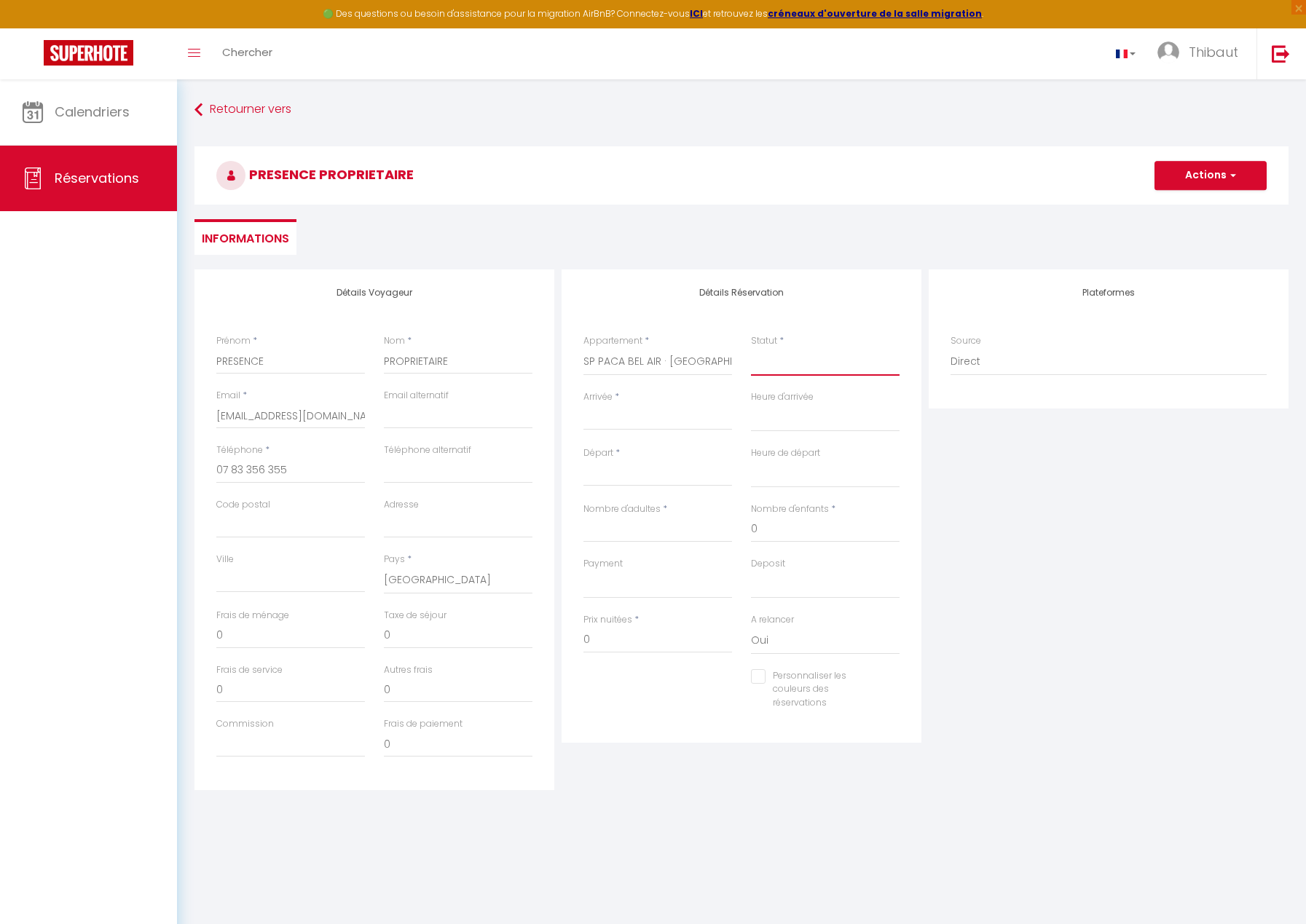
click at [751, 348] on select "Confirmé Non Confirmé [PERSON_NAME] par le voyageur No Show Request" at bounding box center [825, 362] width 149 height 28
click at [649, 426] on input "Arrivée" at bounding box center [658, 419] width 149 height 19
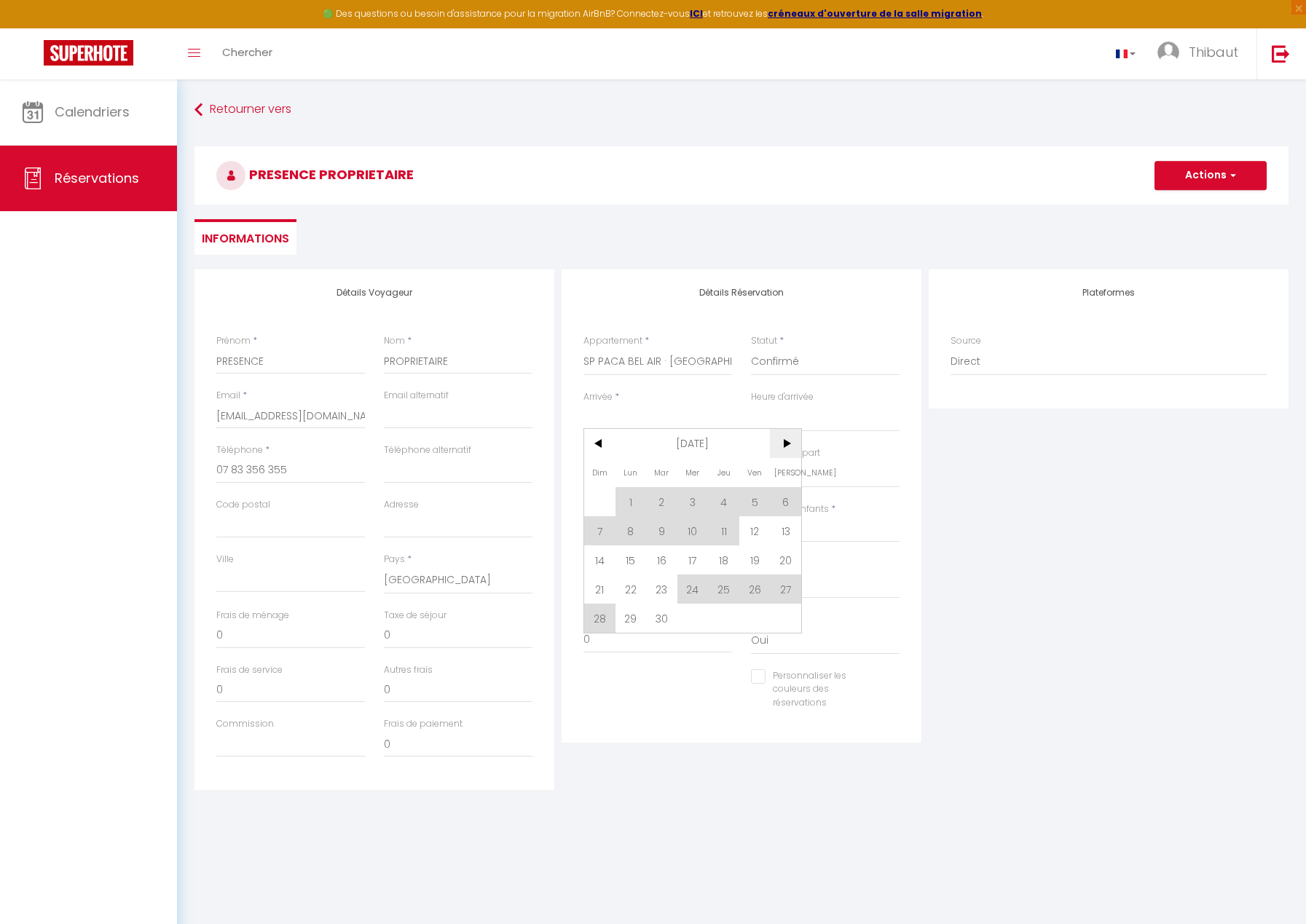
click at [781, 445] on span ">" at bounding box center [786, 443] width 31 height 29
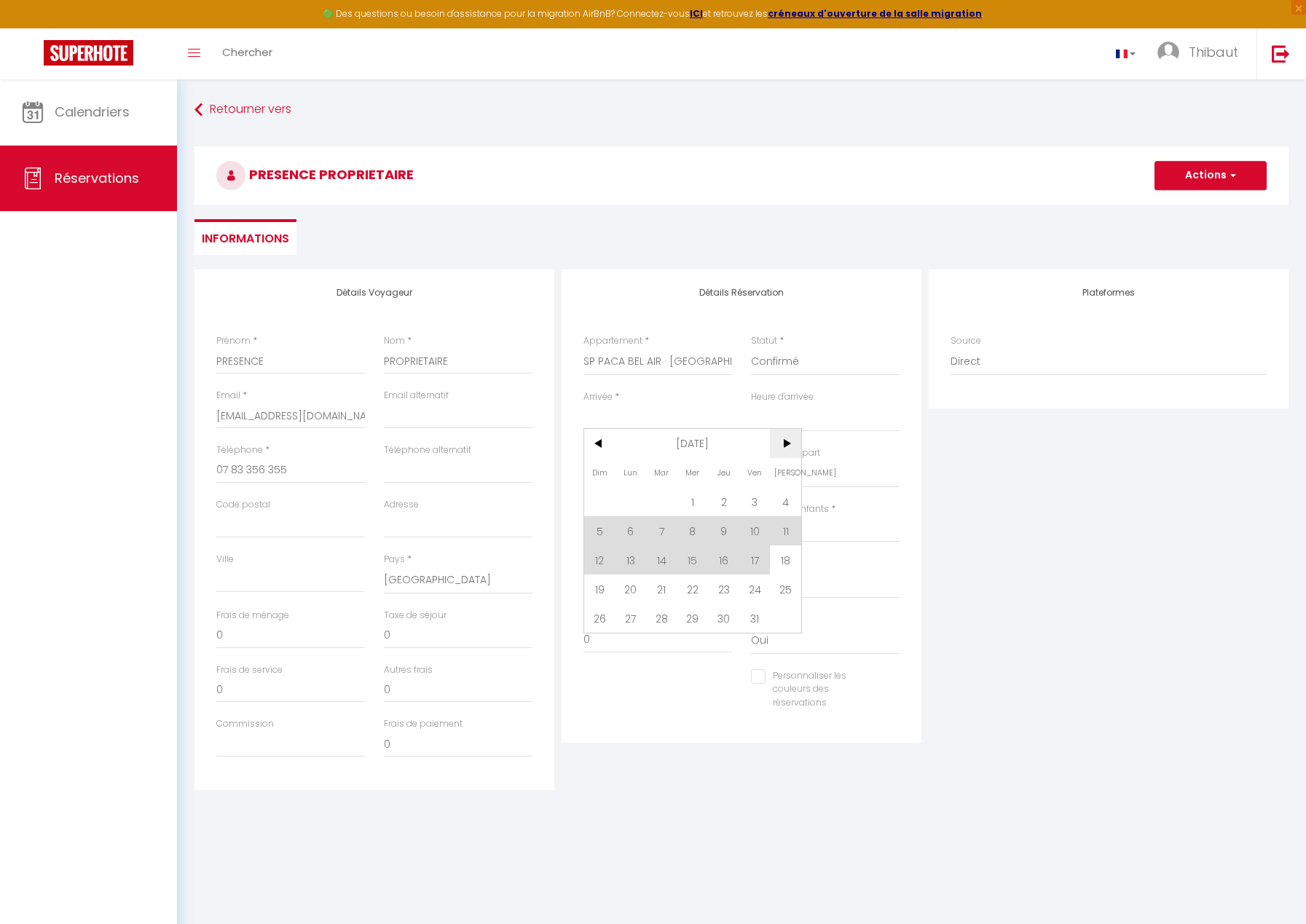
click at [781, 445] on span ">" at bounding box center [786, 443] width 31 height 29
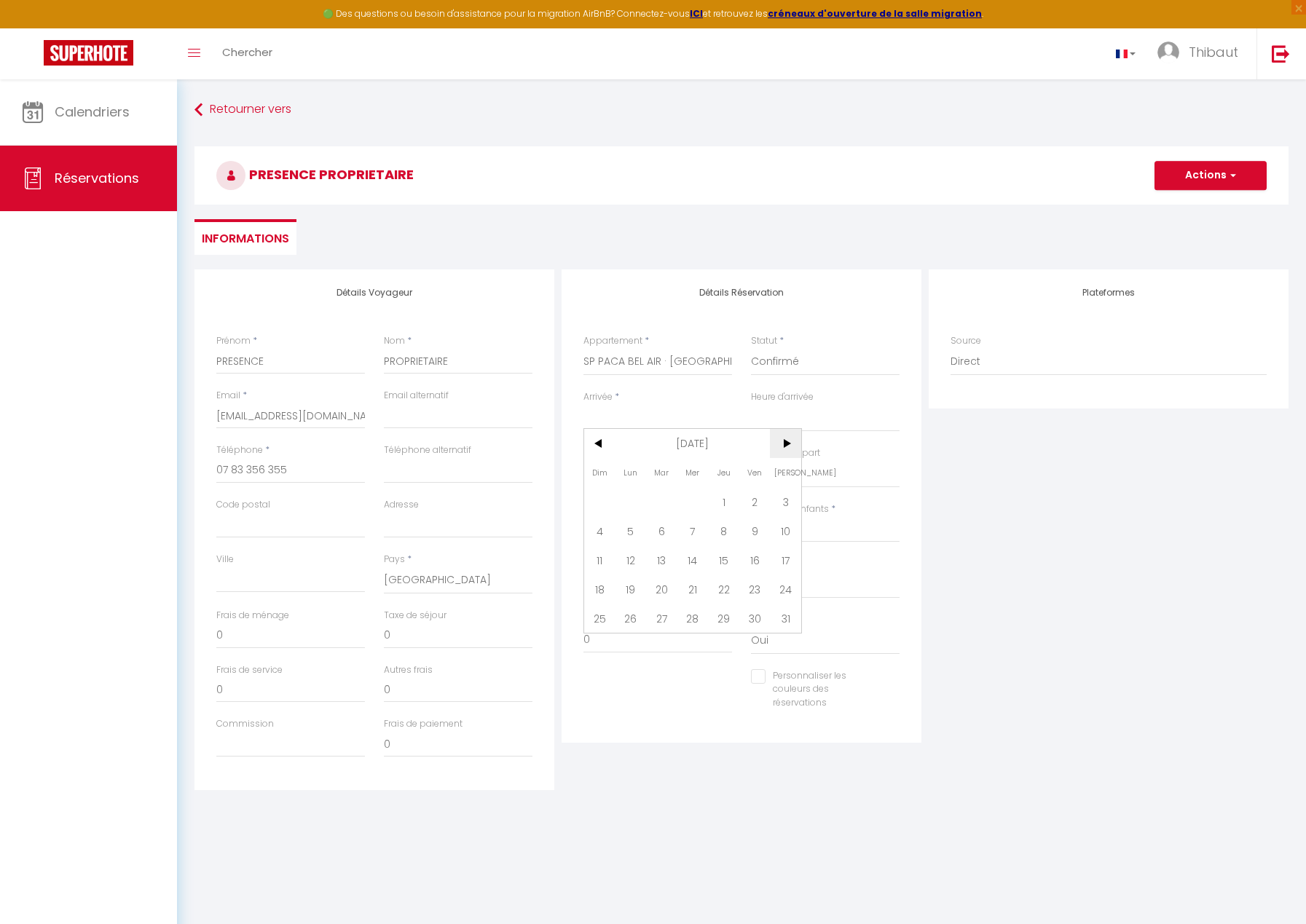
click at [780, 446] on span ">" at bounding box center [786, 443] width 31 height 29
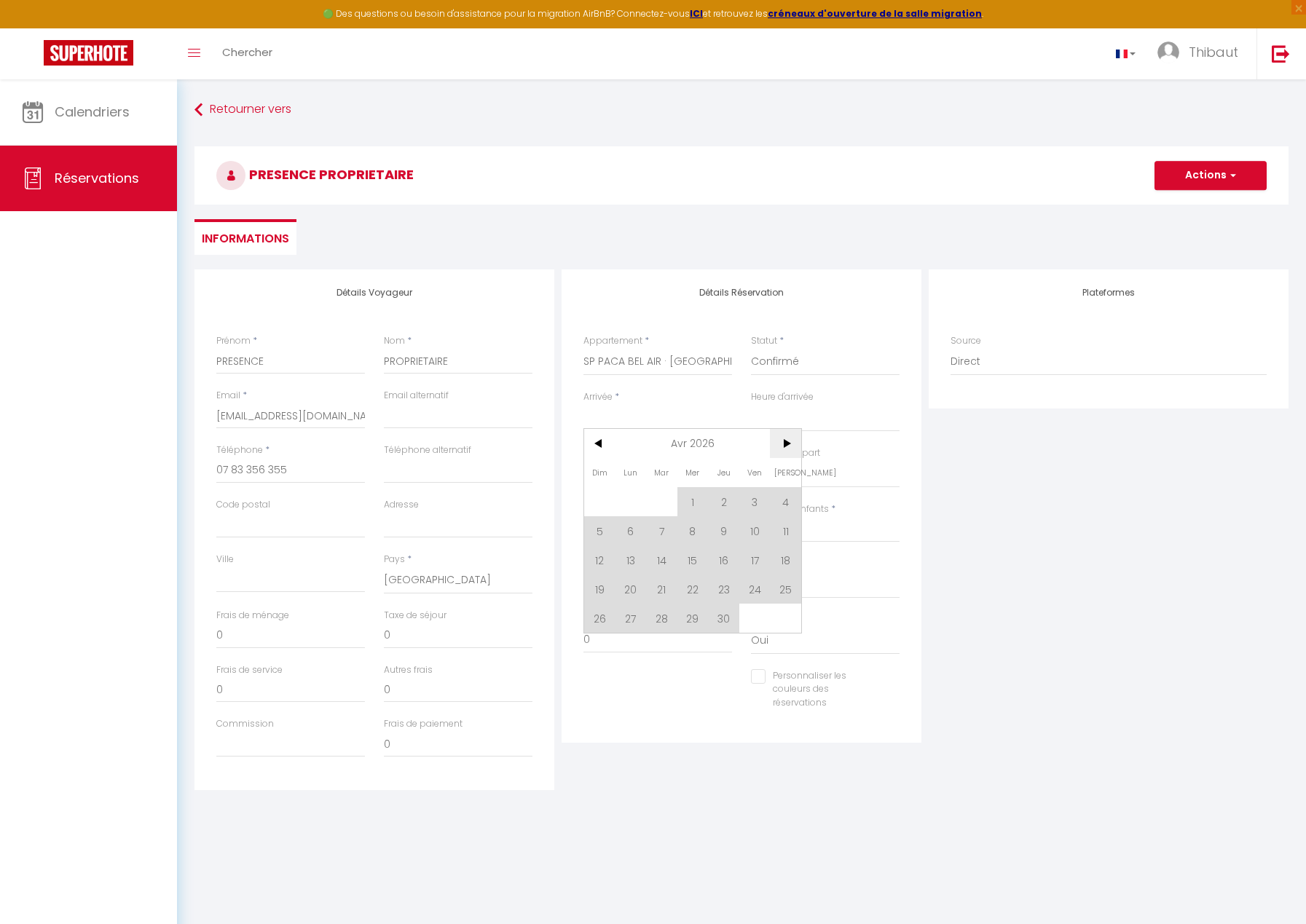
click at [780, 446] on span ">" at bounding box center [786, 443] width 31 height 29
click at [755, 553] on span "17" at bounding box center [755, 560] width 31 height 29
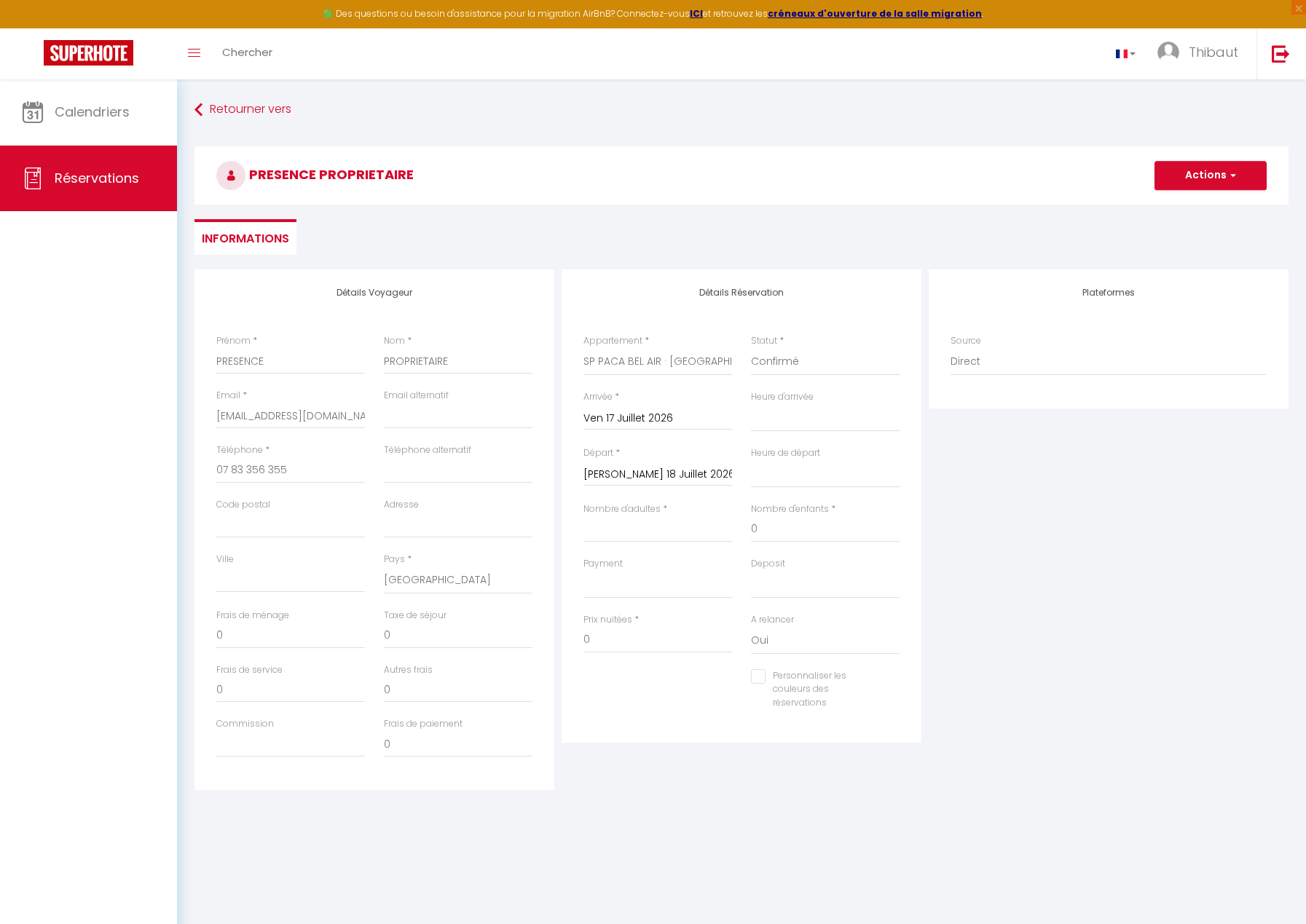
click at [626, 479] on input "[PERSON_NAME] 18 Juillet 2026" at bounding box center [658, 475] width 149 height 19
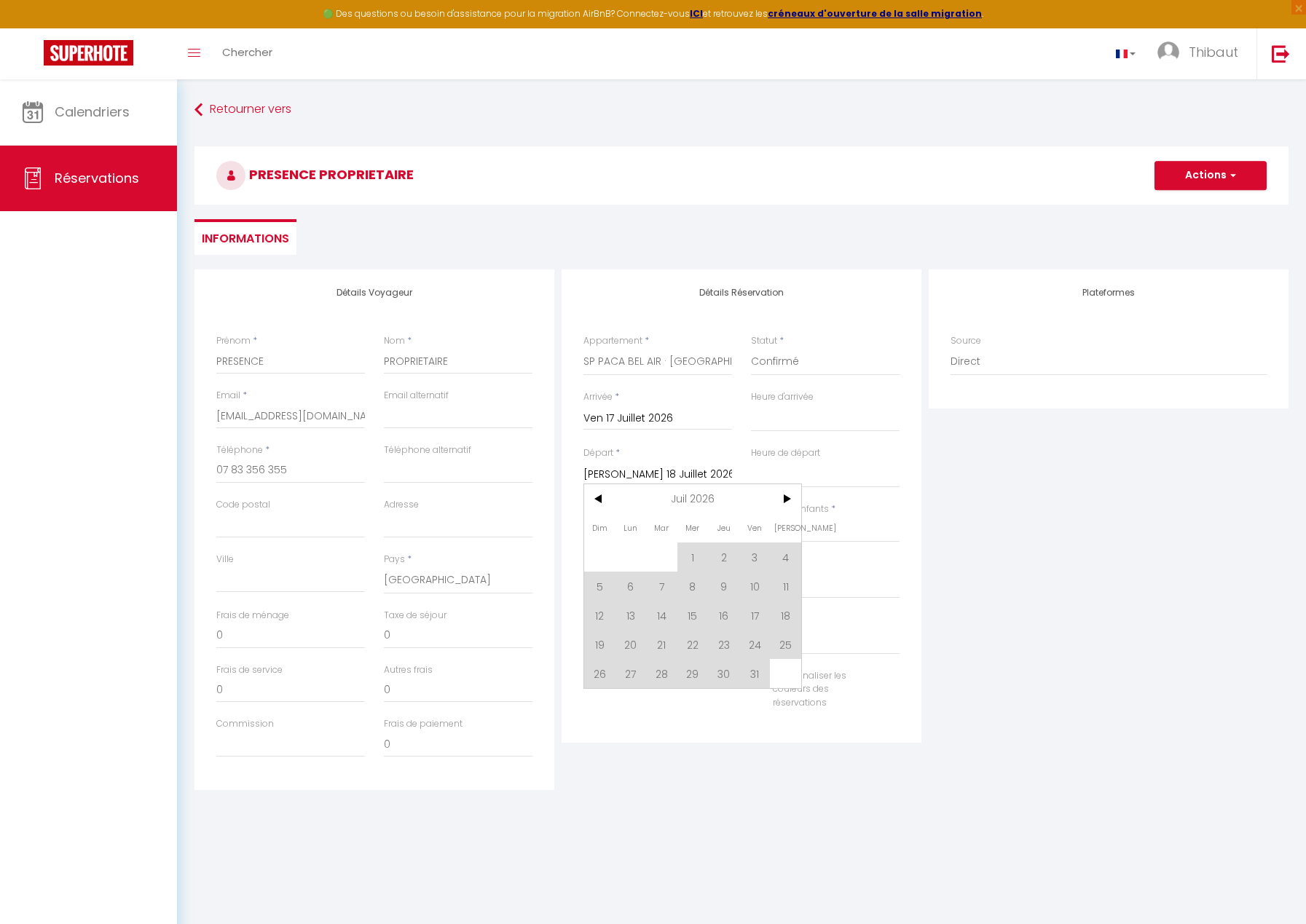
click at [600, 672] on span "26" at bounding box center [600, 674] width 31 height 29
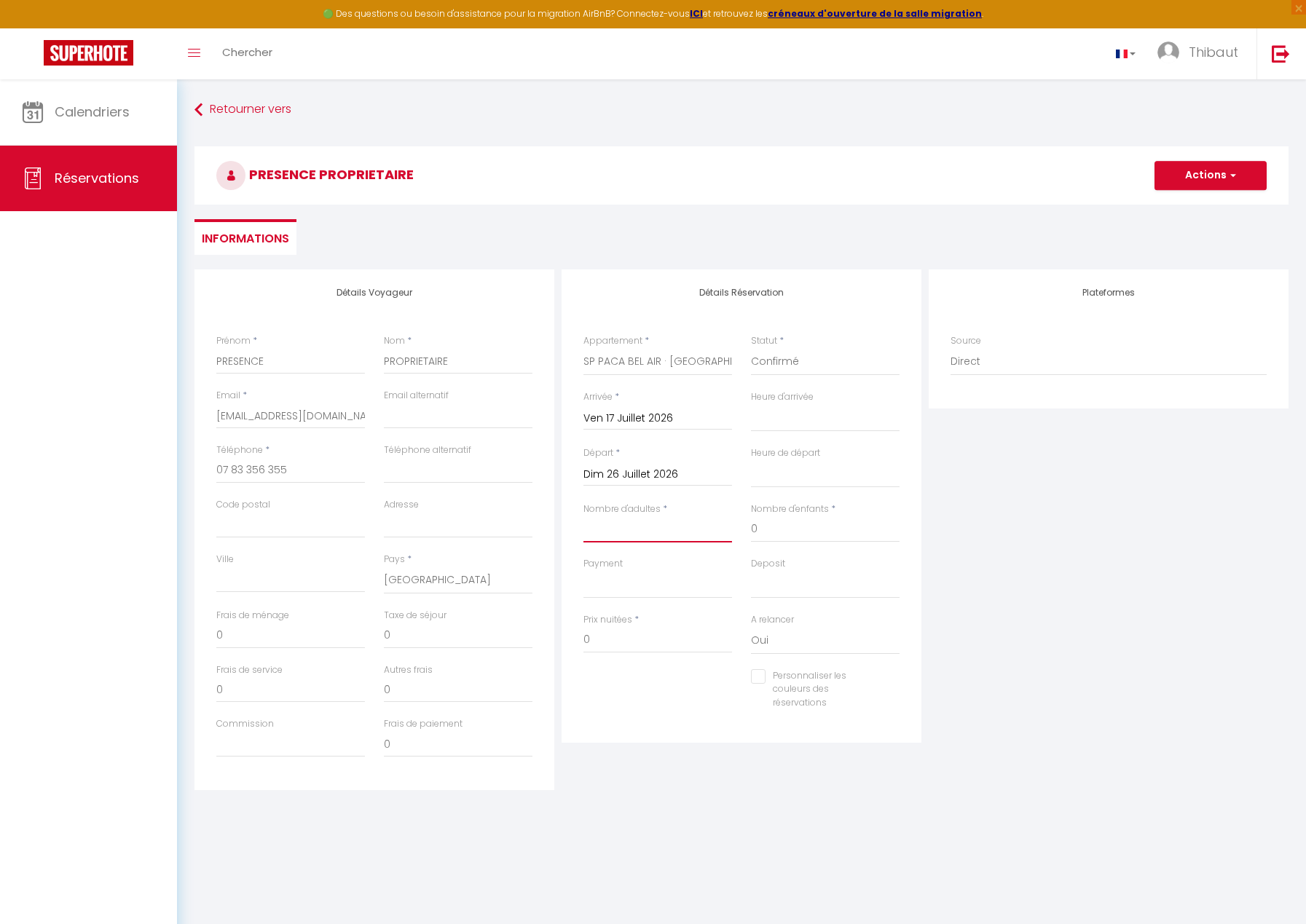
click at [672, 531] on input "Nombre d'adultes" at bounding box center [658, 529] width 149 height 26
click at [1195, 178] on button "Actions" at bounding box center [1210, 175] width 112 height 29
click at [1199, 201] on link "Enregistrer" at bounding box center [1195, 207] width 115 height 19
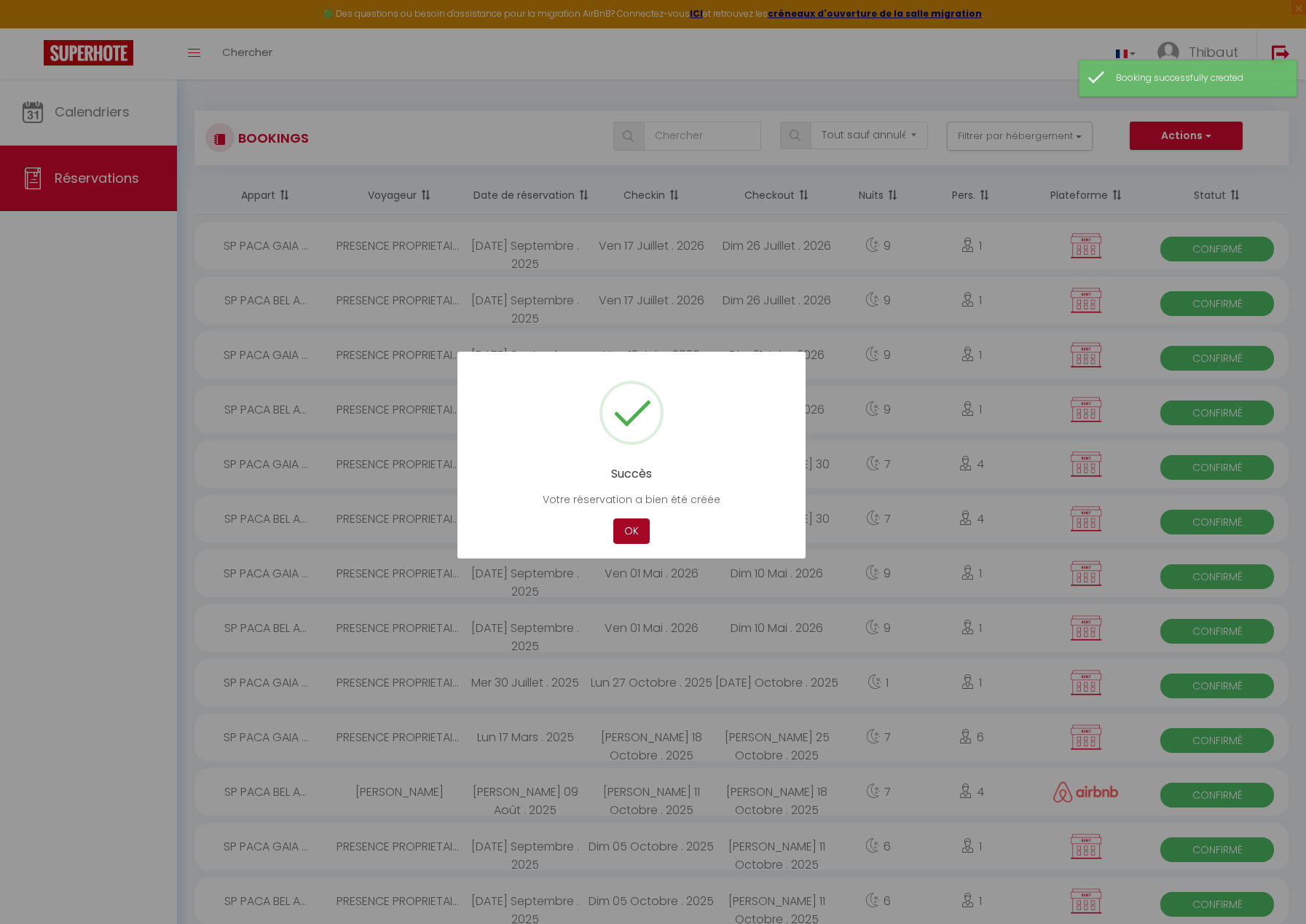
click at [634, 523] on button "OK" at bounding box center [631, 531] width 36 height 25
